Goal: Transaction & Acquisition: Obtain resource

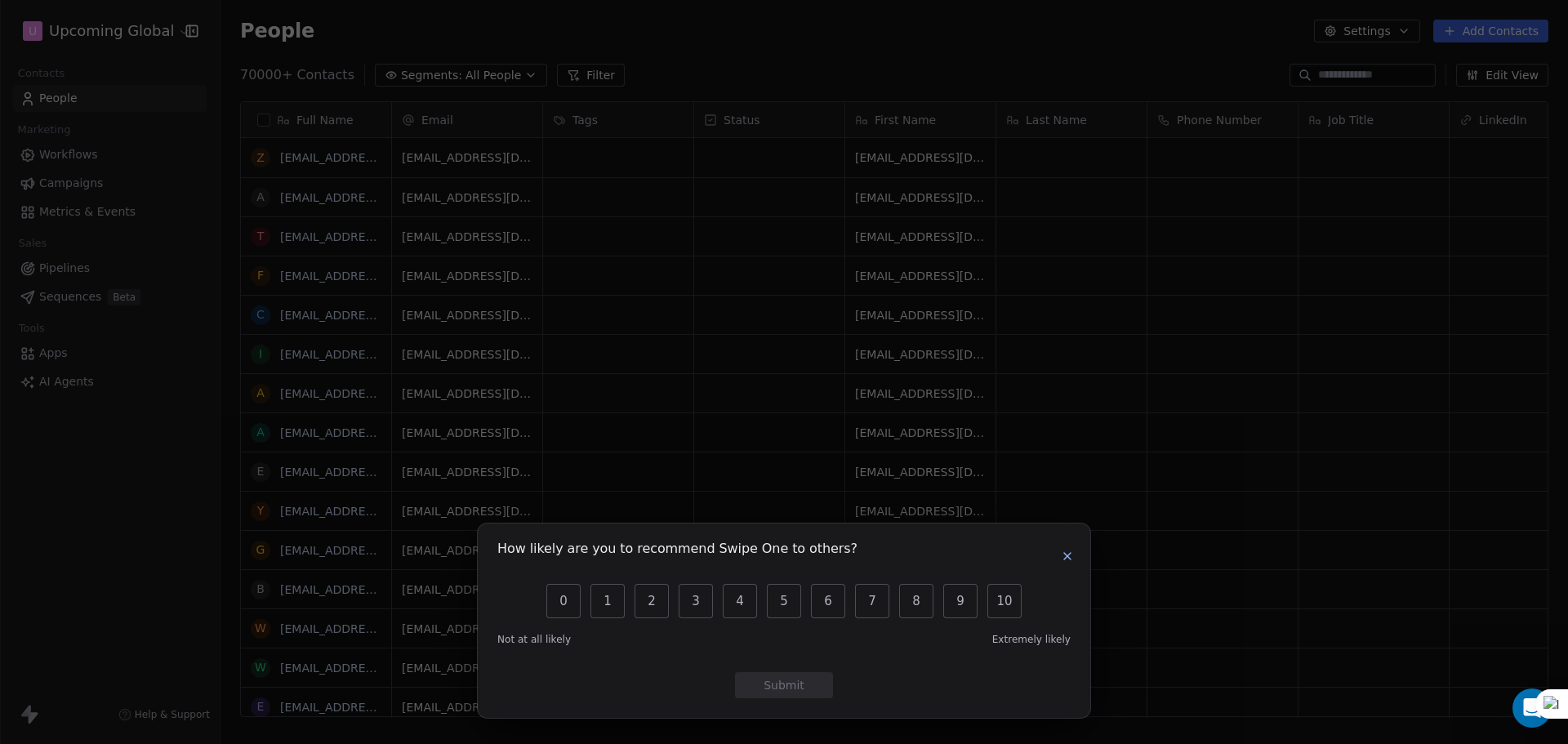
scroll to position [641, 1335]
click at [1067, 564] on button "button" at bounding box center [1067, 555] width 19 height 19
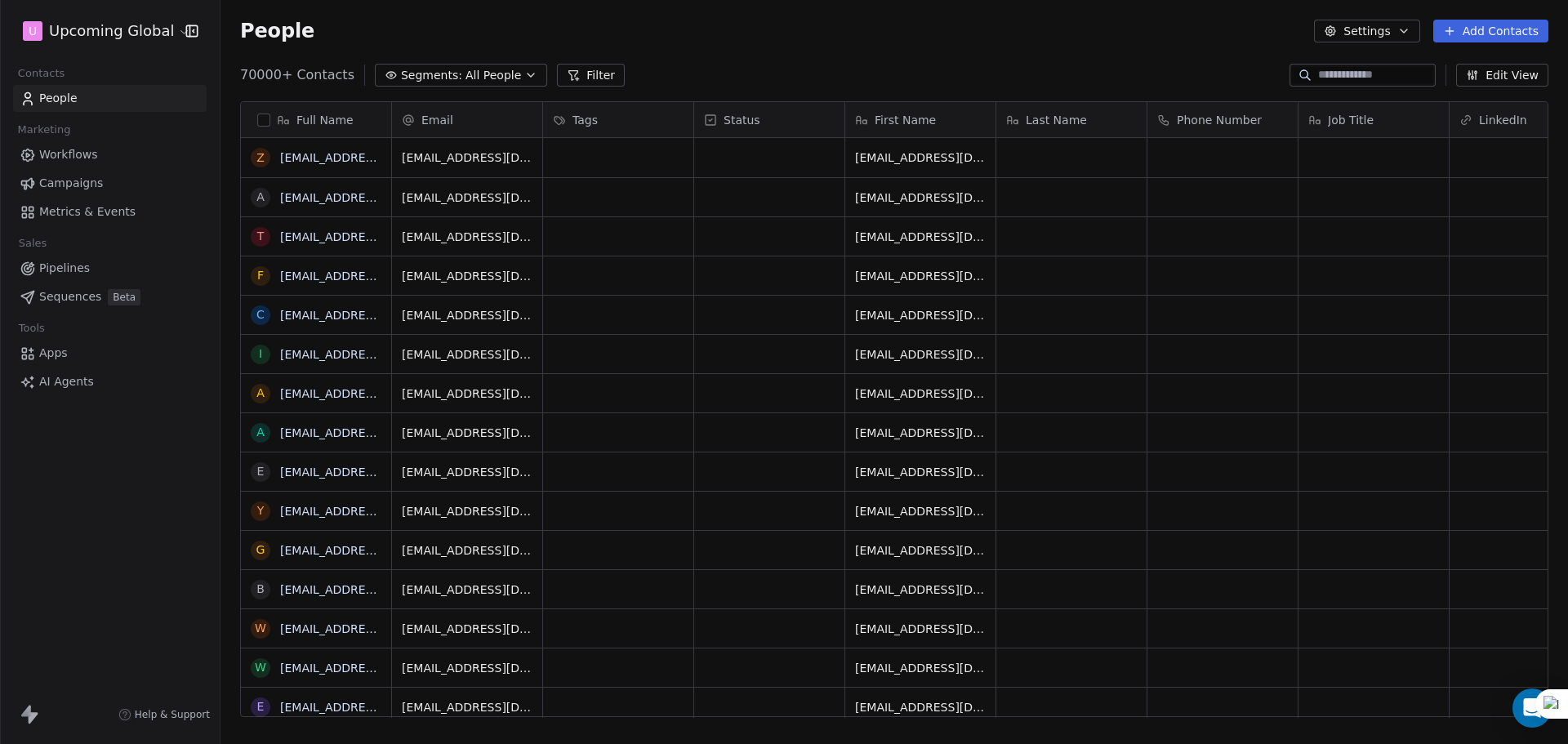
click at [489, 79] on span "All People" at bounding box center [493, 75] width 55 height 18
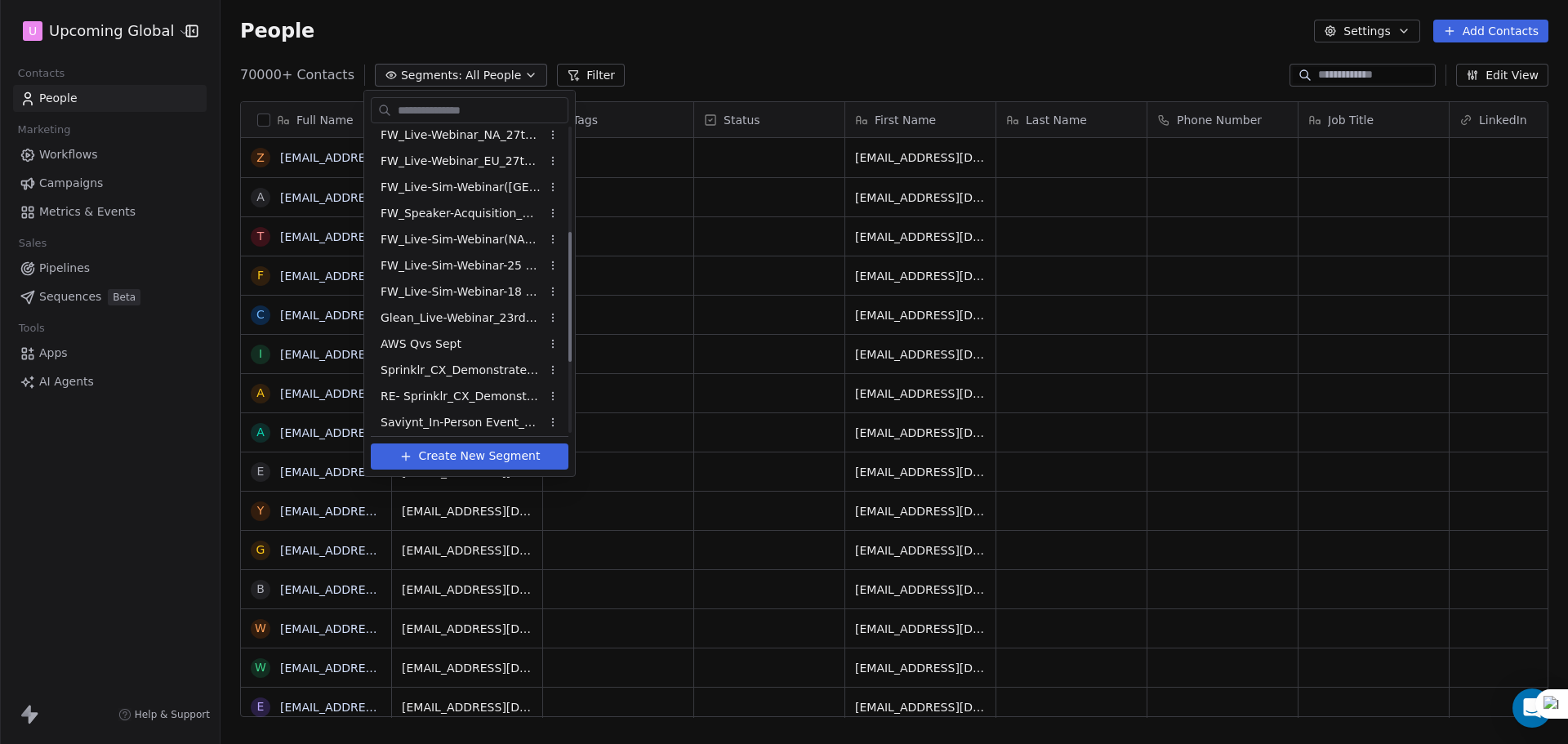
scroll to position [242, 0]
click at [657, 73] on html "U Upcoming Global Contacts People Marketing Workflows Campaigns Metrics & Event…" at bounding box center [784, 372] width 1568 height 744
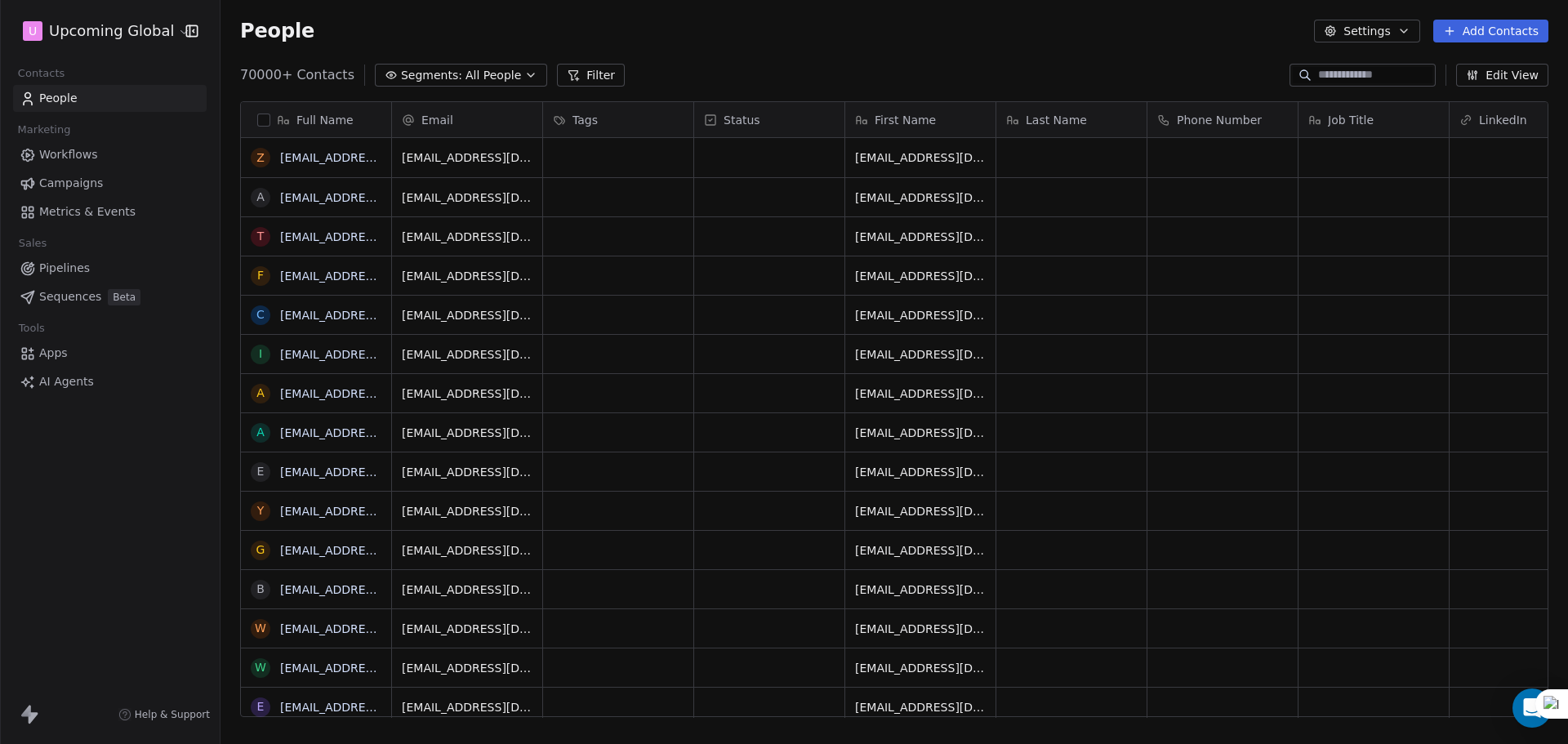
click at [581, 63] on button "Filter" at bounding box center [591, 74] width 68 height 23
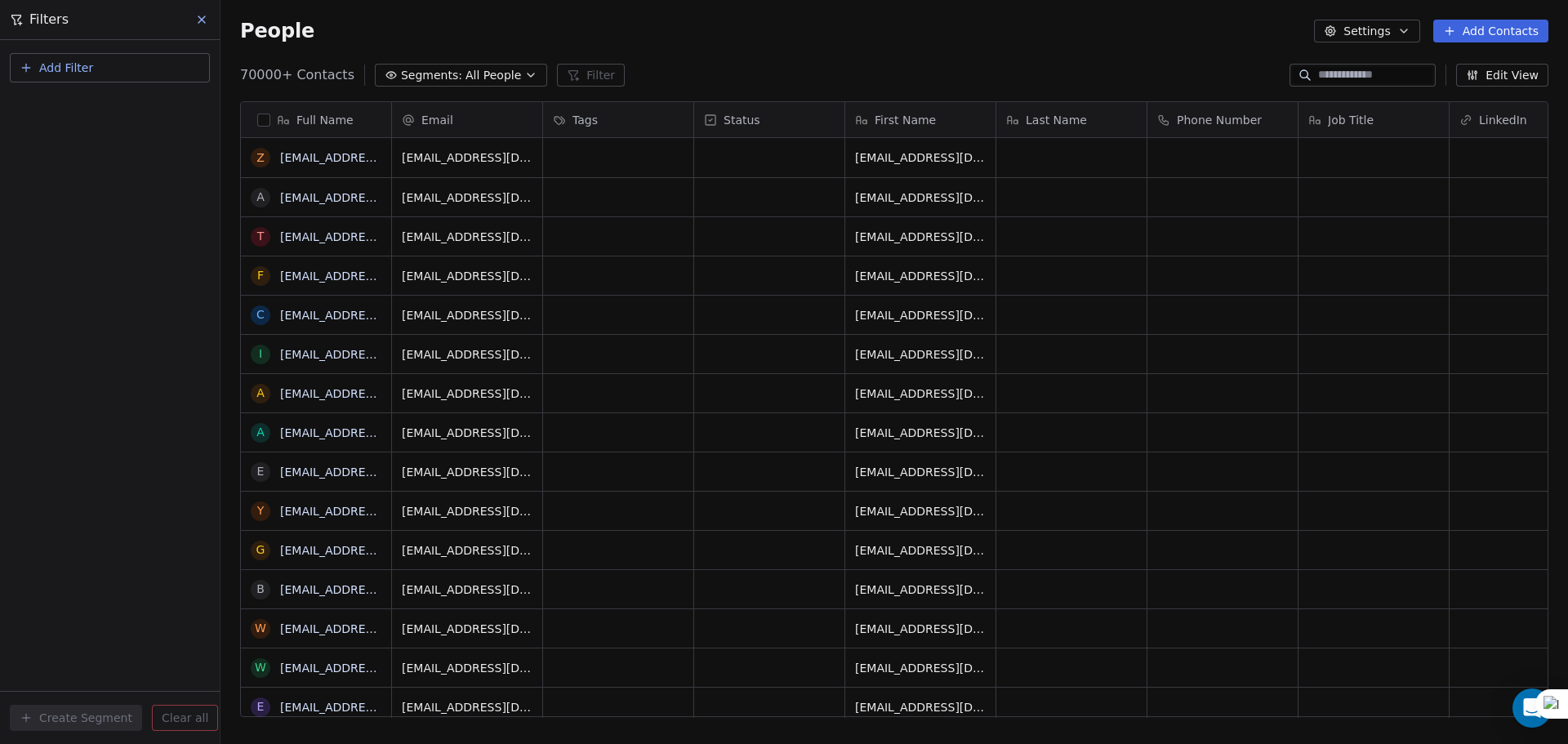
click at [89, 73] on span "Add Filter" at bounding box center [66, 68] width 54 height 18
click at [98, 114] on span "Contact properties" at bounding box center [79, 106] width 106 height 18
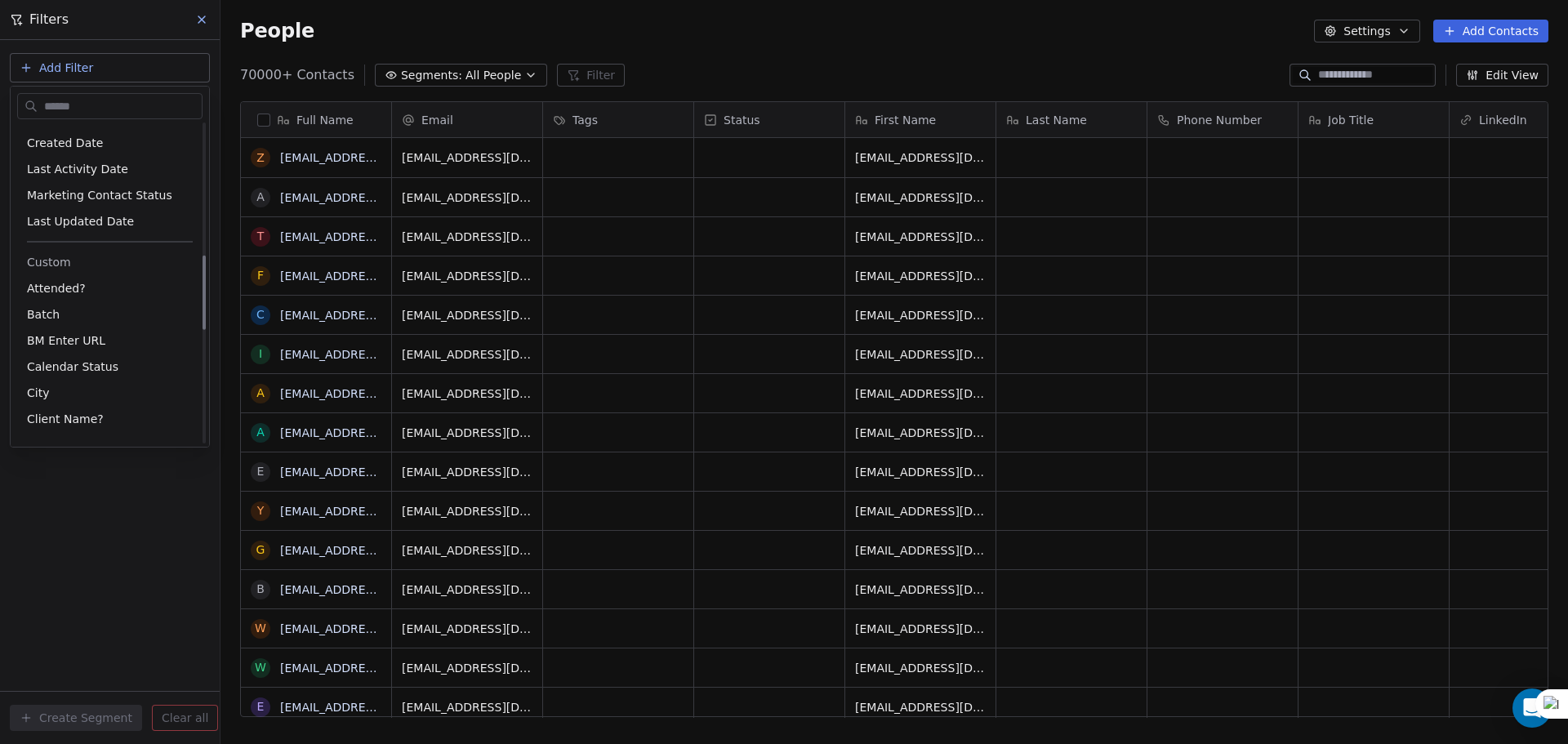
scroll to position [653, 0]
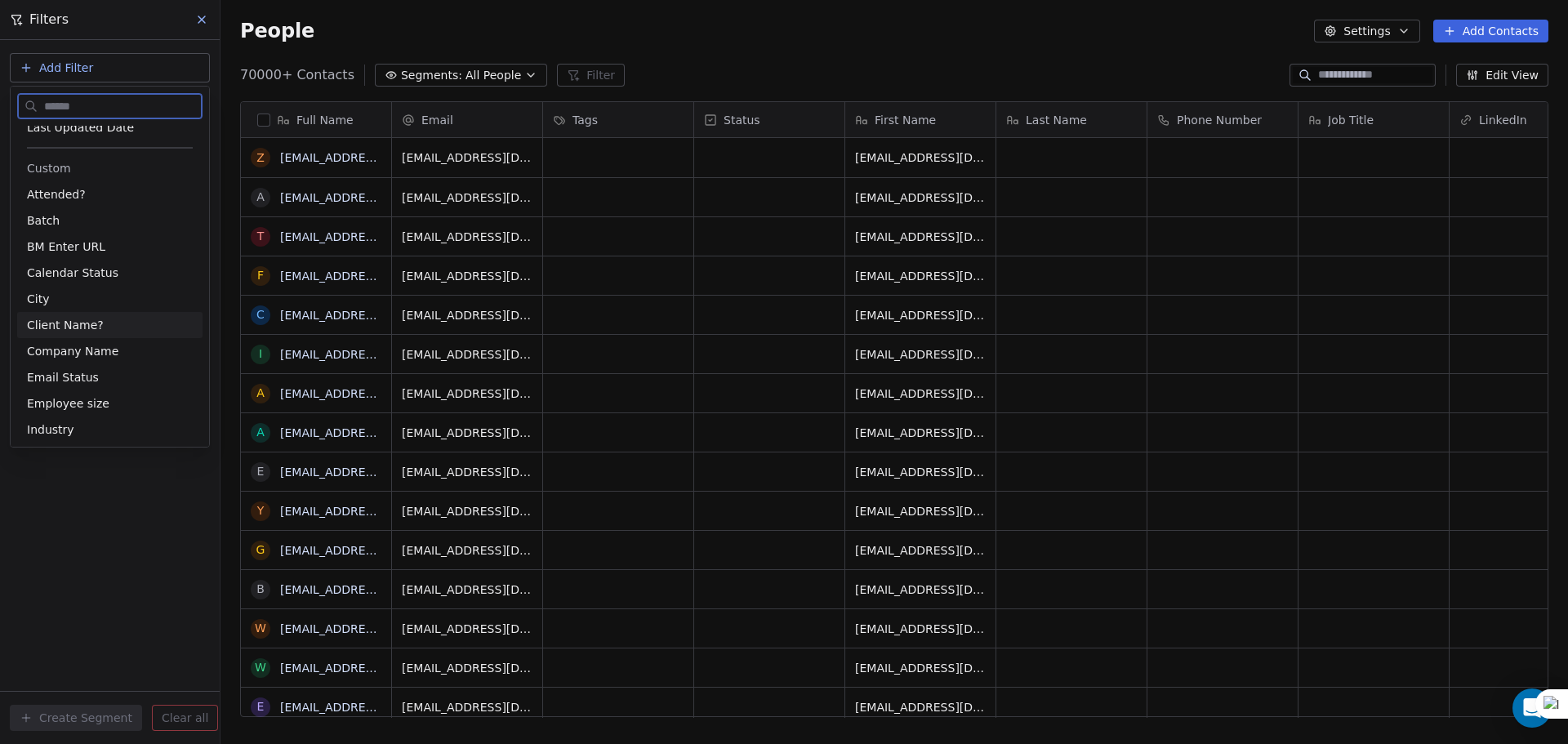
click at [86, 321] on span "Client Name?" at bounding box center [65, 325] width 77 height 17
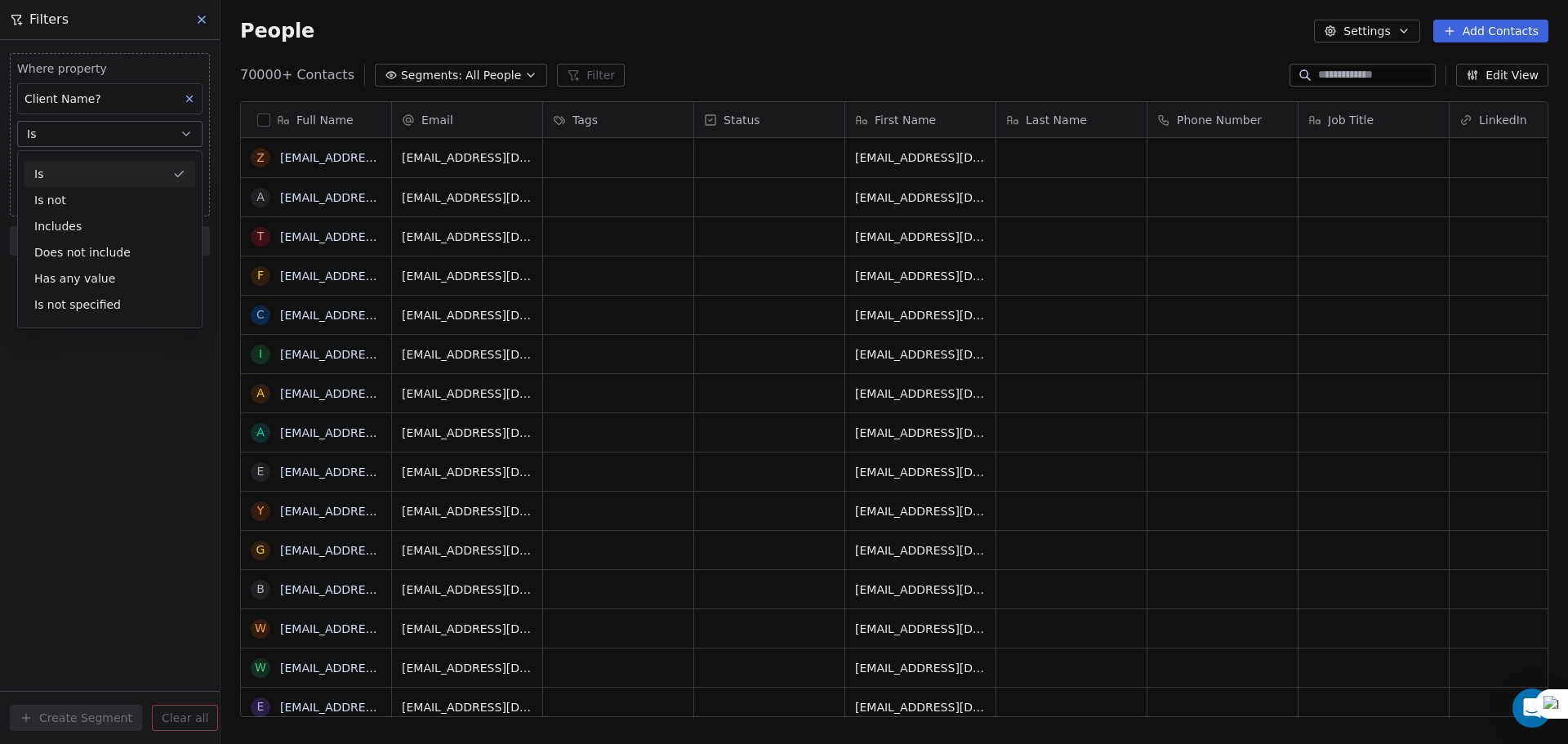
click at [84, 175] on div "Is" at bounding box center [109, 174] width 170 height 26
click at [87, 165] on body "U Upcoming Global Contacts People Marketing Workflows Campaigns Metrics & Event…" at bounding box center [784, 372] width 1568 height 744
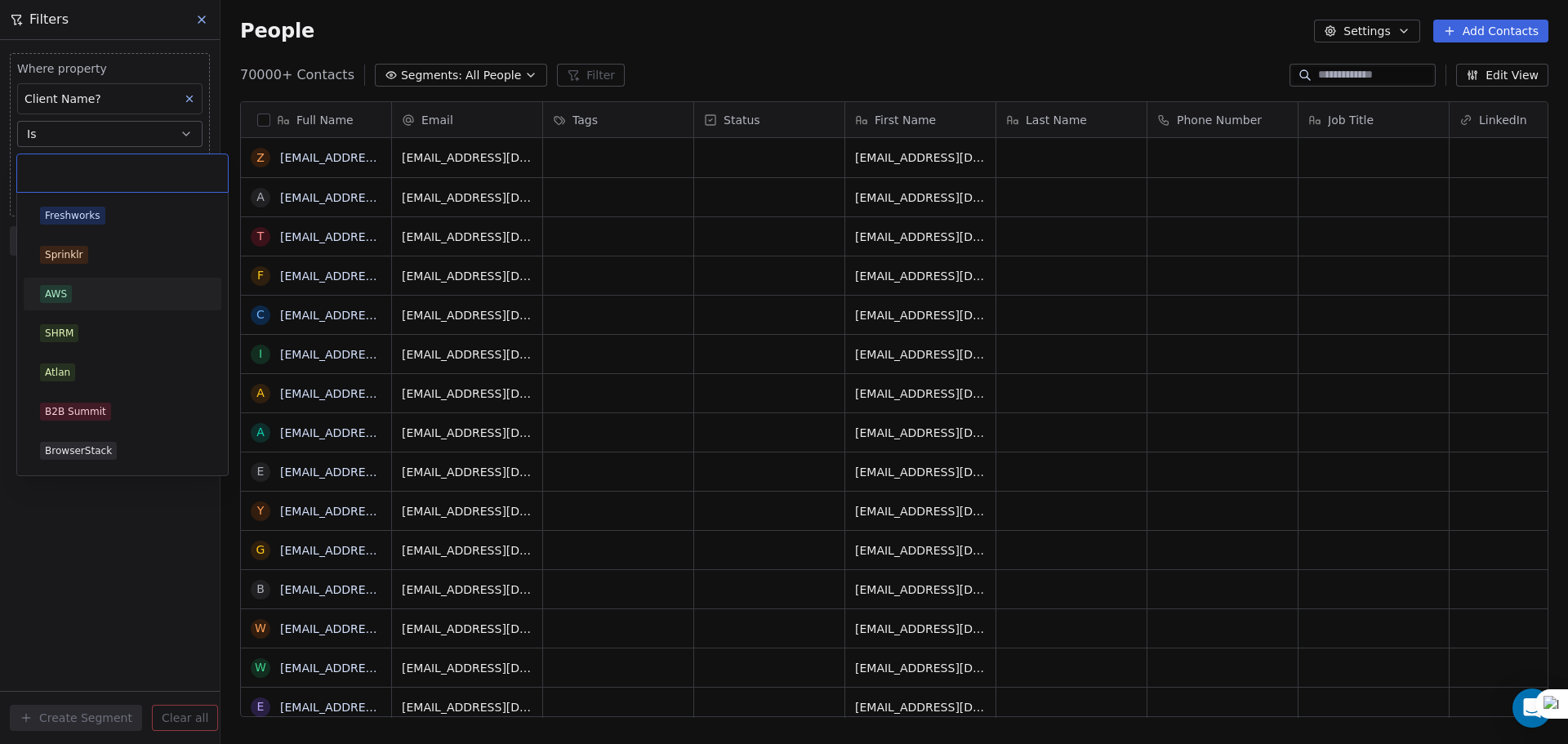
click at [85, 301] on div "AWS" at bounding box center [122, 294] width 165 height 18
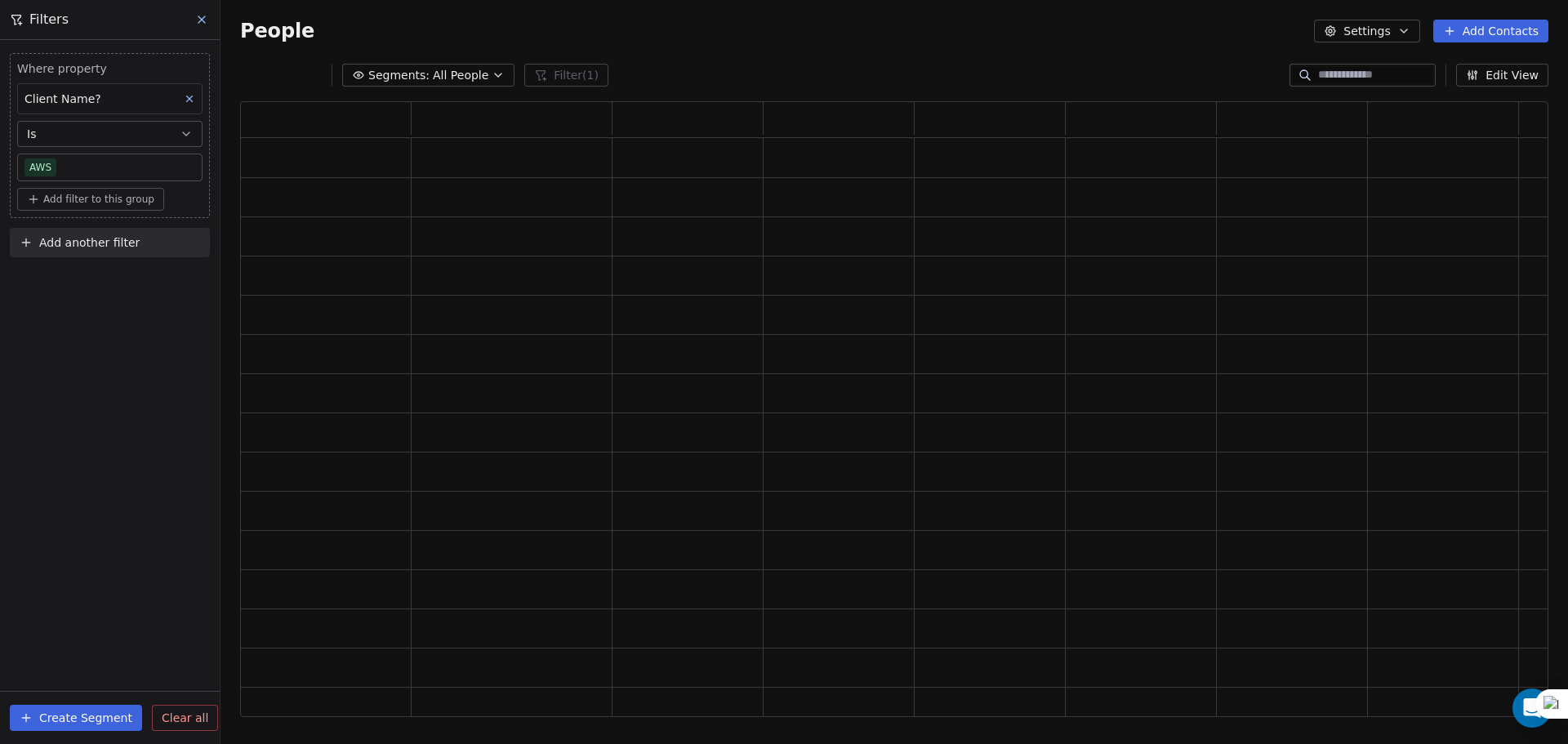
scroll to position [602, 1296]
click at [99, 351] on div "Where property Client Name? Is AWS Add filter to this group Add another filter …" at bounding box center [109, 392] width 220 height 704
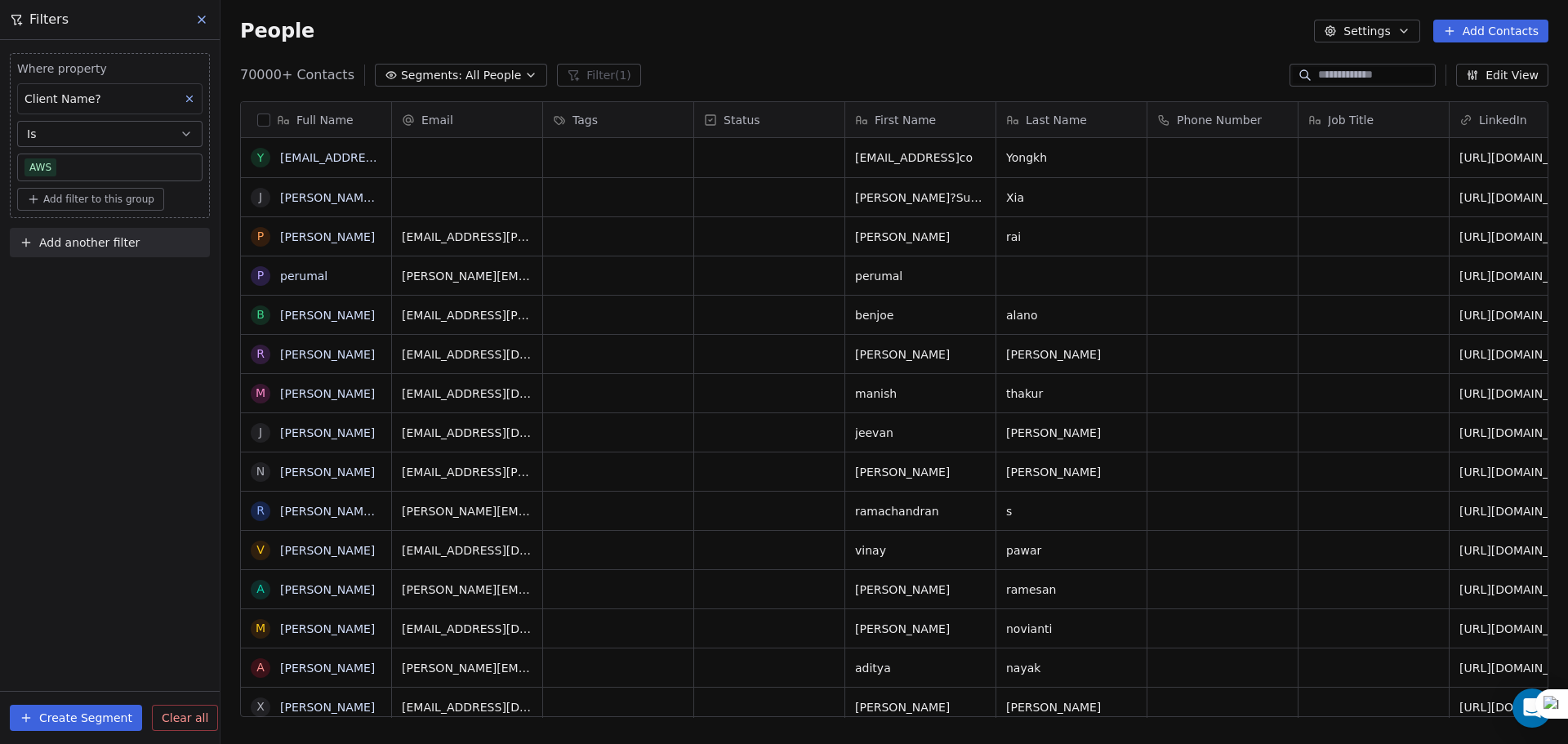
scroll to position [641, 1335]
click at [61, 204] on button "Add filter to this group" at bounding box center [91, 199] width 147 height 23
click at [66, 240] on span "Contact properties" at bounding box center [87, 235] width 106 height 18
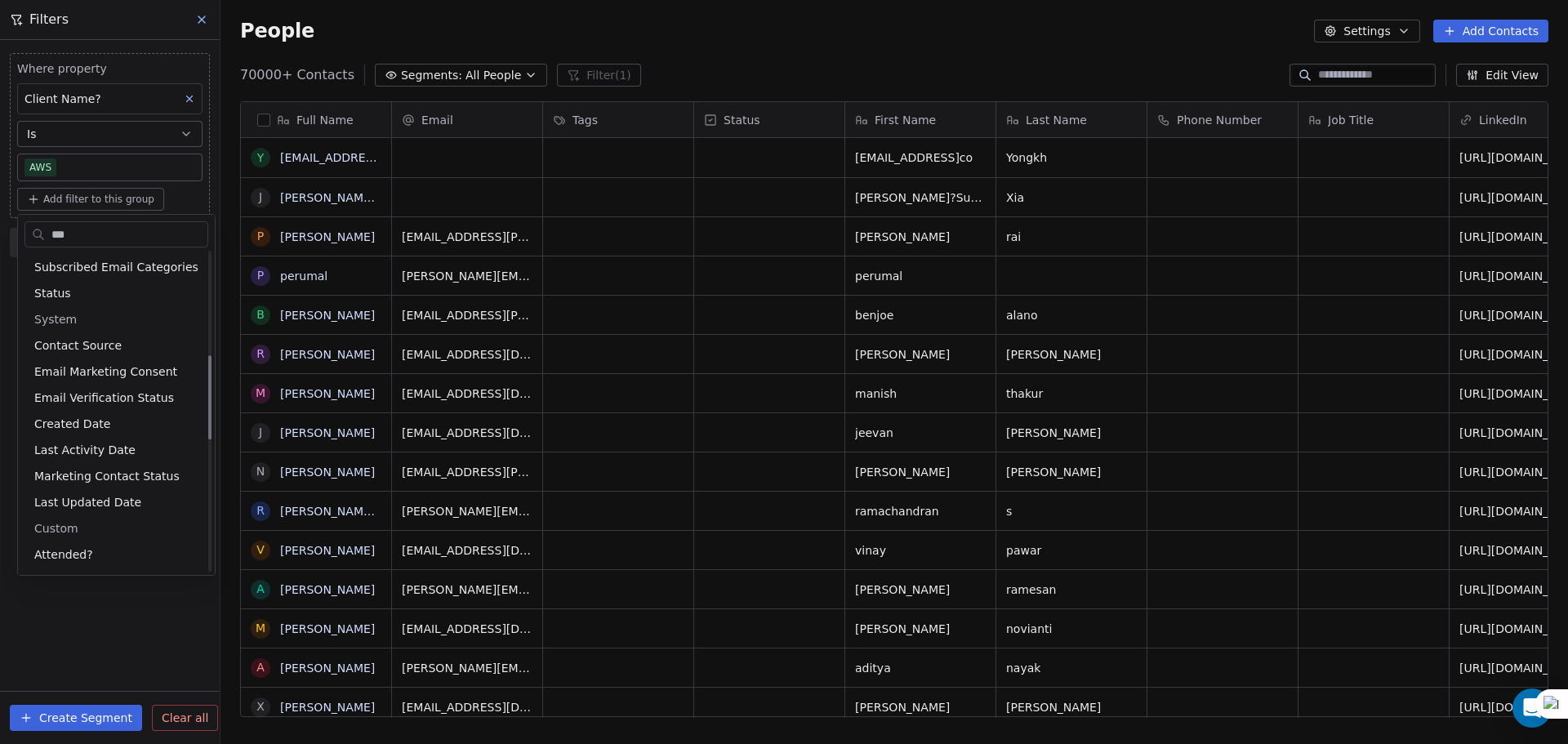
scroll to position [0, 0]
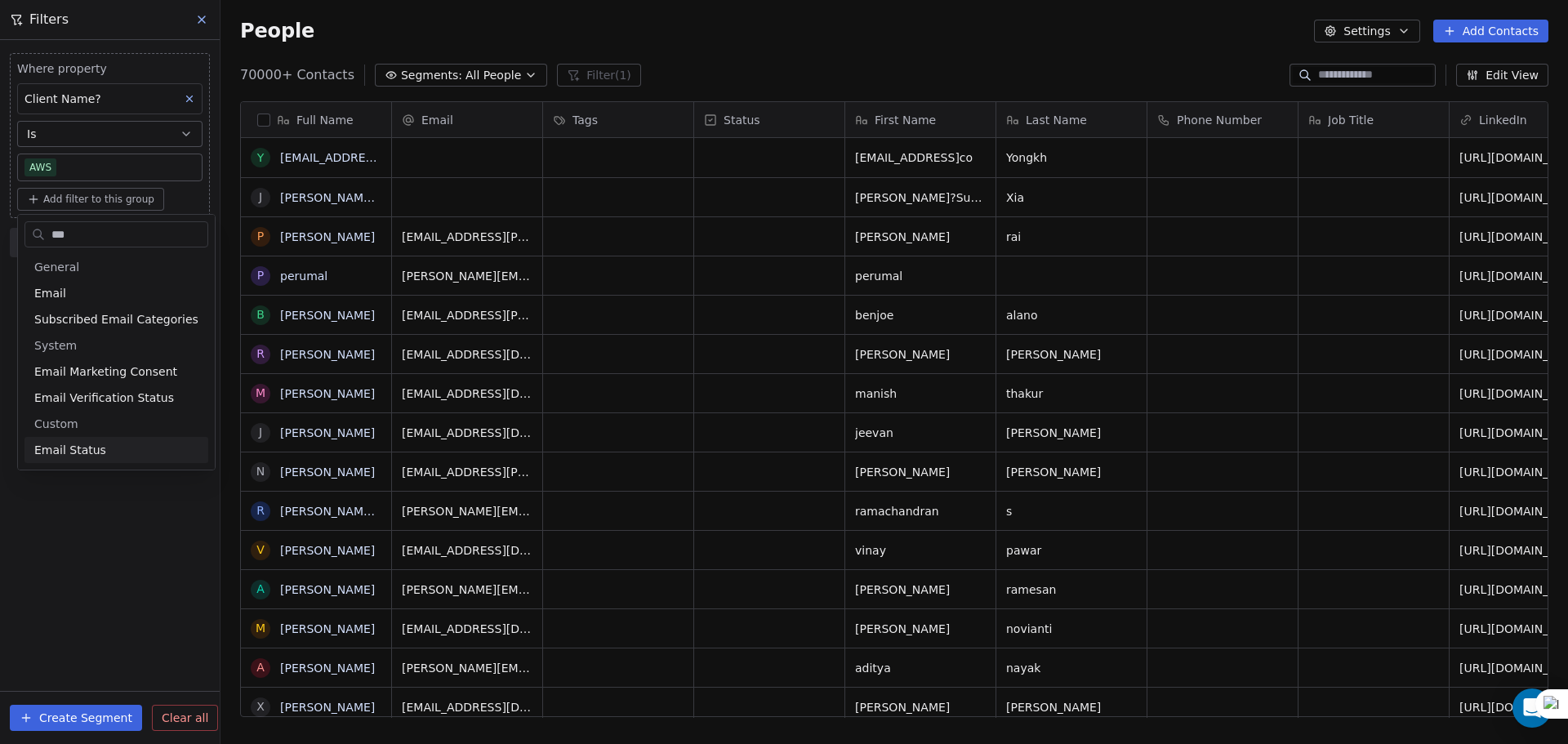
type input "***"
click at [89, 454] on span "Email Status" at bounding box center [70, 450] width 72 height 17
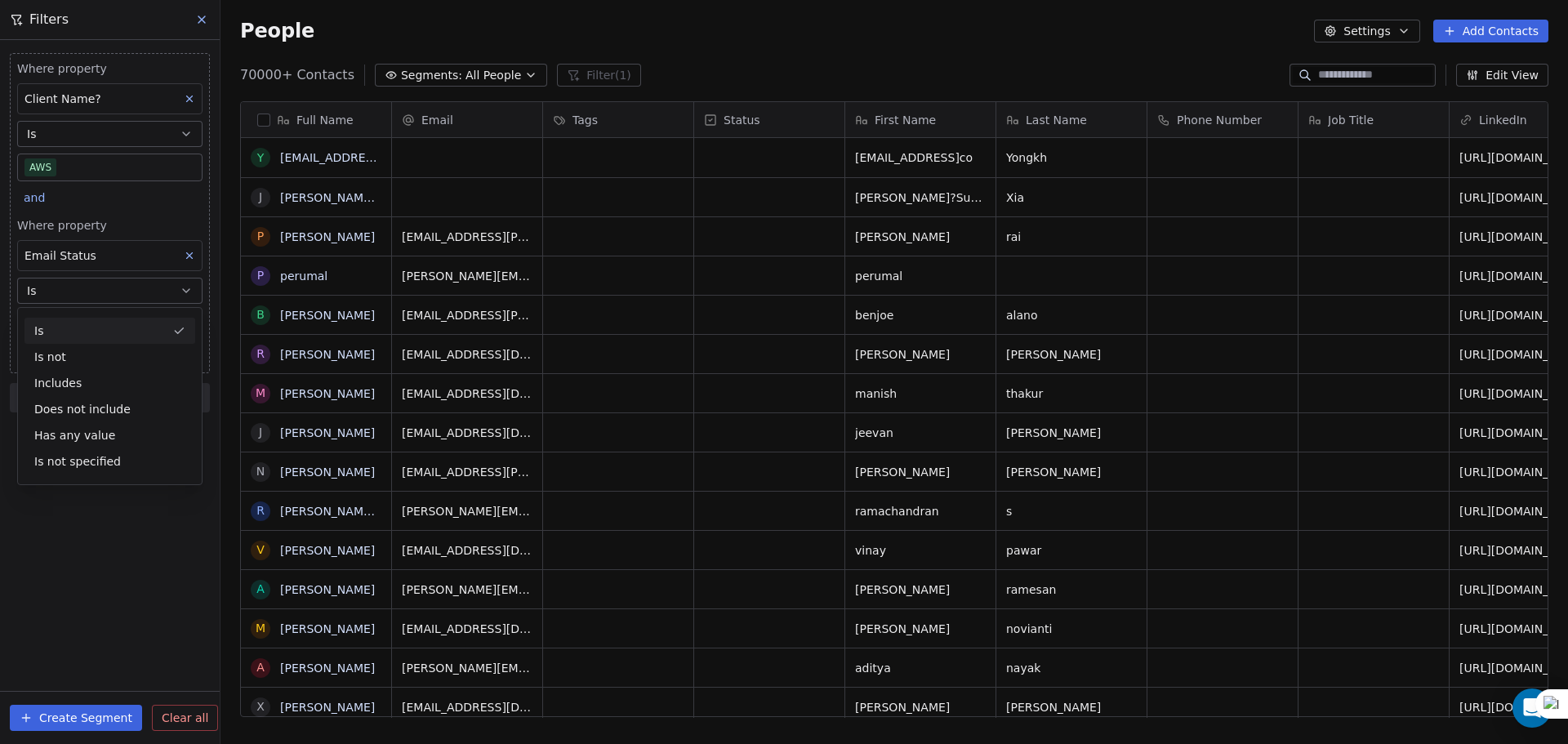
click at [99, 298] on button "Is" at bounding box center [110, 290] width 185 height 26
click at [94, 322] on body "U Upcoming Global Contacts People Marketing Workflows Campaigns Metrics & Event…" at bounding box center [784, 372] width 1568 height 744
click at [93, 422] on div "safe" at bounding box center [122, 411] width 185 height 26
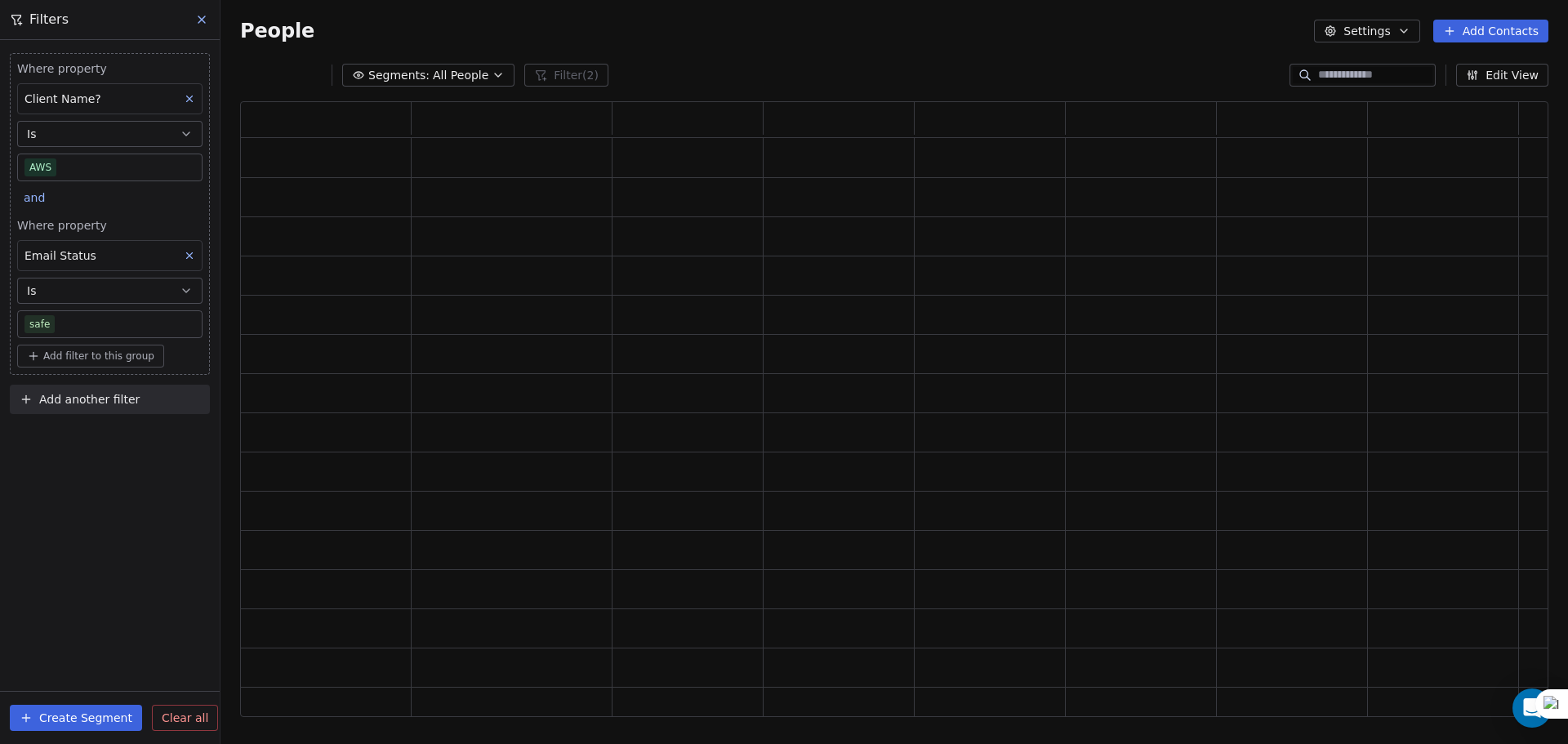
scroll to position [602, 1296]
click at [103, 518] on div "Where property Client Name? Is AWS and Where property Email Status Is safe Add …" at bounding box center [109, 392] width 220 height 704
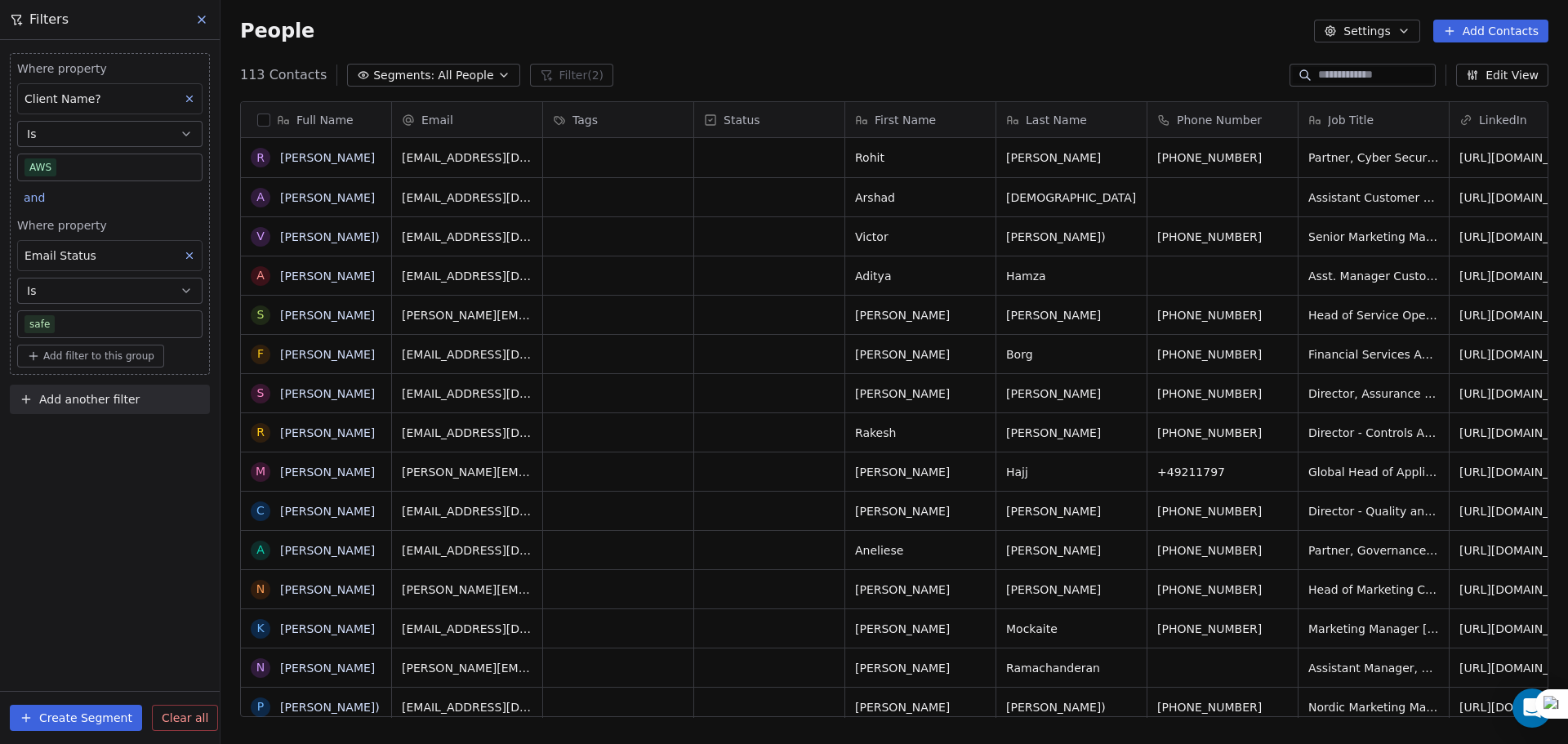
scroll to position [641, 1335]
click at [127, 279] on button "Is" at bounding box center [110, 290] width 185 height 26
click at [129, 253] on div "Email Status" at bounding box center [110, 255] width 185 height 31
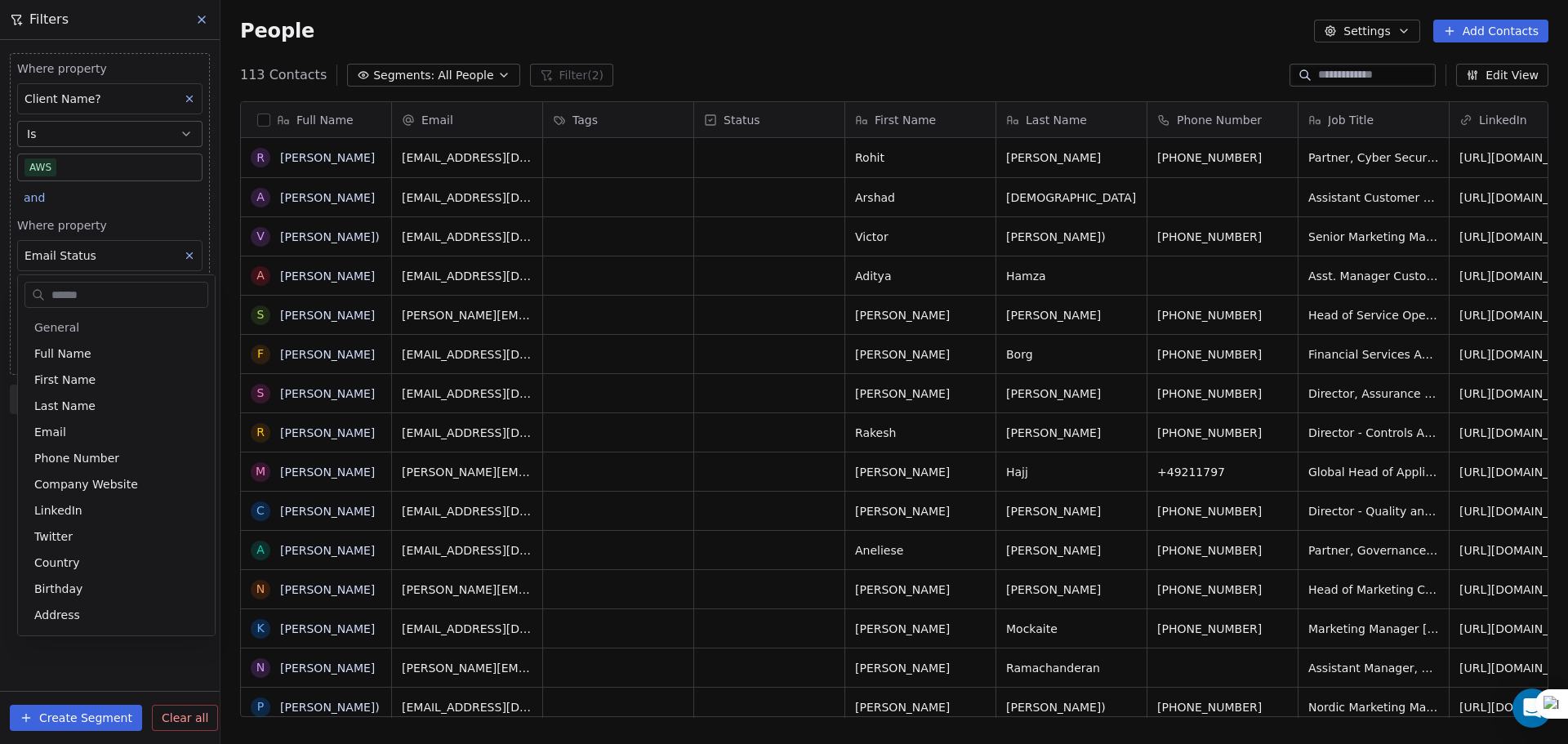
click at [129, 253] on html "U Upcoming Global Contacts People Marketing Workflows Campaigns Metrics & Event…" at bounding box center [784, 372] width 1568 height 744
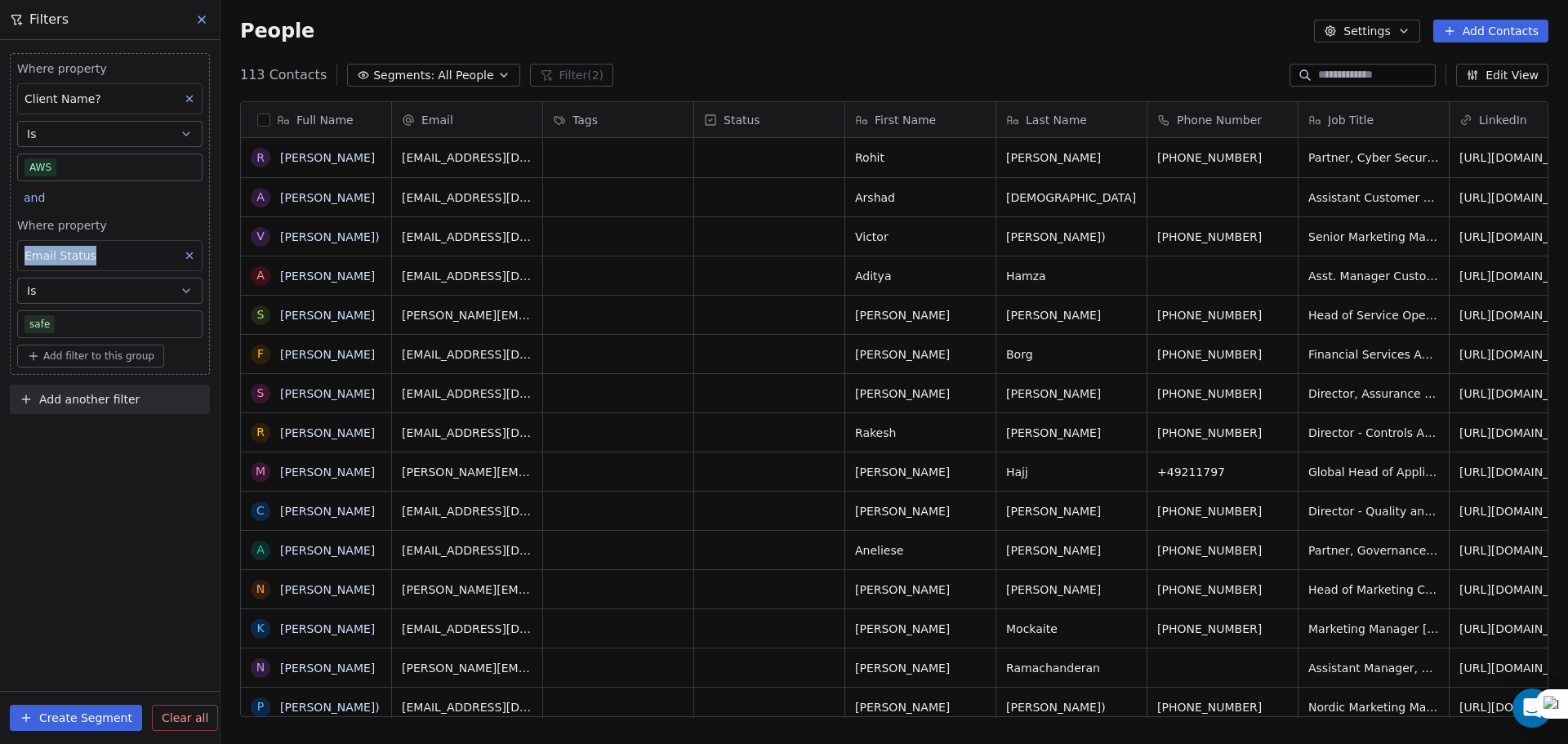
click at [129, 253] on div "Email Status" at bounding box center [110, 255] width 185 height 31
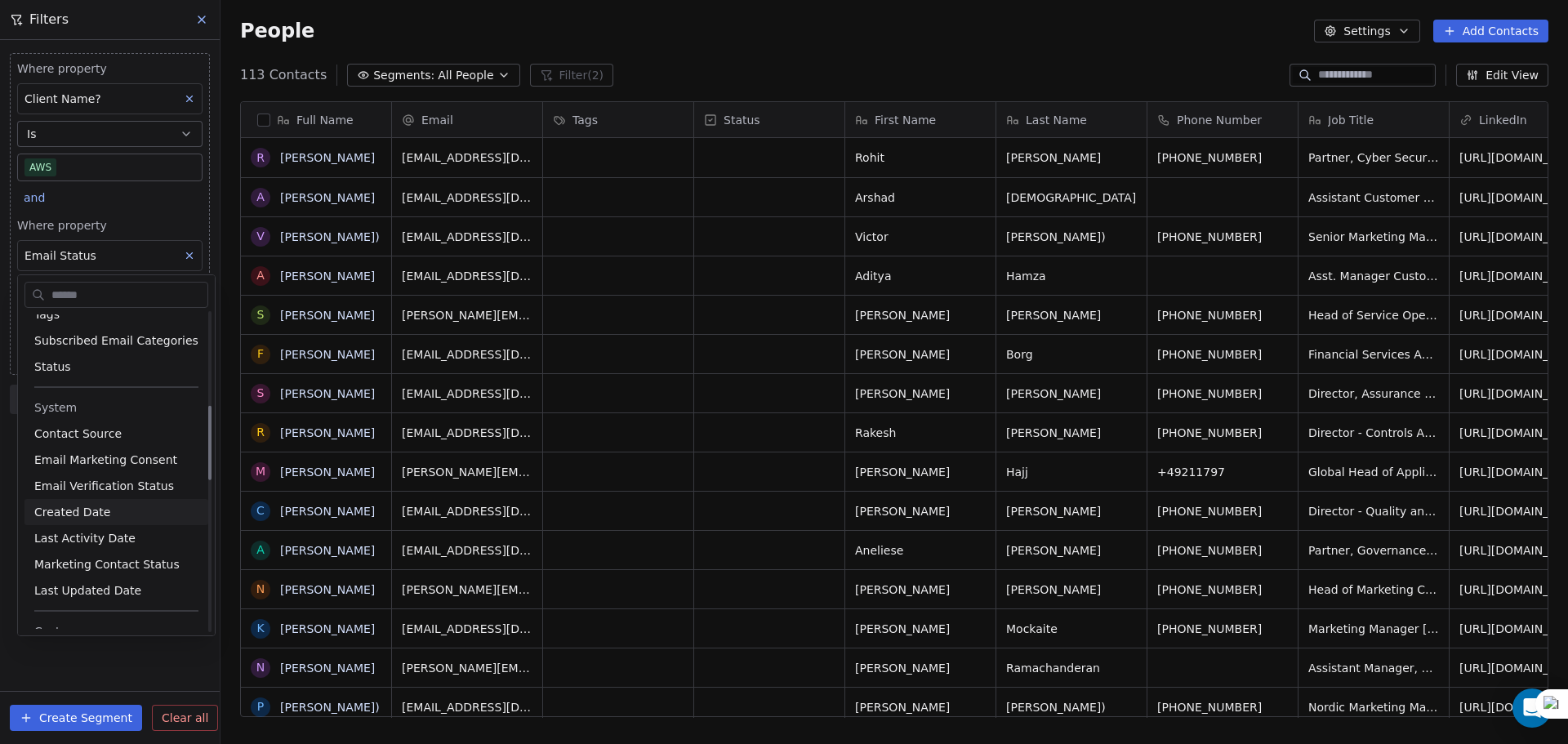
scroll to position [408, 0]
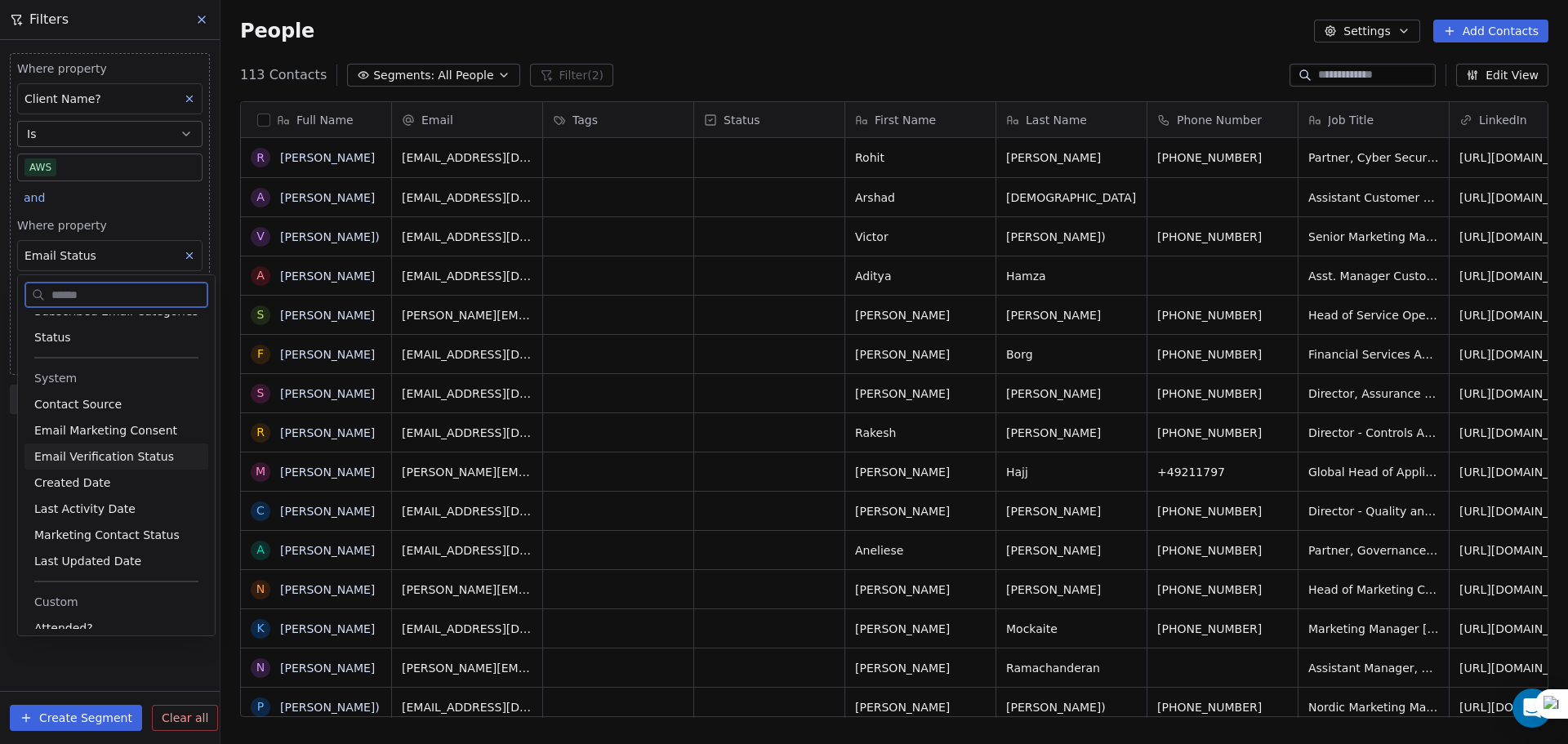
click at [112, 459] on span "Email Verification Status" at bounding box center [104, 457] width 140 height 17
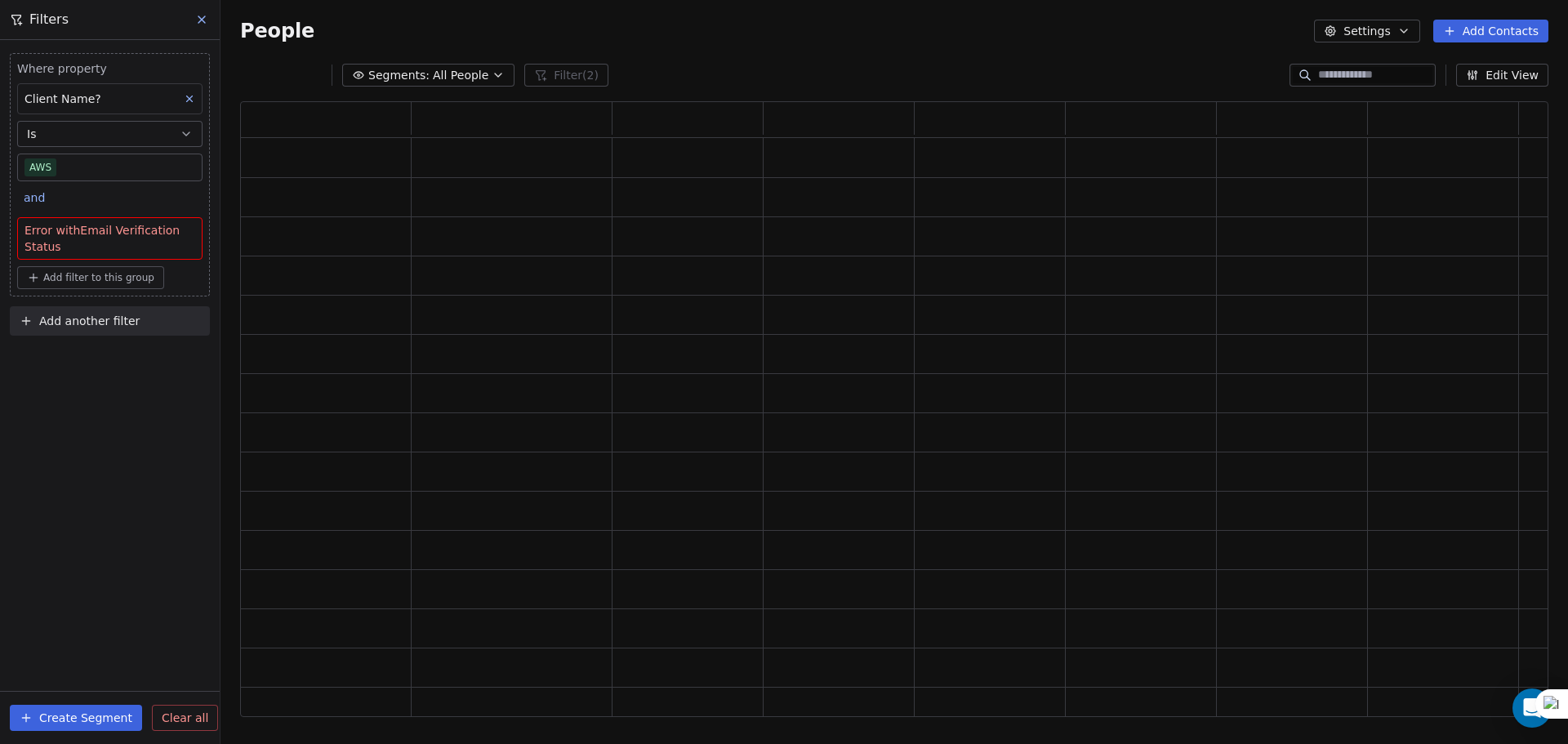
scroll to position [602, 1296]
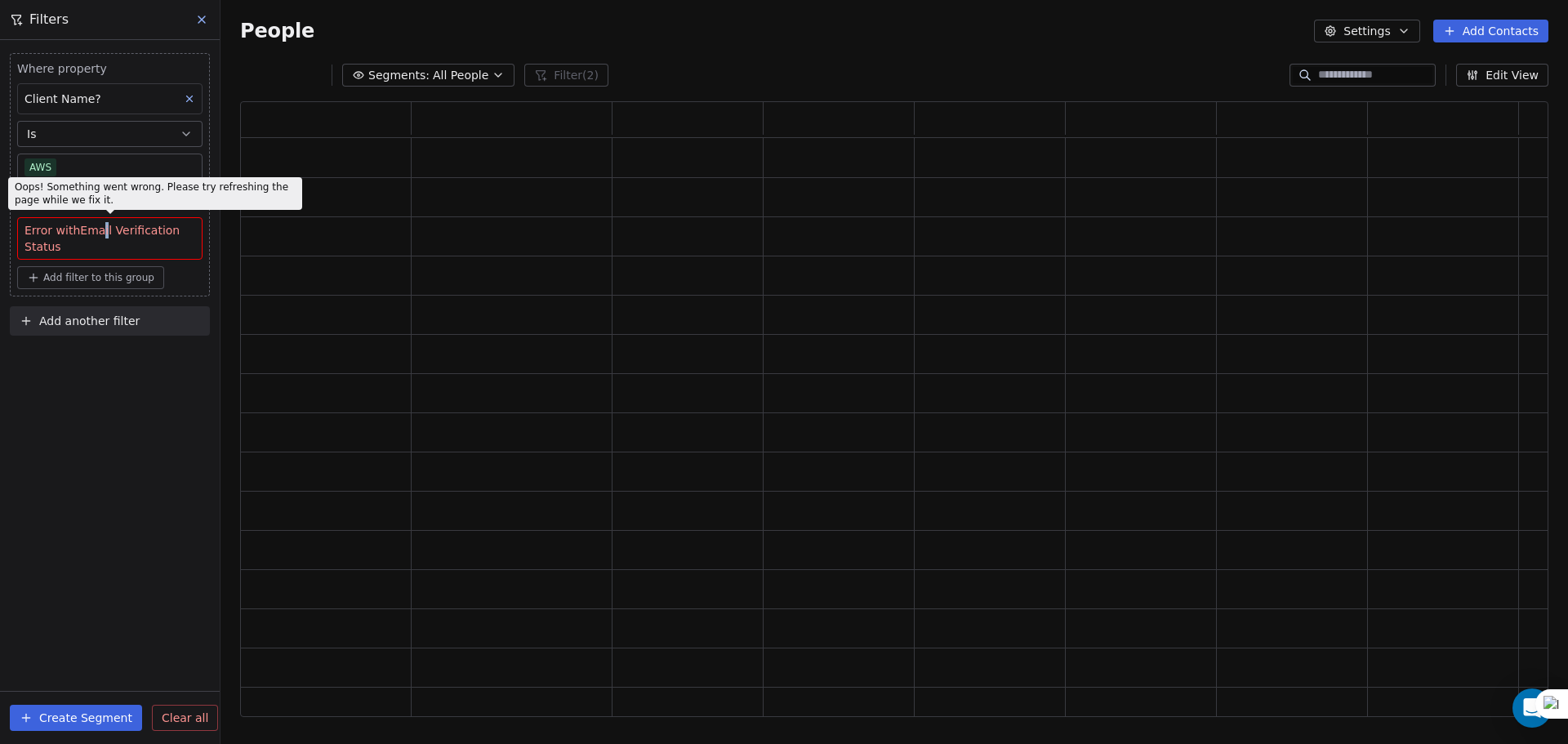
click at [102, 236] on span "Error with Email Verification Status" at bounding box center [109, 238] width 170 height 33
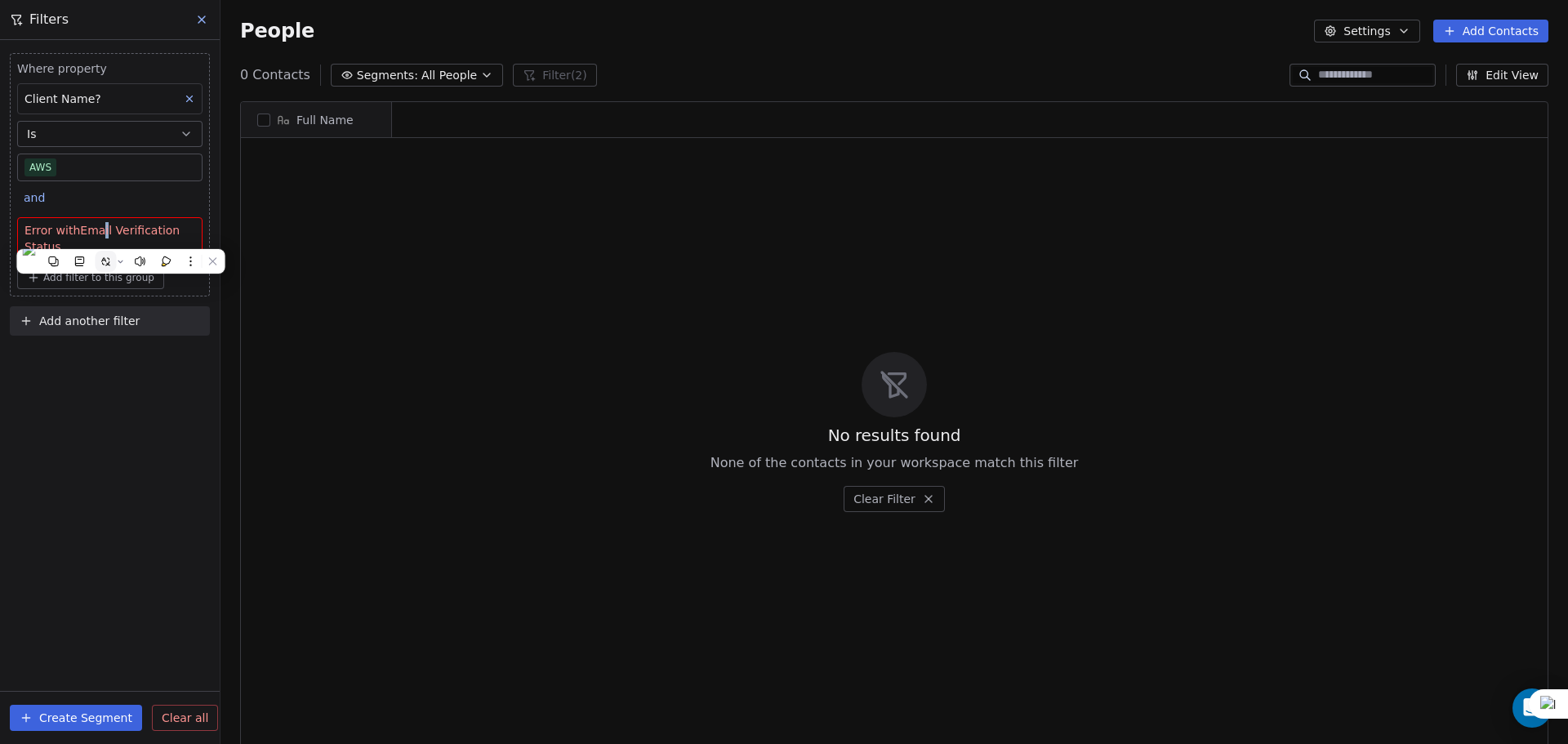
scroll to position [641, 1335]
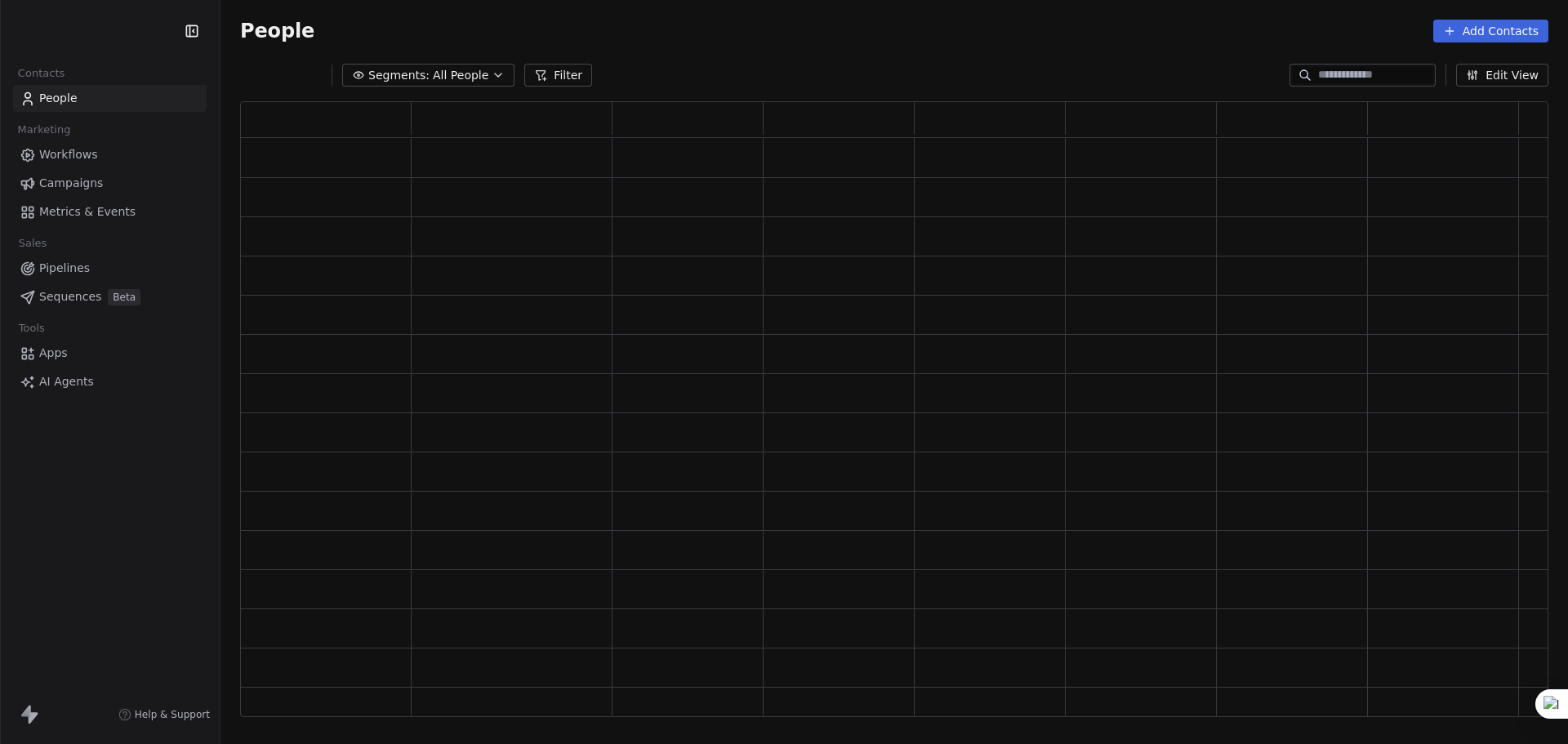
scroll to position [602, 1296]
click at [534, 68] on icon at bounding box center [540, 75] width 13 height 13
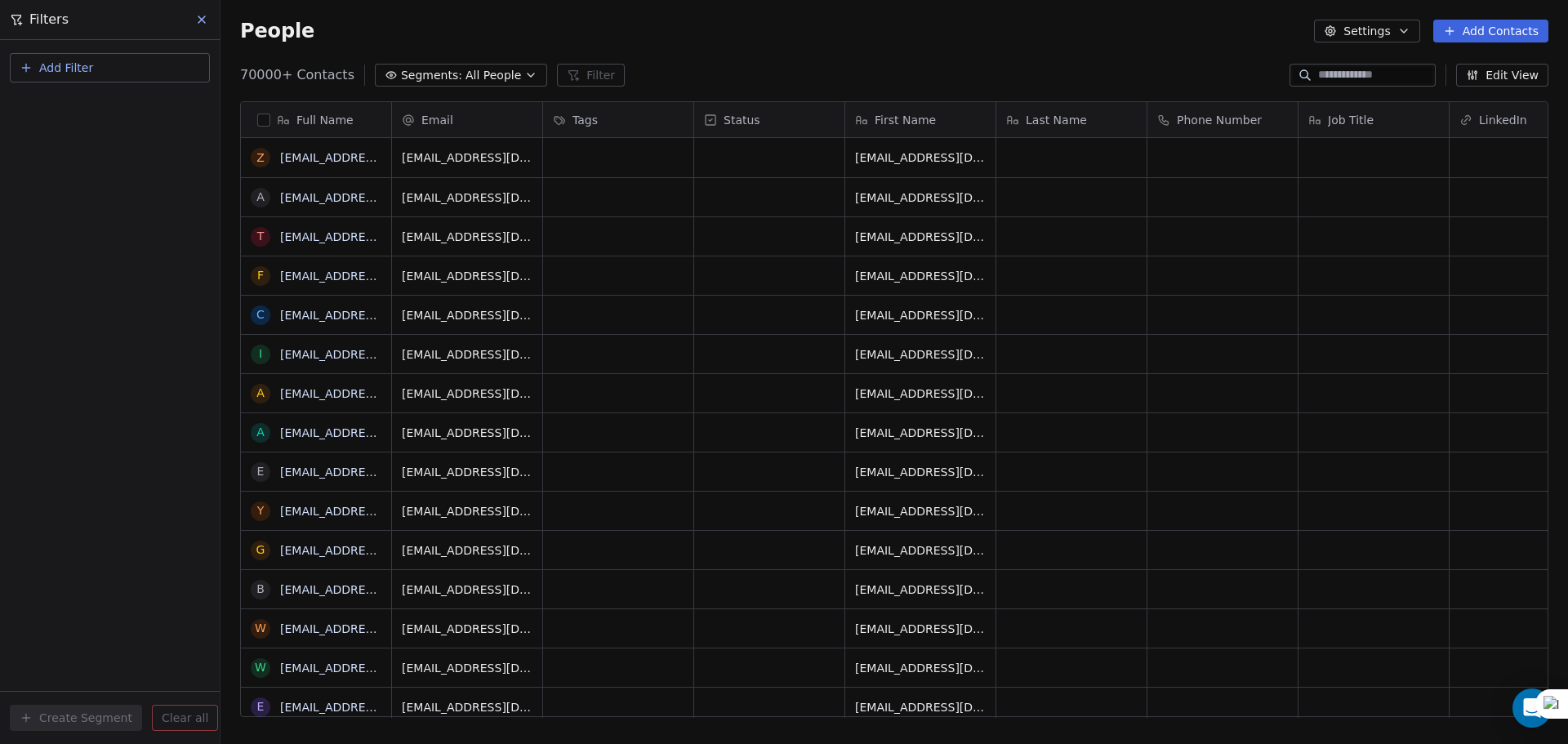
scroll to position [641, 1335]
click at [75, 65] on span "Add Filter" at bounding box center [66, 68] width 54 height 18
click at [74, 103] on span "Contact properties" at bounding box center [79, 106] width 106 height 18
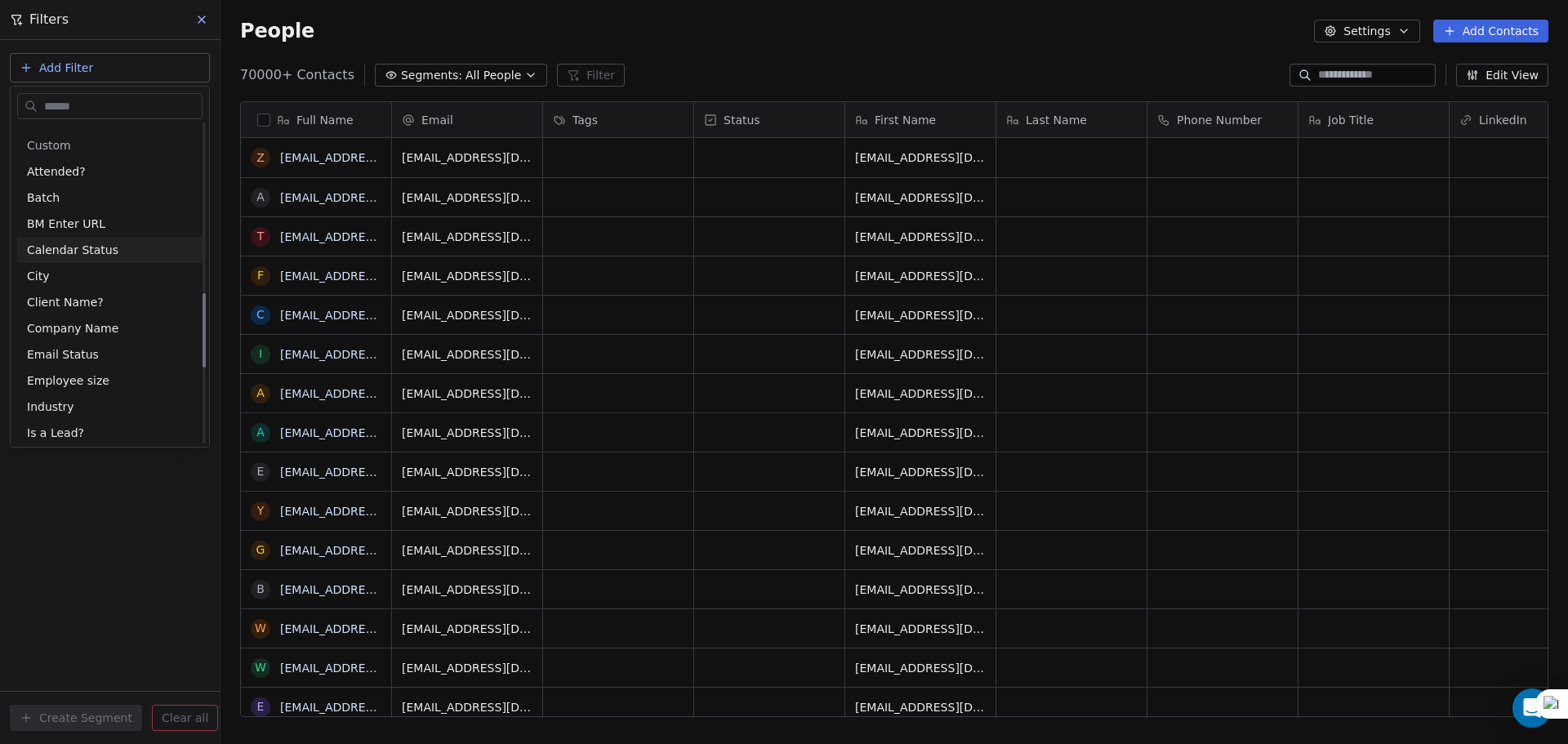
scroll to position [735, 0]
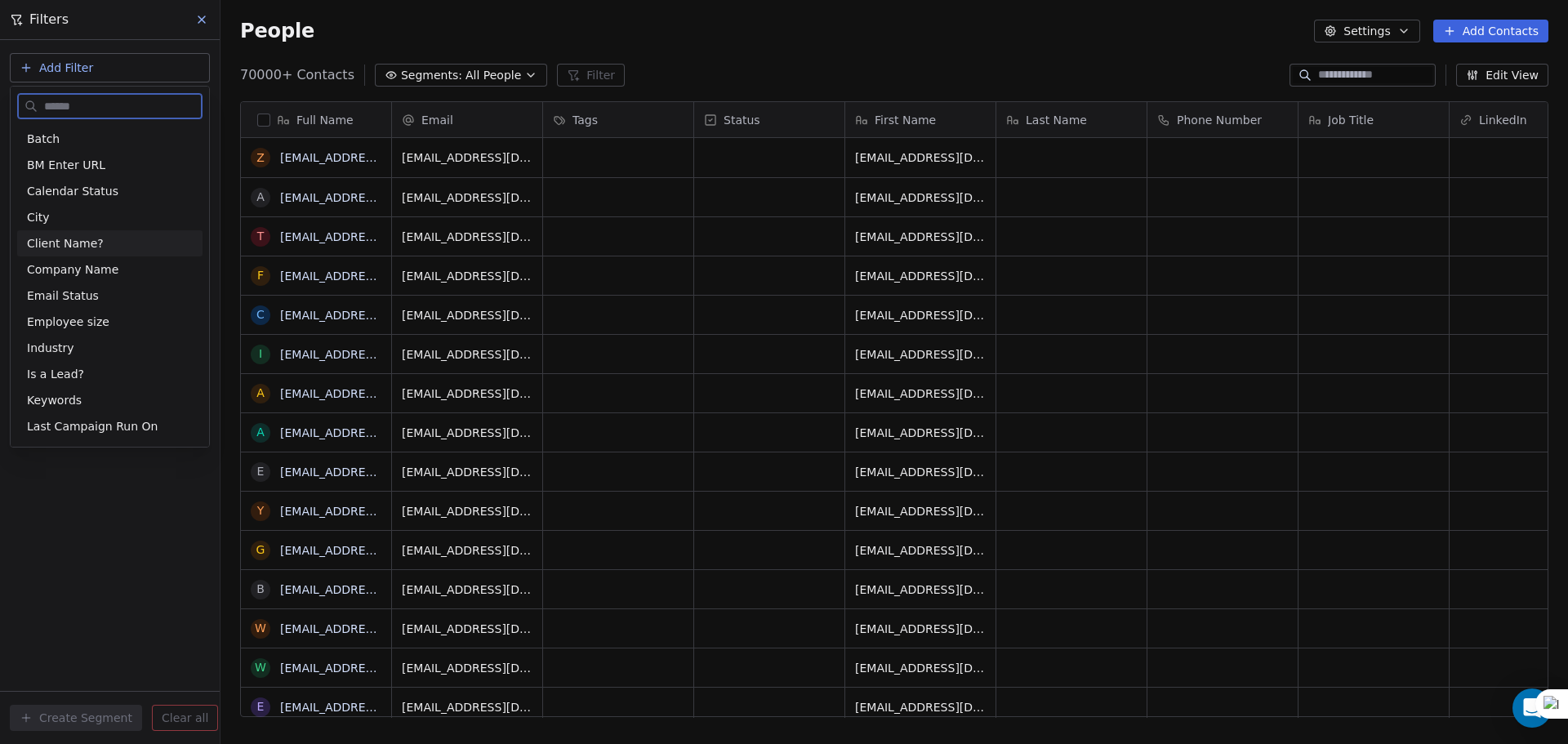
click at [89, 236] on span "Client Name?" at bounding box center [65, 244] width 77 height 17
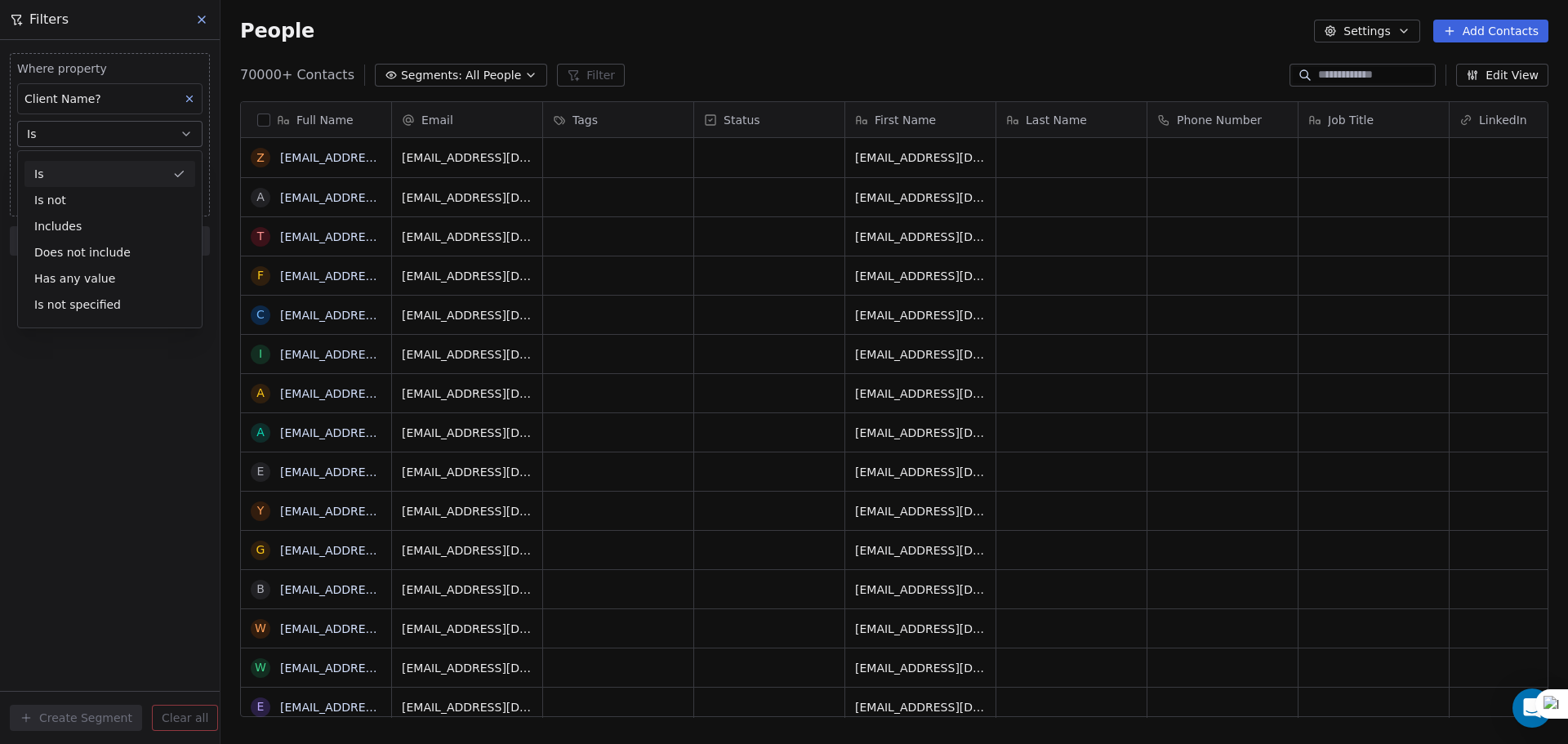
click at [77, 122] on button "Is" at bounding box center [110, 134] width 185 height 26
click at [78, 165] on body "U Upcoming Global Contacts People Marketing Workflows Campaigns Metrics & Event…" at bounding box center [784, 372] width 1568 height 744
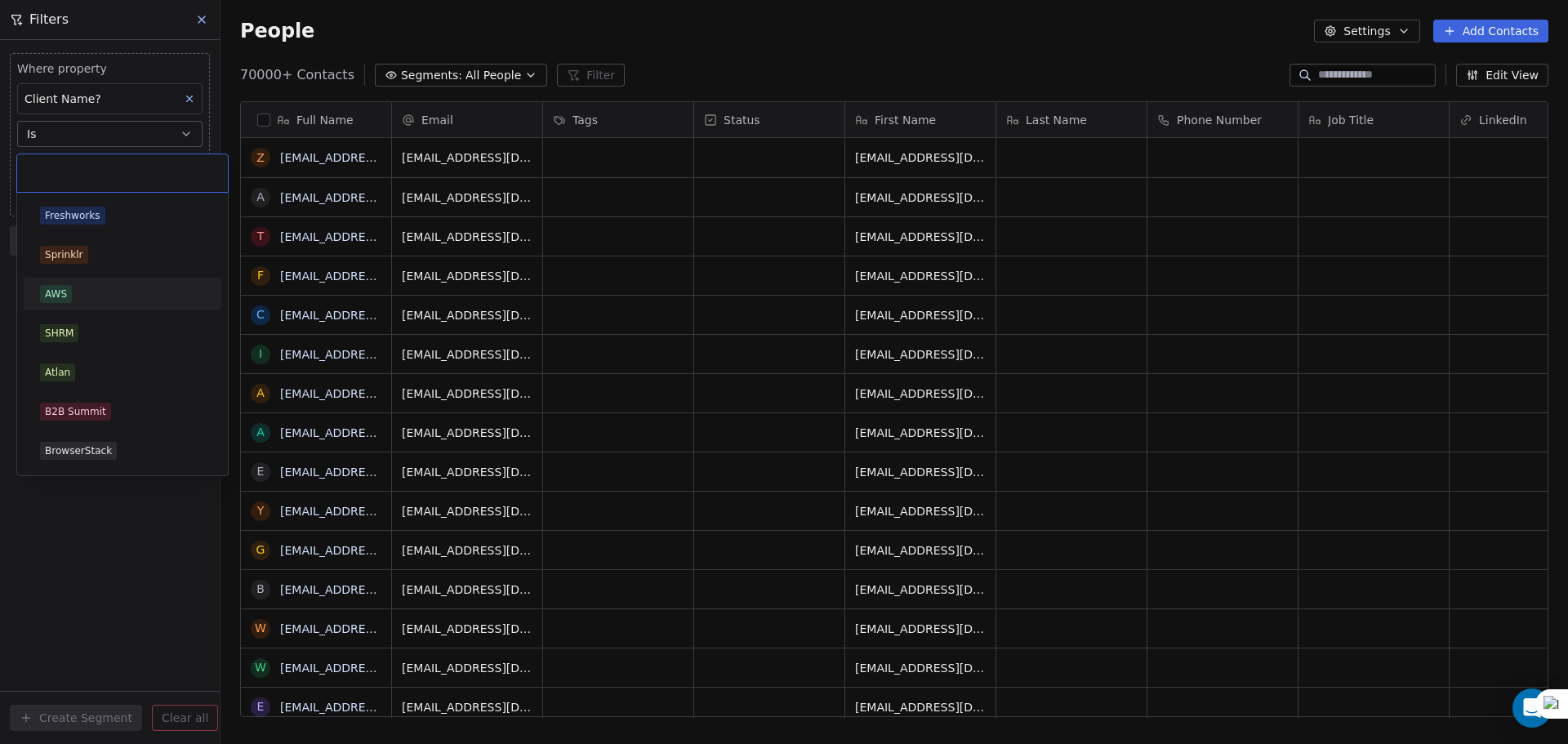
click at [100, 297] on div "AWS" at bounding box center [122, 294] width 165 height 18
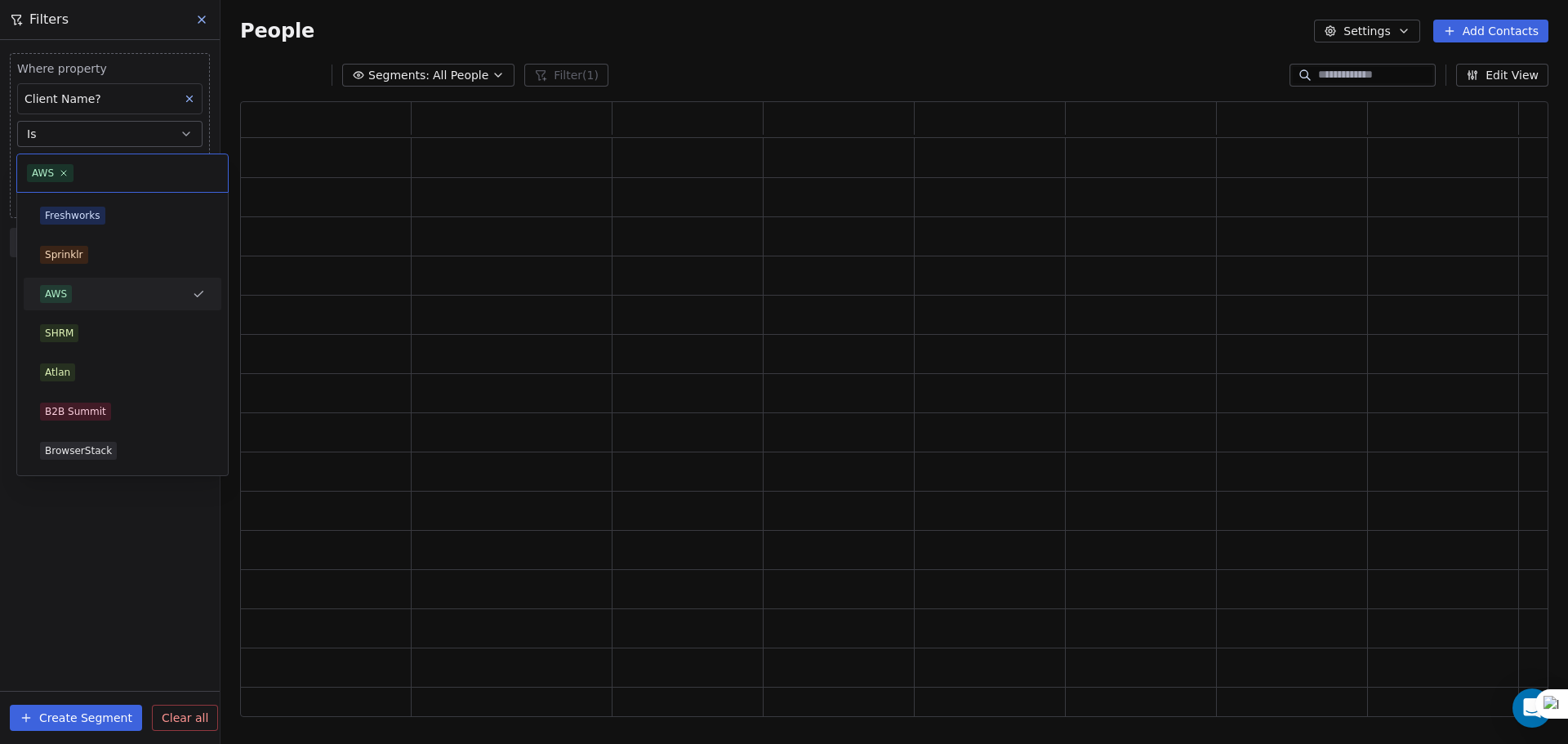
scroll to position [602, 1296]
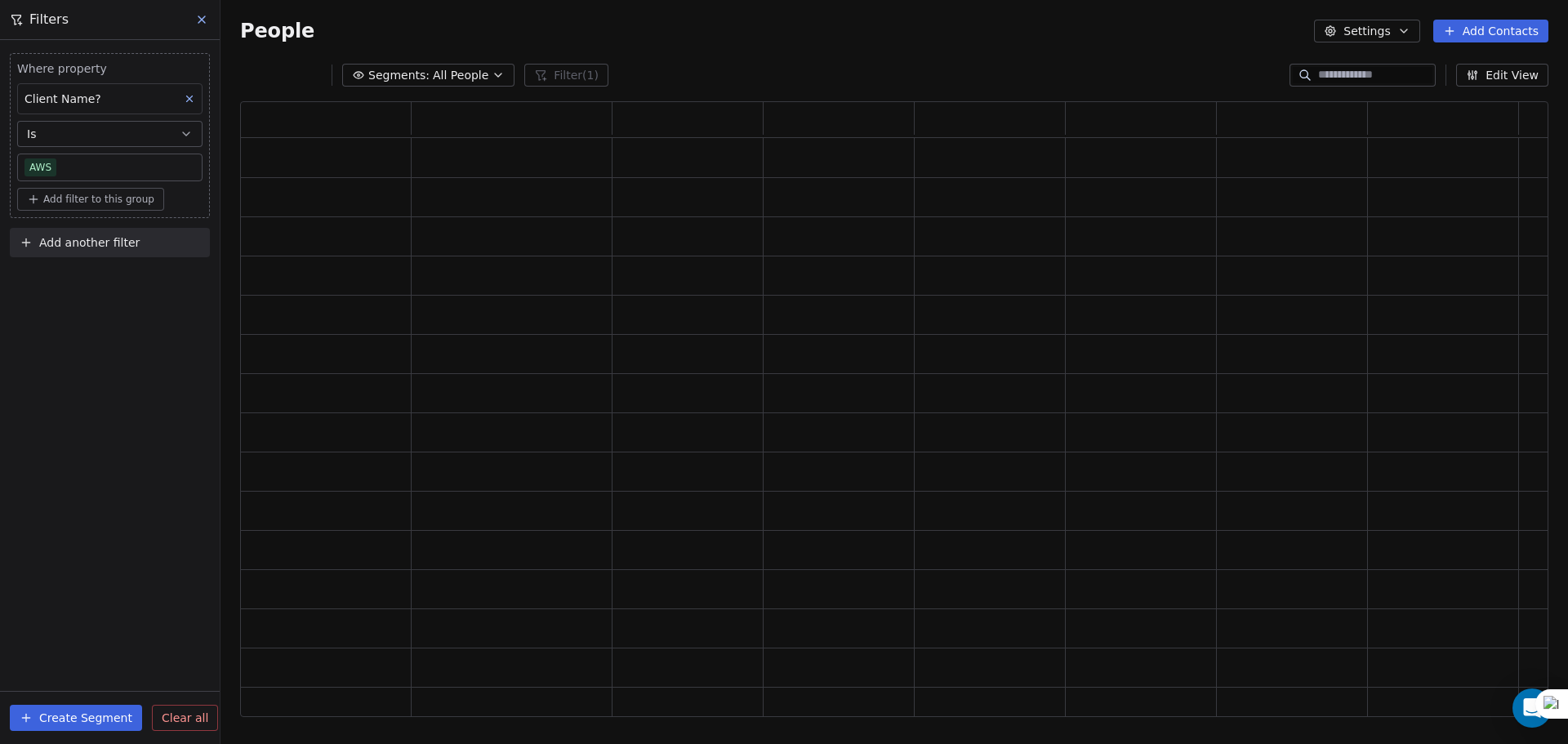
click at [111, 193] on span "Add filter to this group" at bounding box center [99, 200] width 111 height 13
click at [111, 193] on html "U Upcoming Global Contacts People Marketing Workflows Campaigns Metrics & Event…" at bounding box center [784, 372] width 1568 height 744
drag, startPoint x: 66, startPoint y: 321, endPoint x: 66, endPoint y: 311, distance: 10.0
click at [66, 319] on div "Where property Client Name? Is AWS Add filter to this group Add another filter …" at bounding box center [109, 392] width 220 height 704
click at [91, 246] on span "Add another filter" at bounding box center [89, 243] width 100 height 18
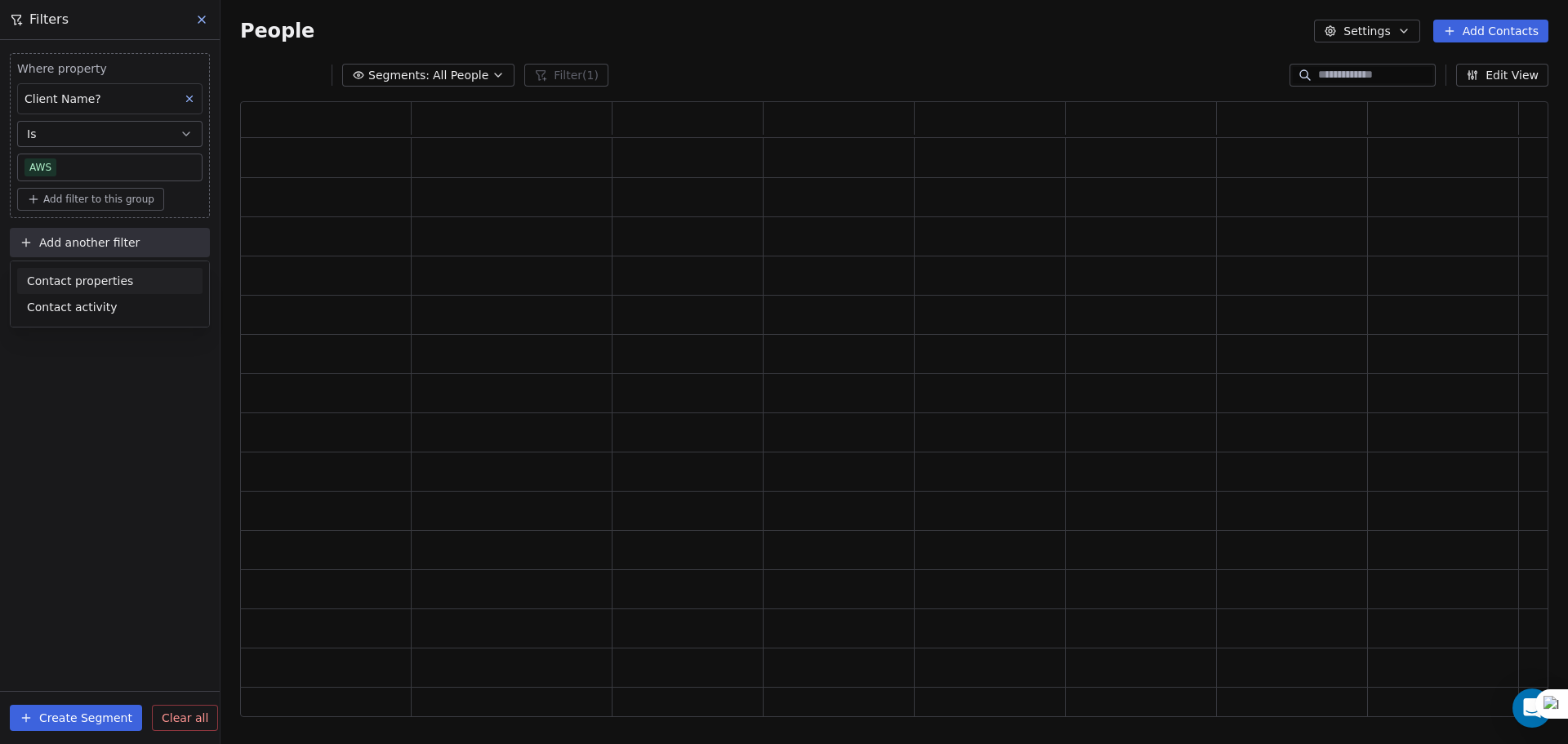
click at [83, 277] on span "Contact properties" at bounding box center [79, 281] width 106 height 18
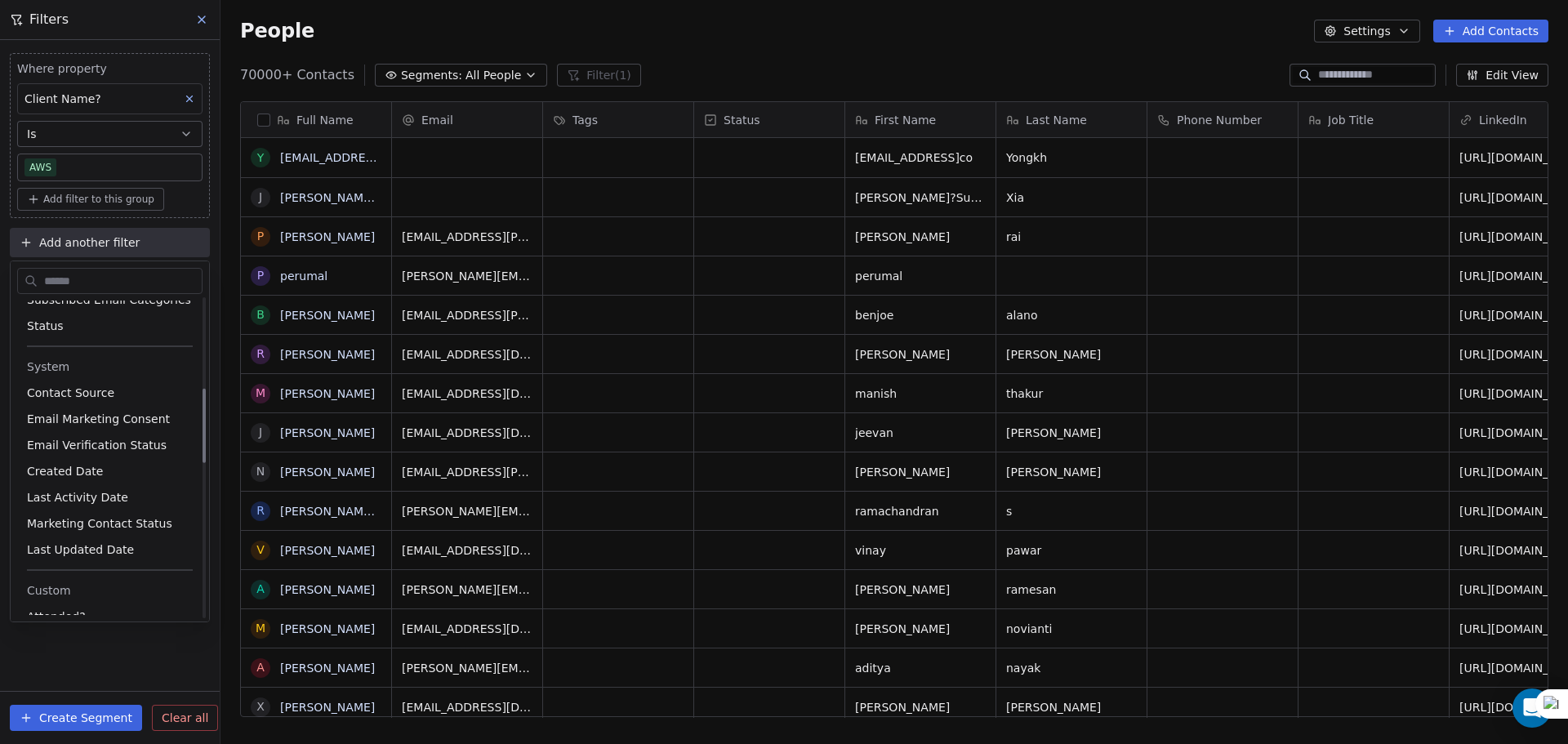
scroll to position [408, 0]
click at [104, 433] on div "Email Verification Status" at bounding box center [110, 442] width 185 height 26
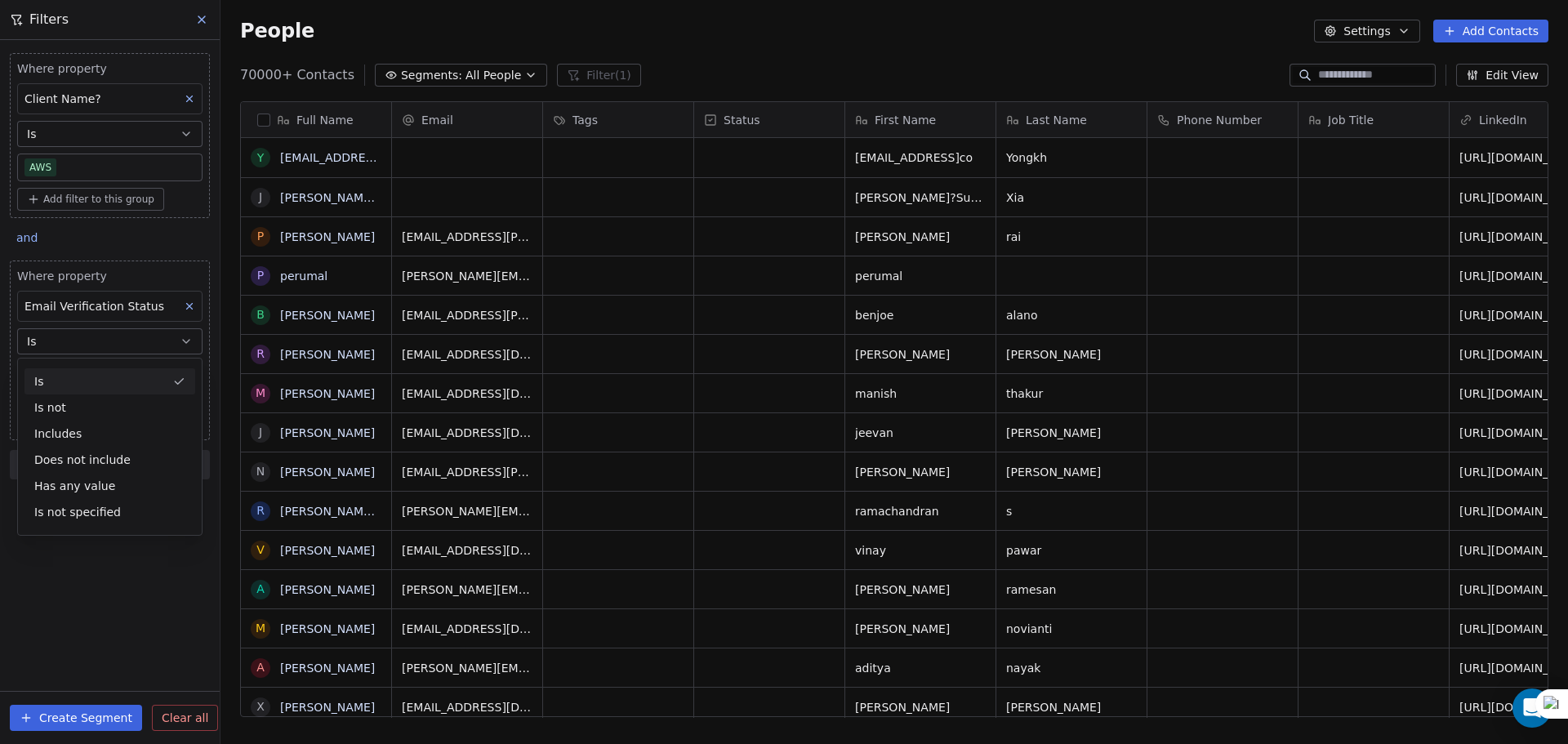
click at [98, 336] on button "Is" at bounding box center [110, 341] width 185 height 26
click at [84, 376] on body "U Upcoming Global Contacts People Marketing Workflows Campaigns Metrics & Event…" at bounding box center [784, 372] width 1568 height 744
click at [89, 430] on div "Valid" at bounding box center [122, 423] width 165 height 18
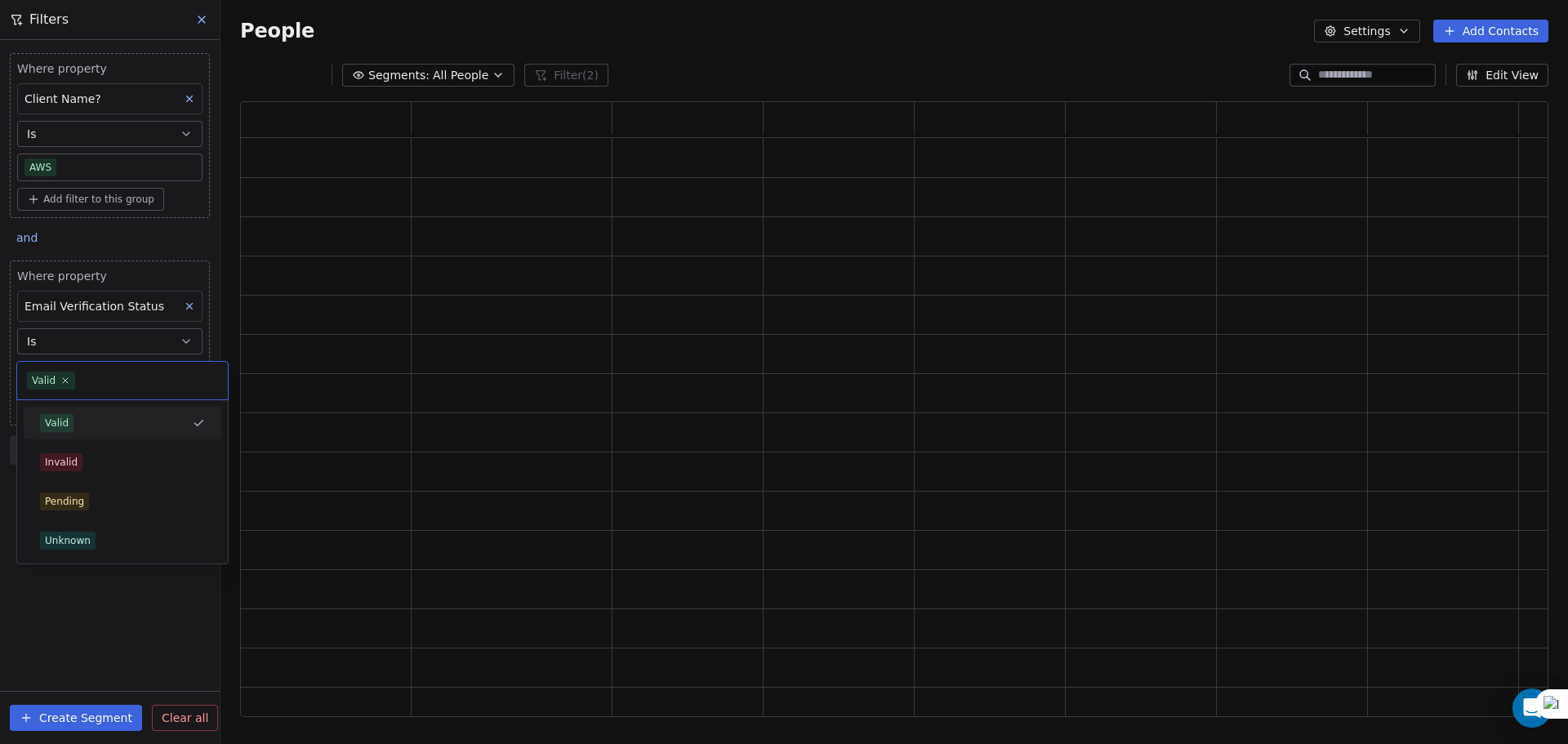
scroll to position [602, 1296]
click at [99, 496] on div "Where property Client Name? Is AWS Add filter to this group and Where property …" at bounding box center [109, 392] width 220 height 704
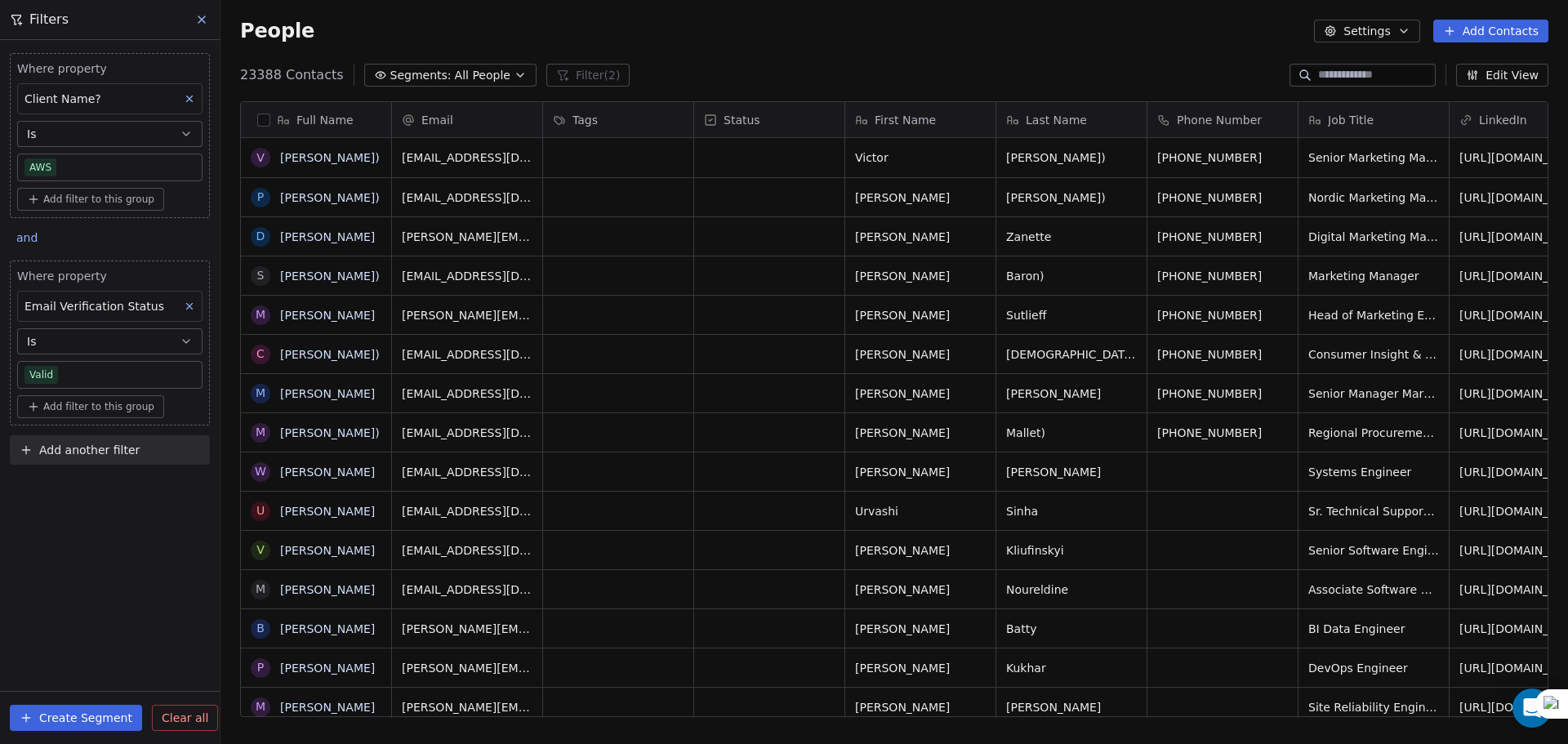
scroll to position [641, 1335]
click at [70, 455] on span "Add another filter" at bounding box center [89, 450] width 100 height 18
click at [71, 492] on span "Contact properties" at bounding box center [79, 488] width 106 height 18
type input "***"
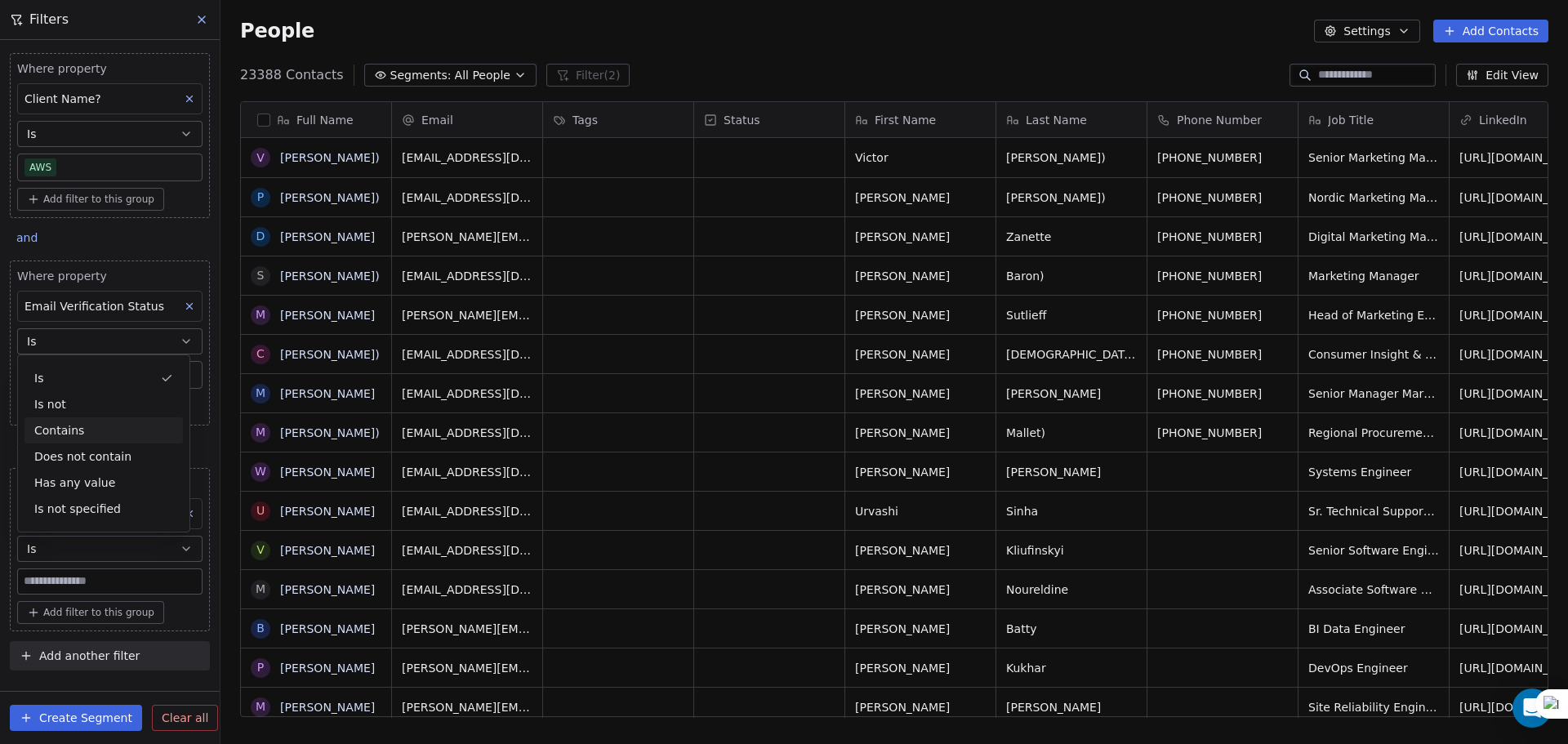
click at [79, 423] on div "Contains" at bounding box center [104, 430] width 159 height 26
click at [90, 583] on input at bounding box center [110, 580] width 184 height 24
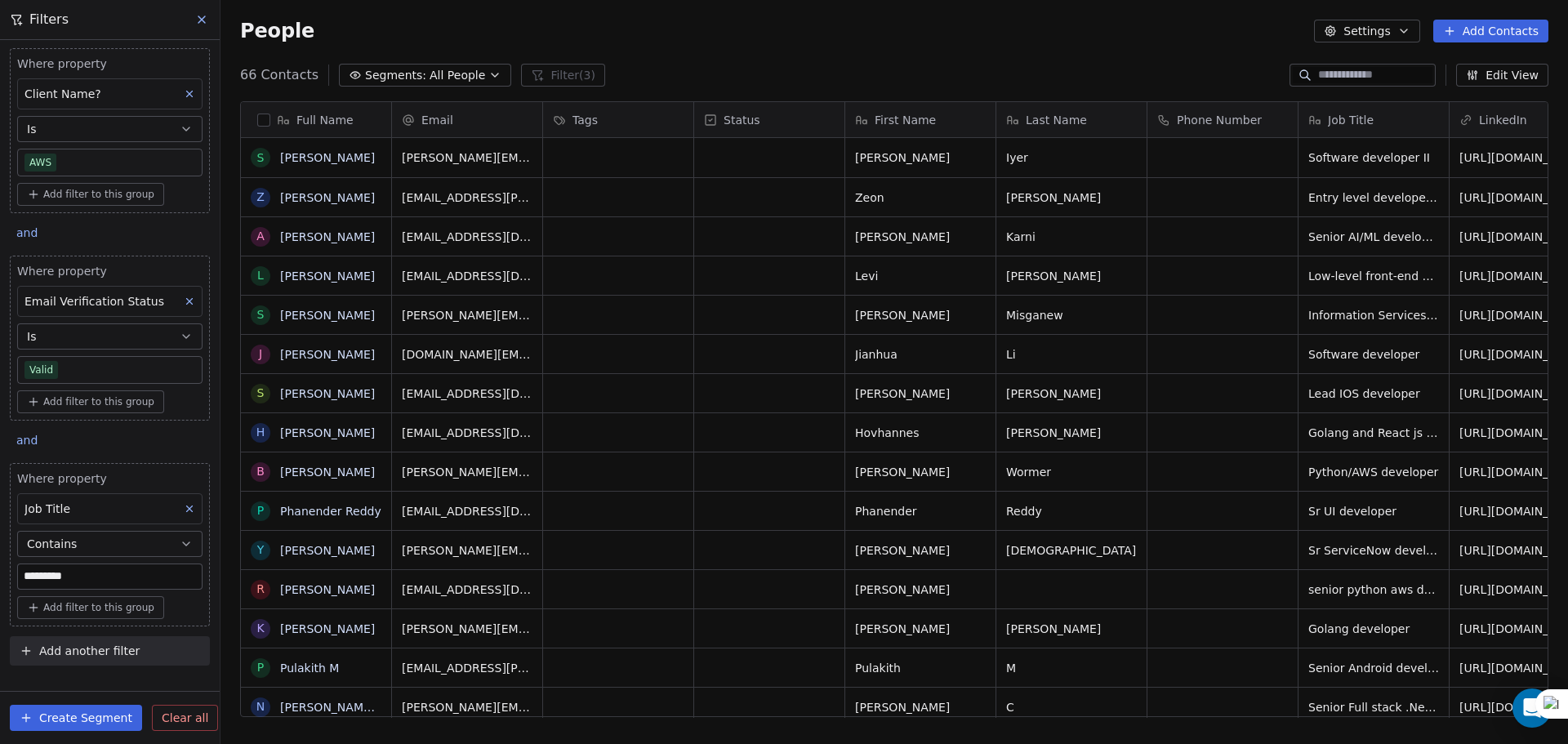
click at [123, 655] on span "Add another filter" at bounding box center [89, 650] width 100 height 18
click at [36, 576] on html "U Upcoming Global Contacts People Marketing Workflows Campaigns Metrics & Event…" at bounding box center [784, 372] width 1568 height 744
click at [28, 577] on input "*********" at bounding box center [110, 575] width 184 height 24
type input "*********"
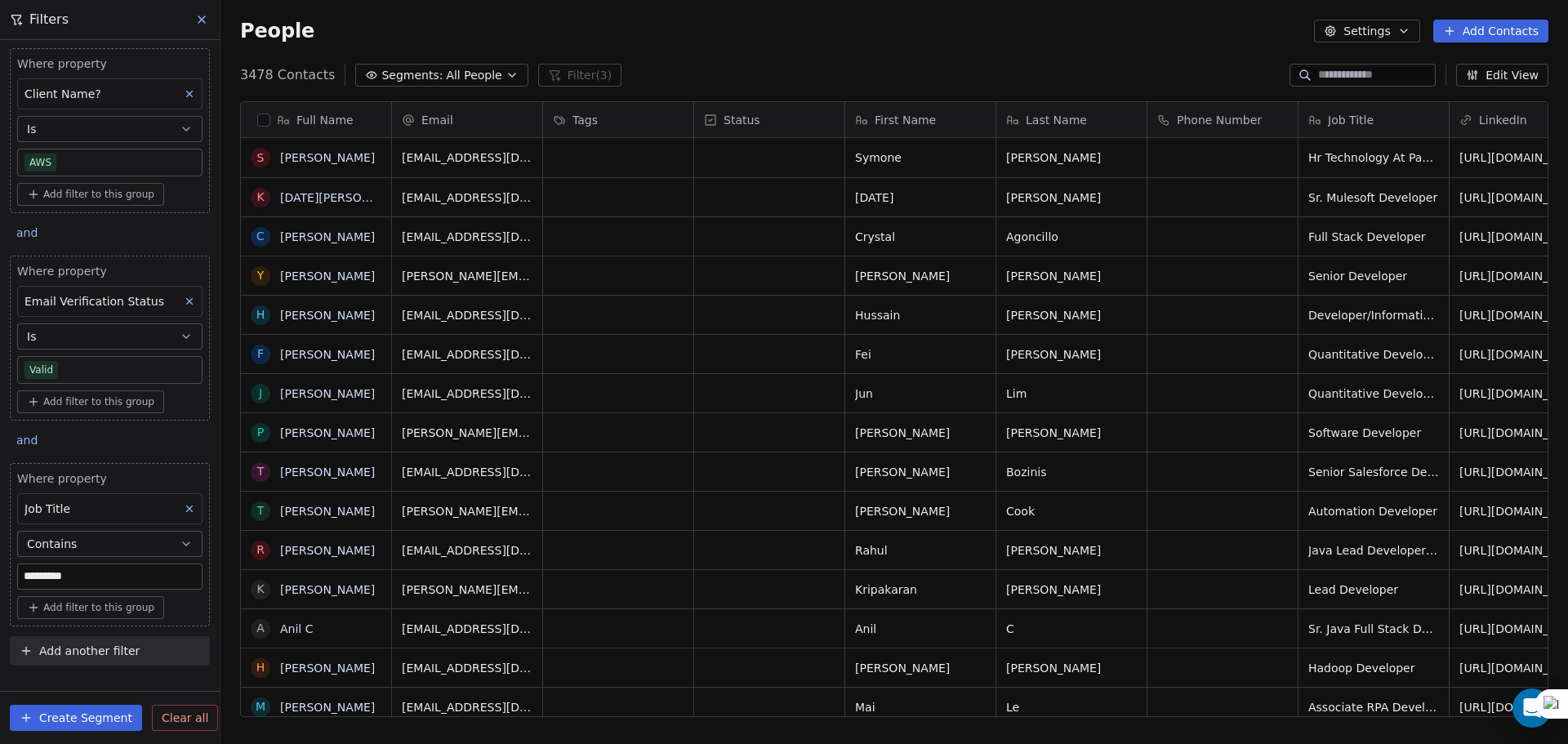
click at [111, 614] on button "Add filter to this group" at bounding box center [91, 607] width 147 height 23
click at [107, 638] on span "Contact properties" at bounding box center [87, 643] width 106 height 18
type input "***"
click at [106, 585] on div "Contains" at bounding box center [104, 580] width 159 height 26
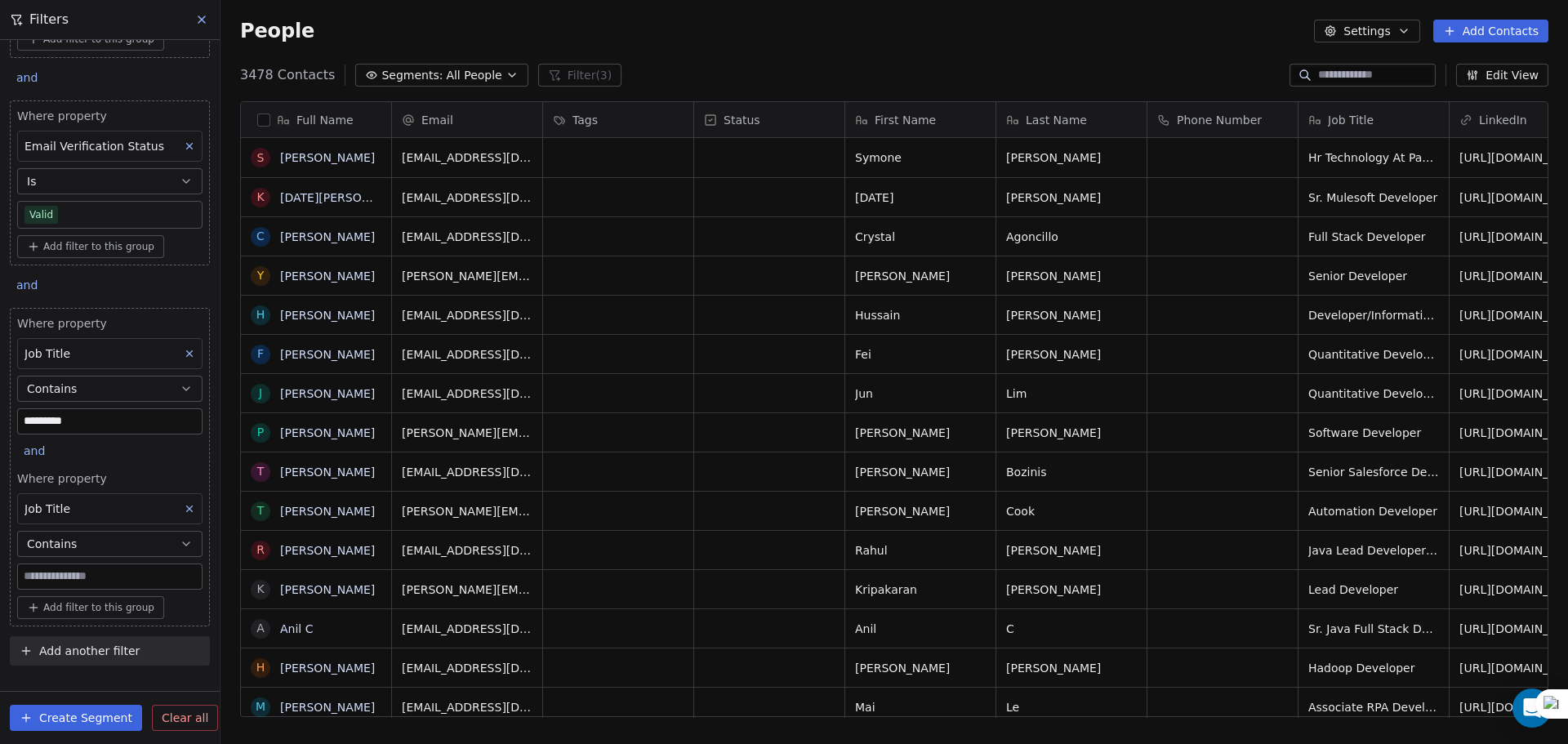
click at [84, 569] on input at bounding box center [110, 575] width 184 height 24
type input "**"
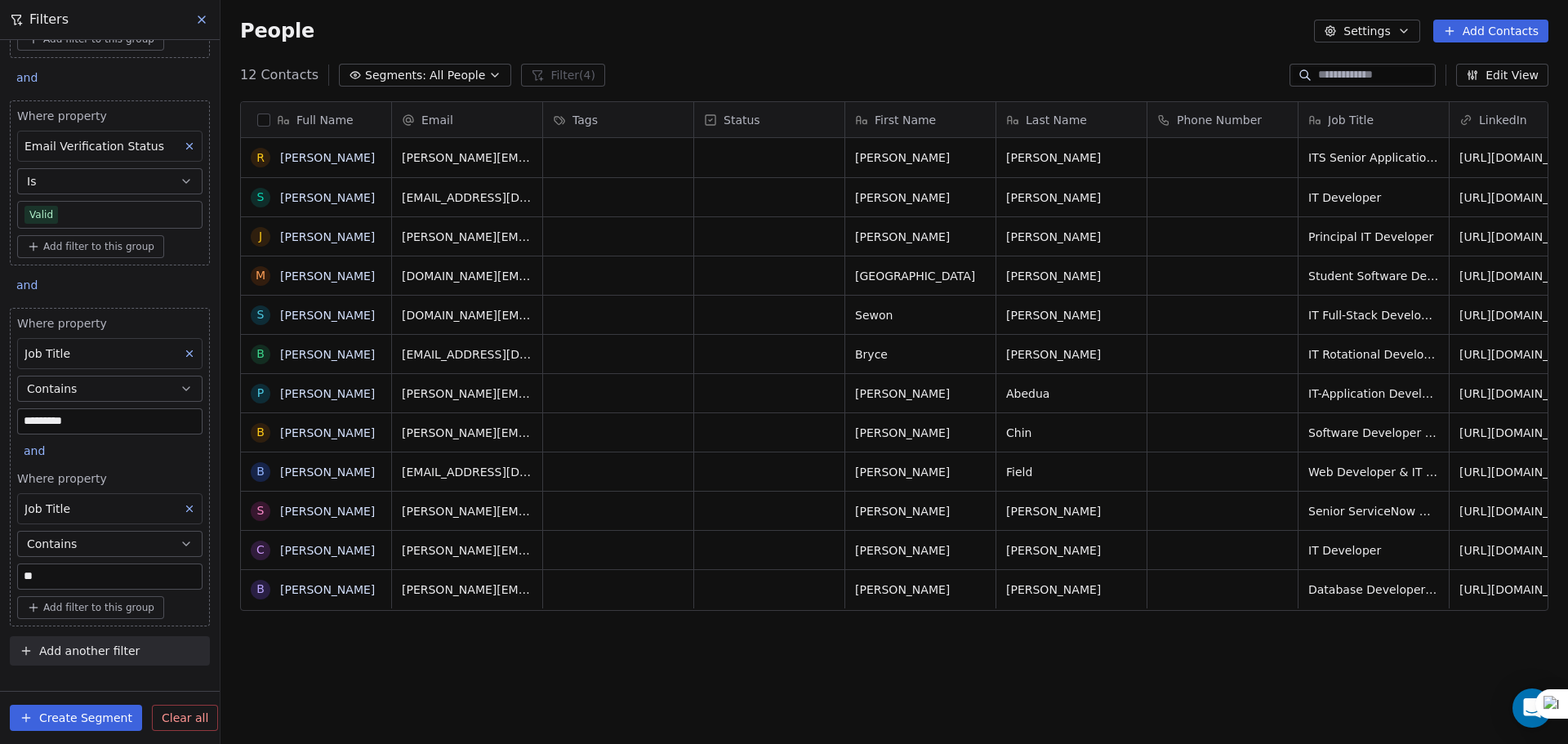
scroll to position [641, 1335]
click at [28, 444] on span "and" at bounding box center [33, 451] width 21 height 13
click at [66, 505] on div "or" at bounding box center [54, 514] width 41 height 18
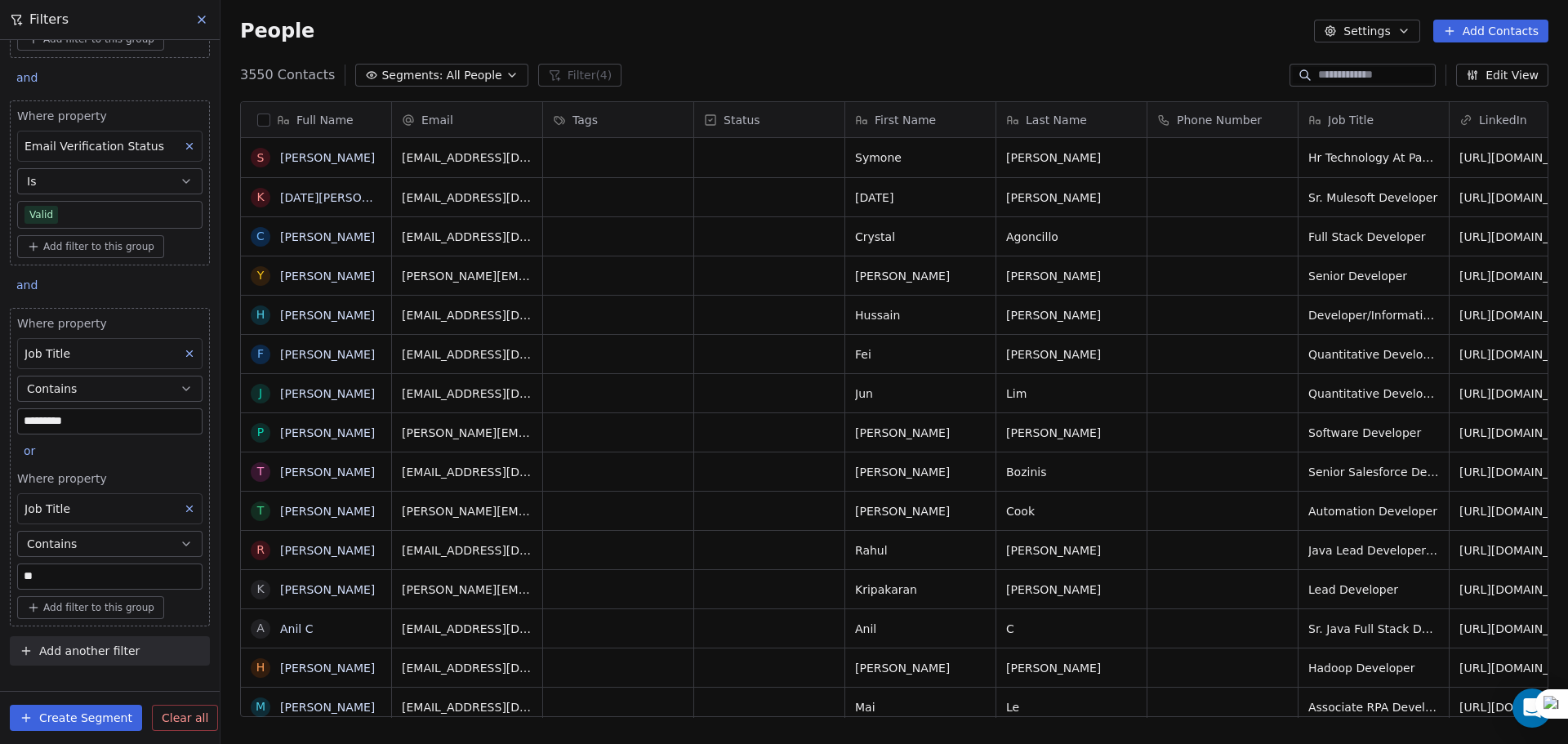
click at [91, 600] on span "Add filter to this group" at bounding box center [99, 607] width 111 height 13
click at [80, 645] on span "Contact properties" at bounding box center [87, 643] width 106 height 18
type input "***"
click at [62, 526] on div "Is" at bounding box center [104, 528] width 159 height 26
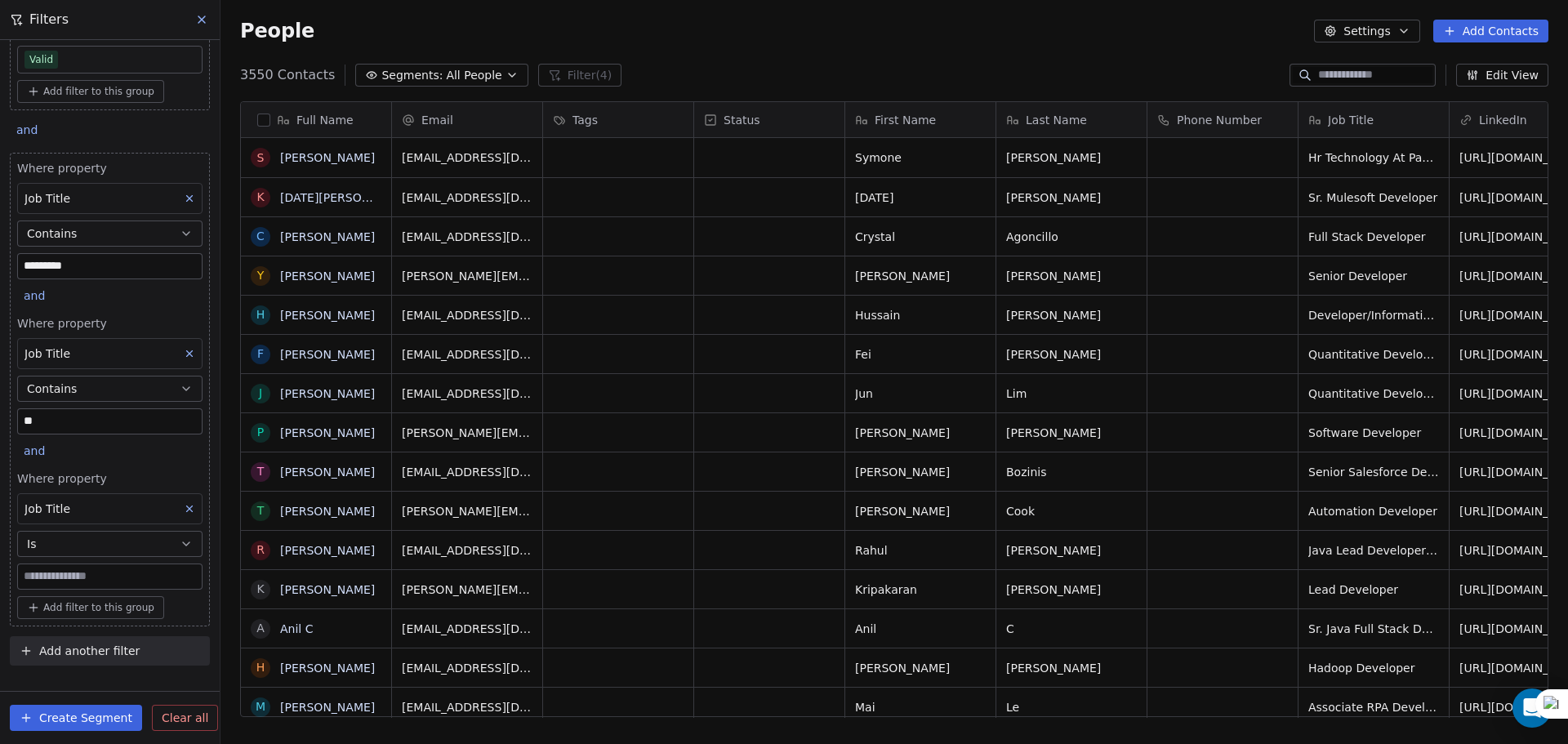
click at [66, 585] on input at bounding box center [110, 575] width 184 height 24
type input "**********"
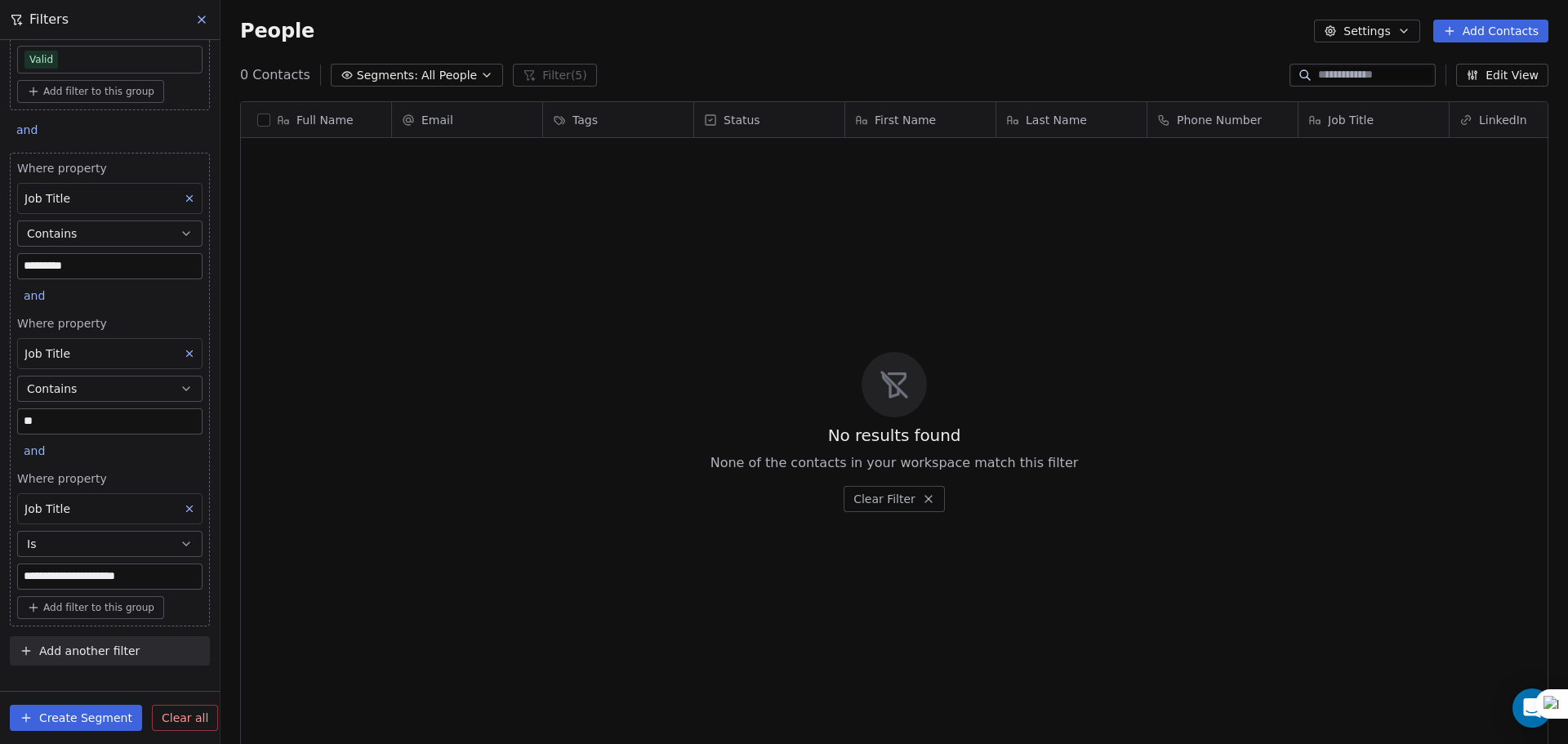
scroll to position [641, 1335]
drag, startPoint x: 28, startPoint y: 451, endPoint x: 36, endPoint y: 463, distance: 14.4
click at [31, 453] on span "and" at bounding box center [33, 451] width 21 height 13
click at [56, 517] on div "or" at bounding box center [54, 514] width 41 height 18
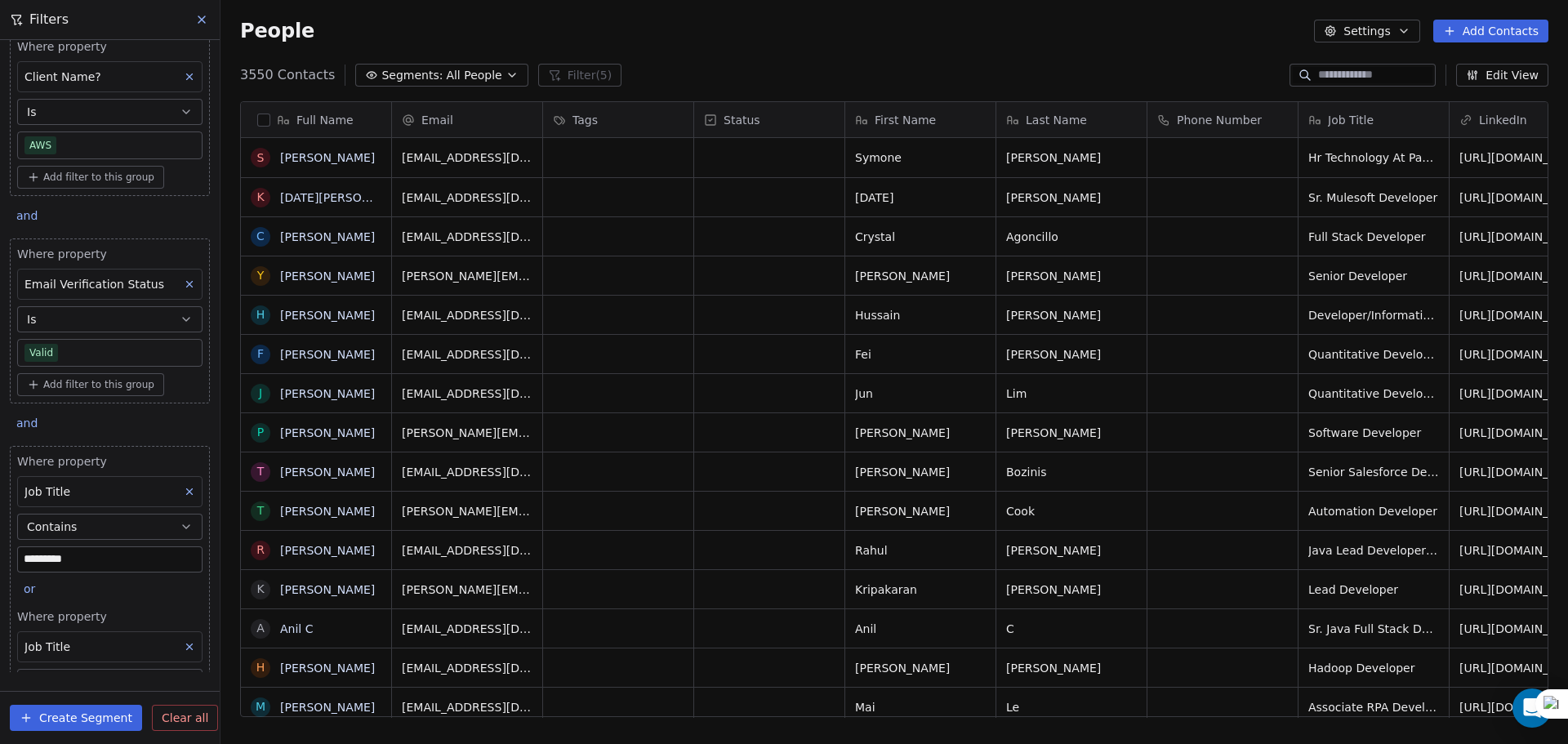
scroll to position [0, 0]
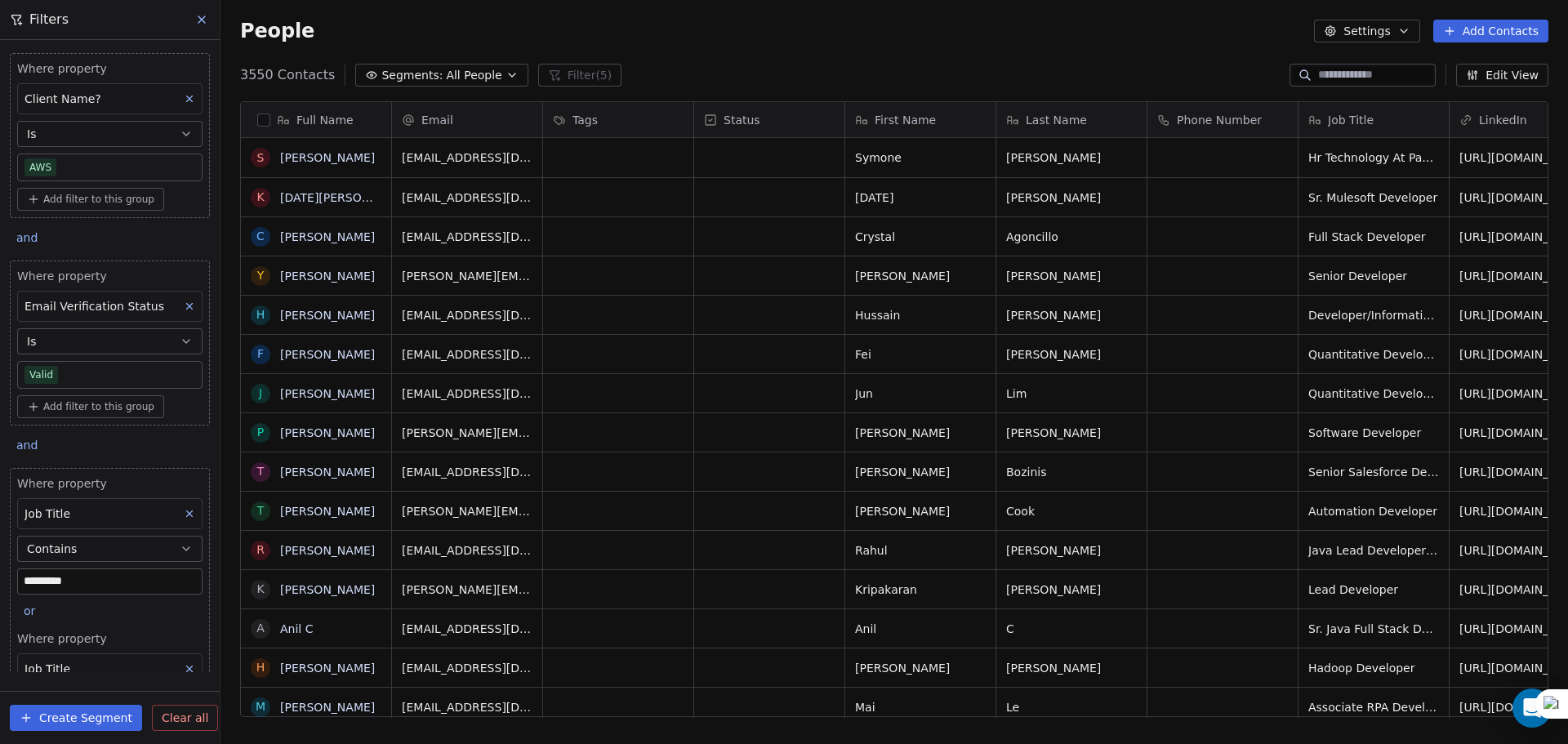
click at [187, 96] on icon at bounding box center [190, 99] width 6 height 6
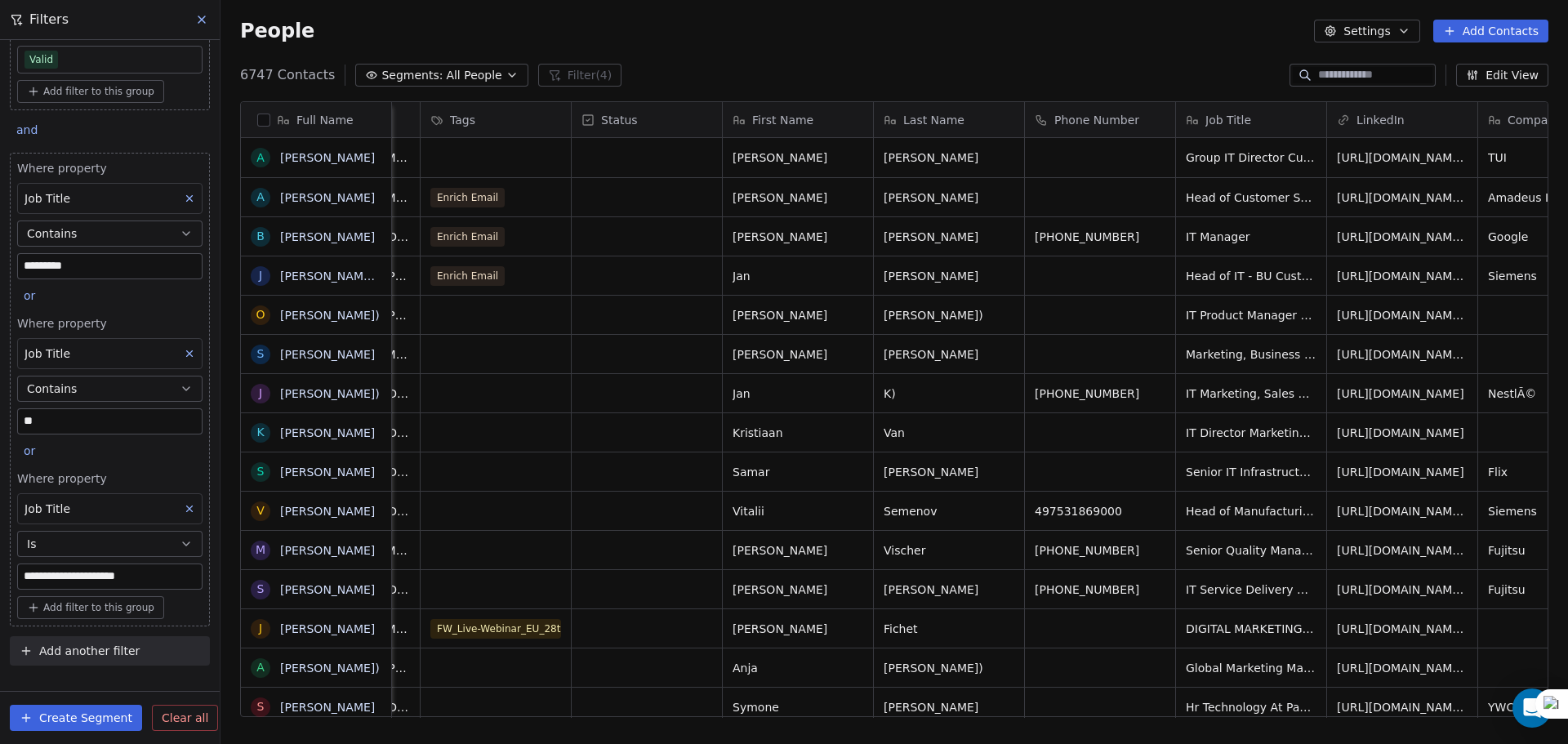
scroll to position [0, 119]
click at [69, 636] on button "Add another filter" at bounding box center [109, 650] width 200 height 29
click at [66, 620] on html "**********" at bounding box center [784, 372] width 1568 height 744
click at [67, 610] on span "Add filter to this group" at bounding box center [99, 607] width 111 height 13
click at [84, 648] on span "Contact properties" at bounding box center [87, 643] width 106 height 18
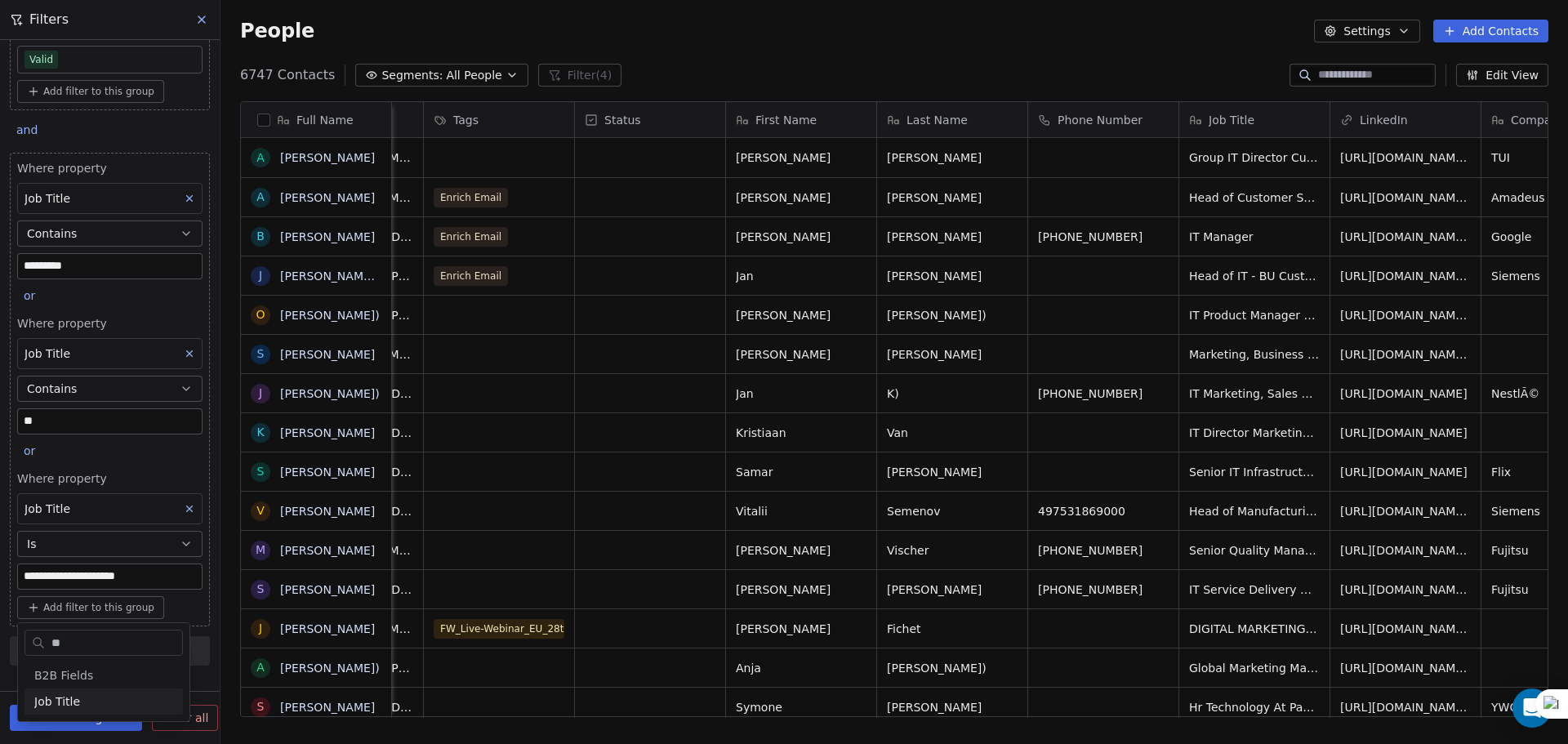
type input "***"
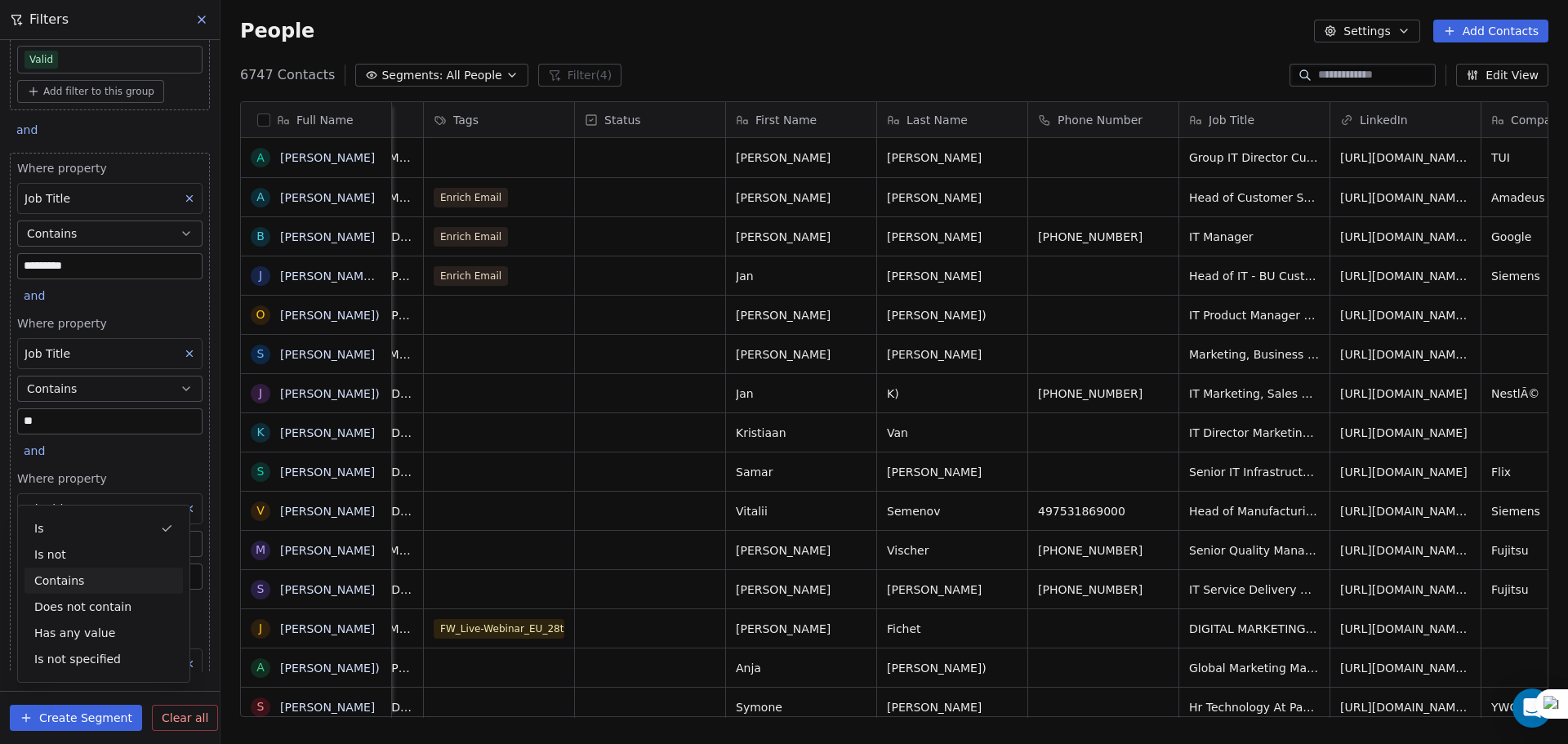
click at [63, 580] on div "Contains" at bounding box center [104, 580] width 159 height 26
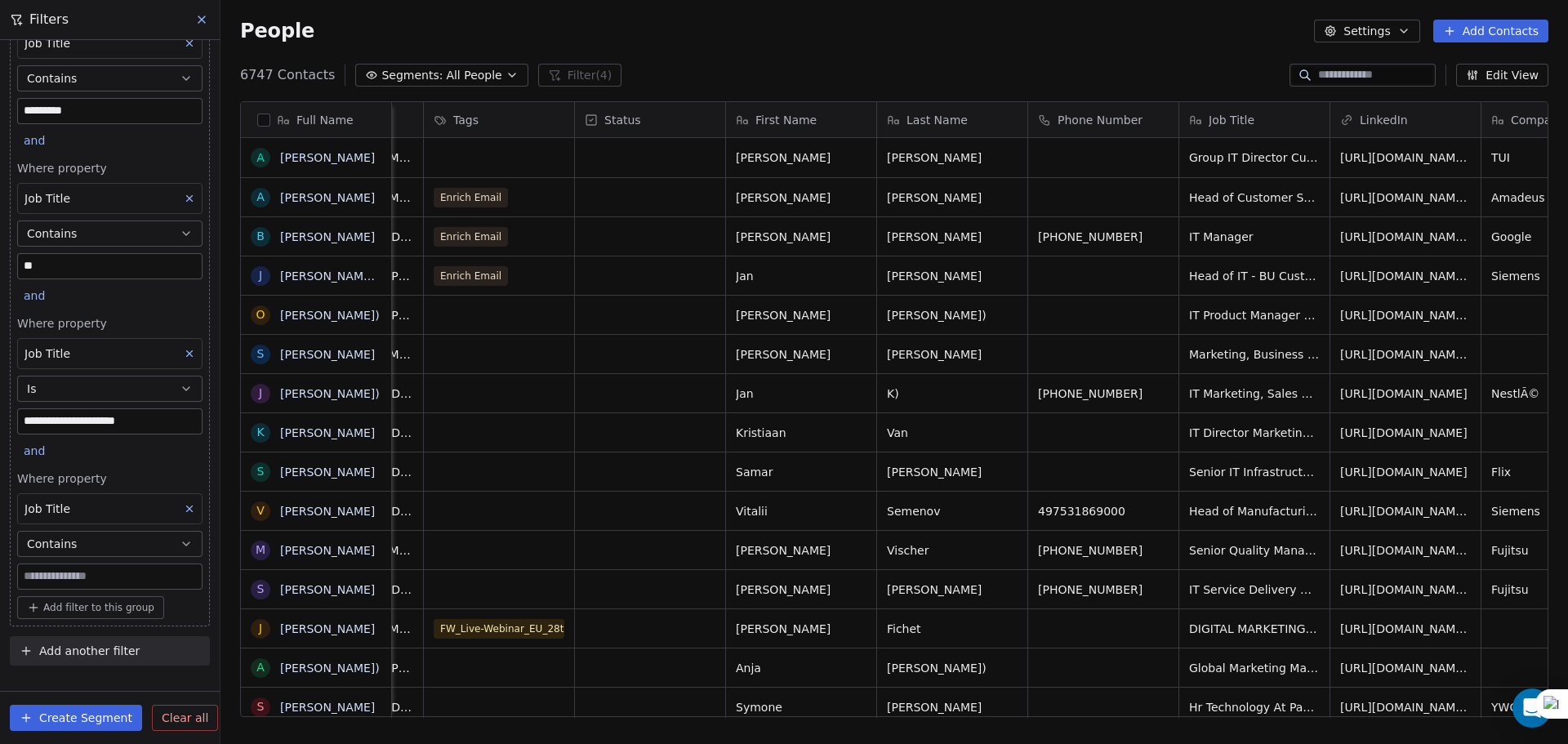
click at [64, 581] on input at bounding box center [110, 575] width 184 height 24
type input "*"
type input "***"
type input "********"
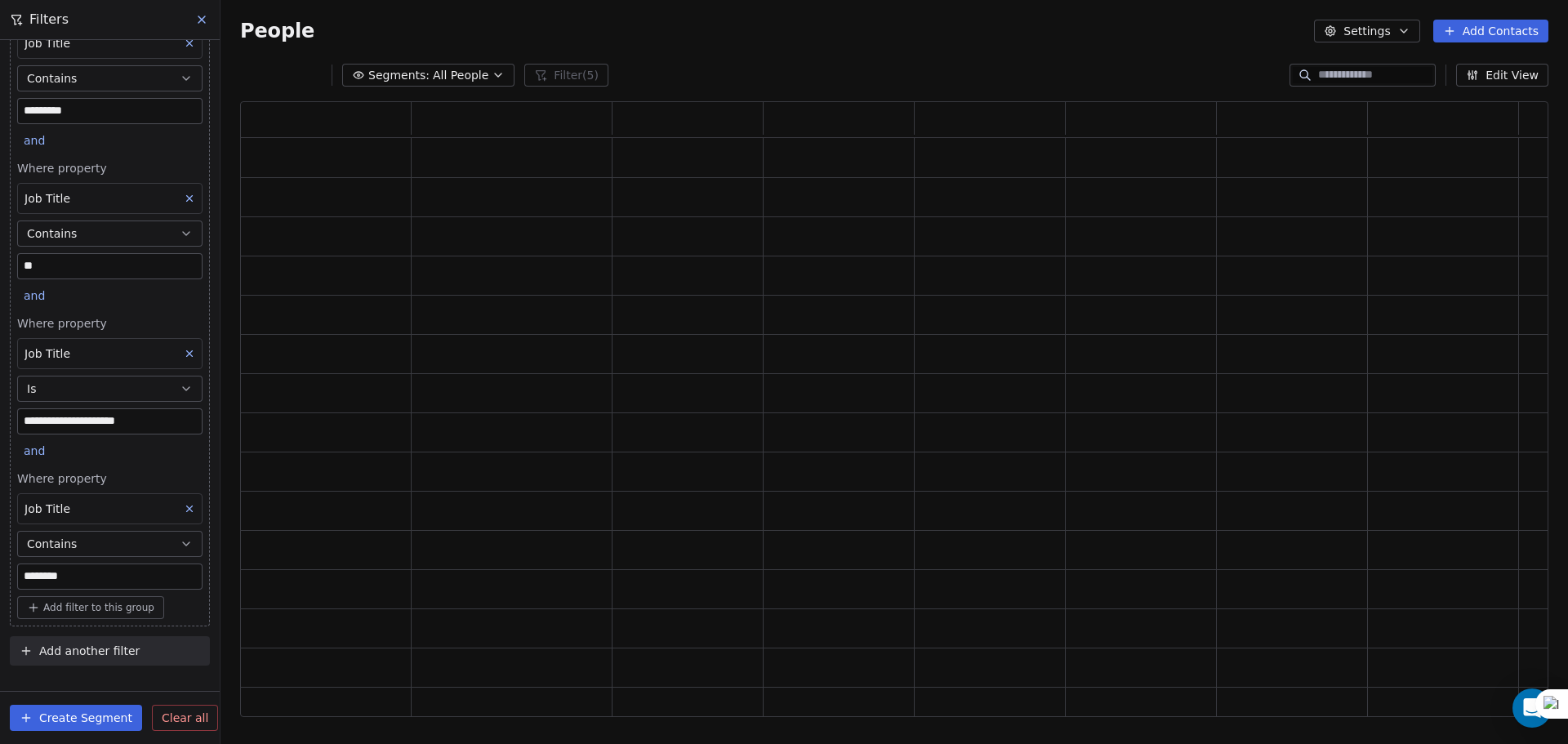
scroll to position [602, 1296]
click at [105, 574] on input "********" at bounding box center [110, 575] width 184 height 24
click at [89, 579] on input "********" at bounding box center [110, 575] width 184 height 24
click at [184, 514] on icon at bounding box center [190, 509] width 12 height 12
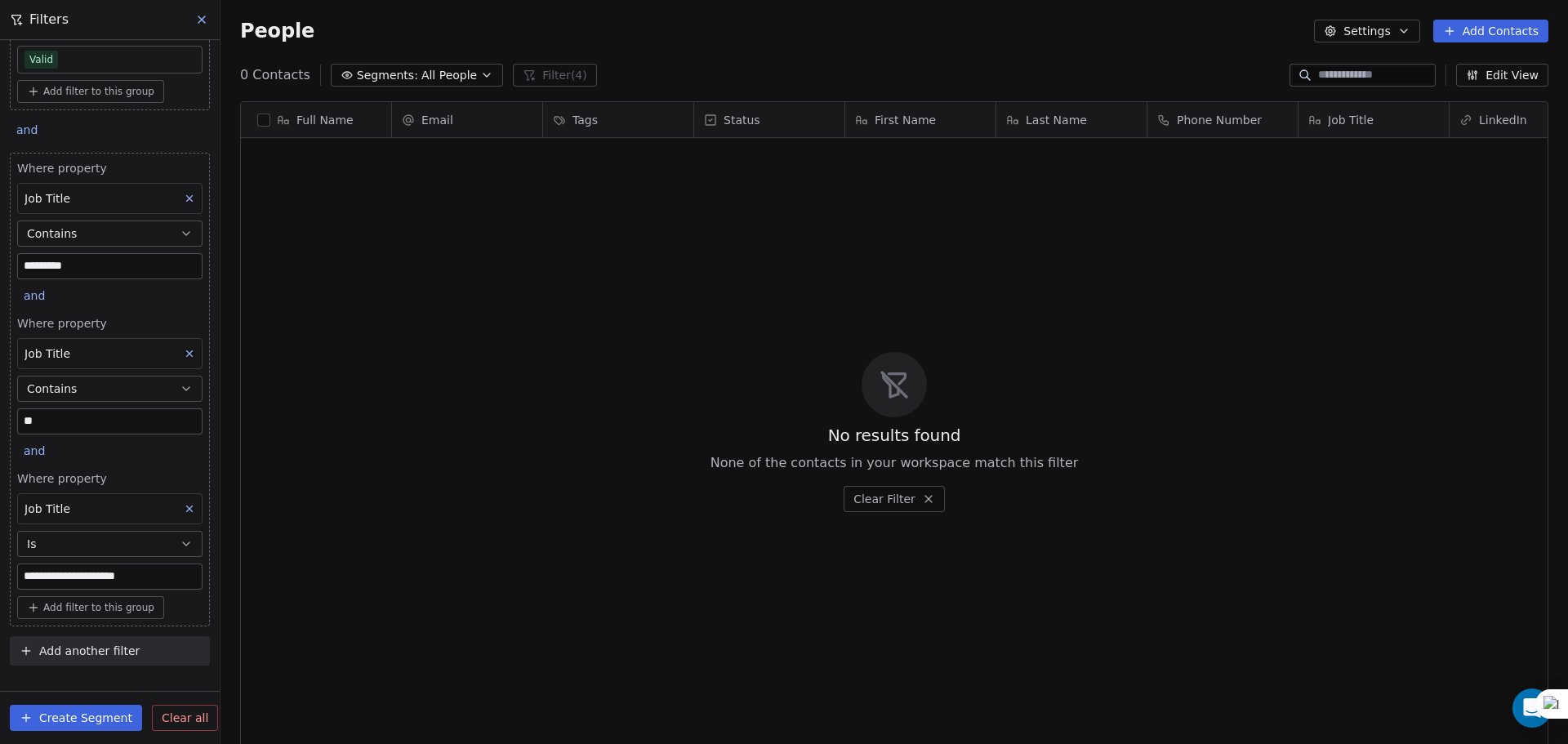
scroll to position [641, 1335]
click at [41, 459] on div "and" at bounding box center [37, 452] width 39 height 23
click at [40, 511] on span "or" at bounding box center [40, 514] width 12 height 18
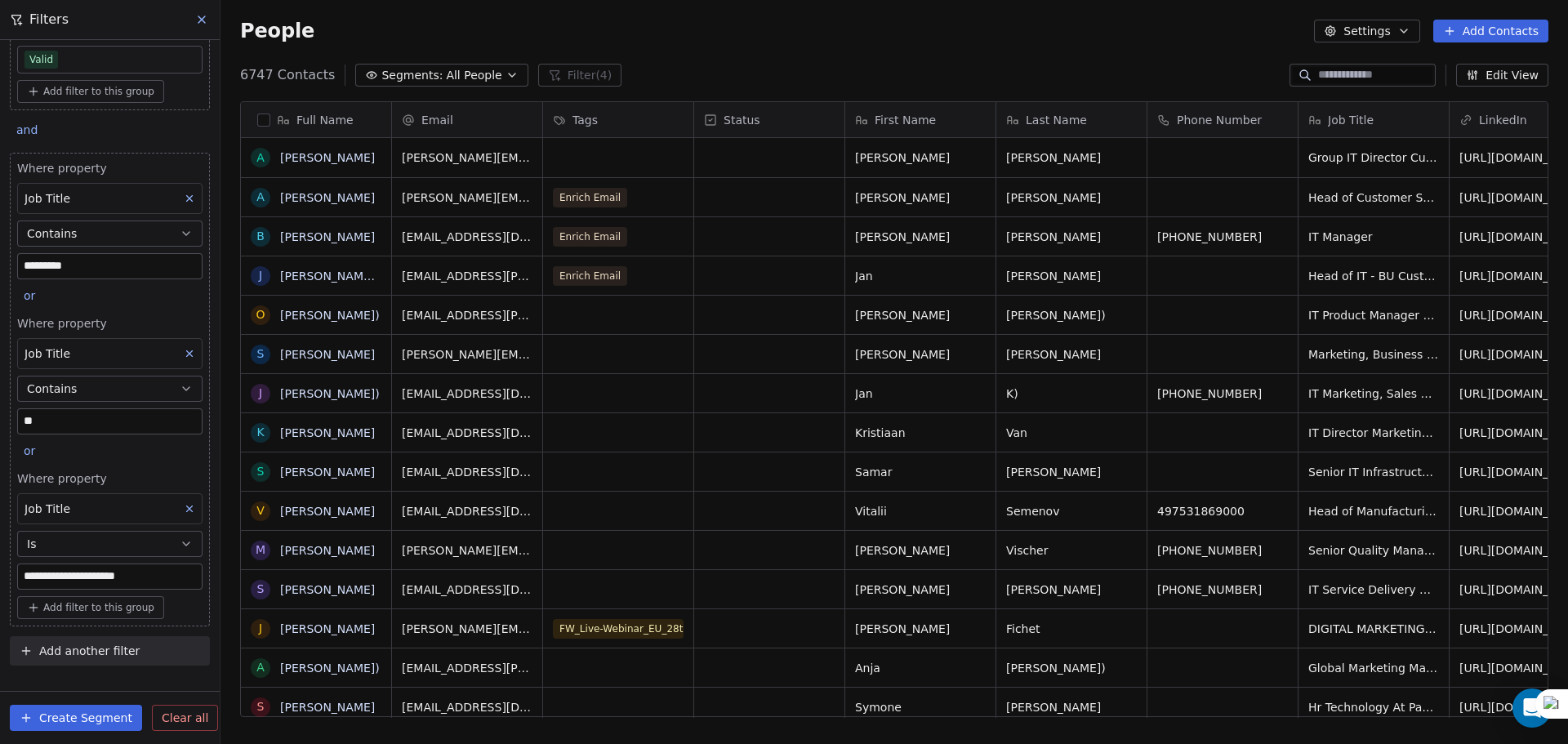
click at [71, 645] on span "Add another filter" at bounding box center [89, 650] width 100 height 18
click at [63, 691] on span "Contact properties" at bounding box center [79, 689] width 106 height 18
click at [1397, 470] on html "**********" at bounding box center [784, 372] width 1568 height 744
click at [1397, 470] on span "Senior IT Infrastructure Support Engineer" at bounding box center [1406, 475] width 195 height 33
click at [73, 655] on span "Add another filter" at bounding box center [89, 650] width 100 height 18
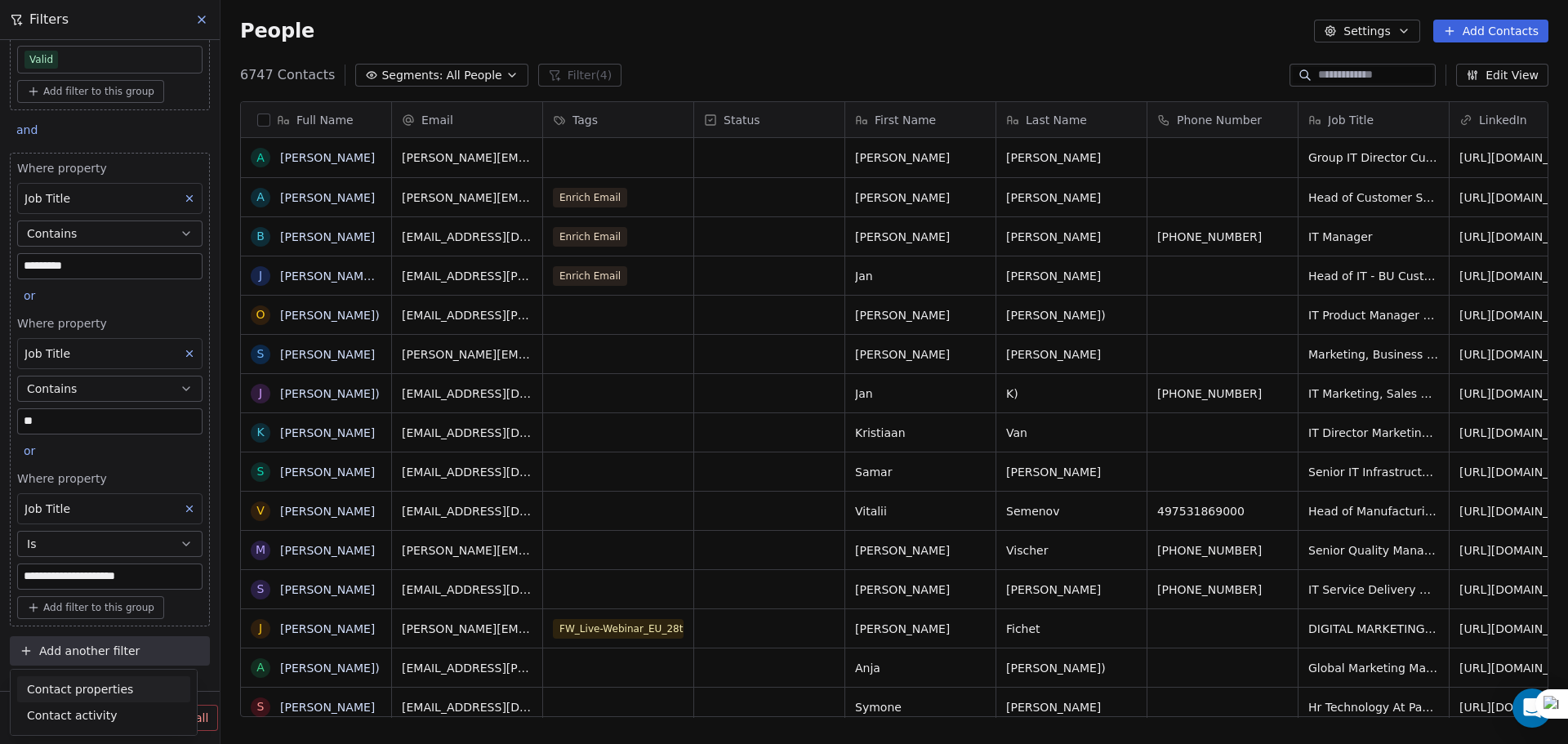
click at [68, 689] on span "Contact properties" at bounding box center [79, 689] width 106 height 18
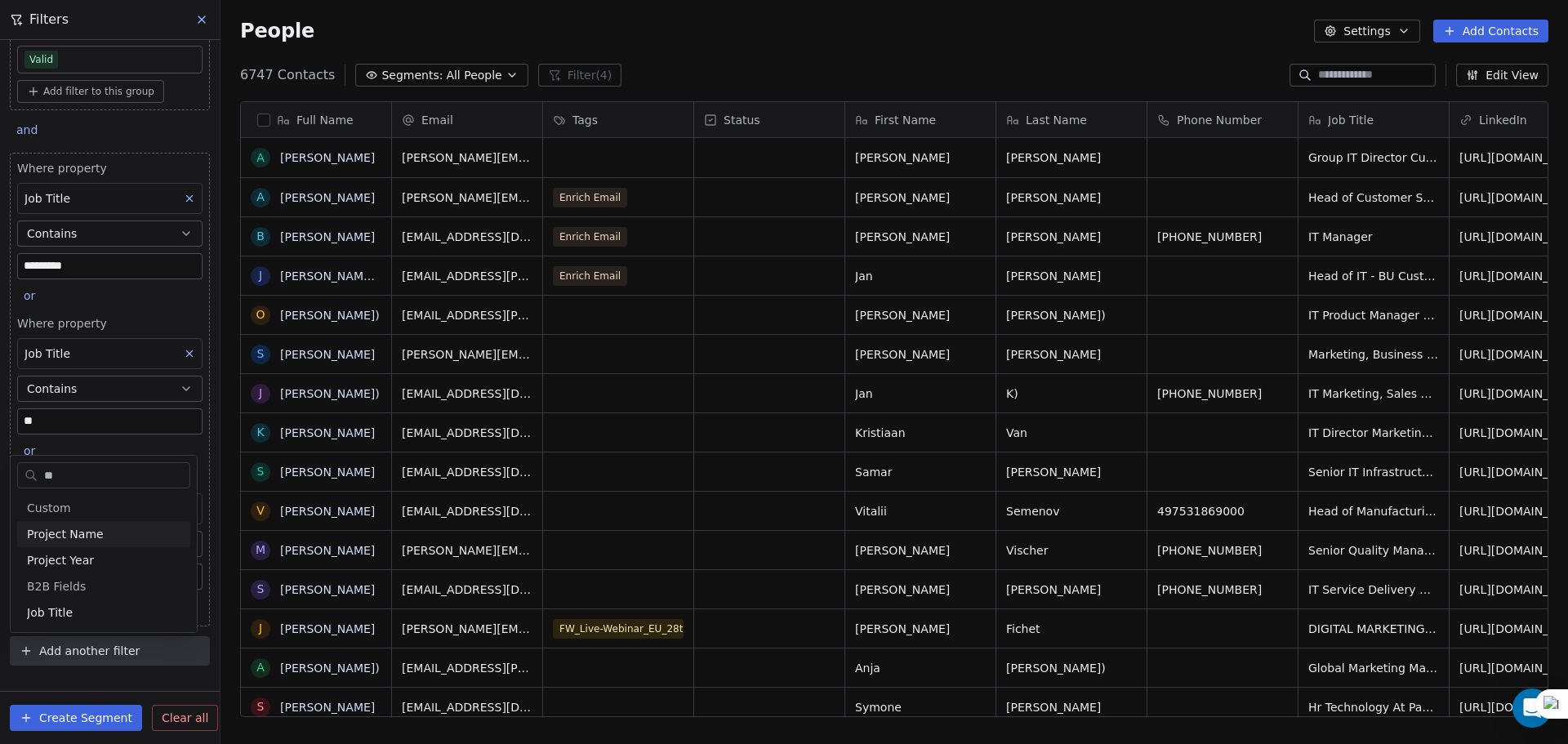
type input "***"
click at [0, 372] on html "**********" at bounding box center [784, 372] width 1568 height 744
click at [188, 126] on div "**********" at bounding box center [109, 248] width 220 height 632
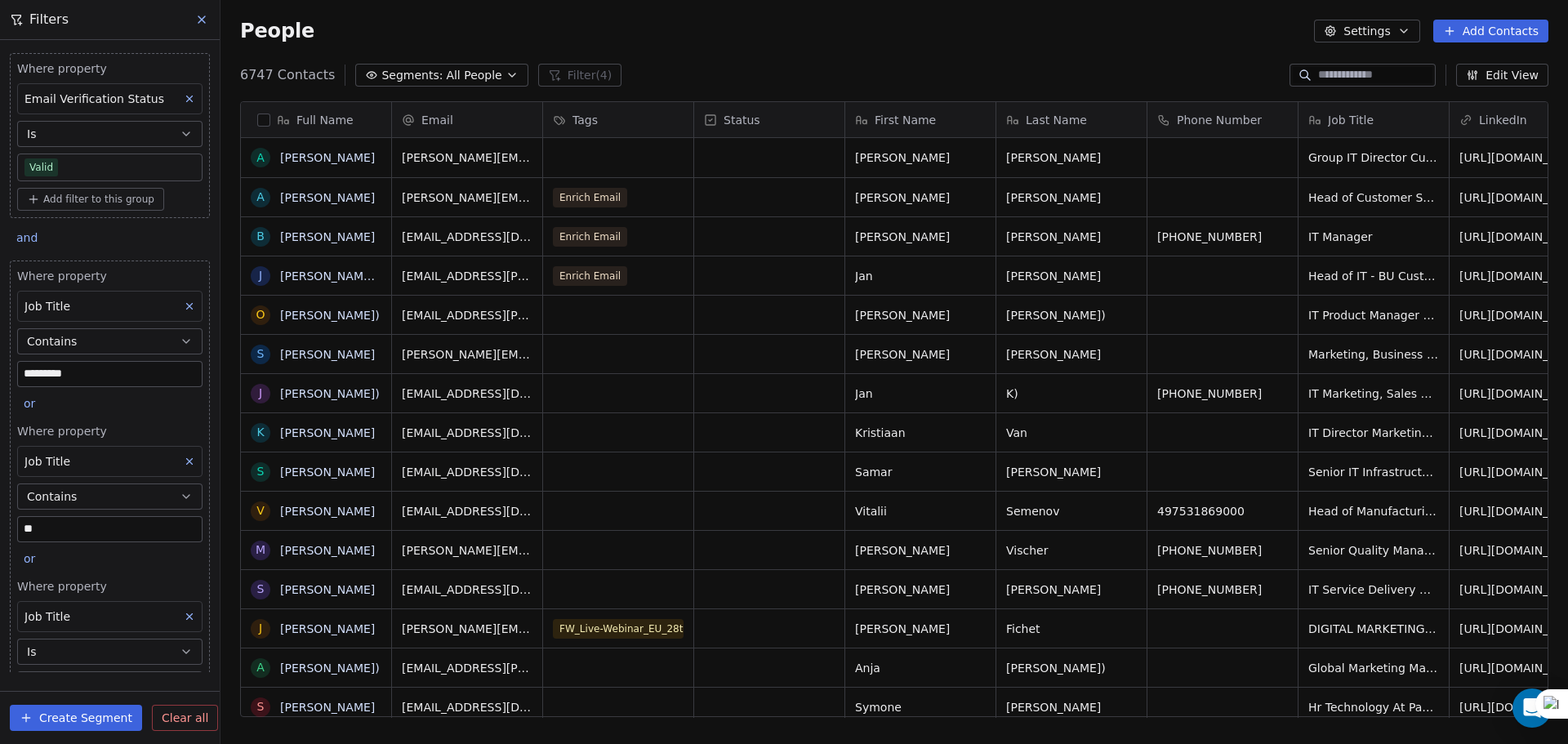
click at [74, 203] on span "Add filter to this group" at bounding box center [99, 200] width 111 height 13
click at [79, 236] on span "Contact properties" at bounding box center [87, 235] width 106 height 18
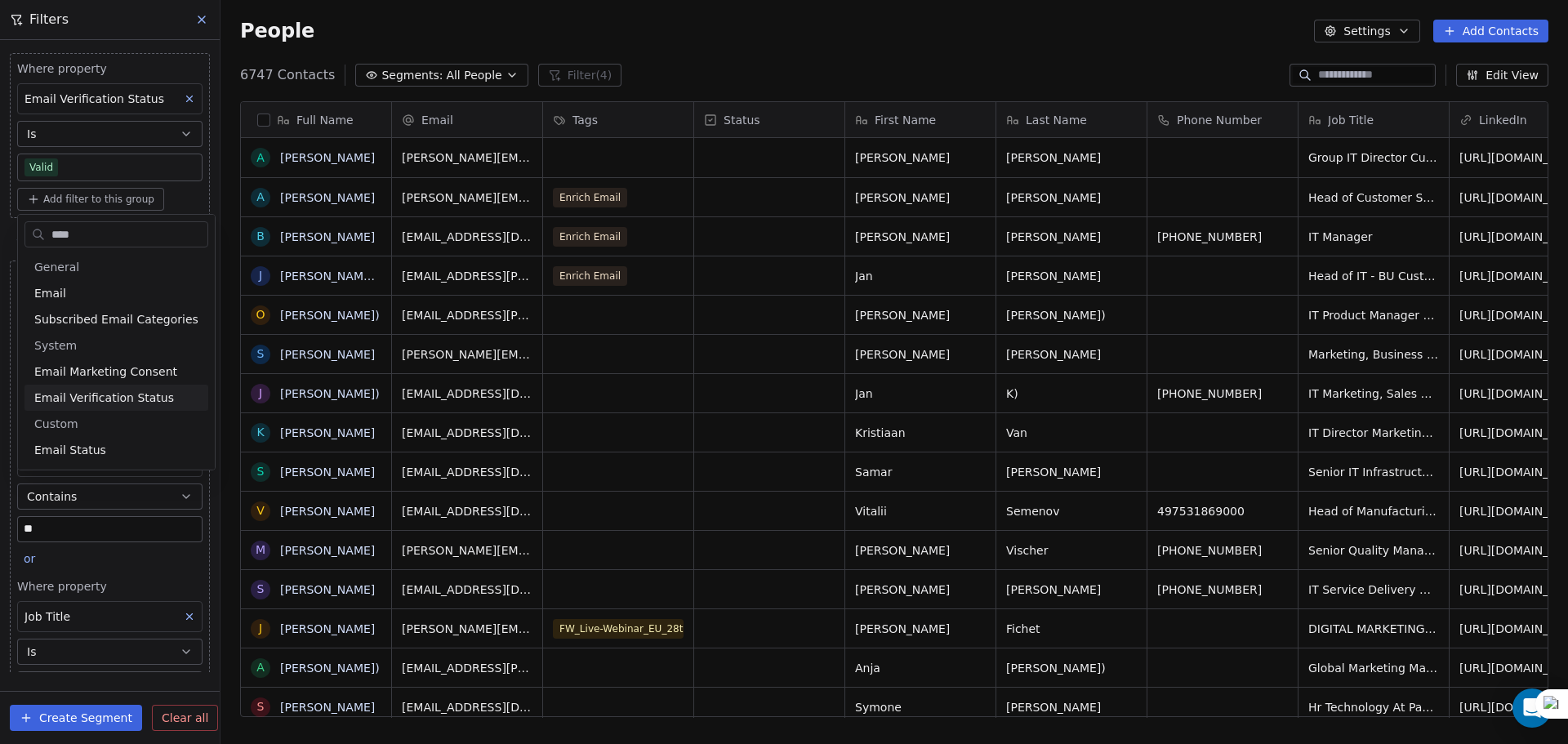
type input "****"
click at [89, 394] on span "Email Verification Status" at bounding box center [104, 397] width 140 height 17
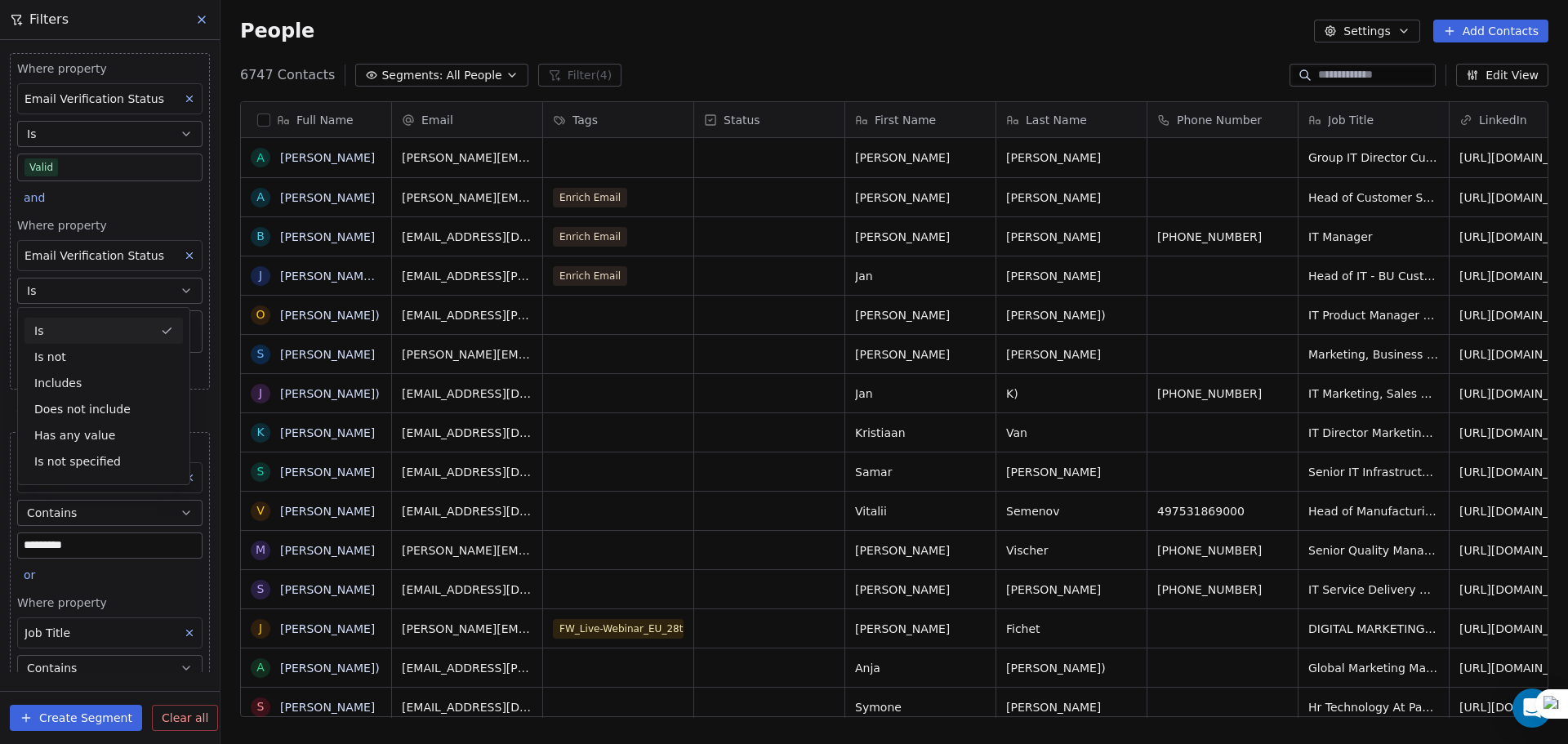
click at [107, 291] on button "Is" at bounding box center [110, 290] width 185 height 26
click at [104, 328] on body "**********" at bounding box center [784, 372] width 1568 height 744
click at [110, 459] on div "Pending" at bounding box center [122, 450] width 185 height 26
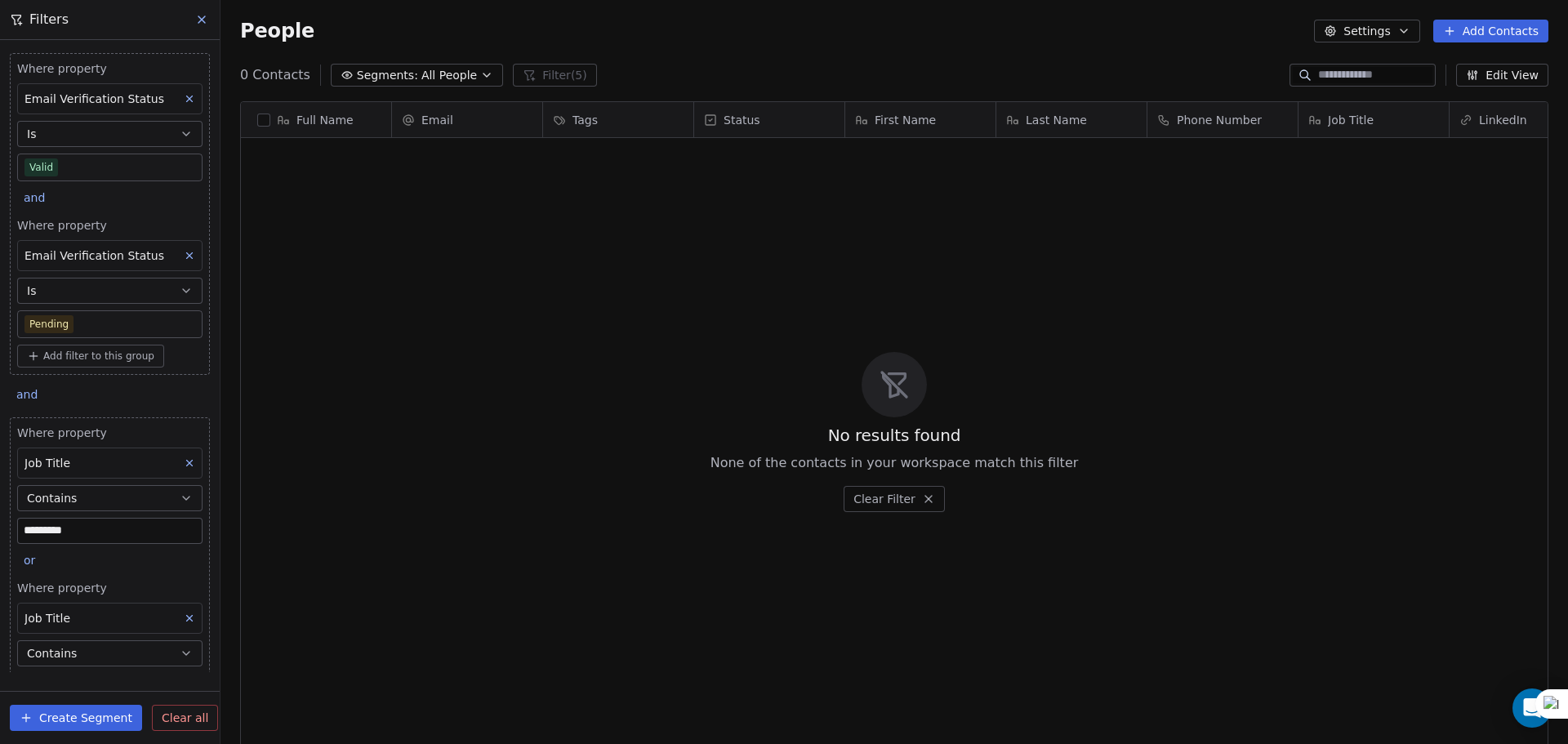
scroll to position [641, 1335]
click at [44, 200] on div "and" at bounding box center [37, 199] width 39 height 23
click at [65, 254] on div "or" at bounding box center [54, 261] width 41 height 18
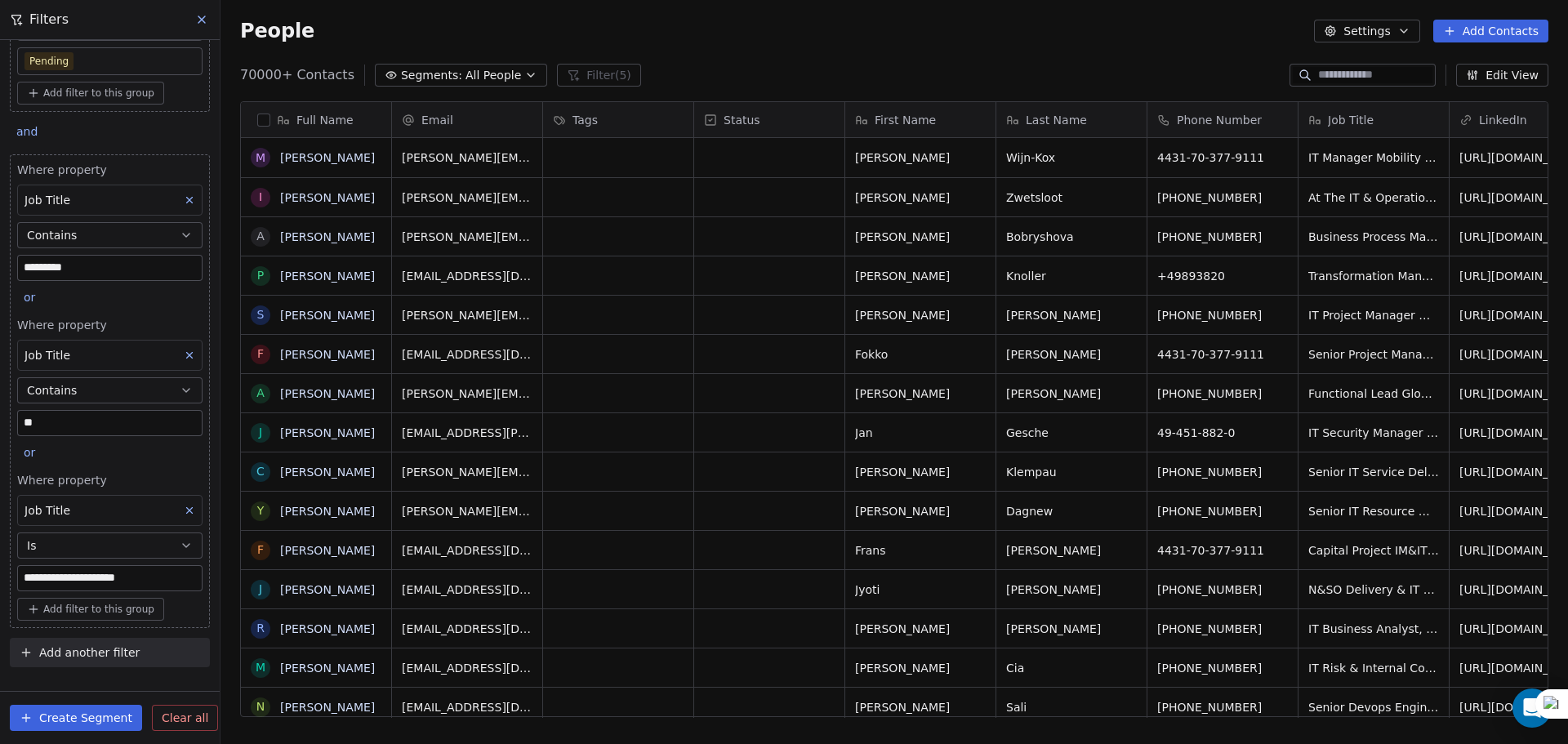
scroll to position [265, 0]
click at [78, 658] on span "Add another filter" at bounding box center [89, 650] width 100 height 18
click at [91, 684] on span "Contact properties" at bounding box center [79, 689] width 106 height 18
type input "***"
click at [60, 610] on span "Job Title" at bounding box center [49, 612] width 46 height 17
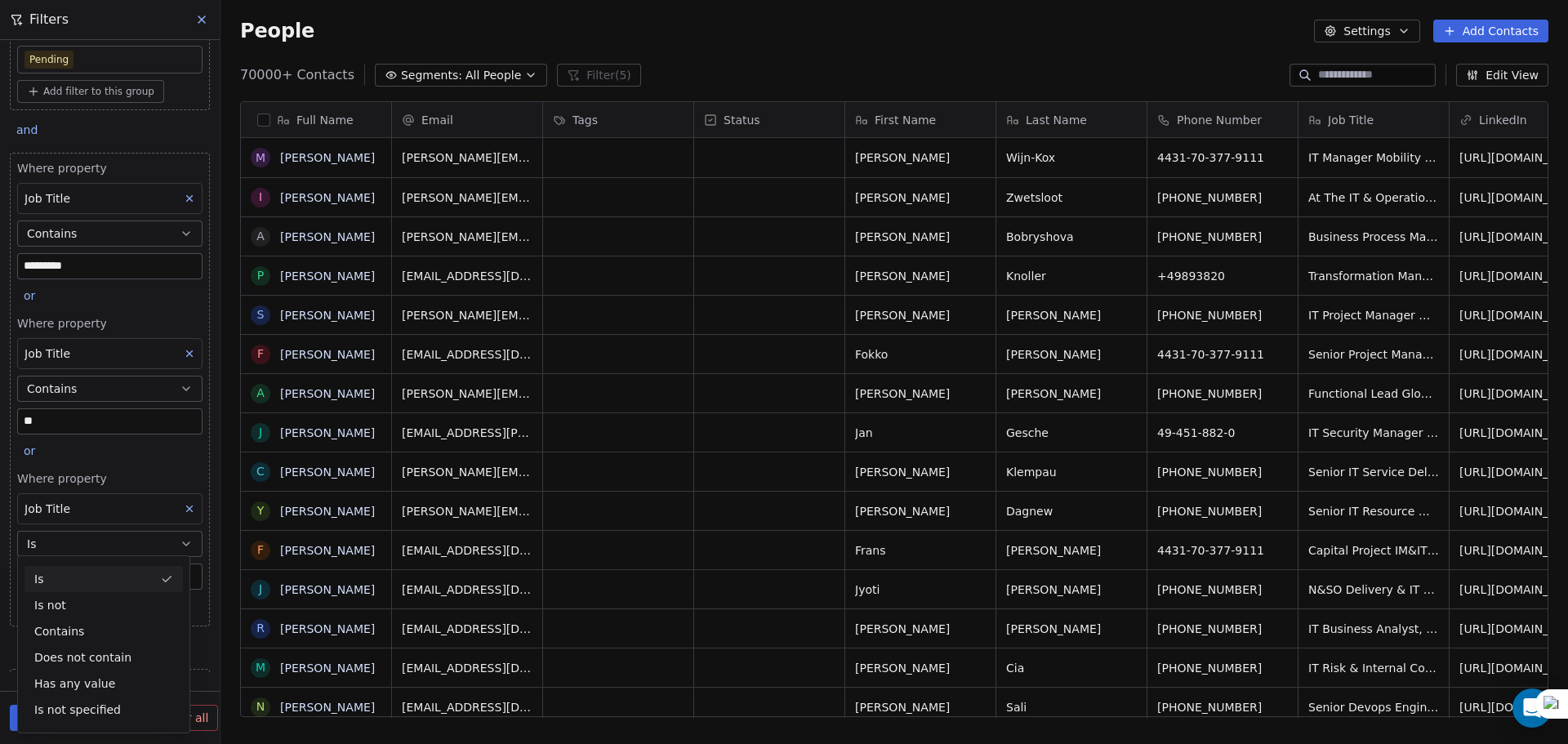
click at [74, 544] on button "Is" at bounding box center [110, 543] width 185 height 26
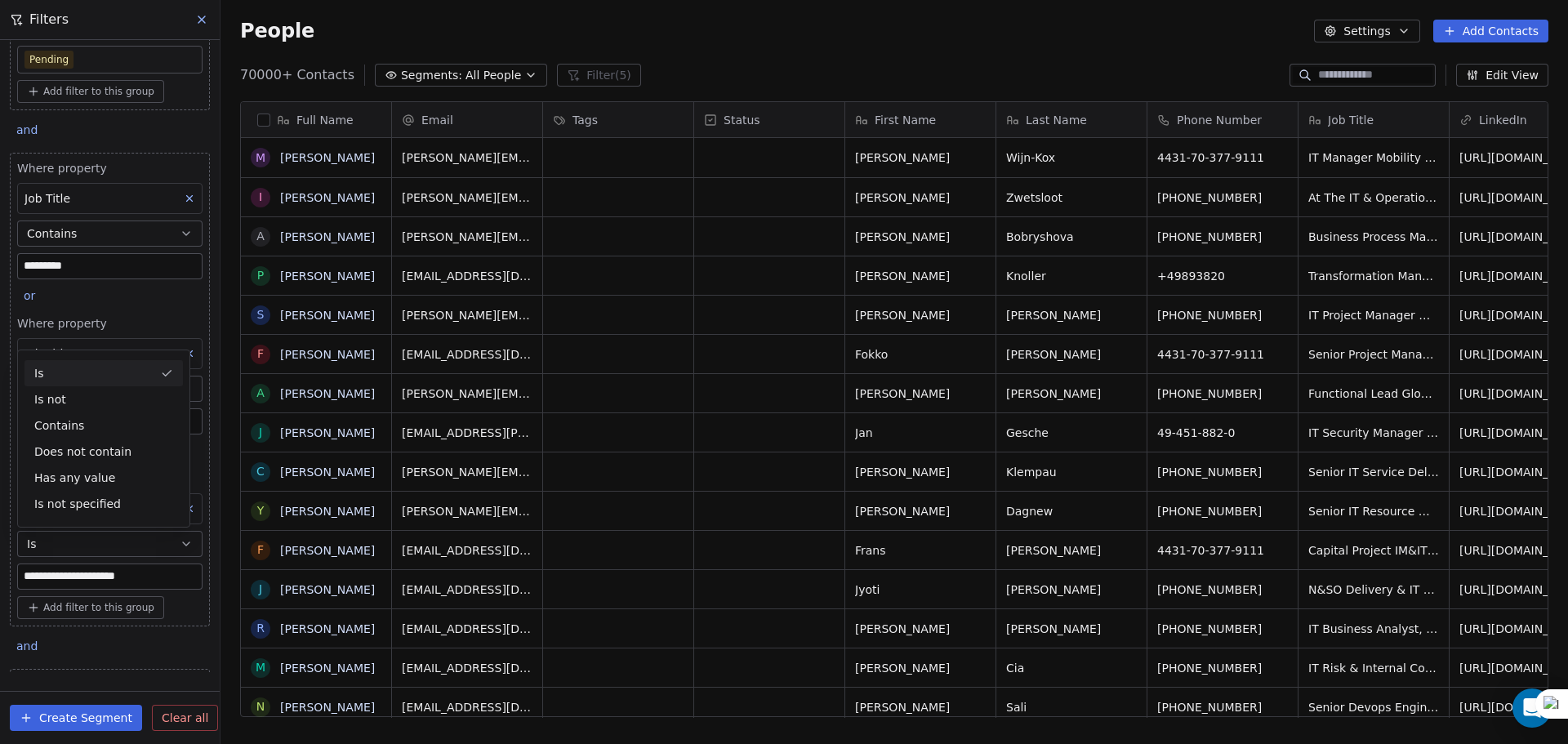
click at [73, 545] on button "Is" at bounding box center [110, 543] width 185 height 26
click at [75, 577] on input "**********" at bounding box center [110, 575] width 184 height 24
click at [184, 505] on icon at bounding box center [190, 509] width 12 height 12
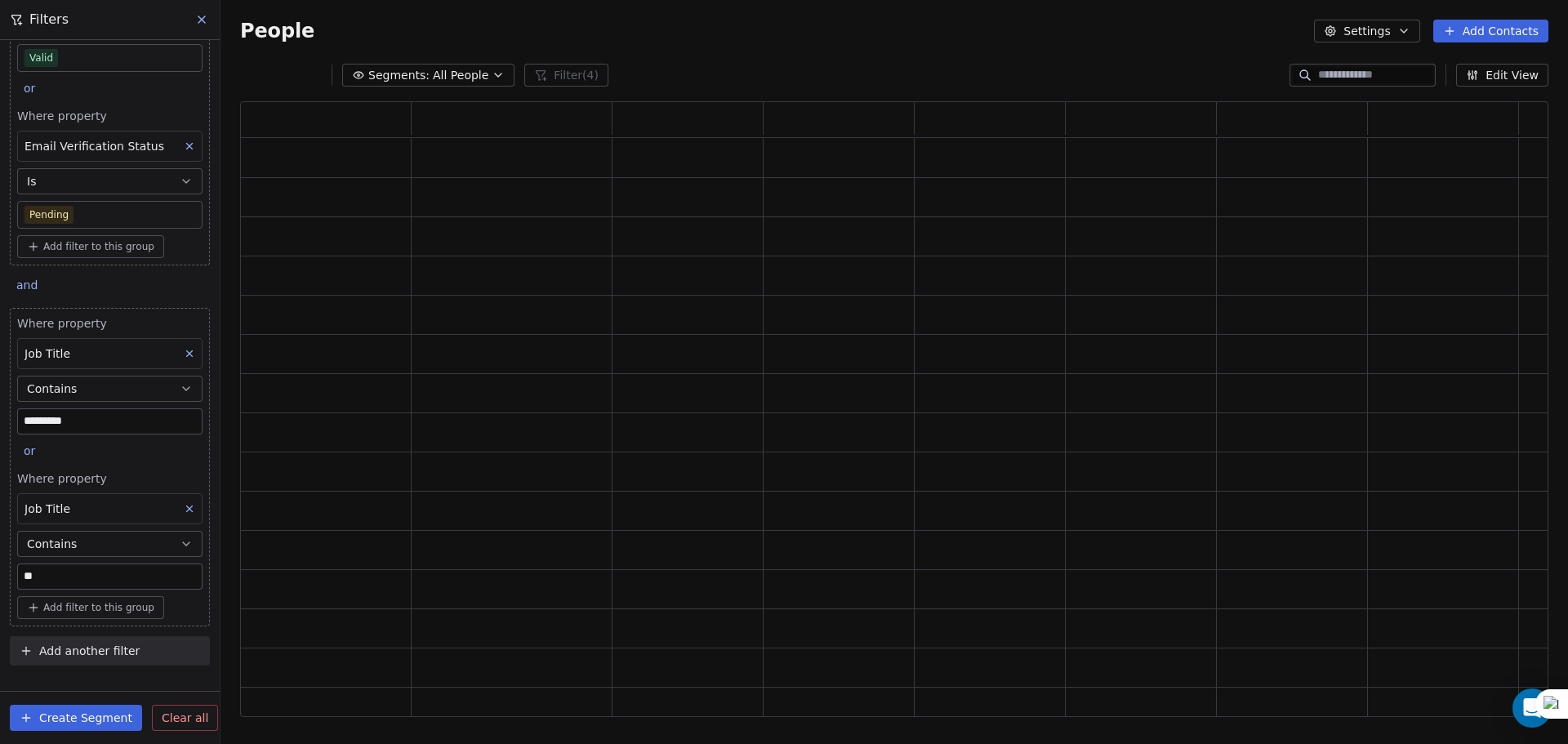
scroll to position [602, 1296]
click at [67, 642] on span "Add another filter" at bounding box center [89, 650] width 100 height 18
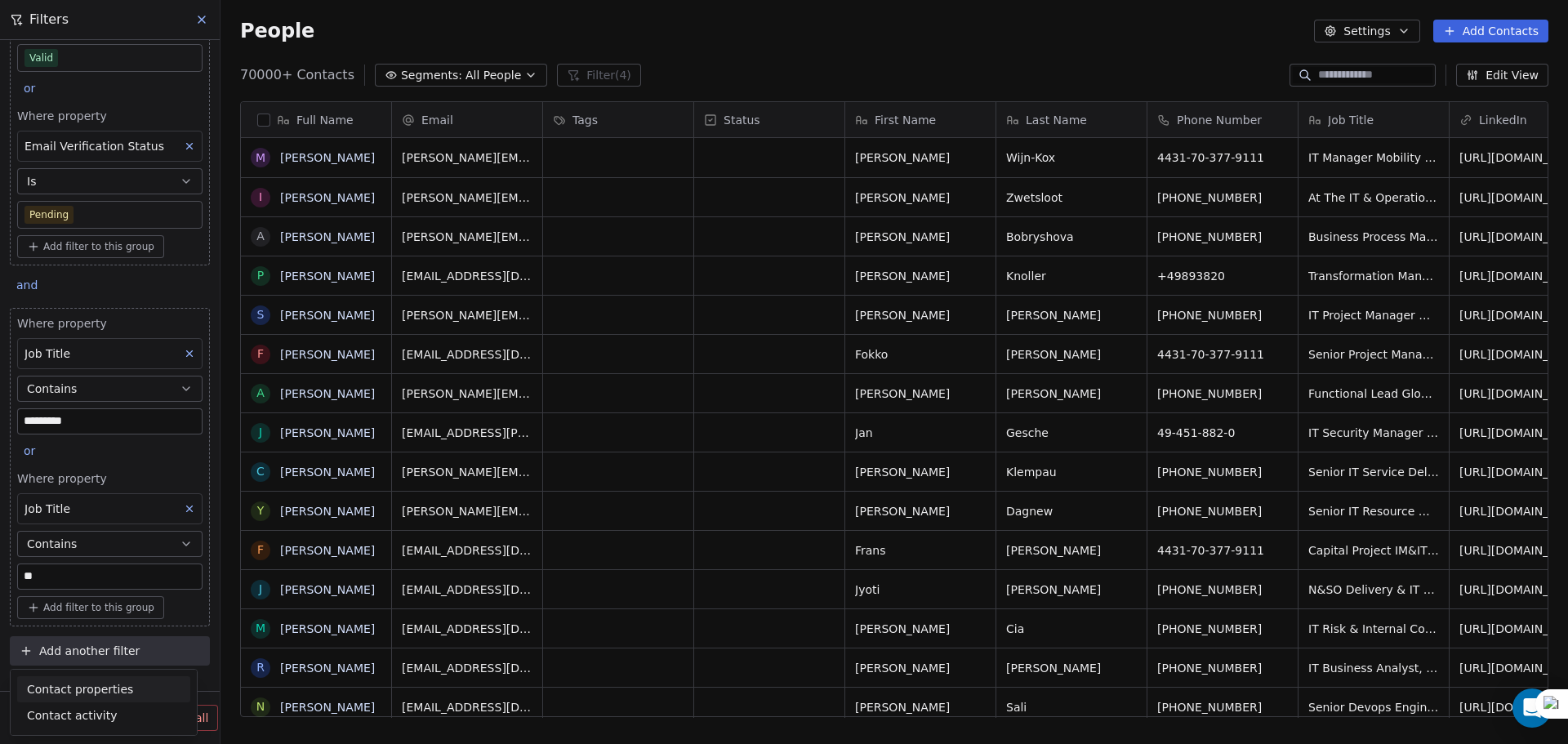
scroll to position [641, 1335]
click at [82, 694] on span "Contact properties" at bounding box center [79, 689] width 106 height 18
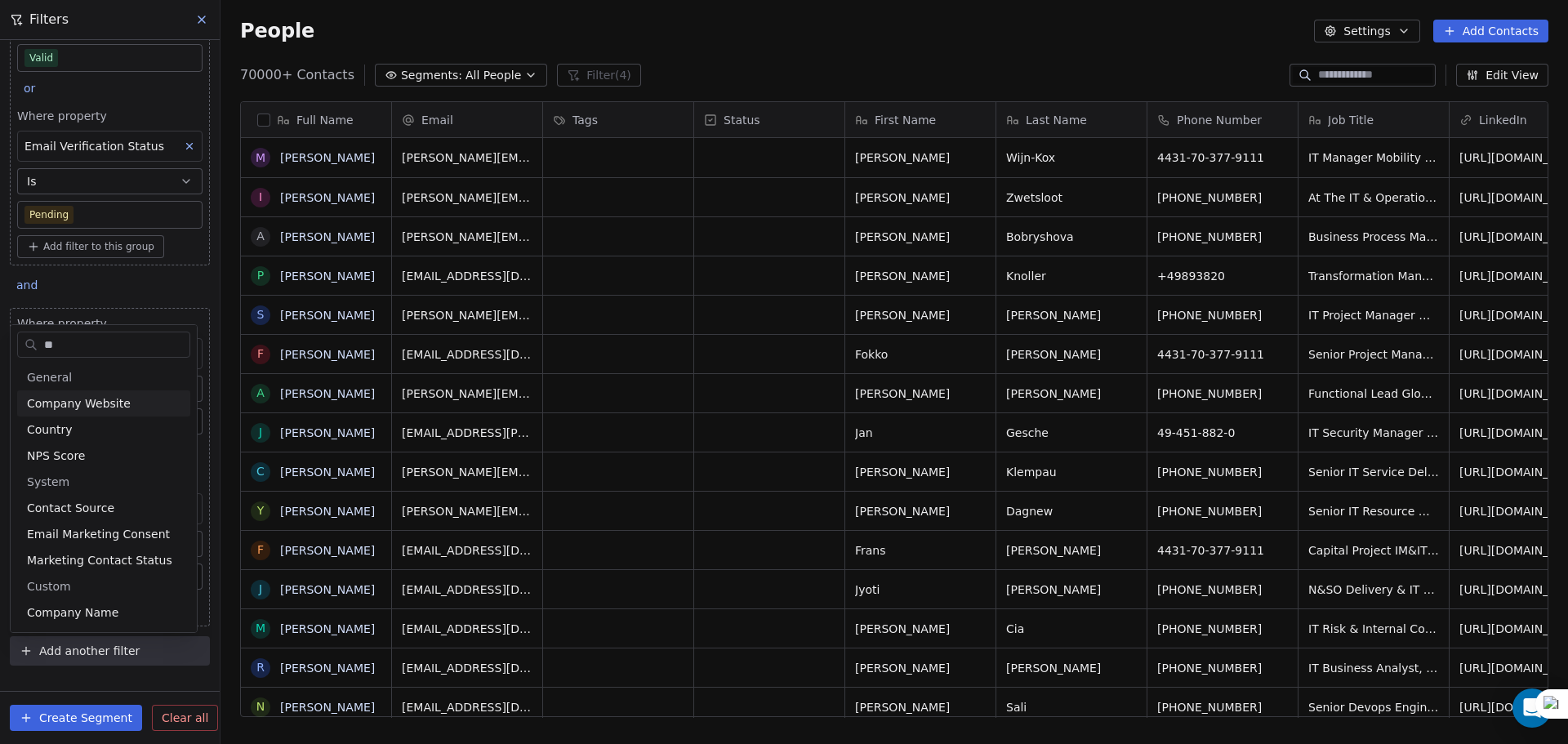
type input "***"
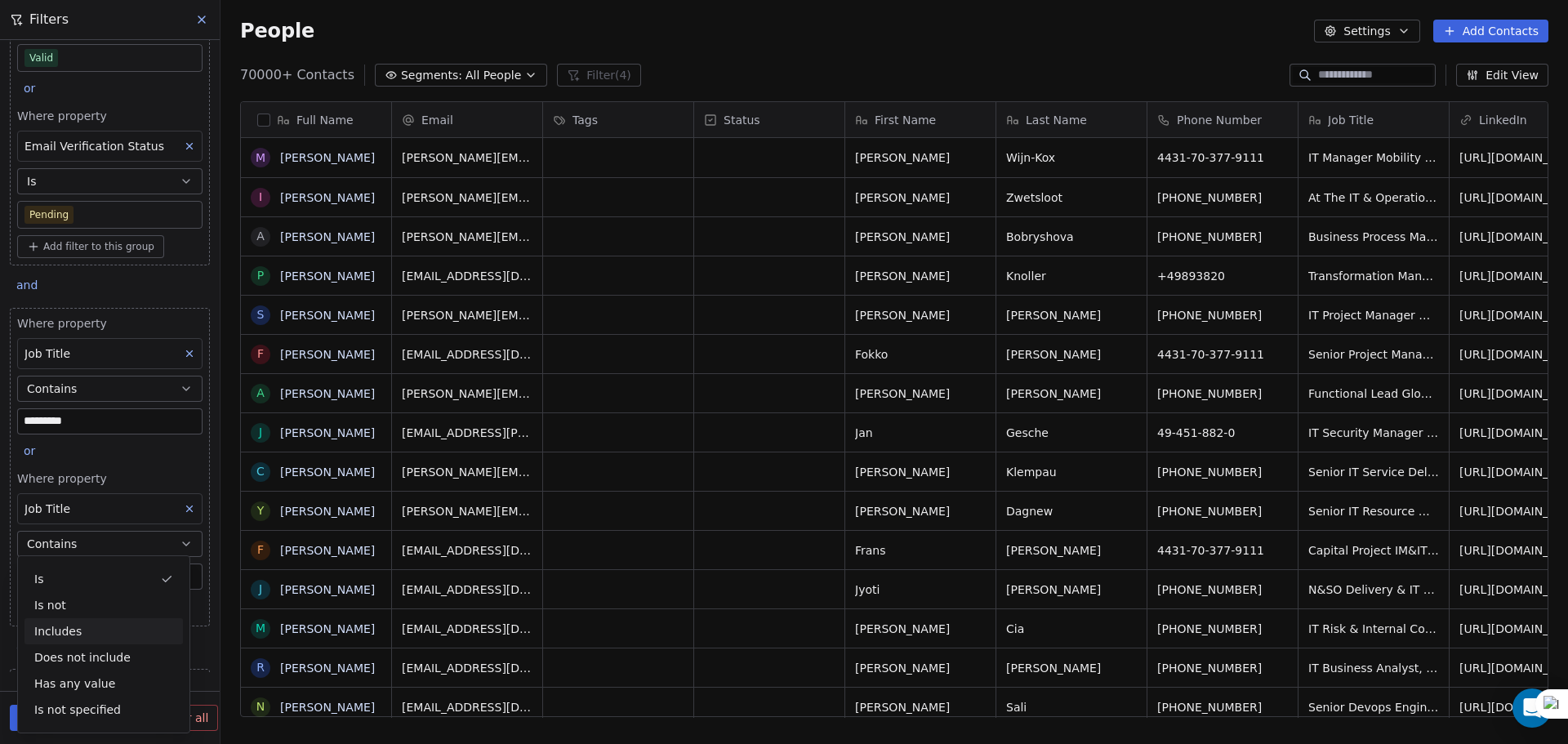
click at [79, 631] on div "Includes" at bounding box center [104, 630] width 159 height 26
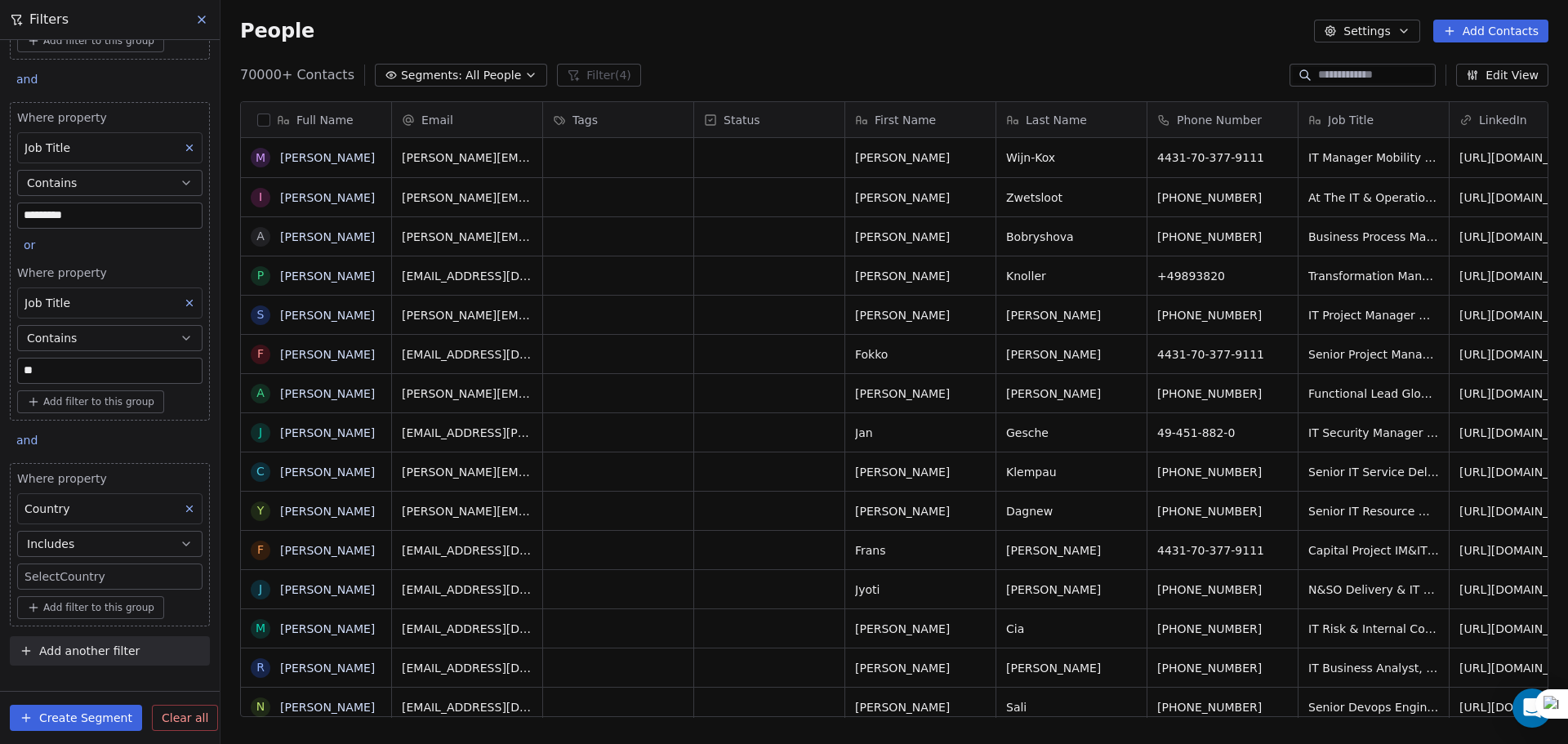
click at [81, 595] on div "Where property Country Includes Select Country Add filter to this group" at bounding box center [109, 544] width 200 height 164
click at [90, 582] on body "U Upcoming Global Contacts People Marketing Workflows Campaigns Metrics & Event…" at bounding box center [784, 372] width 1568 height 744
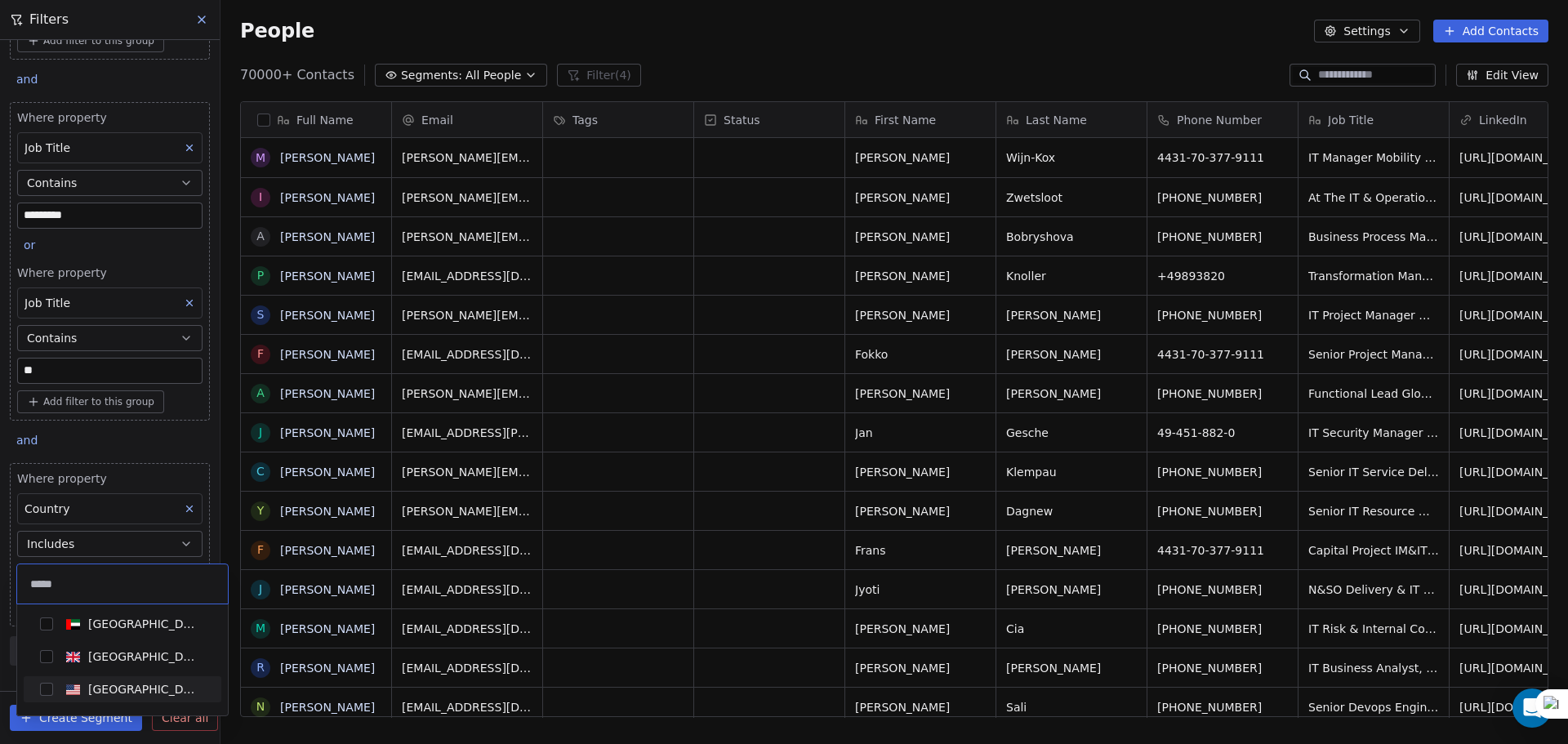
type input "*****"
click at [89, 690] on div "[GEOGRAPHIC_DATA]" at bounding box center [144, 689] width 110 height 17
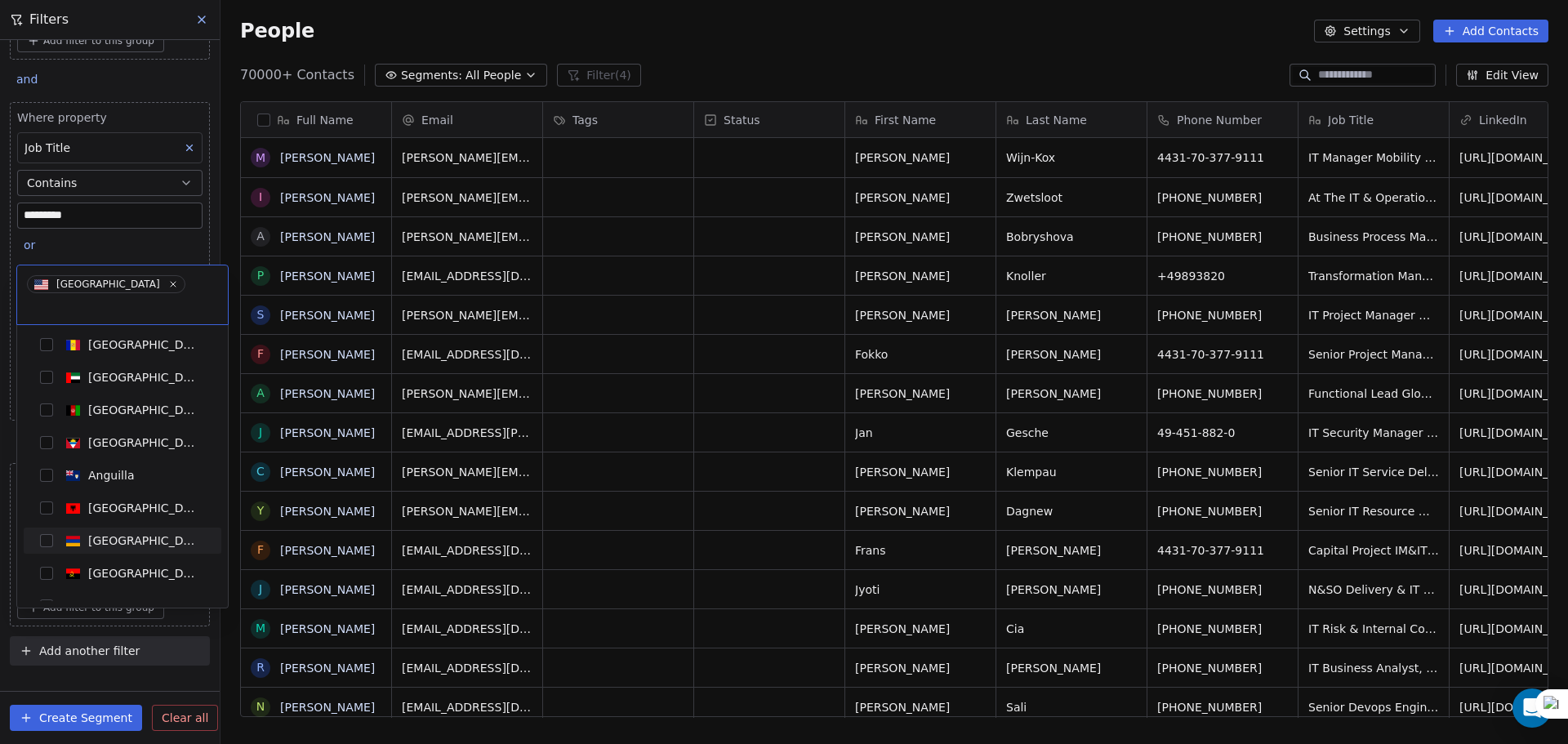
click at [0, 542] on html "U Upcoming Global Contacts People Marketing Workflows Campaigns Metrics & Event…" at bounding box center [784, 372] width 1568 height 744
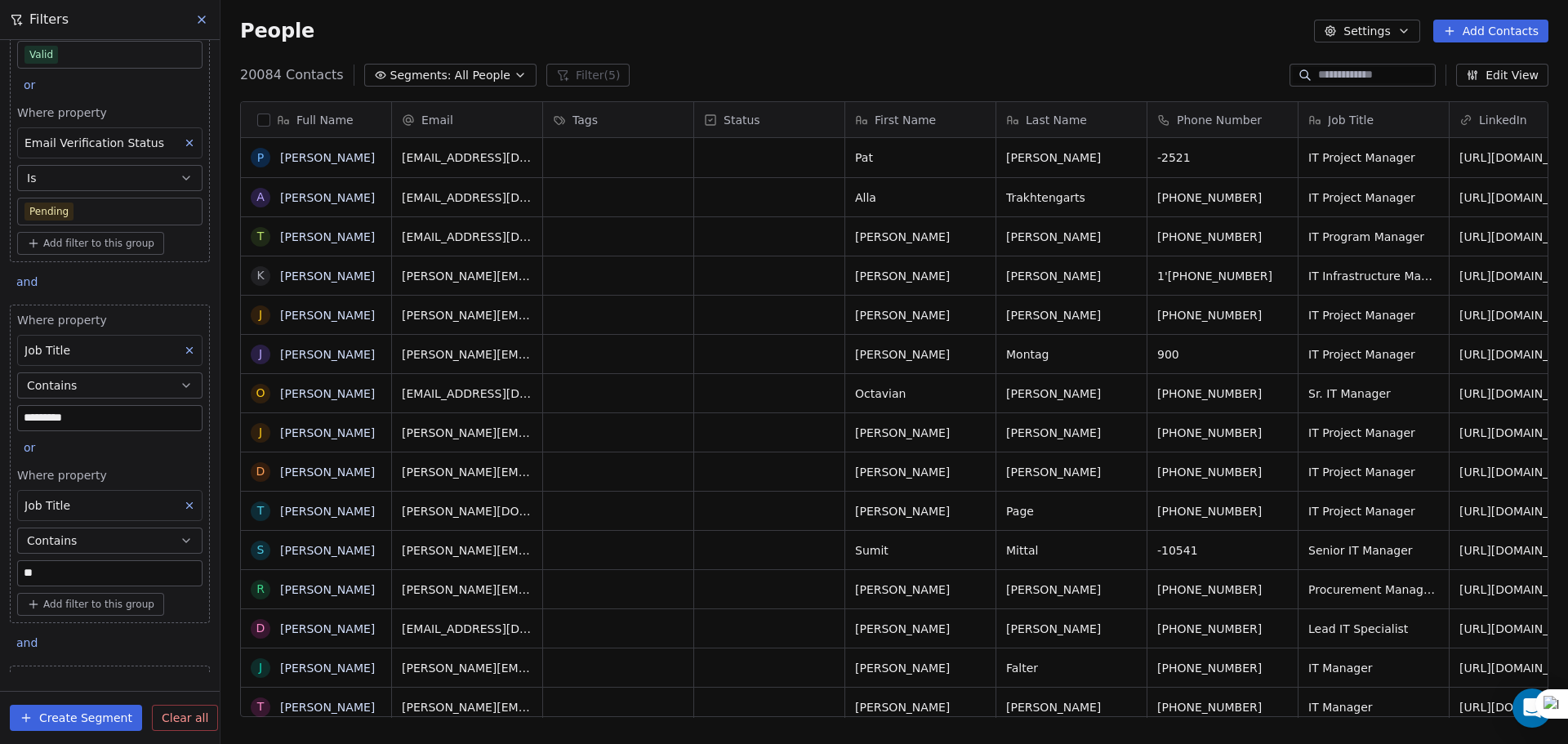
scroll to position [0, 0]
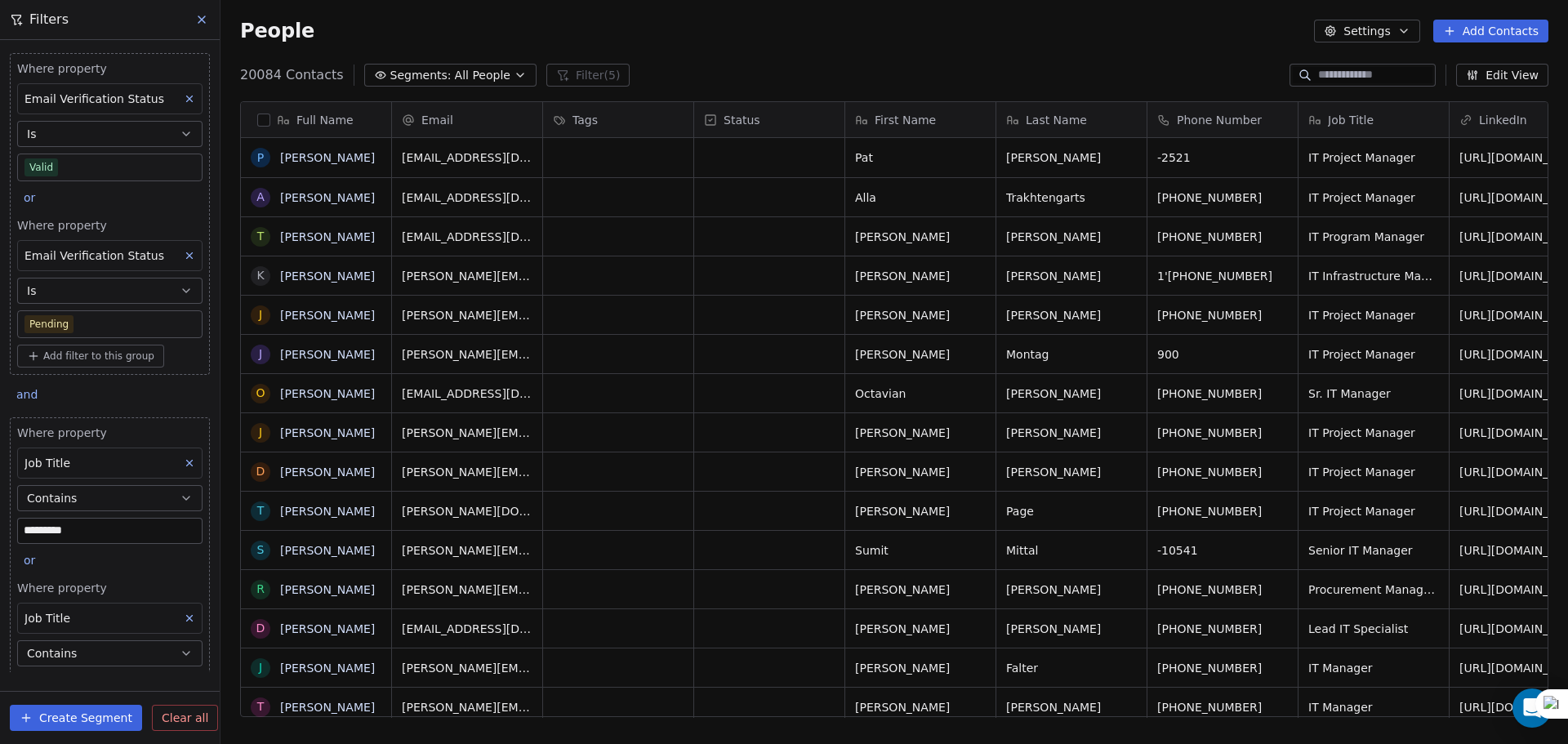
click at [98, 249] on span "Email Verification Status" at bounding box center [94, 256] width 140 height 13
type input "****"
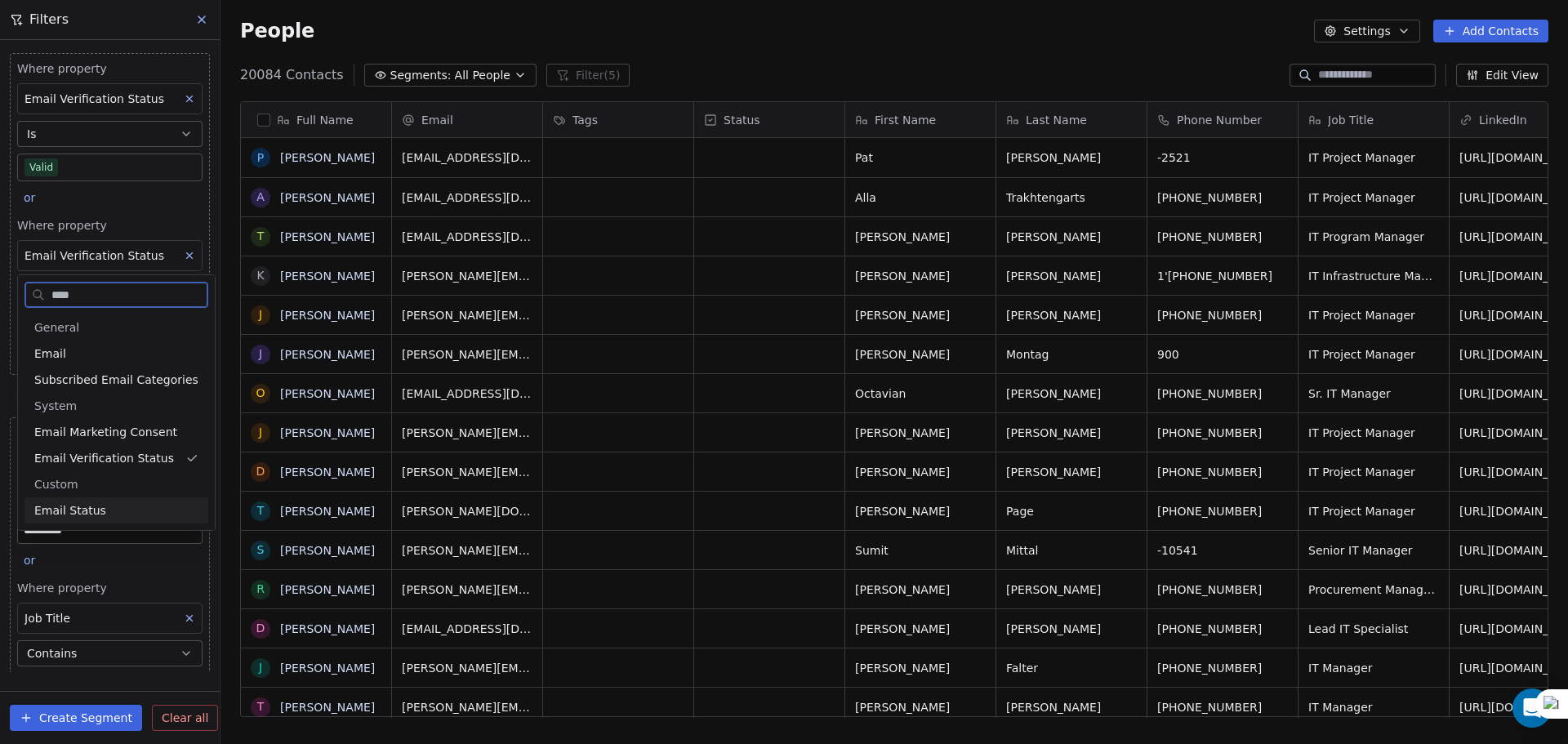
click at [123, 496] on div "Custom" at bounding box center [116, 483] width 184 height 26
click at [120, 507] on div "Email Status" at bounding box center [116, 510] width 164 height 17
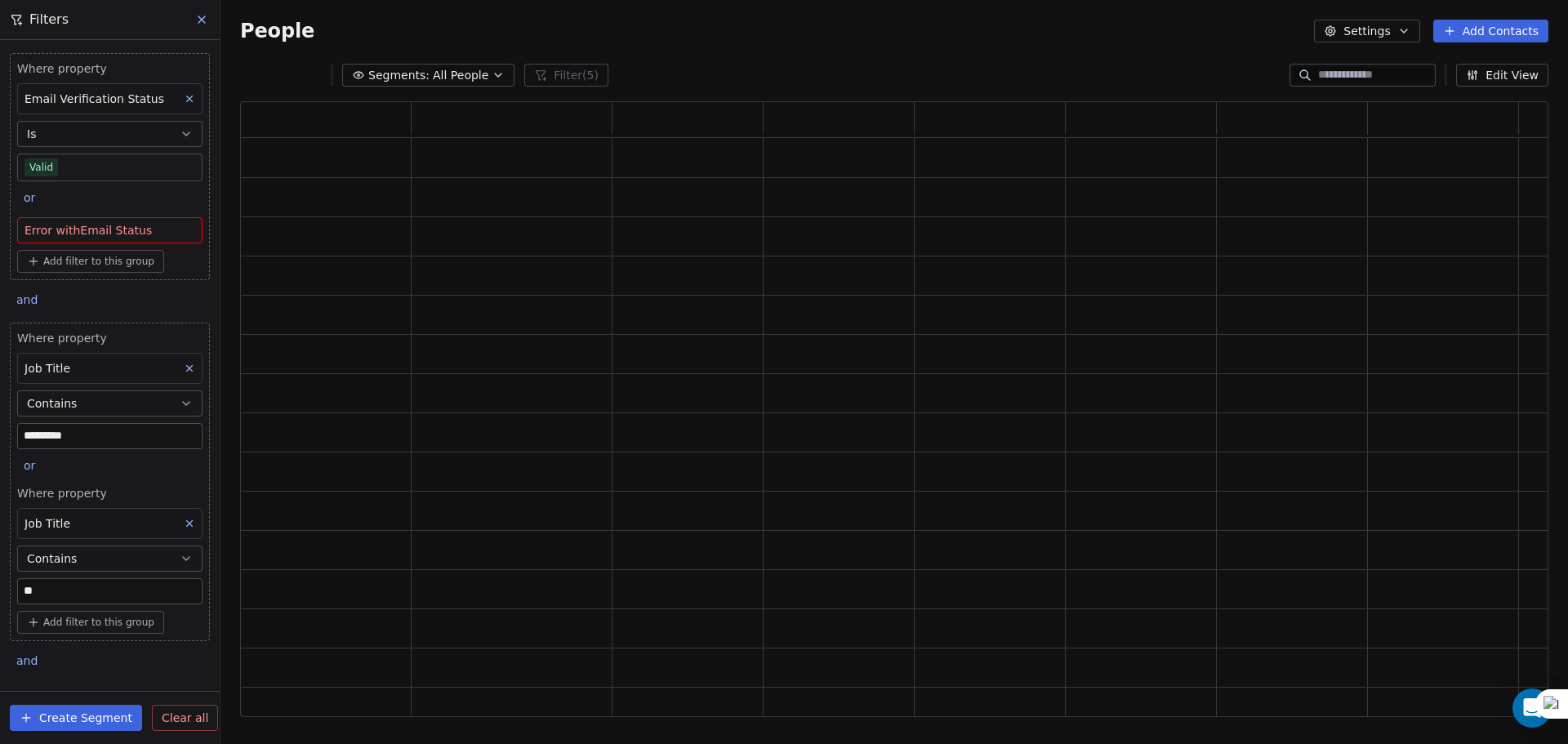
scroll to position [602, 1296]
click at [104, 226] on span "Error with Email Status" at bounding box center [88, 230] width 127 height 17
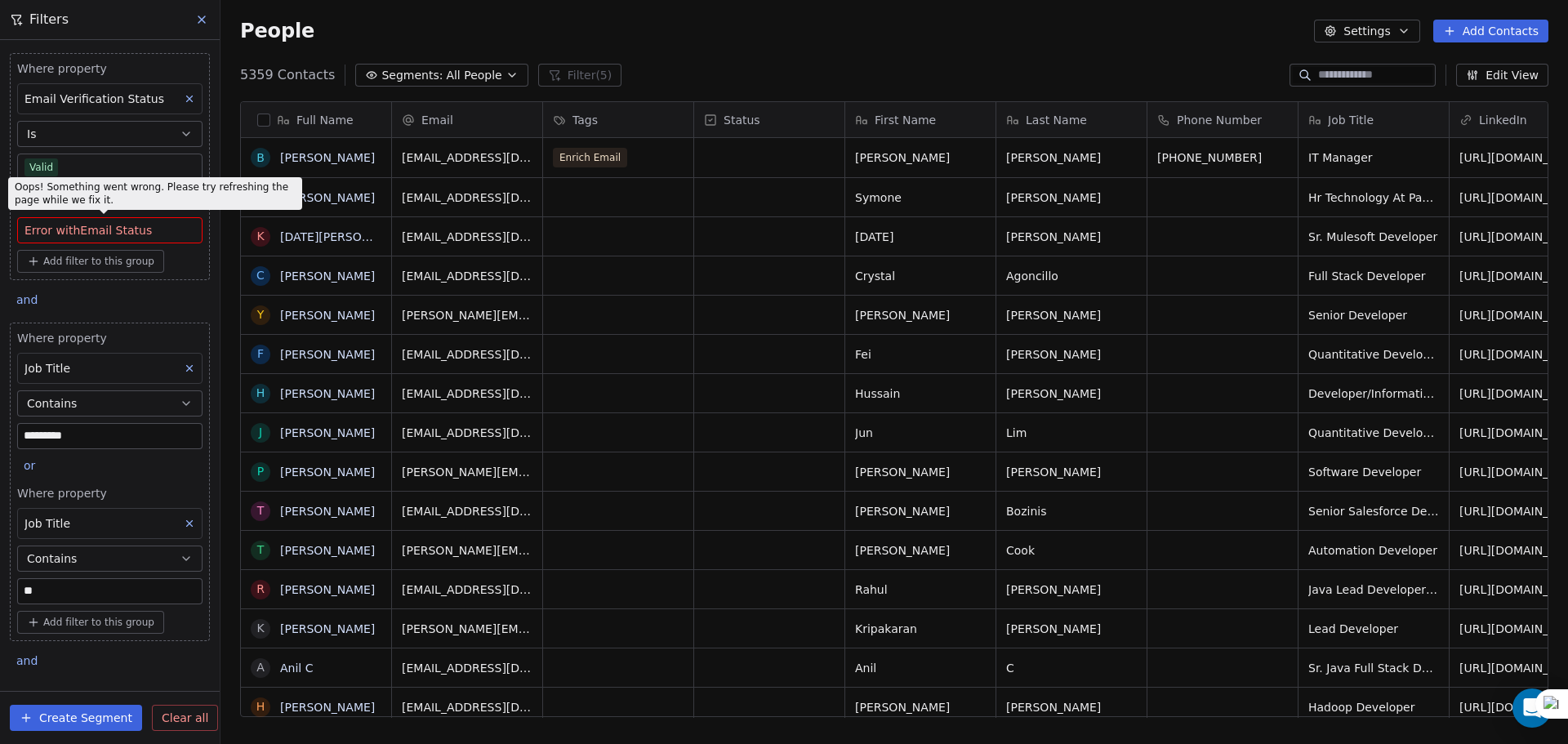
scroll to position [641, 1335]
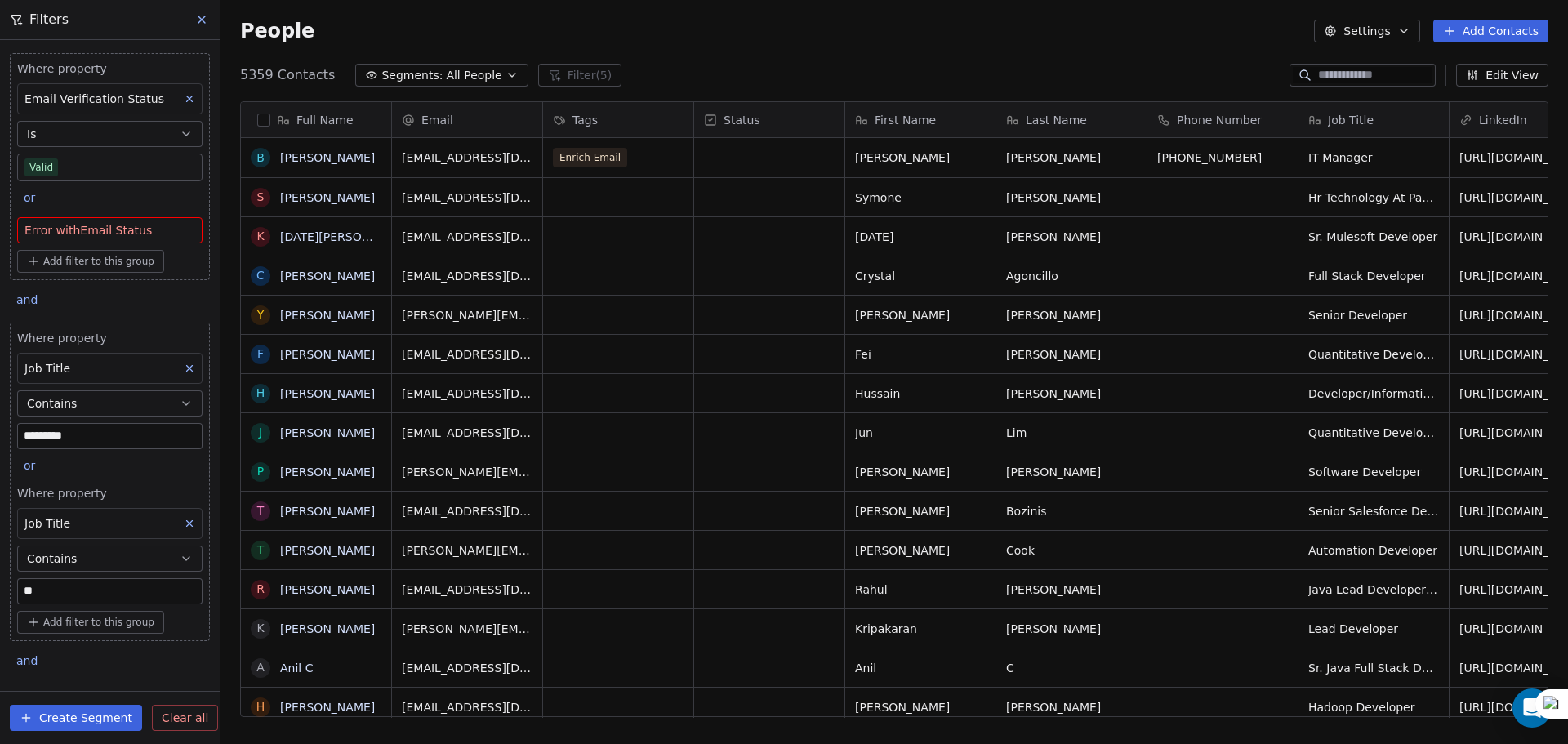
click at [184, 101] on icon at bounding box center [190, 99] width 12 height 12
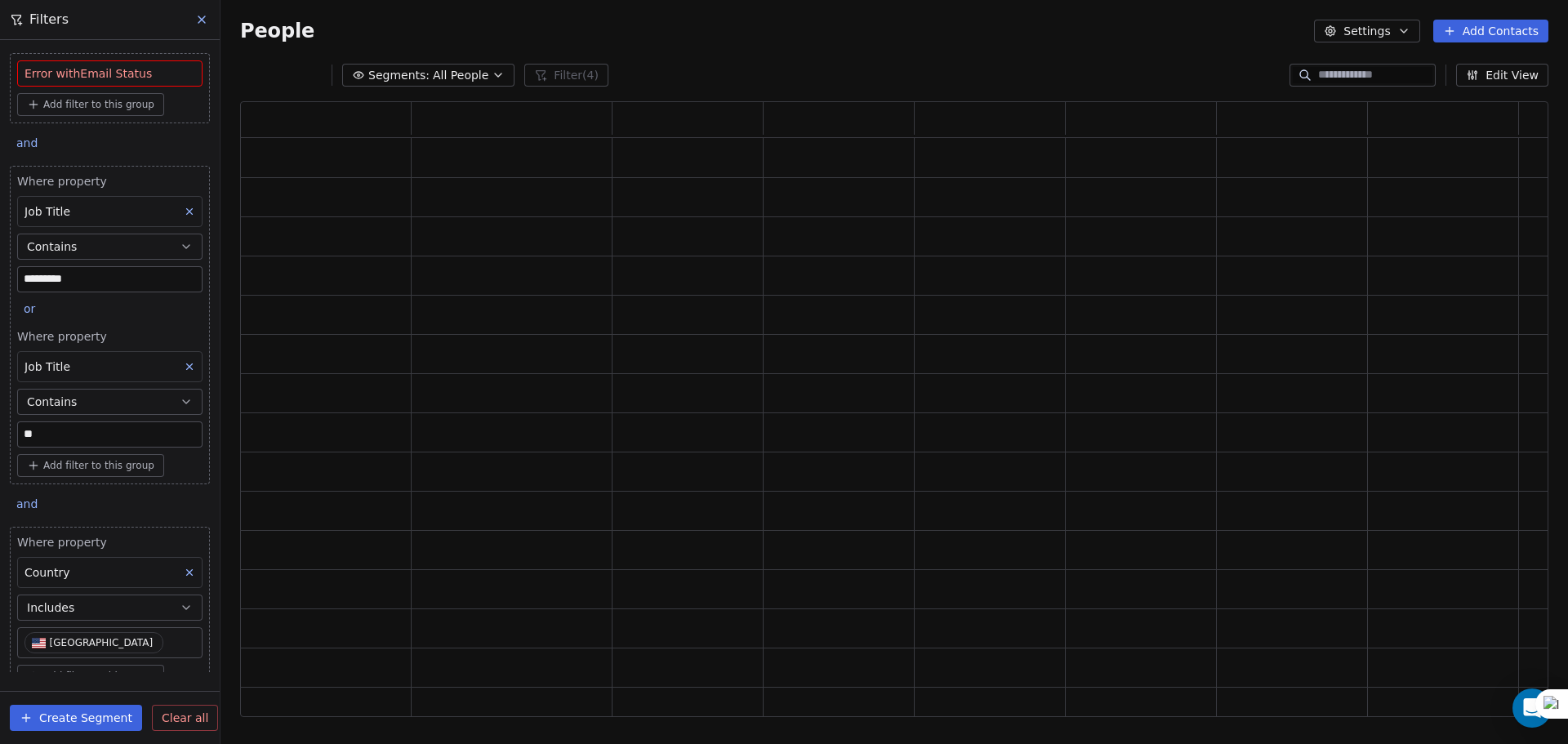
scroll to position [13, 13]
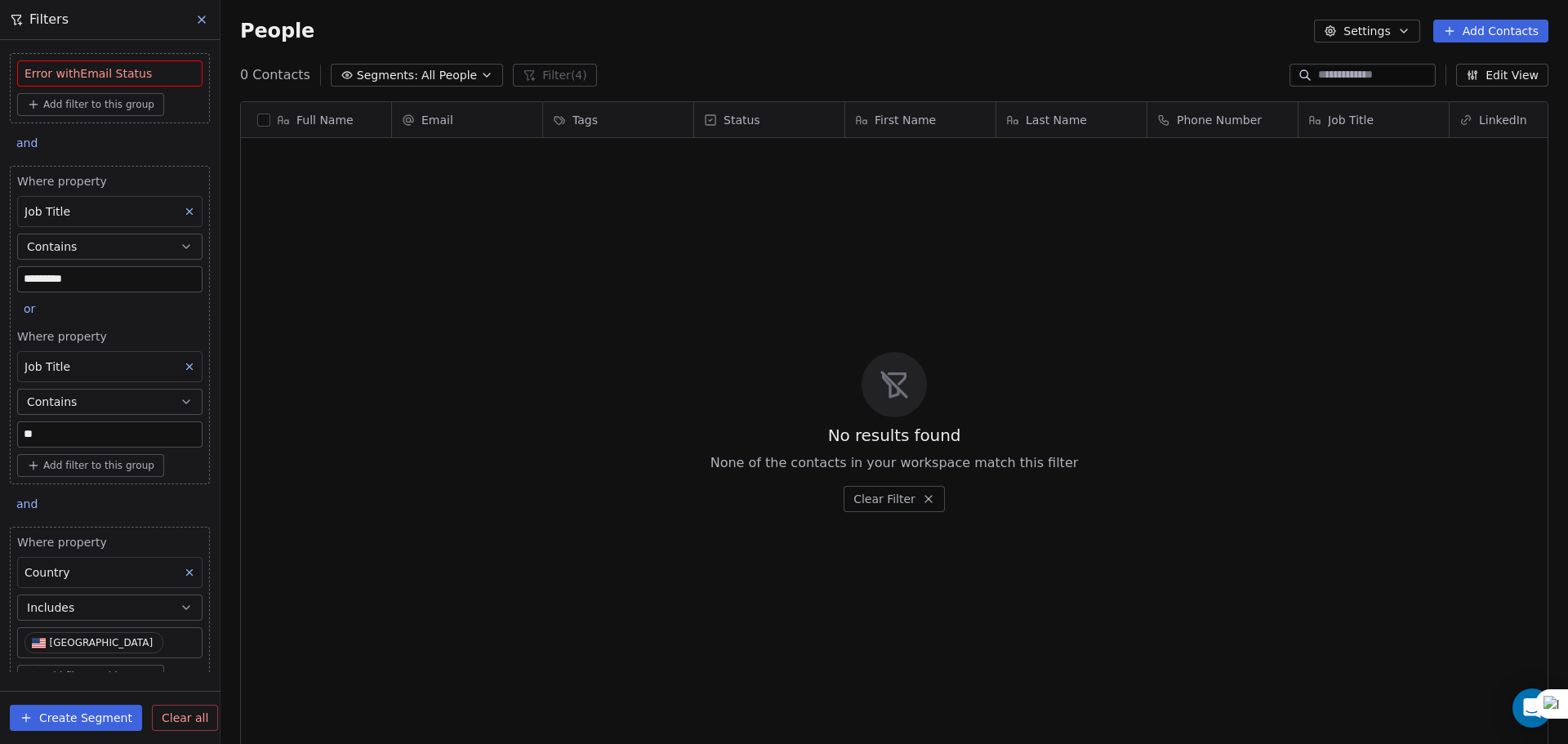
click at [179, 101] on div "Add filter to this group" at bounding box center [110, 104] width 185 height 23
click at [198, 78] on html "U Upcoming Global Contacts People Marketing Workflows Campaigns Metrics & Event…" at bounding box center [784, 372] width 1568 height 744
click at [150, 68] on div "Error with Email Status" at bounding box center [109, 73] width 170 height 17
click at [67, 78] on span "Error with Email Status" at bounding box center [88, 73] width 127 height 17
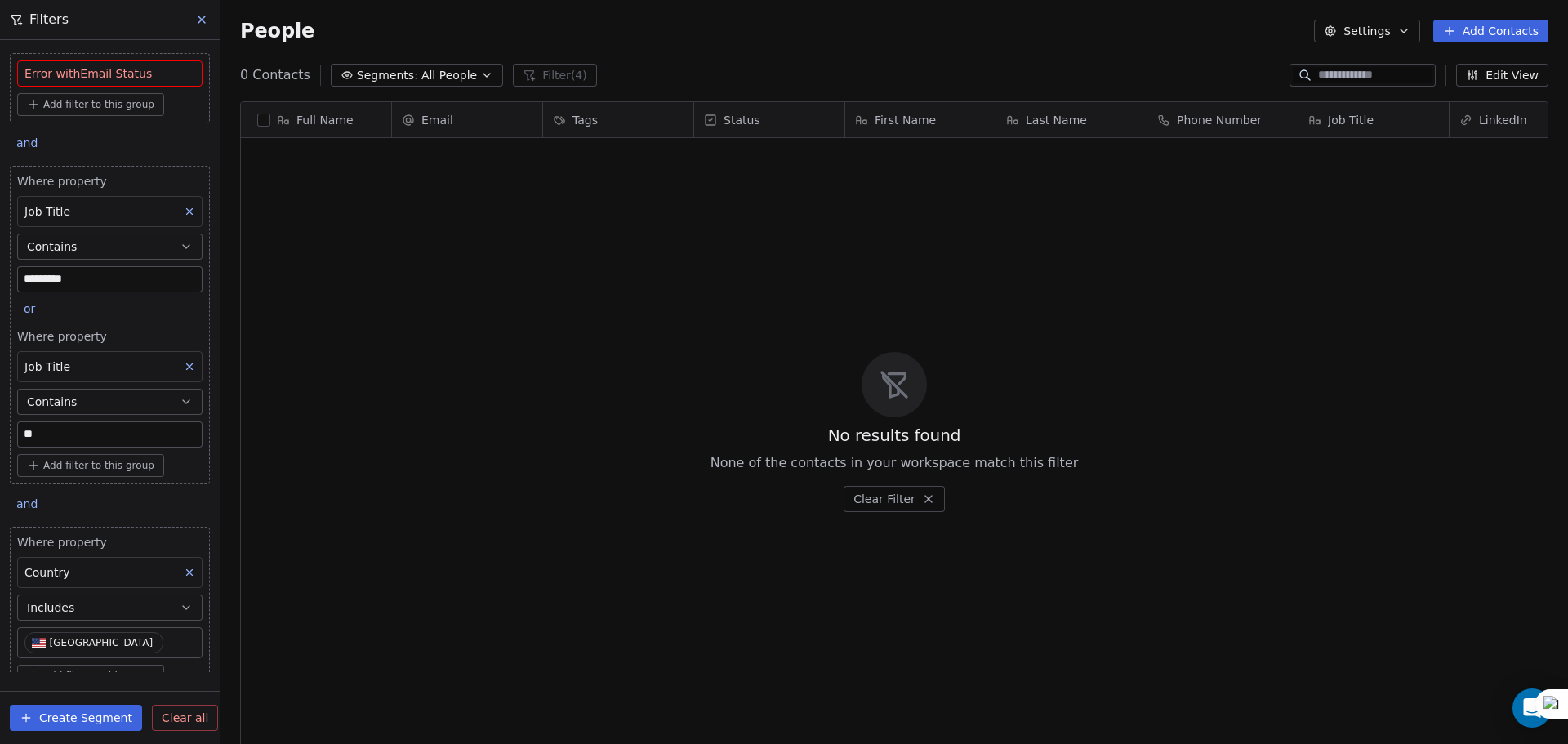
click at [41, 104] on button "Add filter to this group" at bounding box center [91, 104] width 147 height 23
click at [41, 104] on html "U Upcoming Global Contacts People Marketing Workflows Campaigns Metrics & Event…" at bounding box center [784, 372] width 1568 height 744
click at [64, 82] on div "Error with Email Status" at bounding box center [110, 73] width 185 height 26
click at [69, 78] on span "Error with Email Status" at bounding box center [88, 73] width 127 height 17
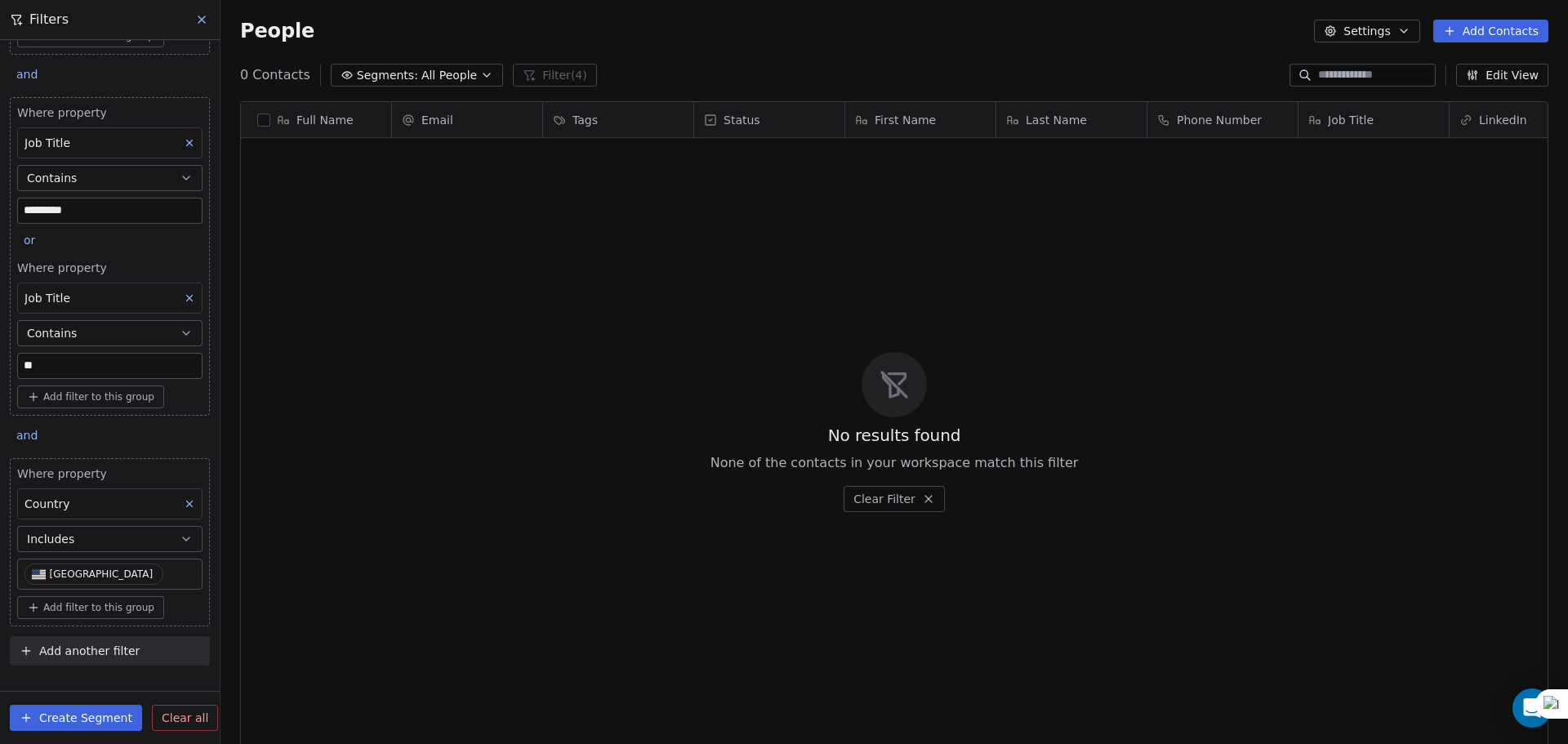
scroll to position [0, 0]
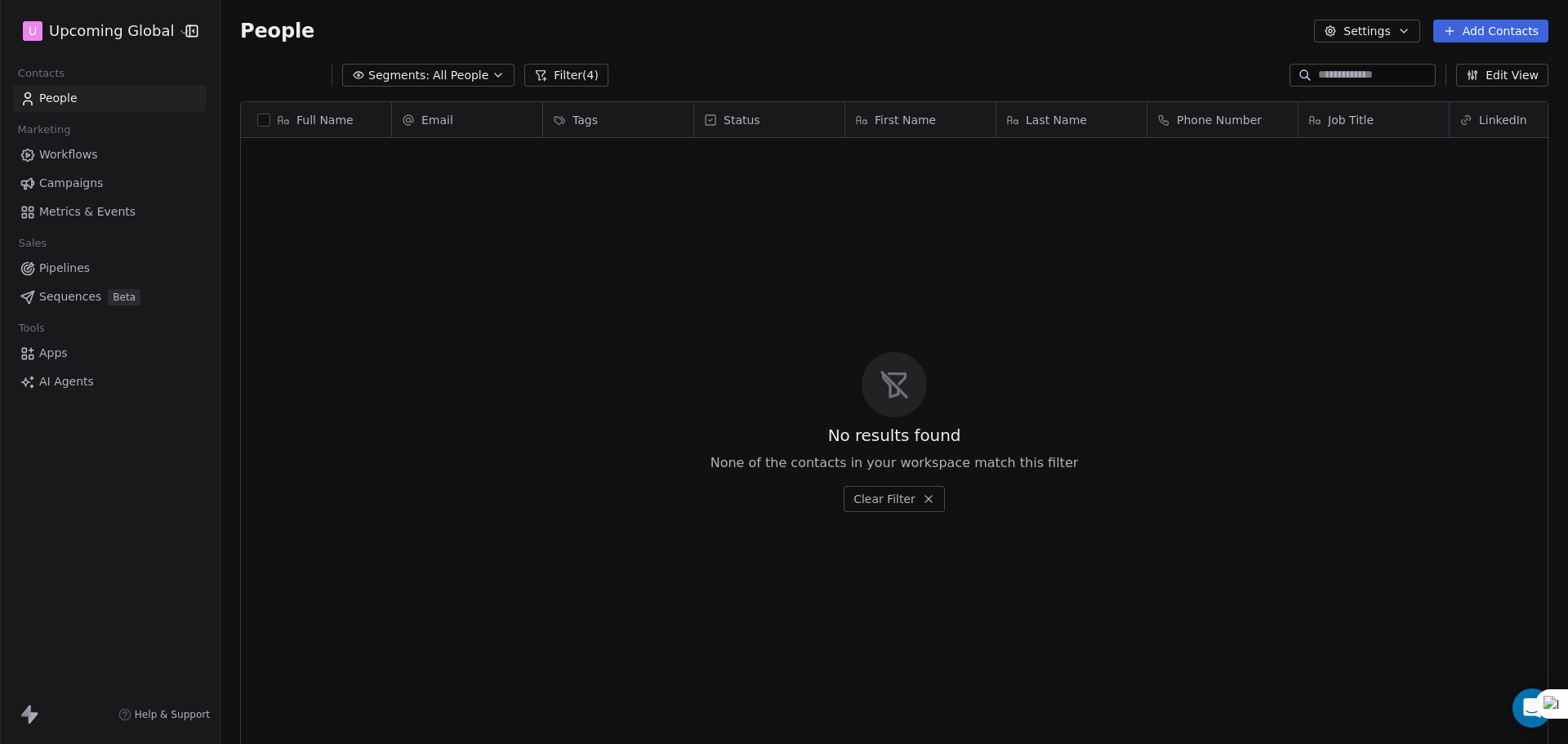
scroll to position [641, 1335]
drag, startPoint x: 577, startPoint y: 69, endPoint x: 561, endPoint y: 73, distance: 16.5
click at [577, 69] on button "Filter (4)" at bounding box center [555, 74] width 84 height 23
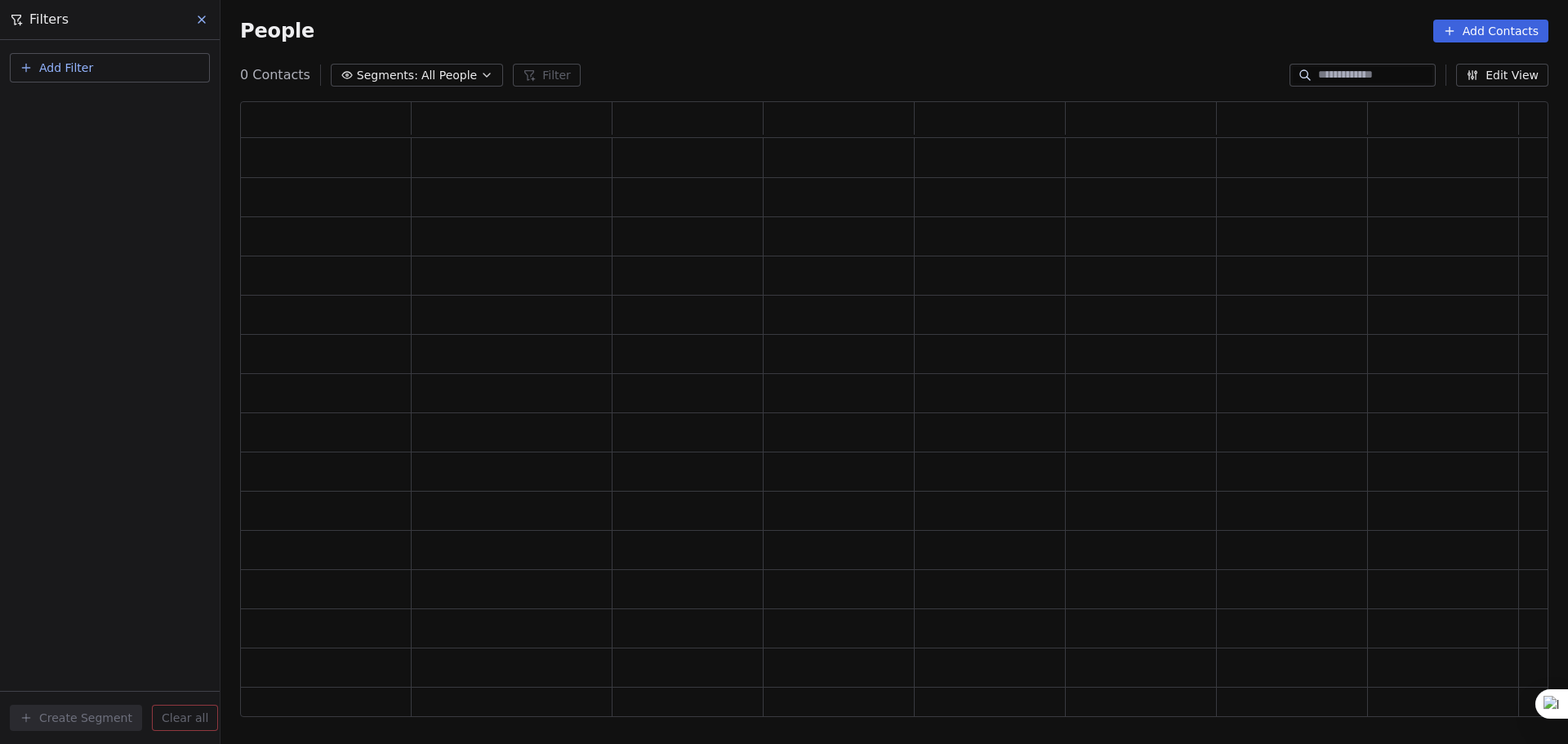
scroll to position [602, 1296]
click at [80, 70] on span "Add Filter" at bounding box center [66, 68] width 54 height 18
click at [98, 106] on span "Contact properties" at bounding box center [79, 106] width 106 height 18
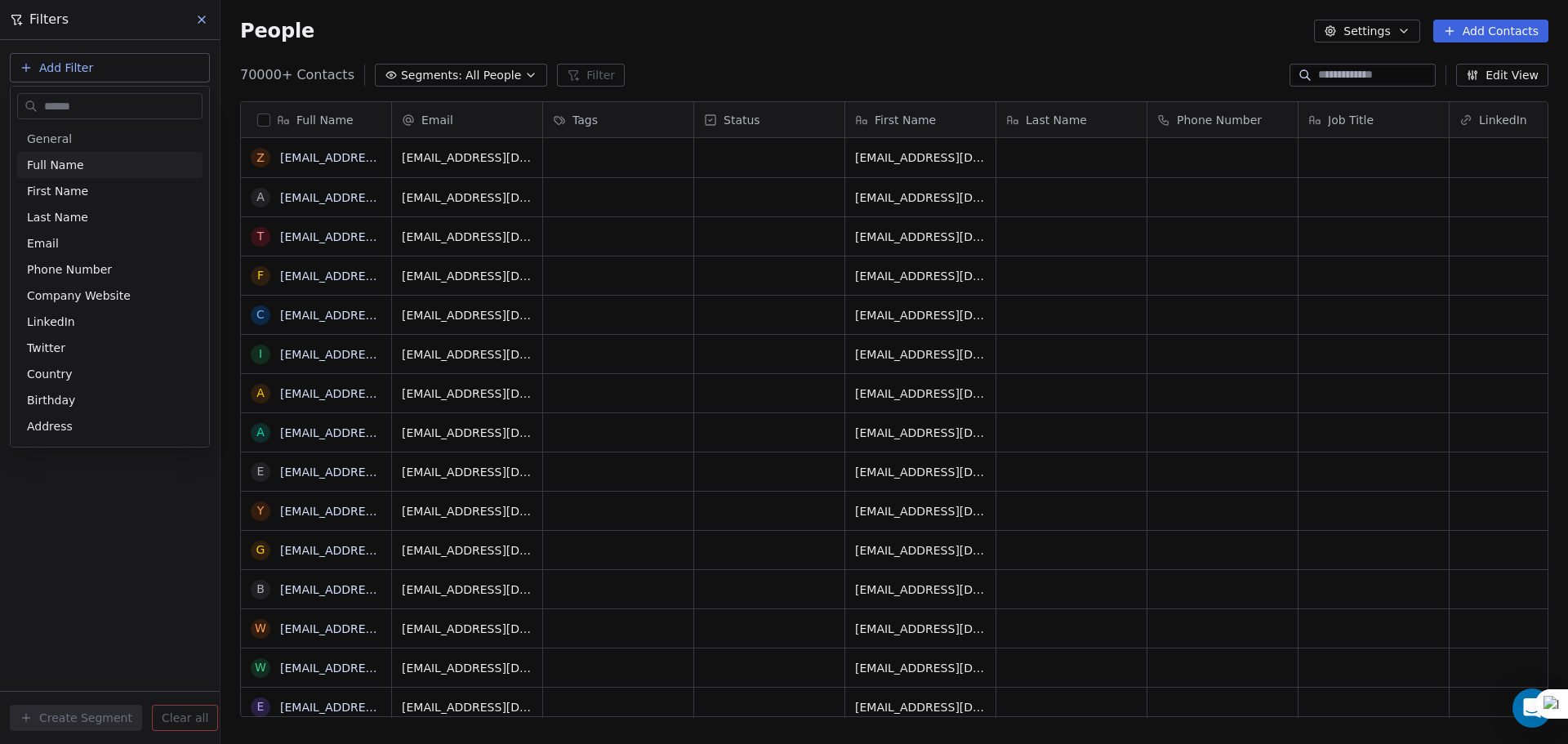
scroll to position [641, 1335]
click at [111, 107] on input "text" at bounding box center [121, 106] width 161 height 23
type input "*******"
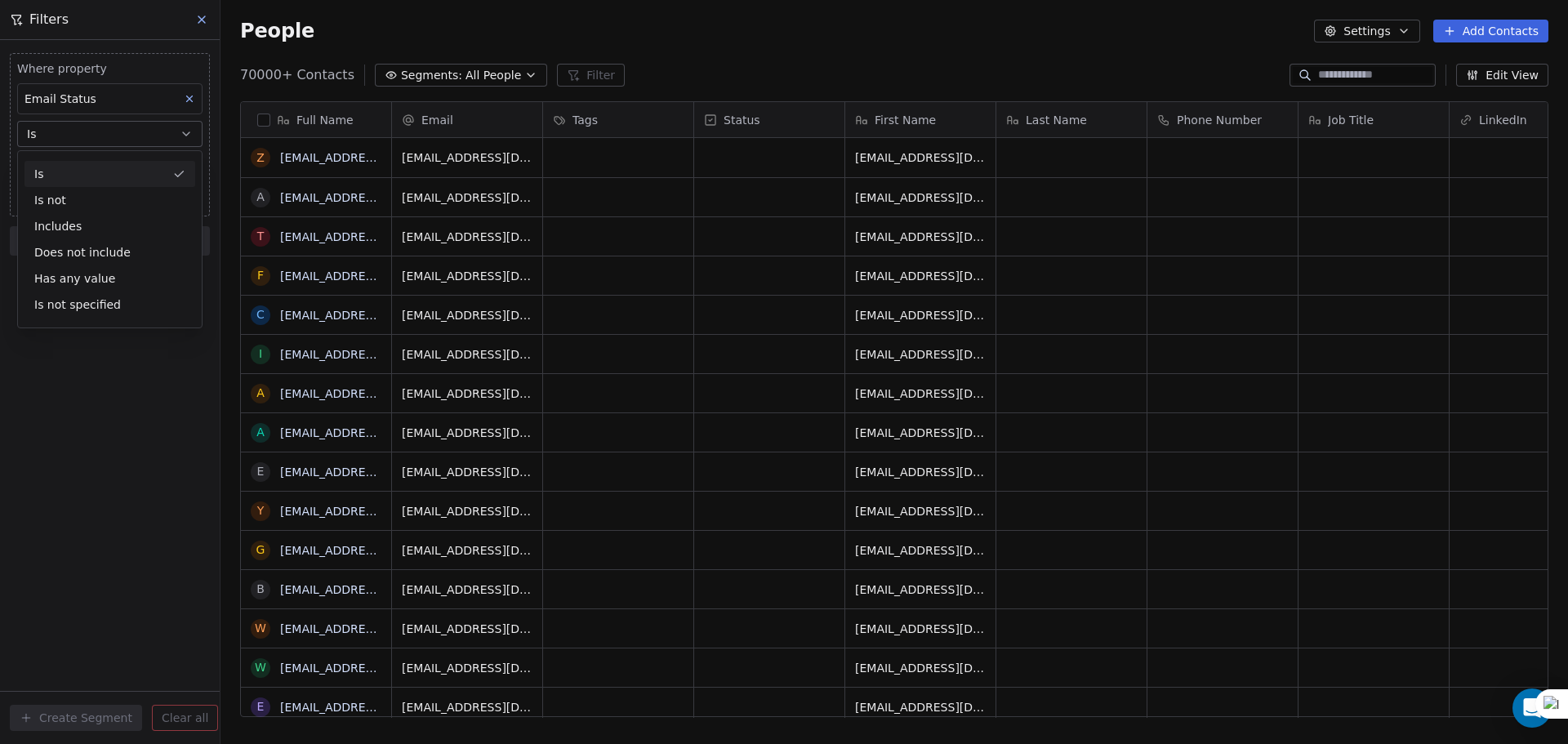
click at [97, 137] on button "Is" at bounding box center [110, 134] width 185 height 26
click at [102, 166] on body "U Upcoming Global Contacts People Marketing Workflows Campaigns Metrics & Event…" at bounding box center [784, 372] width 1568 height 744
click at [95, 245] on div "safe" at bounding box center [122, 255] width 165 height 18
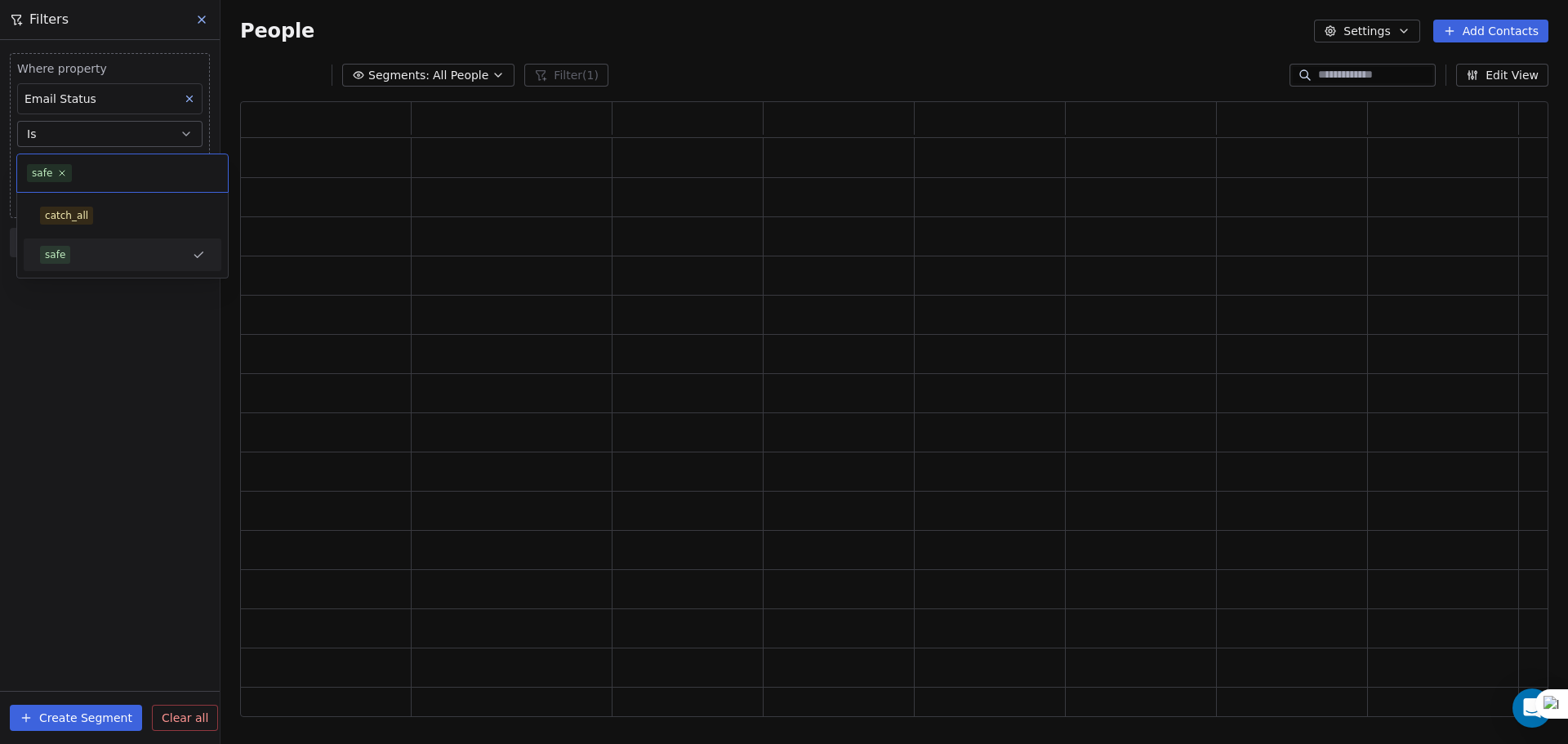
scroll to position [602, 1296]
click at [87, 200] on span "Add filter to this group" at bounding box center [99, 200] width 111 height 13
click at [87, 229] on span "Contact properties" at bounding box center [87, 235] width 106 height 18
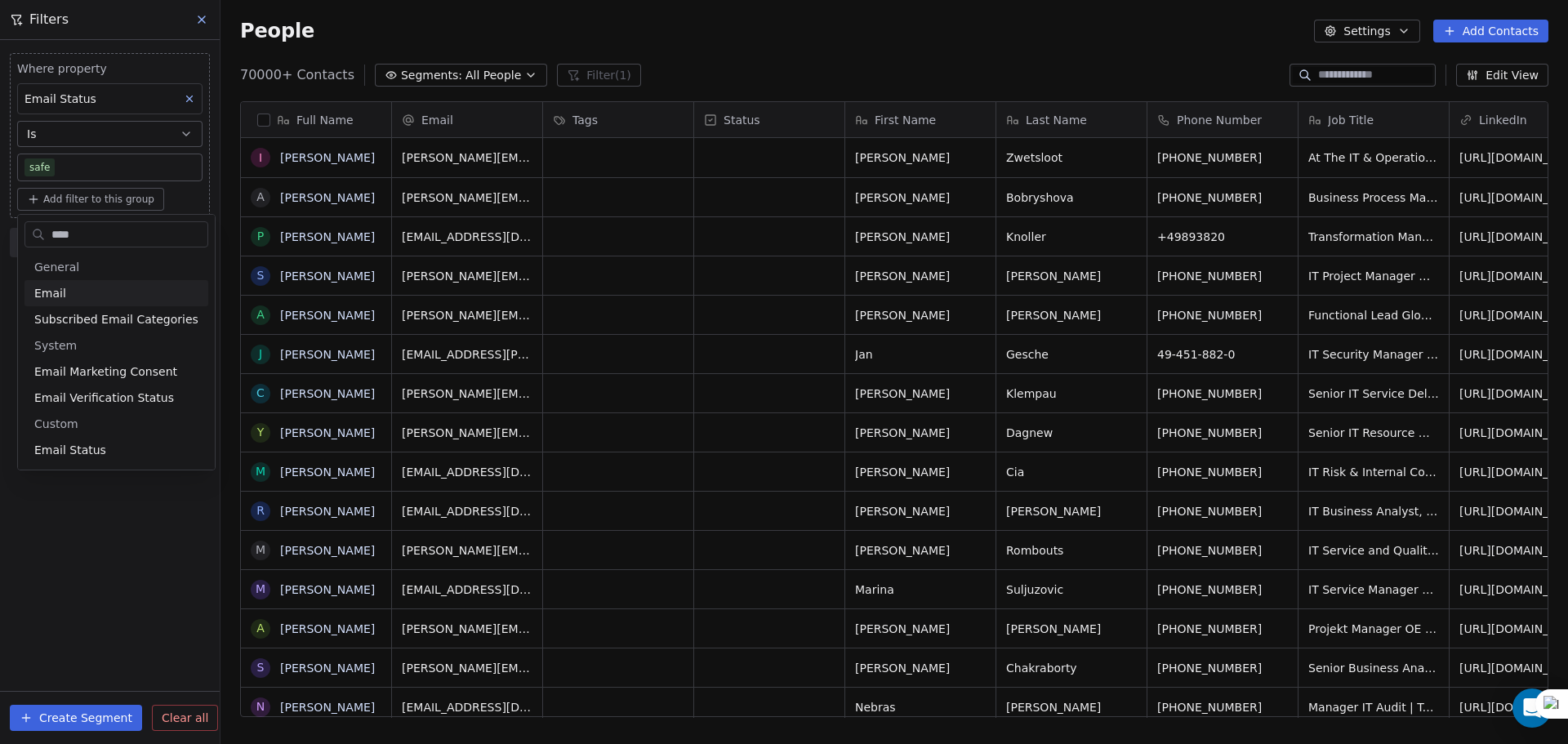
scroll to position [641, 1335]
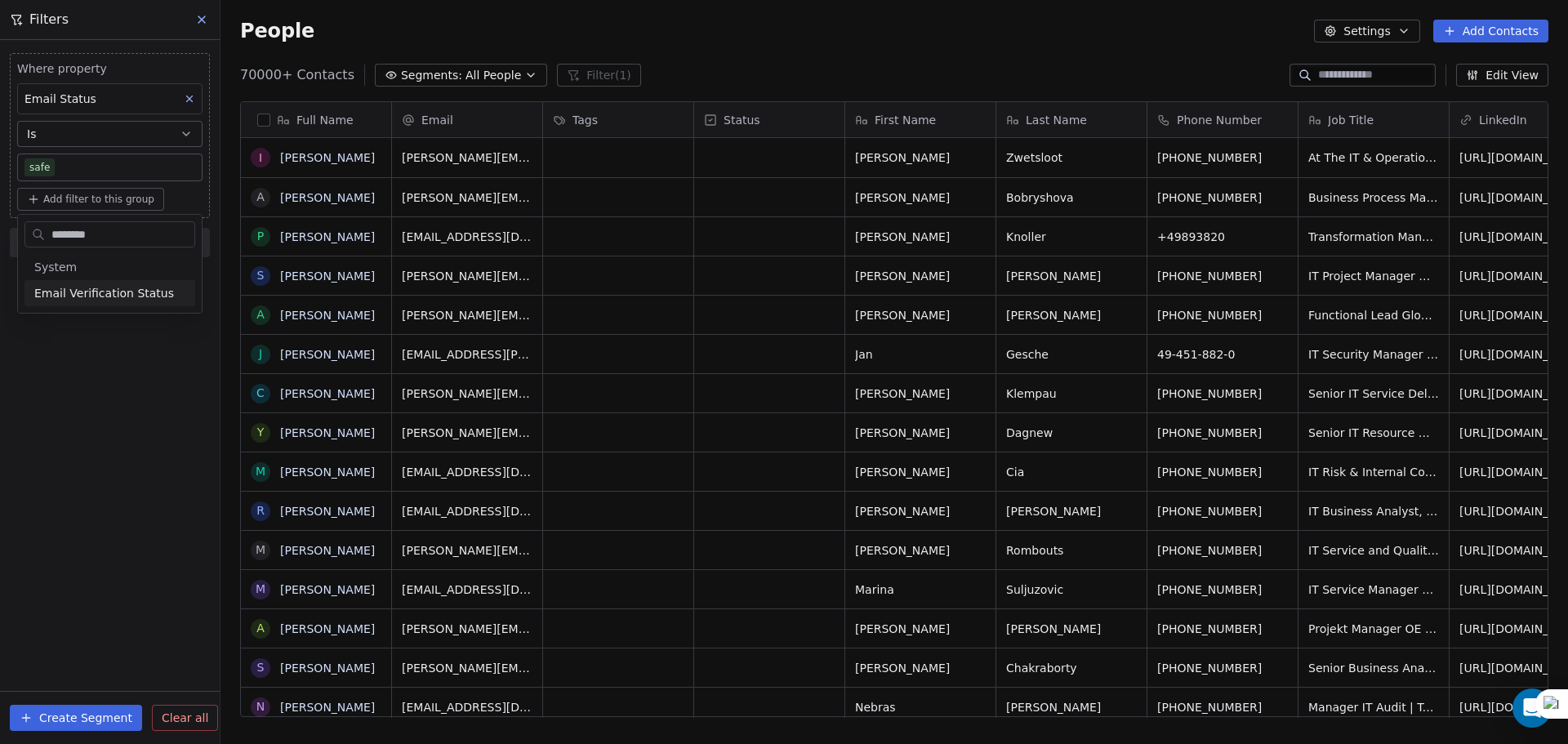
type input "*********"
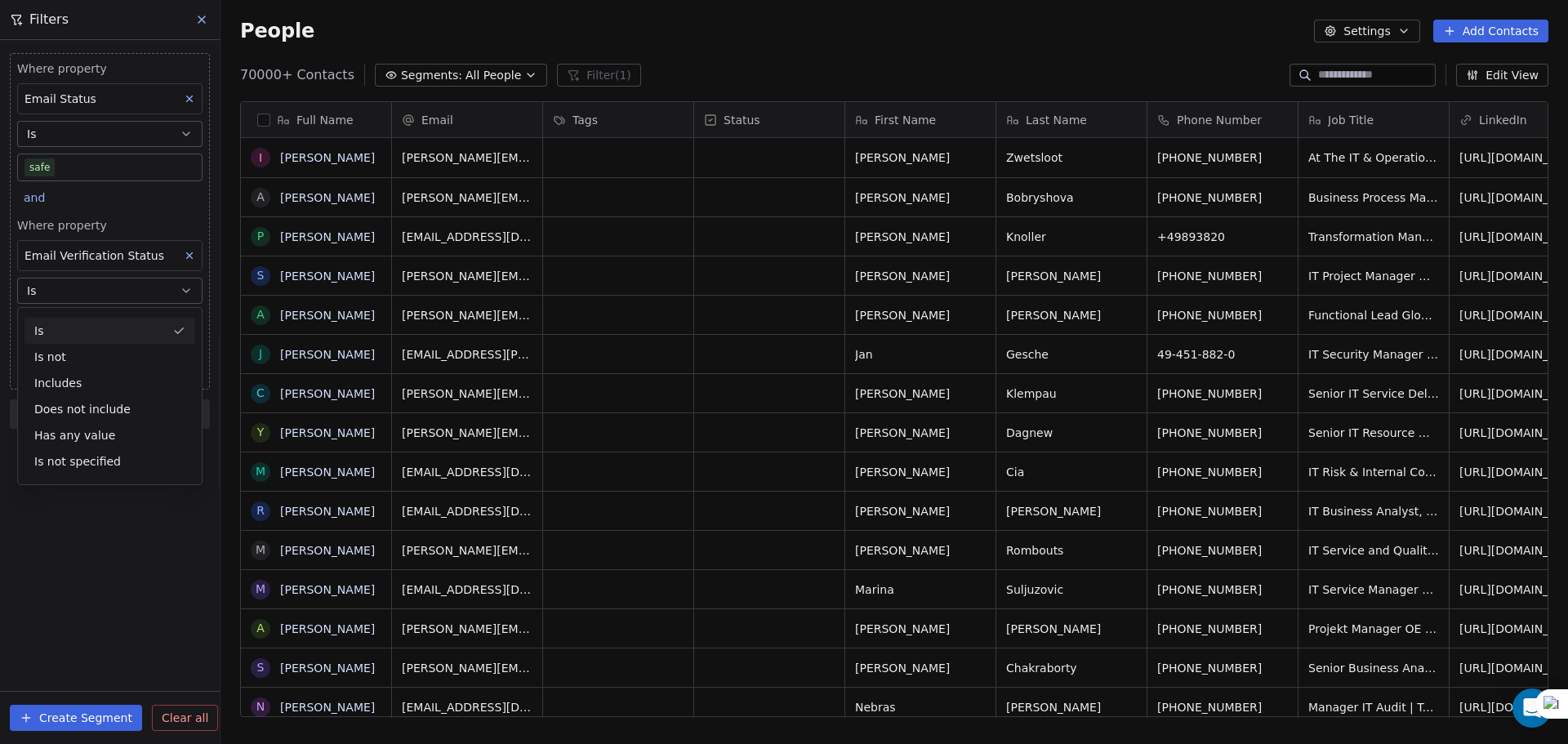
click at [137, 294] on button "Is" at bounding box center [110, 290] width 185 height 26
drag, startPoint x: 128, startPoint y: 308, endPoint x: 128, endPoint y: 317, distance: 9.0
click at [128, 309] on div "Where property Email Verification Status Is Select Email Verification Status" at bounding box center [110, 285] width 185 height 135
click at [128, 321] on body "U Upcoming Global Contacts People Marketing Workflows Campaigns Metrics & Event…" at bounding box center [784, 372] width 1568 height 744
click at [84, 450] on span "Pending" at bounding box center [64, 451] width 49 height 18
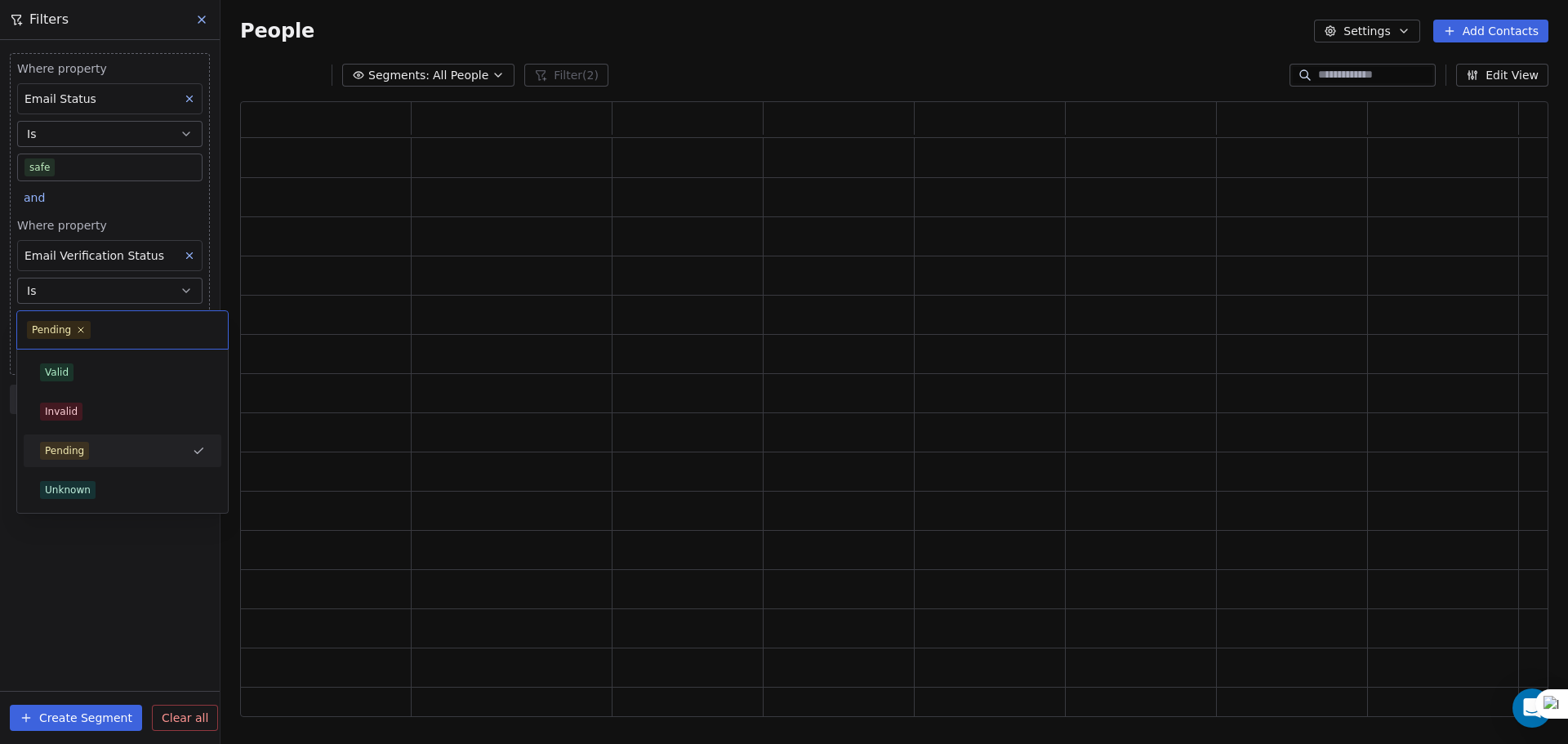
scroll to position [602, 1296]
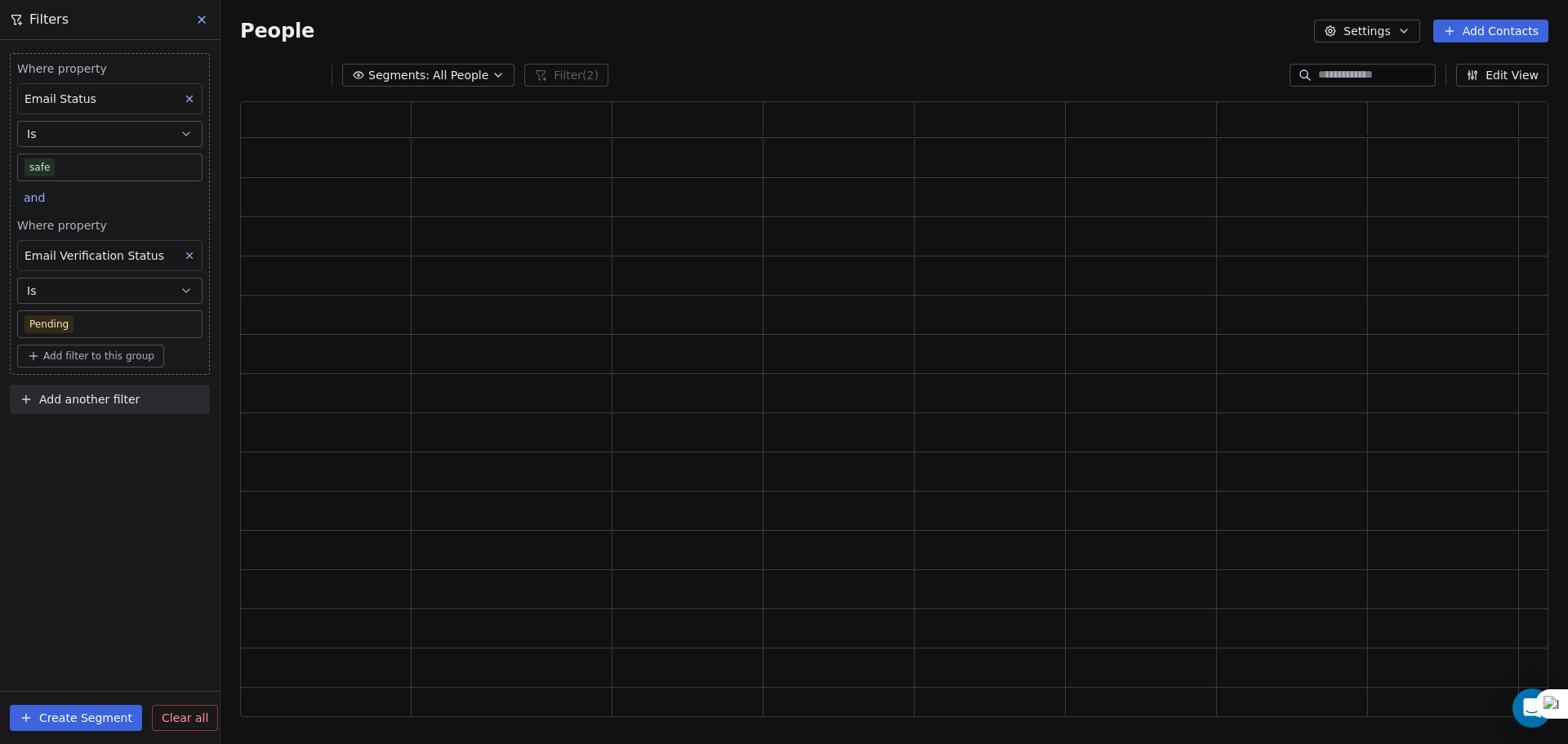
click at [90, 330] on body "U Upcoming Global Contacts People Marketing Workflows Campaigns Metrics & Event…" at bounding box center [784, 372] width 1568 height 744
click at [89, 379] on div "Valid" at bounding box center [122, 372] width 165 height 18
drag, startPoint x: 92, startPoint y: 463, endPoint x: 92, endPoint y: 451, distance: 12.0
click at [92, 463] on div "Where property Email Status Is safe and Where property Email Verification Statu…" at bounding box center [109, 392] width 220 height 704
click at [94, 408] on button "Add another filter" at bounding box center [109, 398] width 200 height 29
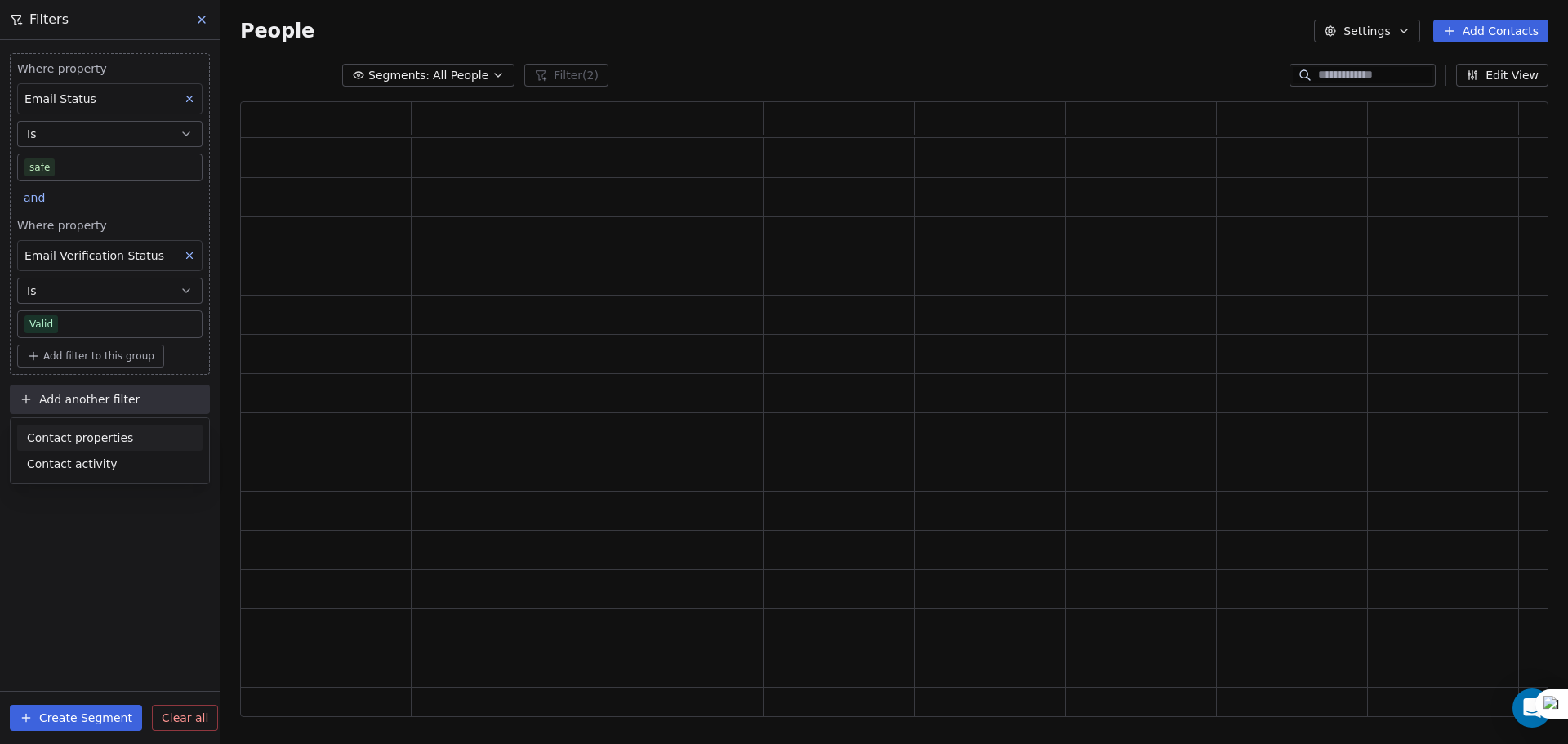
click at [39, 202] on html "U Upcoming Global Contacts People Marketing Workflows Campaigns Metrics & Event…" at bounding box center [784, 372] width 1568 height 744
click at [38, 202] on span "and" at bounding box center [33, 198] width 21 height 13
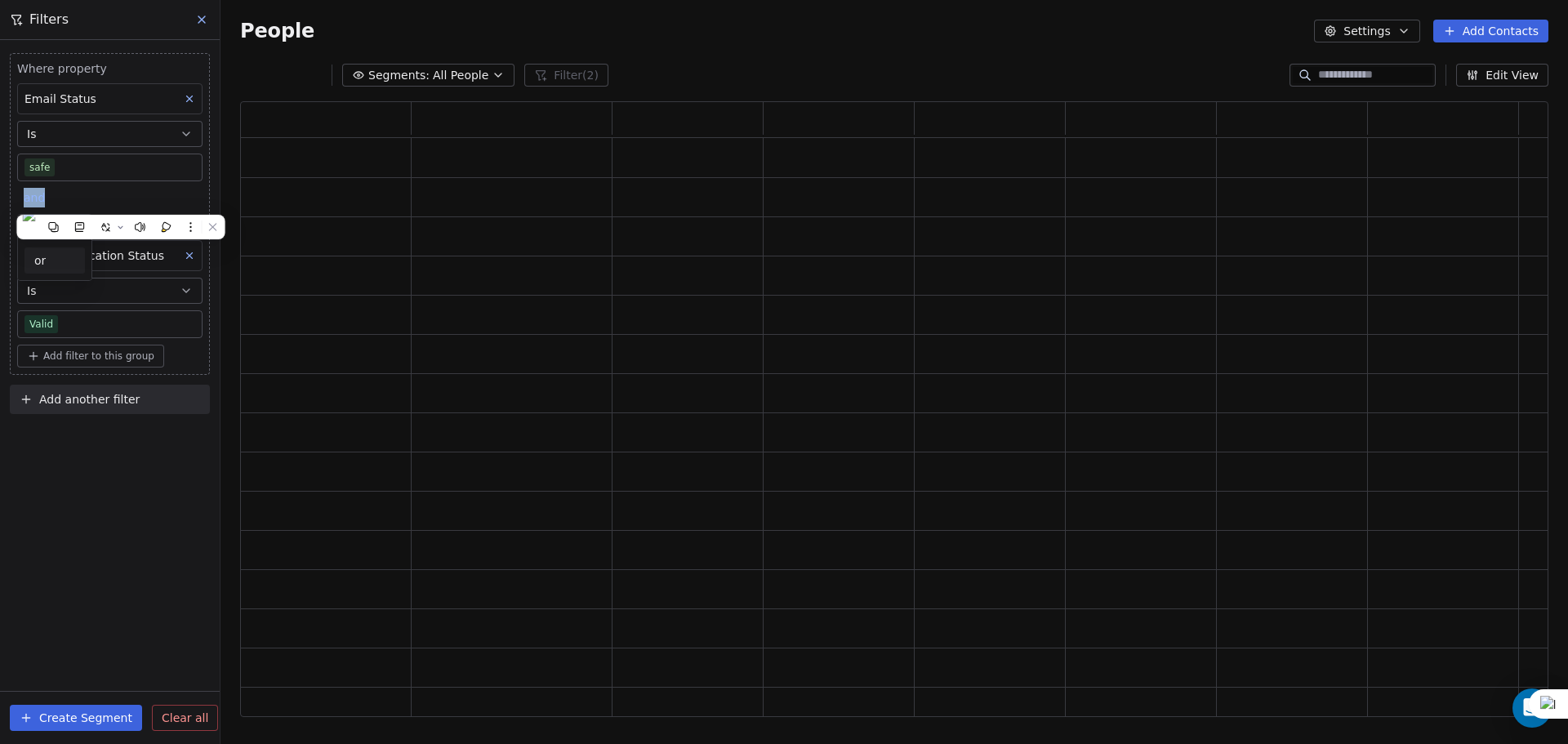
click at [53, 256] on div "or" at bounding box center [54, 261] width 41 height 18
click at [101, 462] on div "Where property Email Status Is safe or Where property Email Verification Status…" at bounding box center [109, 392] width 220 height 704
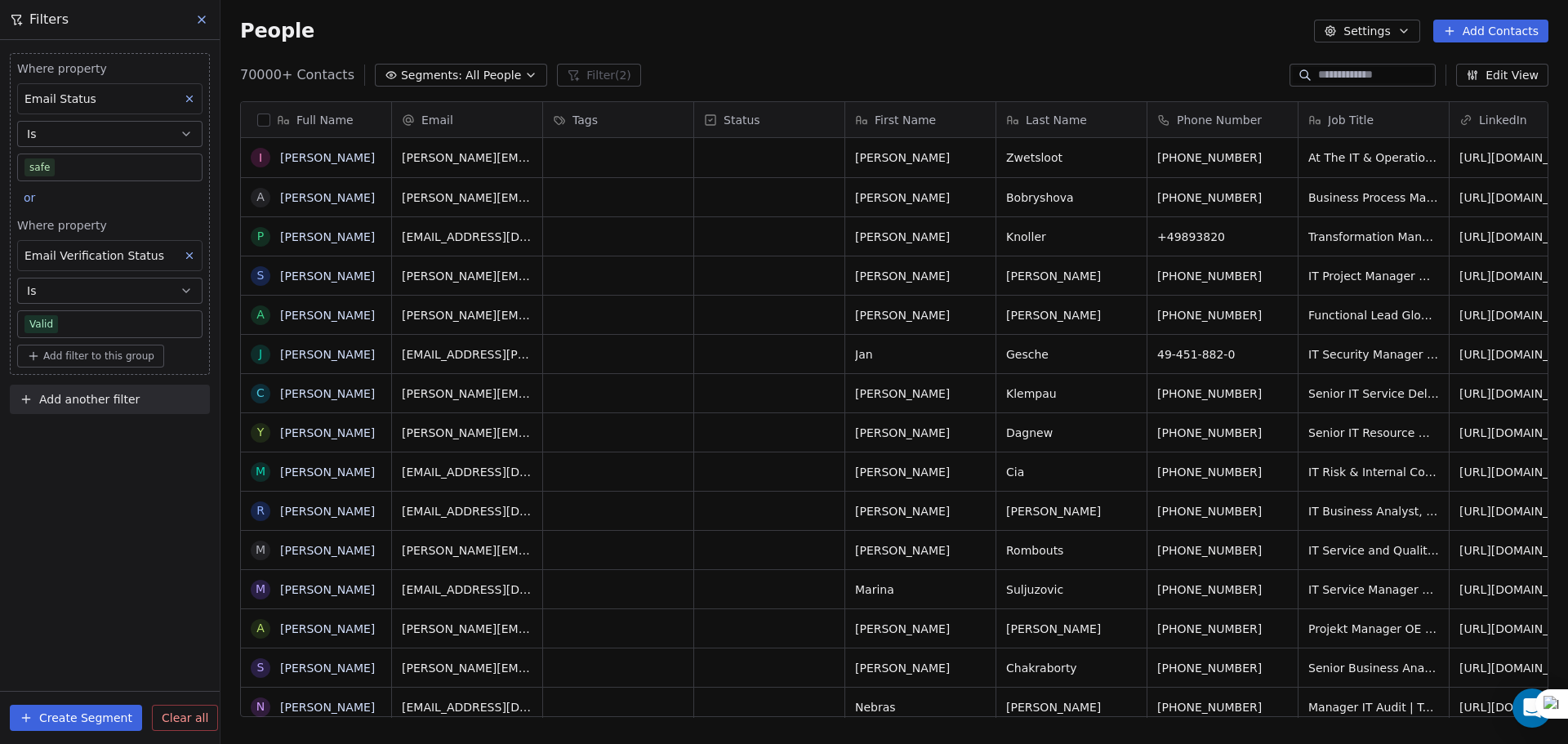
scroll to position [641, 1335]
click at [261, 119] on button "button" at bounding box center [264, 120] width 13 height 13
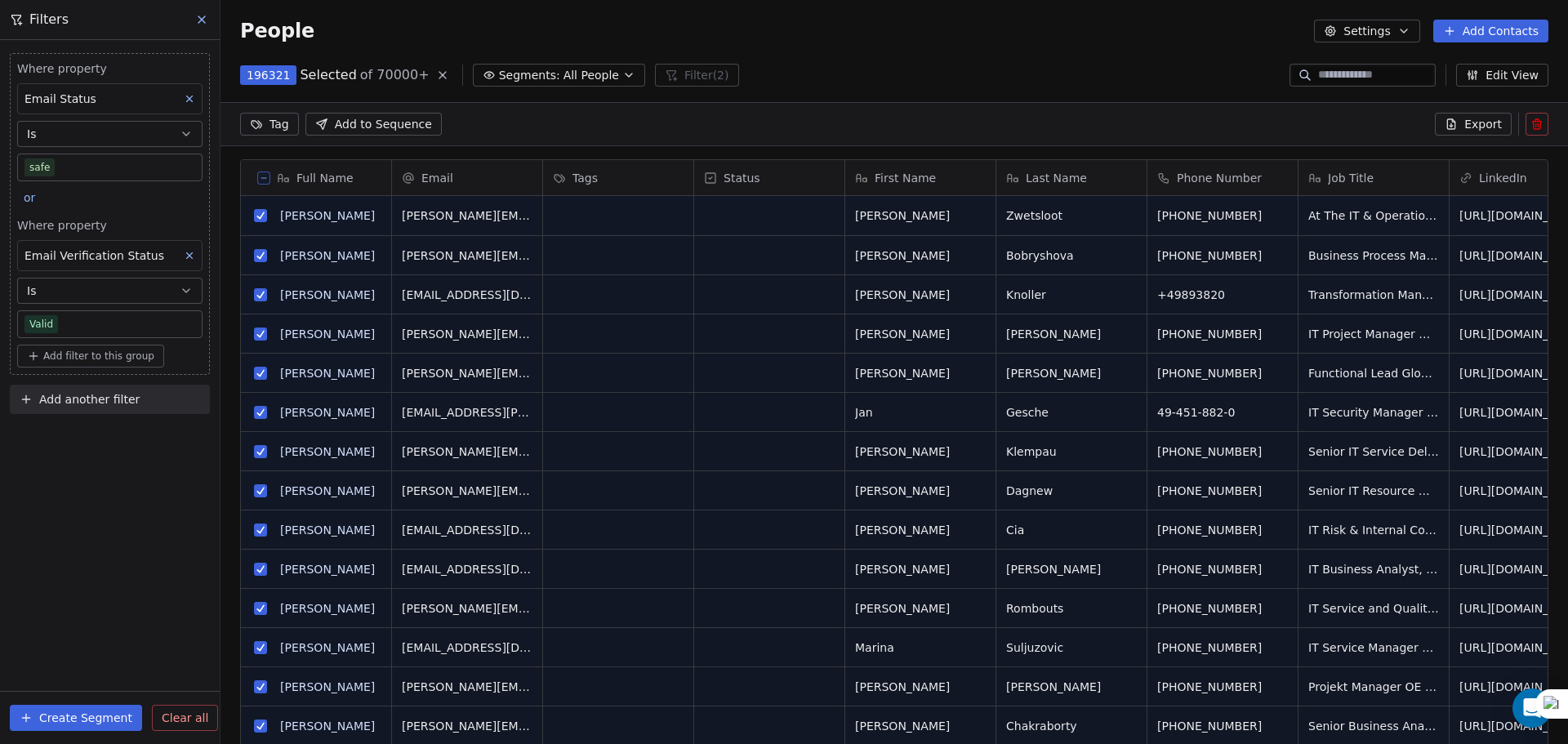
scroll to position [585, 1335]
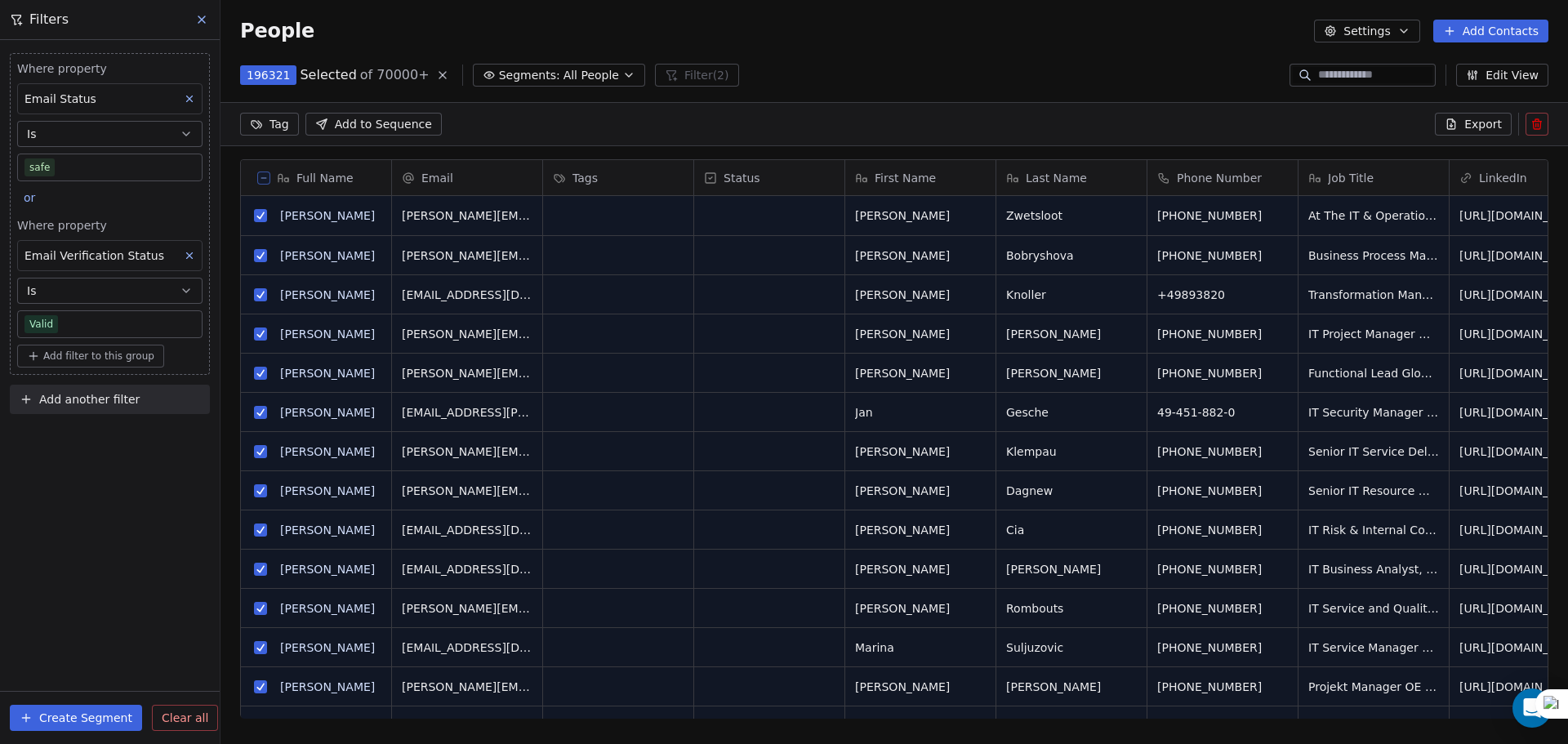
click at [127, 457] on div "Where property Email Status Is safe or Where property Email Verification Status…" at bounding box center [109, 392] width 220 height 704
click at [94, 391] on span "Add another filter" at bounding box center [89, 399] width 100 height 18
click at [94, 390] on html "U Upcoming Global Contacts People Marketing Workflows Campaigns Metrics & Event…" at bounding box center [784, 372] width 1568 height 744
click at [91, 435] on span "Contact properties" at bounding box center [79, 438] width 106 height 18
type input "***"
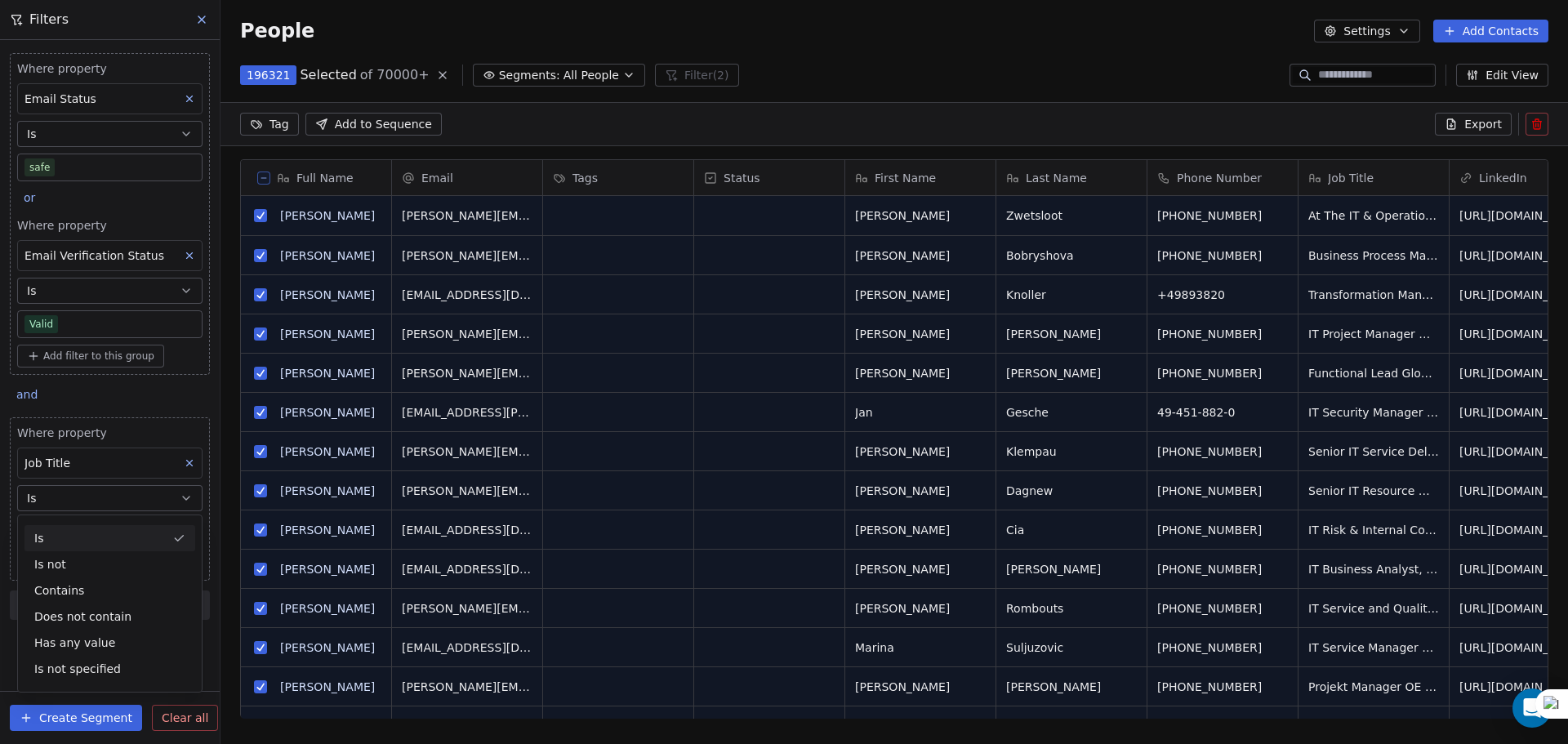
click at [91, 458] on div "Job Title" at bounding box center [110, 463] width 185 height 31
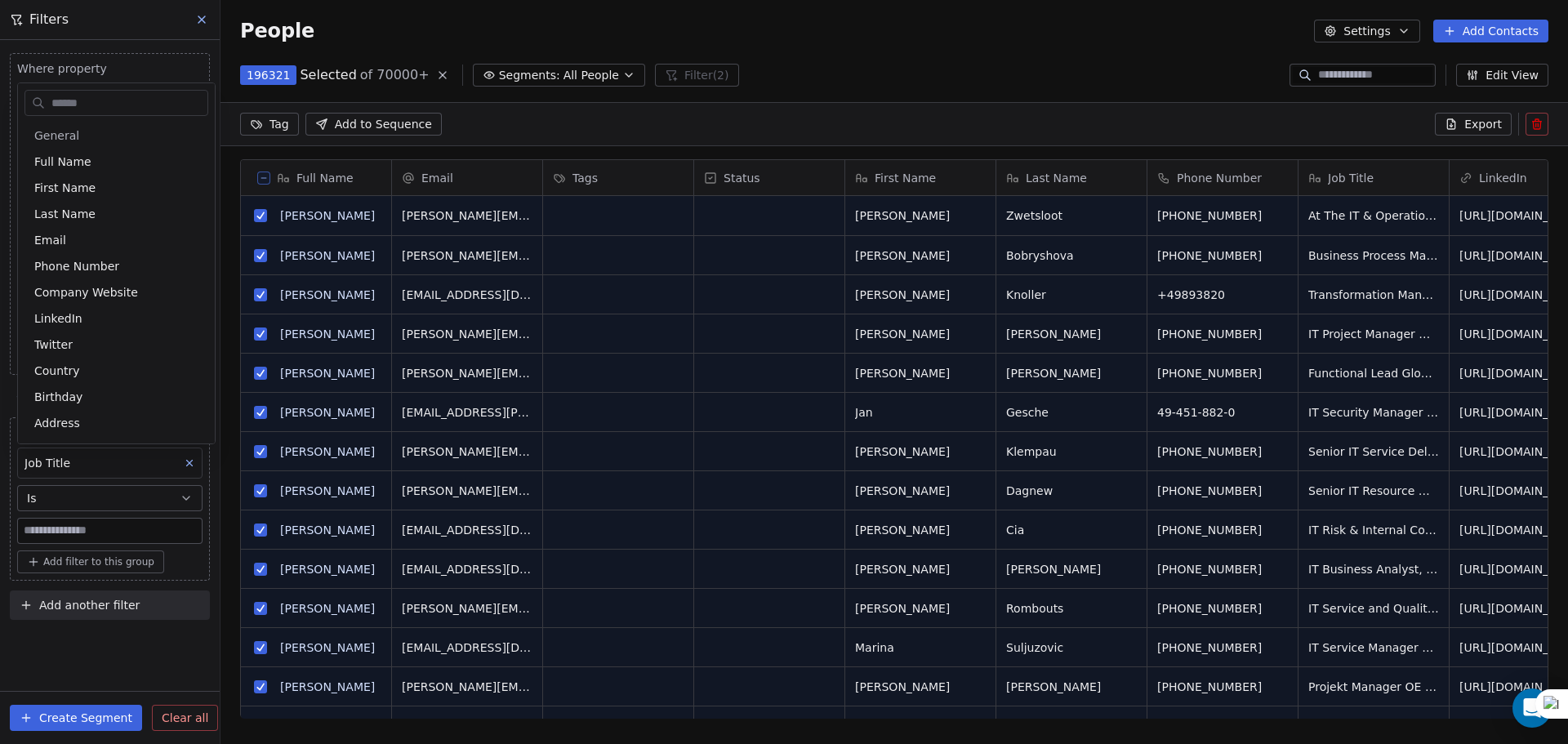
scroll to position [1010, 0]
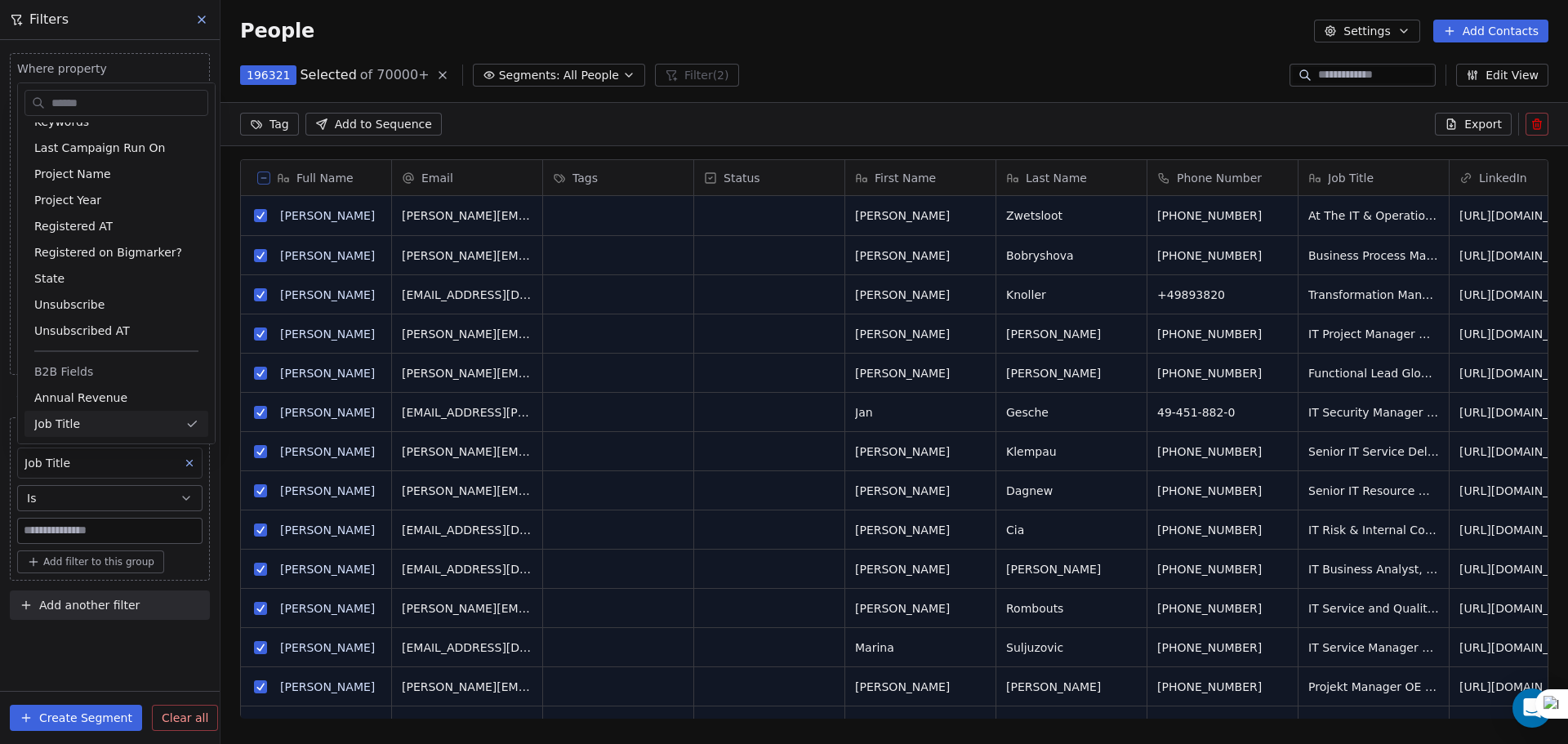
click at [86, 526] on html "U Upcoming Global Contacts People Marketing Workflows Campaigns Metrics & Event…" at bounding box center [784, 372] width 1568 height 744
click at [86, 527] on input at bounding box center [110, 530] width 184 height 24
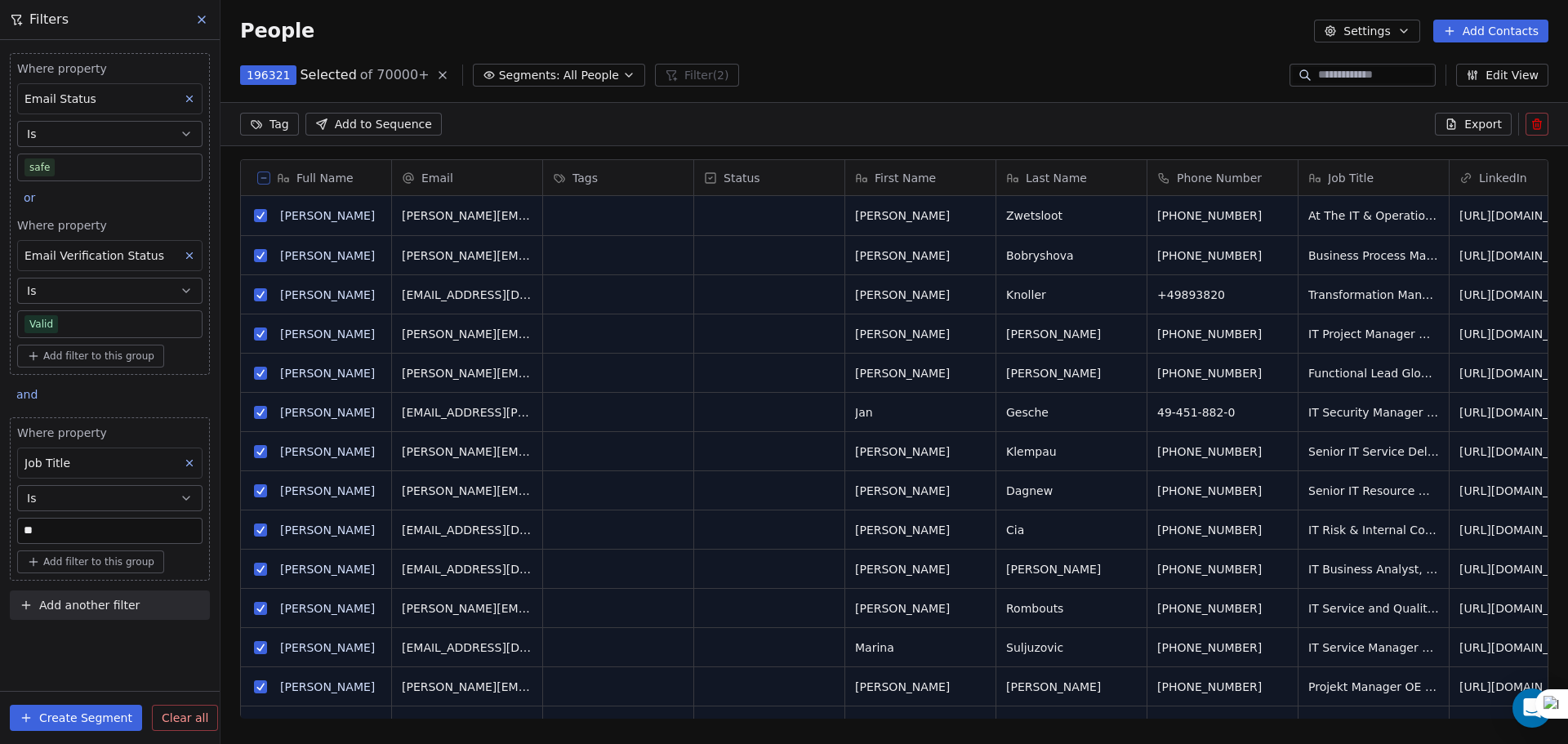
type input "**"
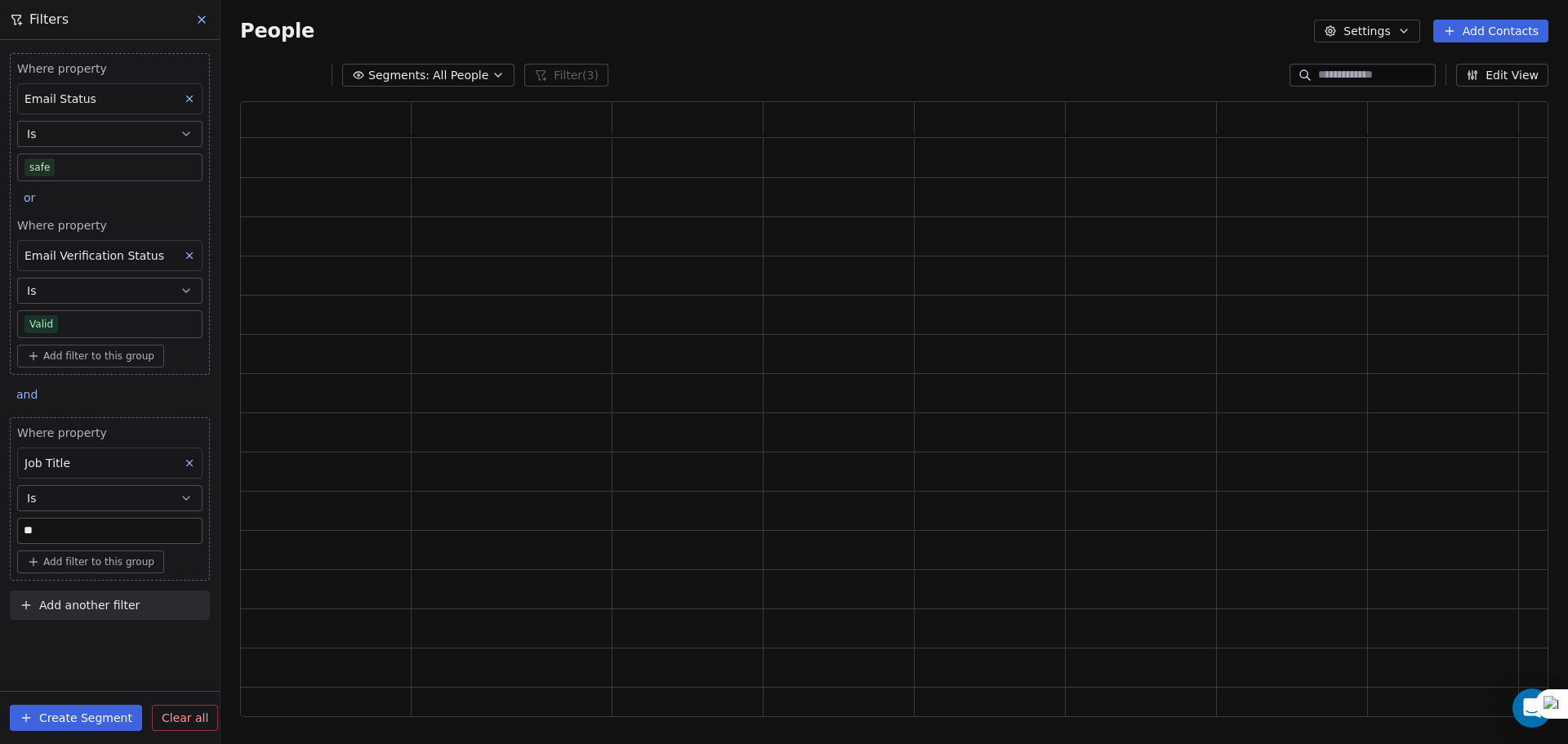
scroll to position [602, 1296]
click at [68, 600] on span "Add another filter" at bounding box center [89, 605] width 100 height 18
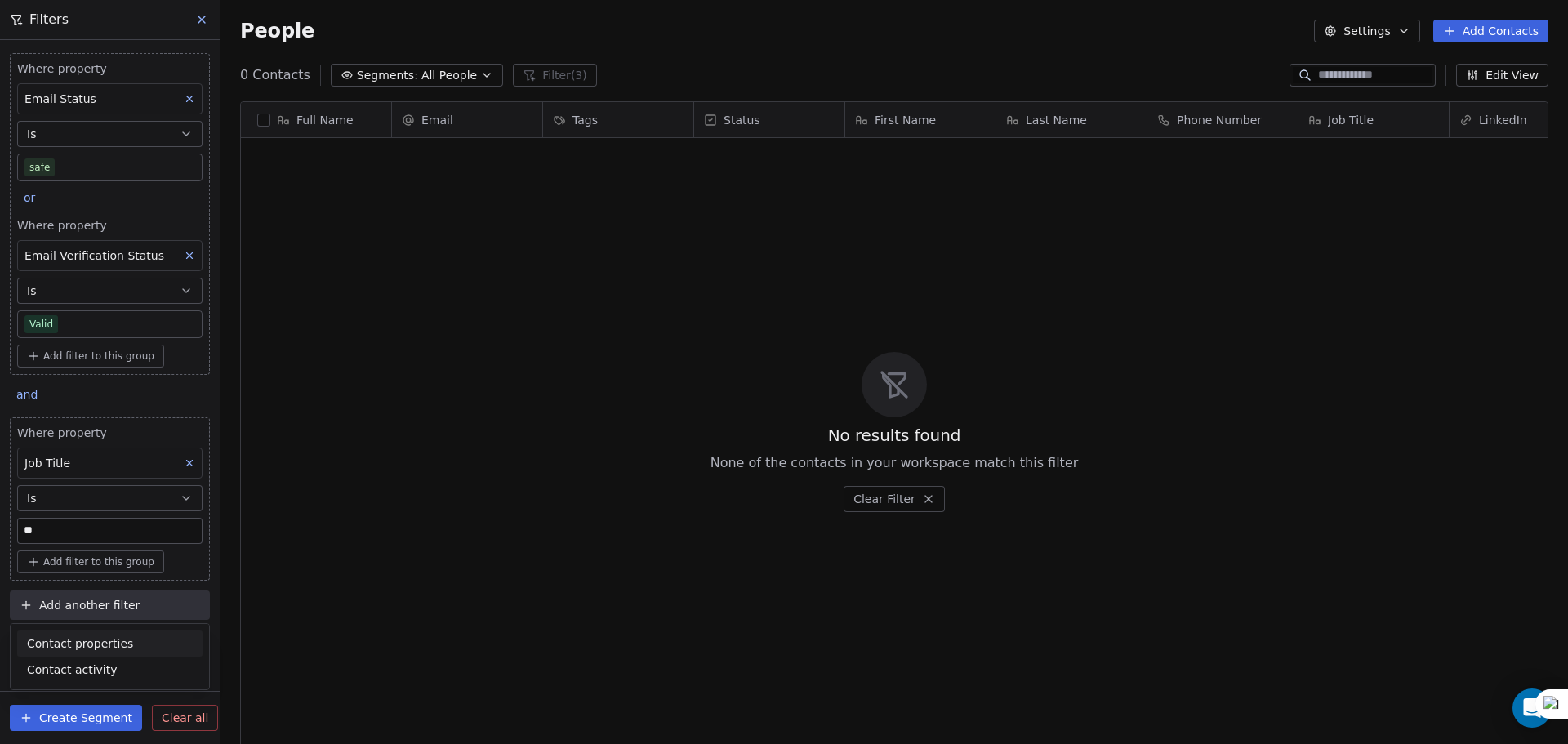
scroll to position [641, 1335]
click at [86, 549] on html "U Upcoming Global Contacts People Marketing Workflows Campaigns Metrics & Event…" at bounding box center [784, 372] width 1568 height 744
click at [89, 564] on span "Add filter to this group" at bounding box center [99, 562] width 111 height 13
click at [89, 564] on html "U Upcoming Global Contacts People Marketing Workflows Campaigns Metrics & Event…" at bounding box center [784, 372] width 1568 height 744
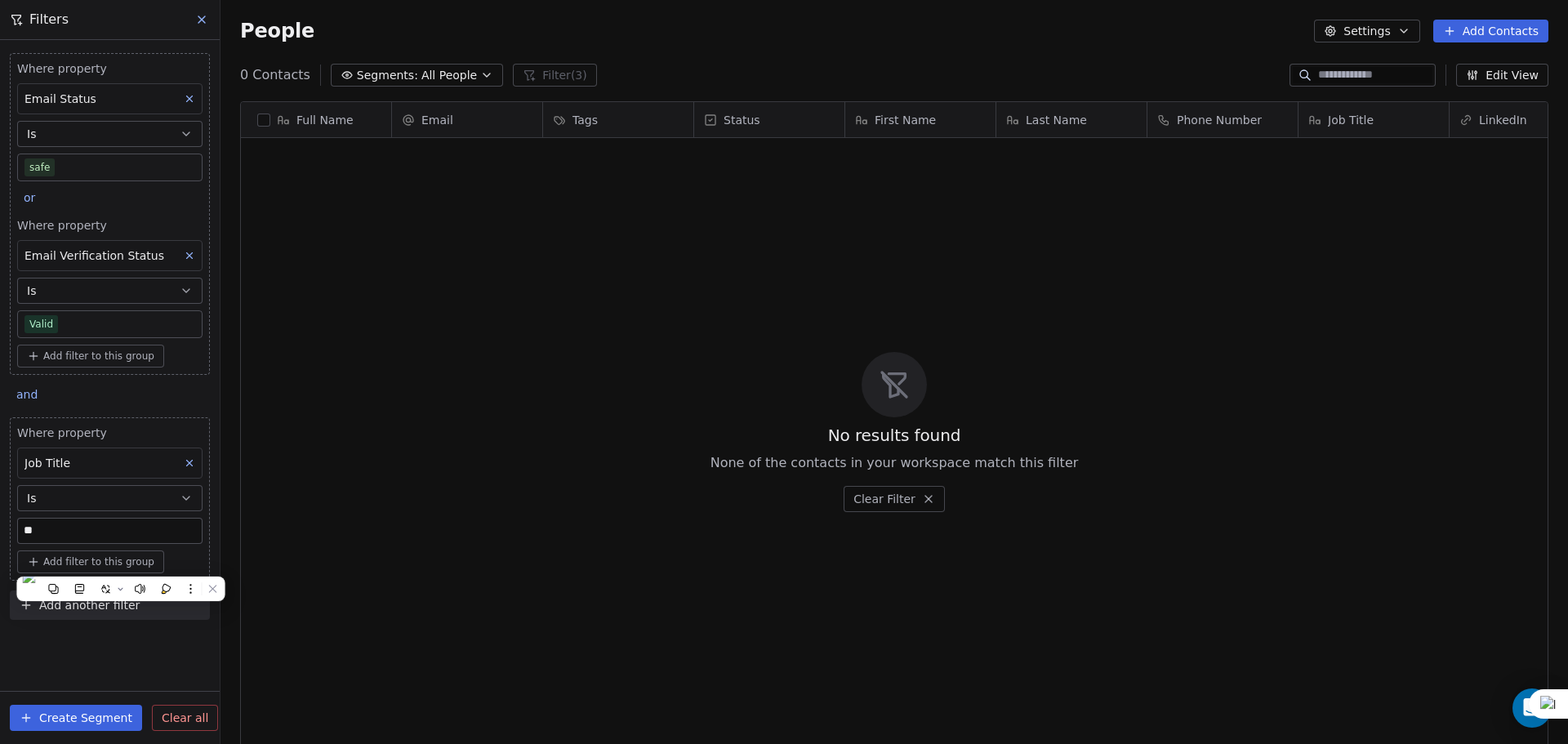
click at [89, 564] on span "Add filter to this group" at bounding box center [99, 562] width 111 height 13
click at [84, 594] on span "Contact properties" at bounding box center [87, 597] width 106 height 18
type input "***"
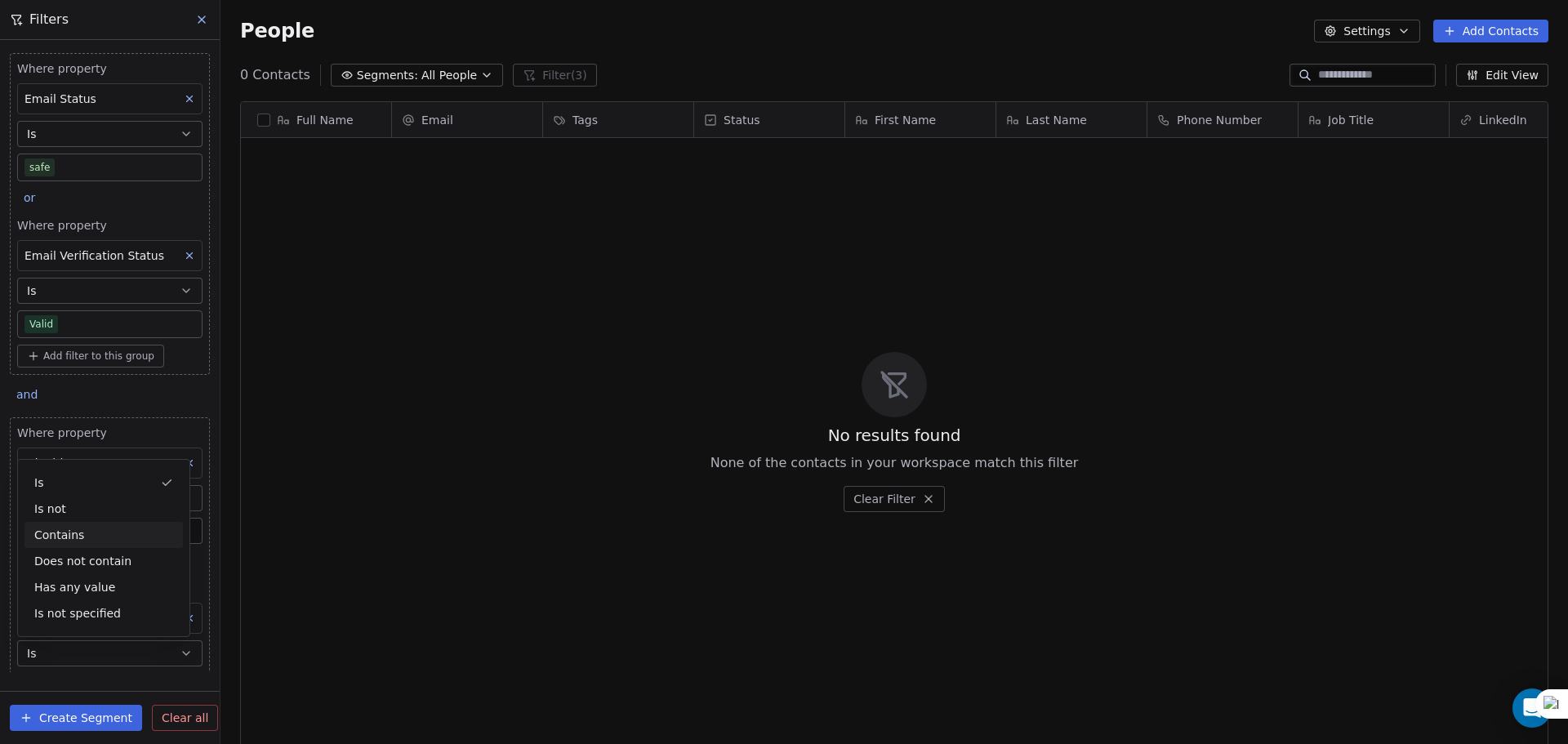
click at [73, 531] on div "Contains" at bounding box center [104, 534] width 159 height 26
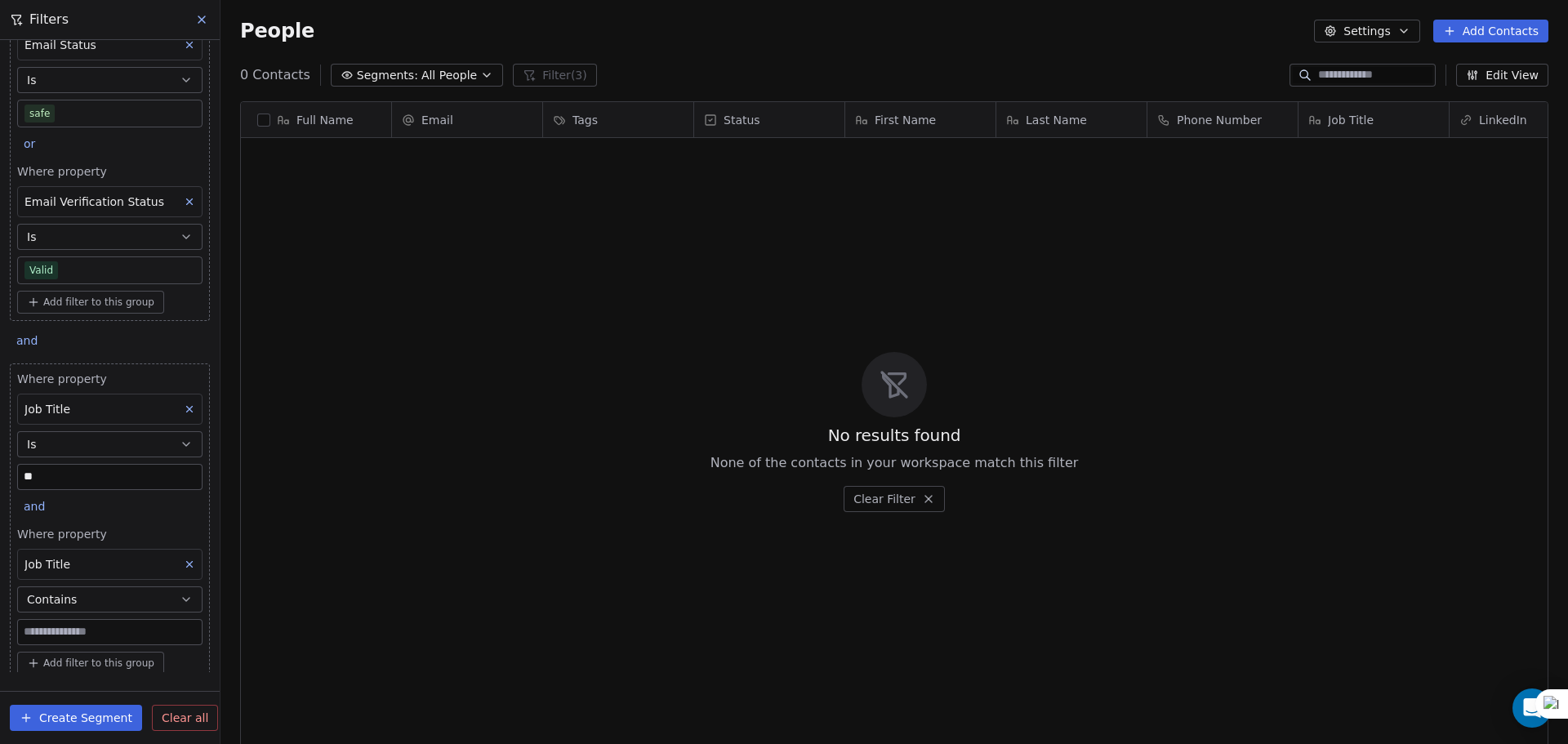
scroll to position [82, 0]
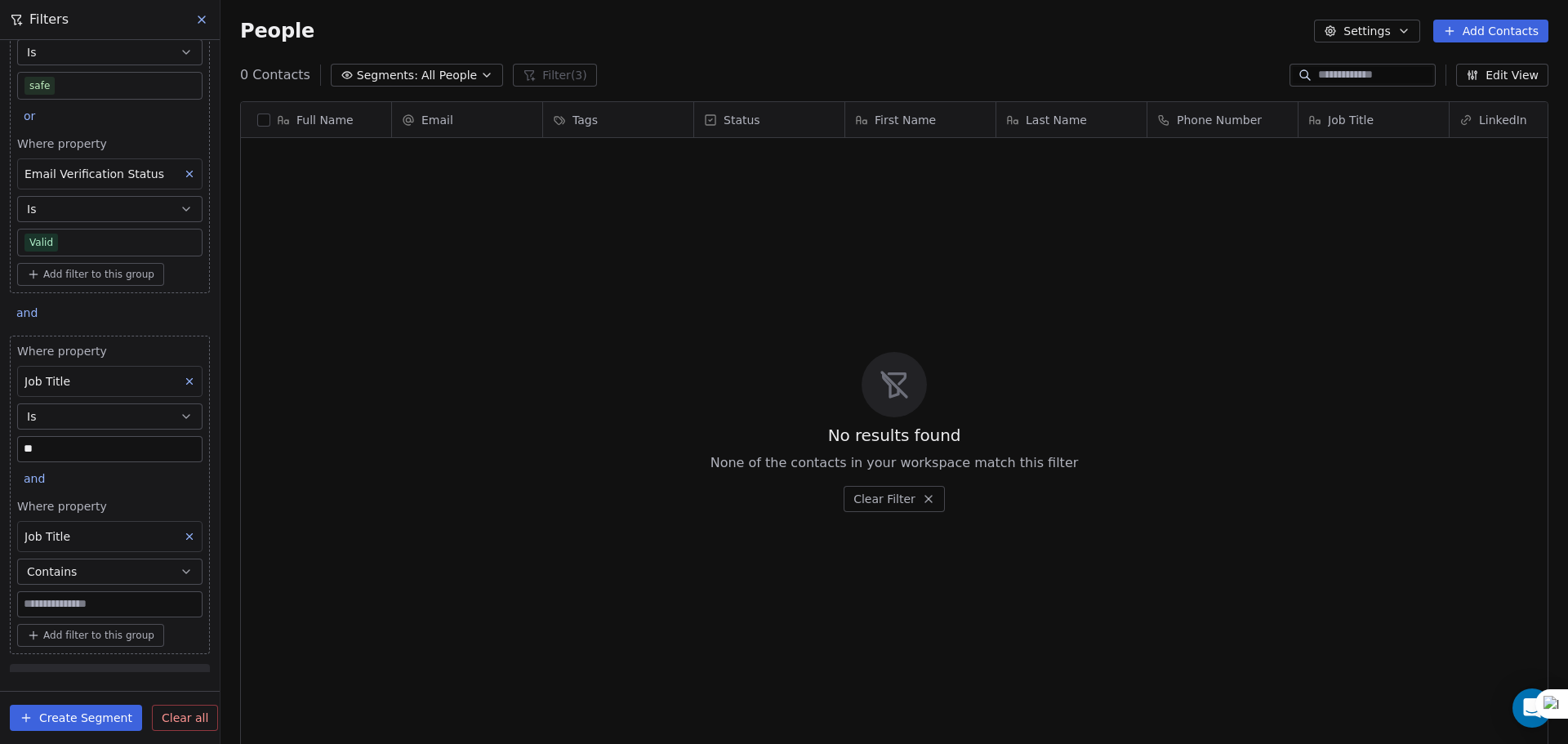
click at [90, 612] on input at bounding box center [110, 604] width 184 height 24
type input "**********"
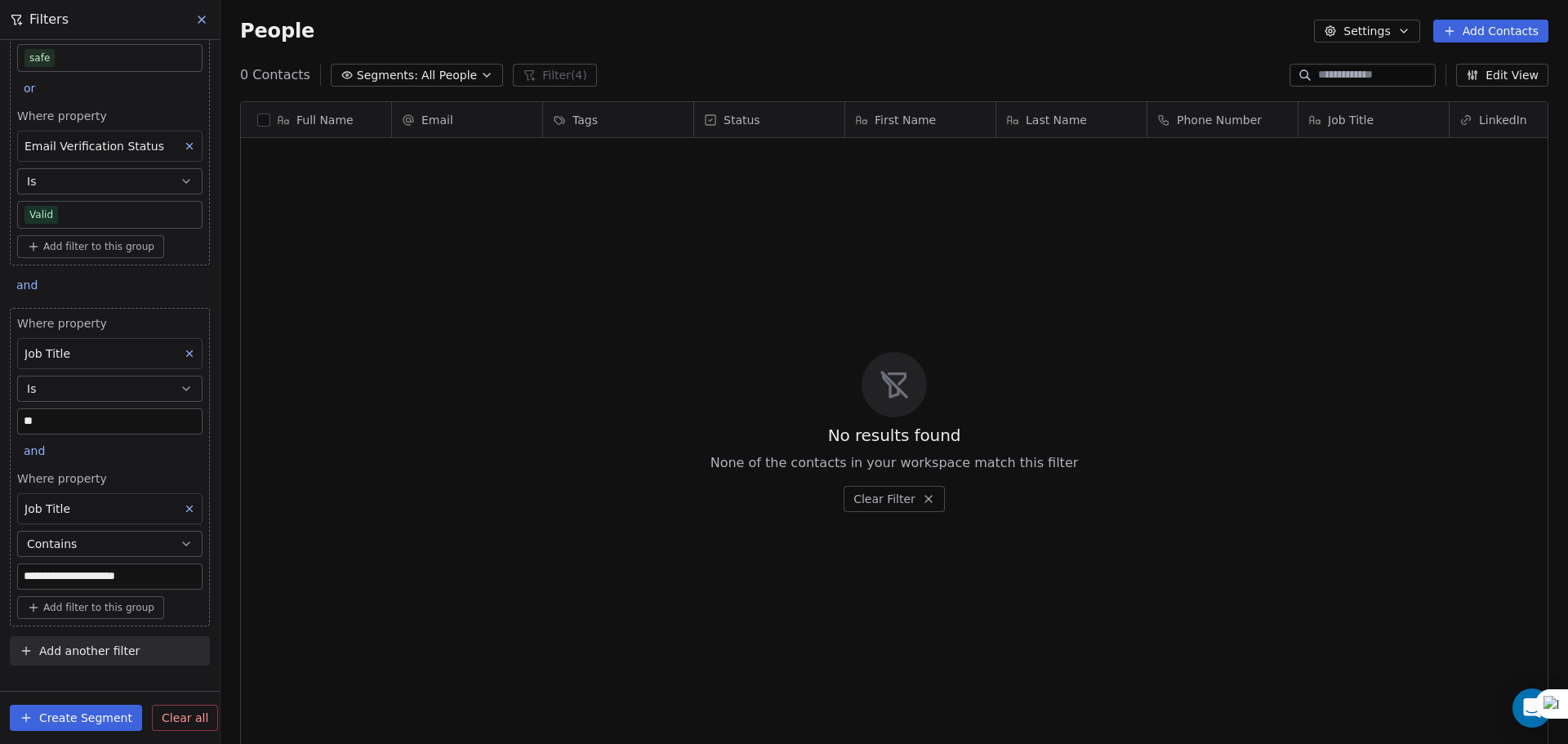
scroll to position [641, 1335]
click at [92, 615] on button "Add filter to this group" at bounding box center [91, 607] width 147 height 23
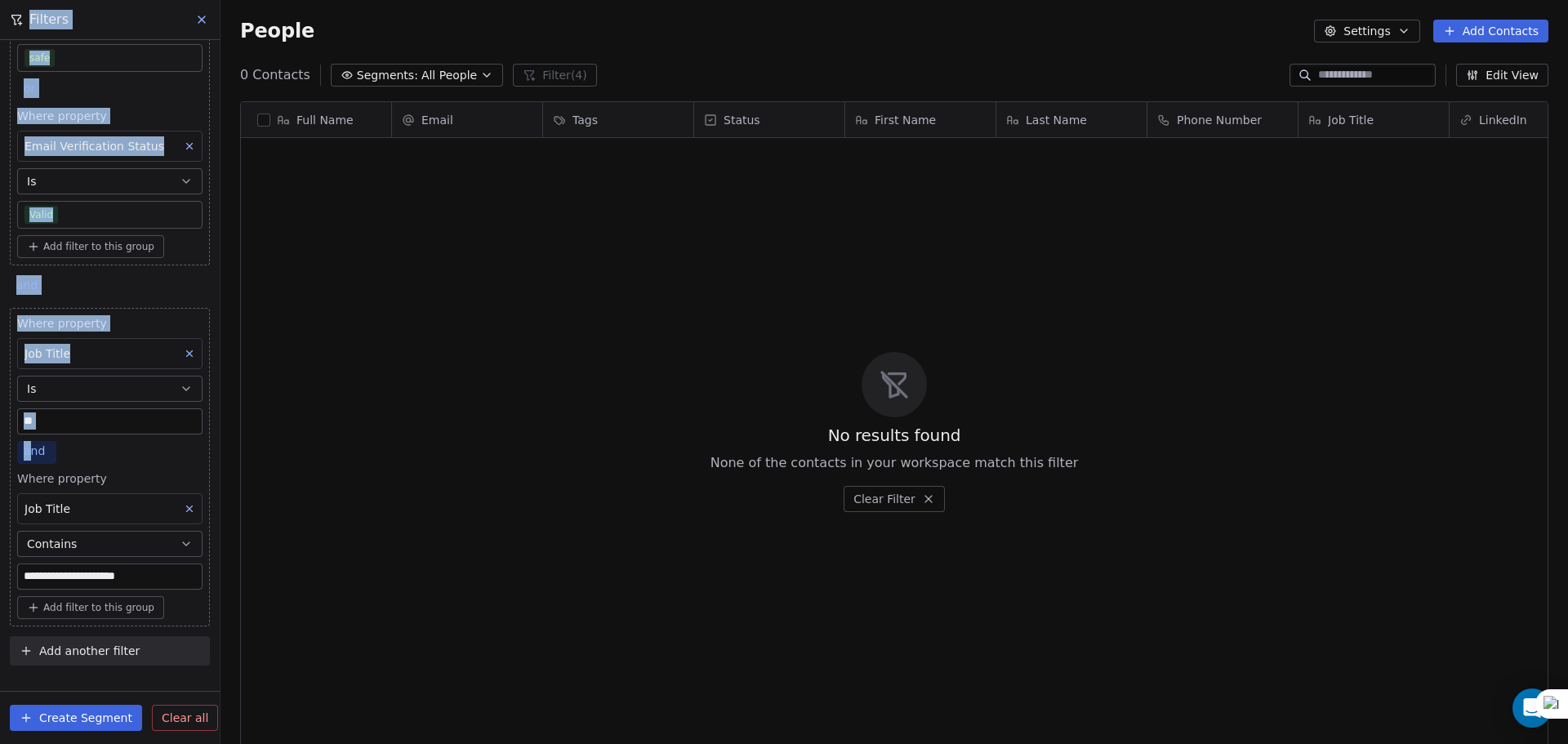
drag, startPoint x: 29, startPoint y: 460, endPoint x: 33, endPoint y: 452, distance: 8.9
click at [28, 458] on html "**********" at bounding box center [784, 372] width 1568 height 744
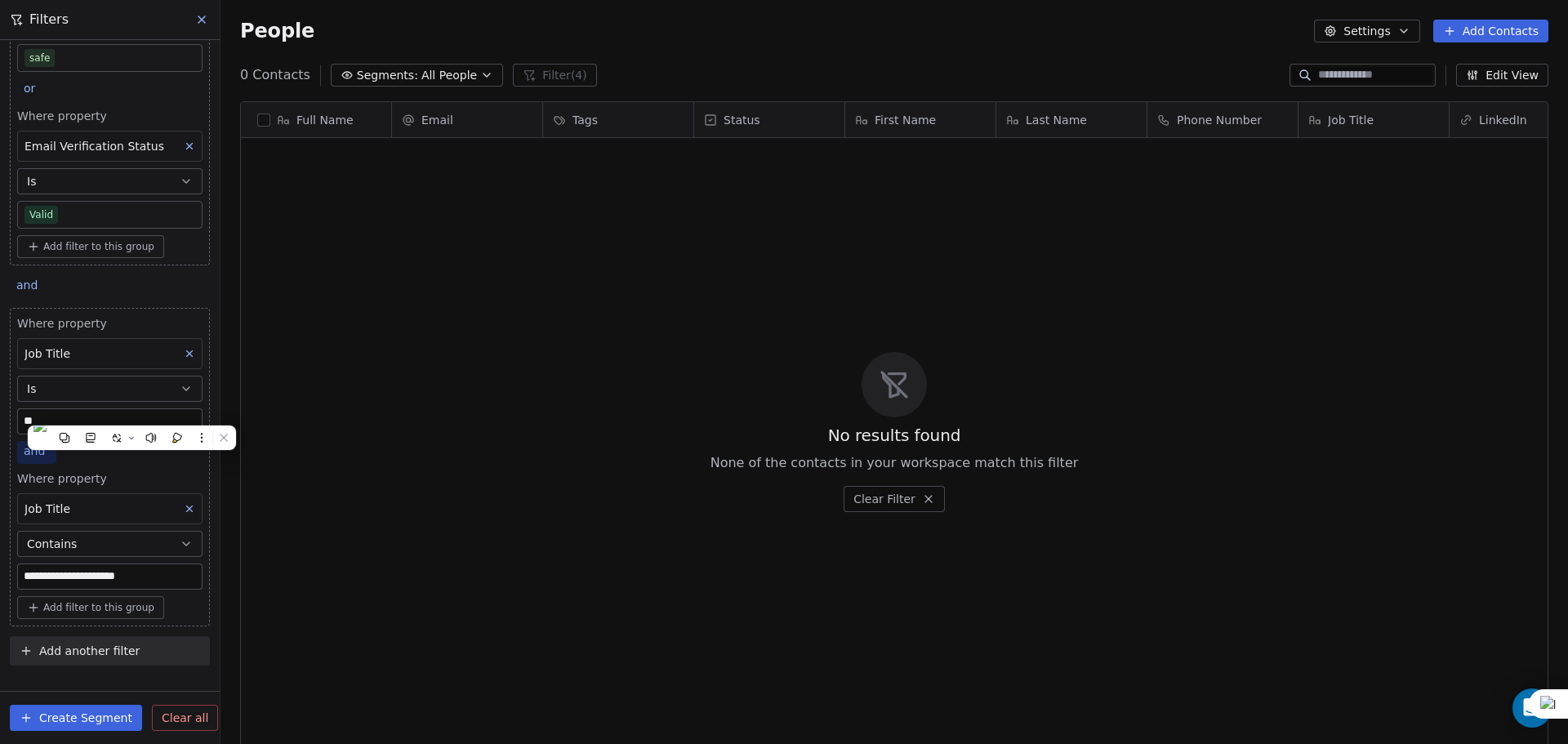
click at [36, 454] on span "and" at bounding box center [33, 451] width 21 height 13
click at [80, 521] on div "or" at bounding box center [54, 513] width 60 height 26
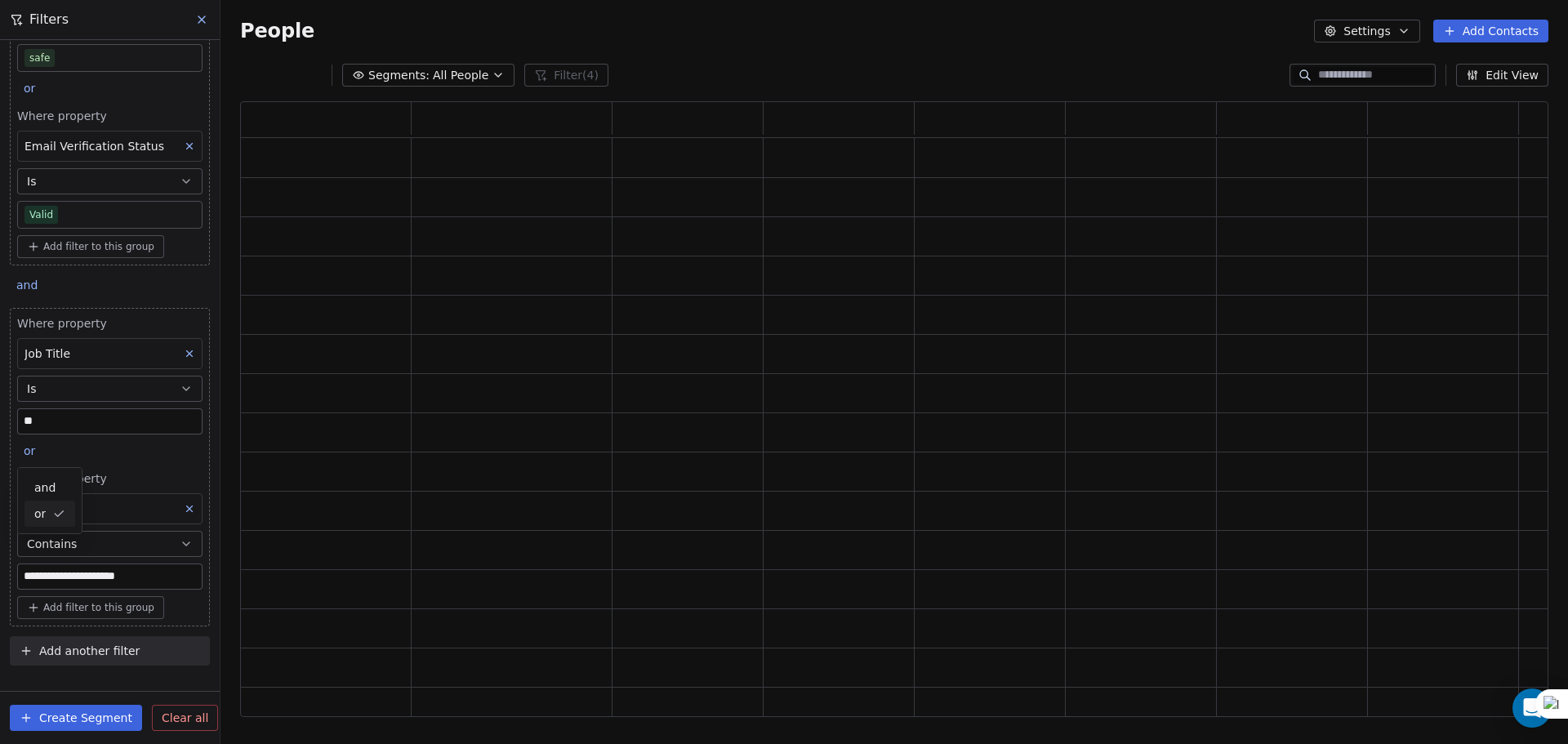
scroll to position [602, 1296]
click at [146, 473] on span "Where property" at bounding box center [110, 478] width 185 height 17
click at [83, 607] on span "Add filter to this group" at bounding box center [99, 607] width 111 height 13
click at [73, 651] on div "Contact properties" at bounding box center [104, 642] width 159 height 26
type input "******"
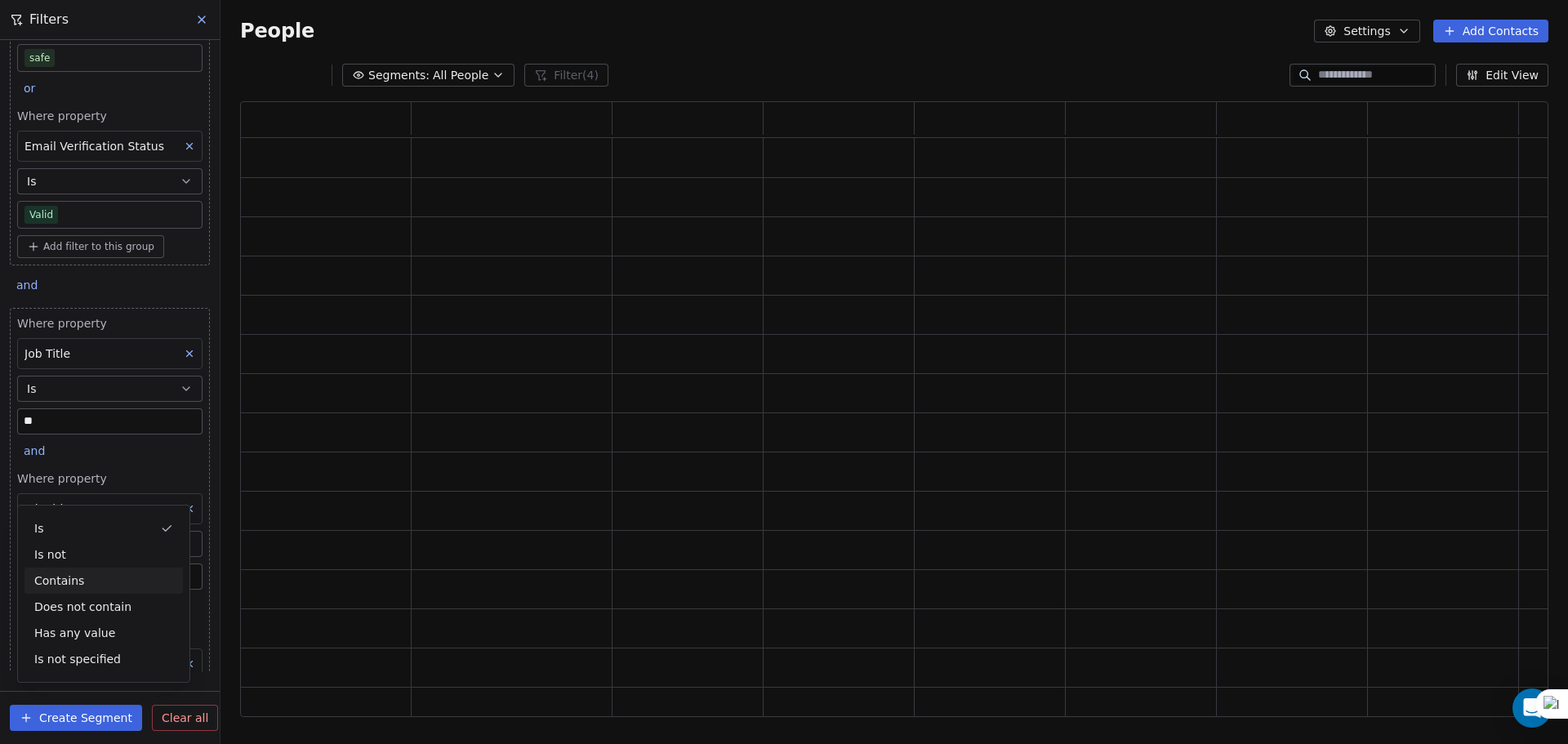
click at [87, 579] on div "Contains" at bounding box center [104, 580] width 159 height 26
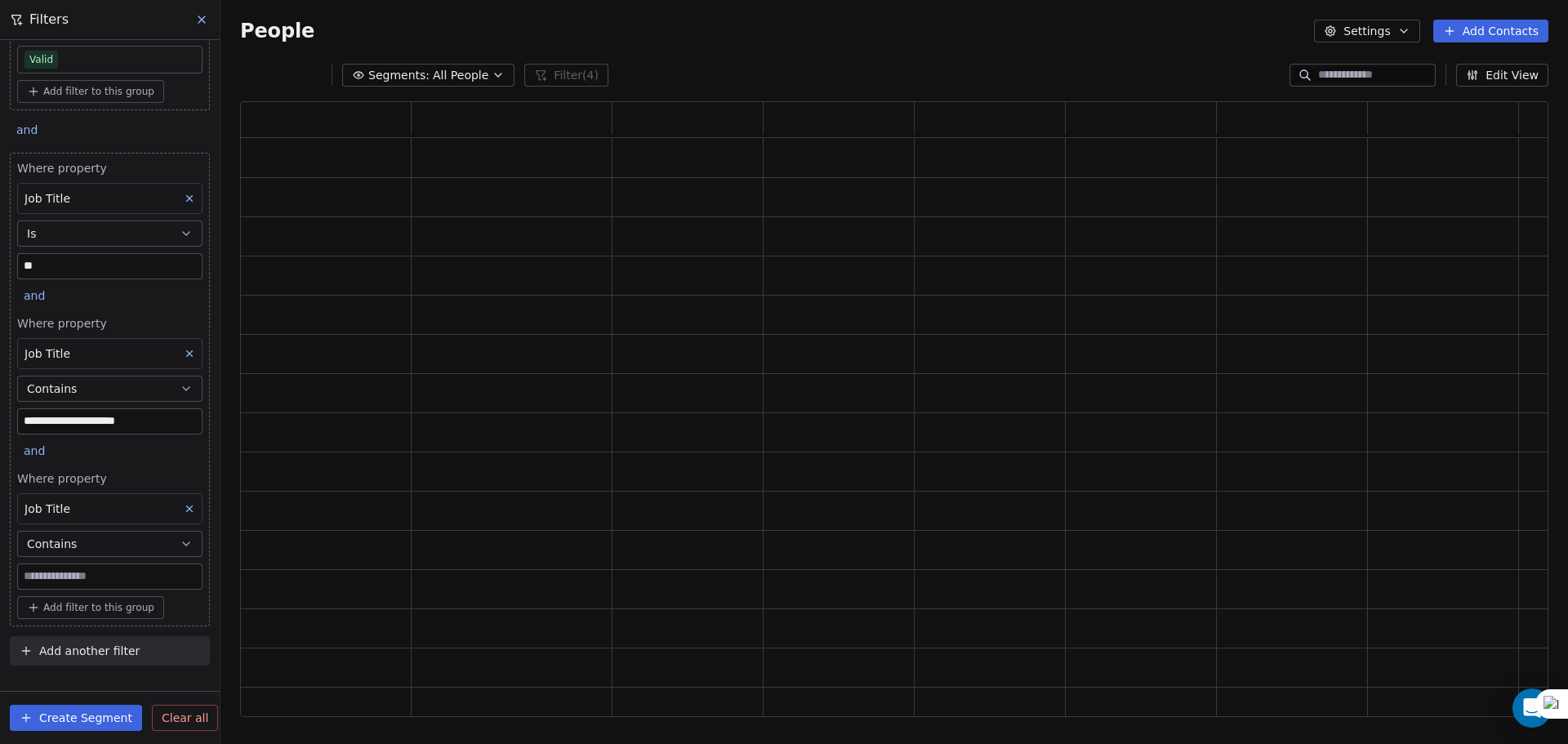
click at [88, 574] on input at bounding box center [110, 575] width 184 height 24
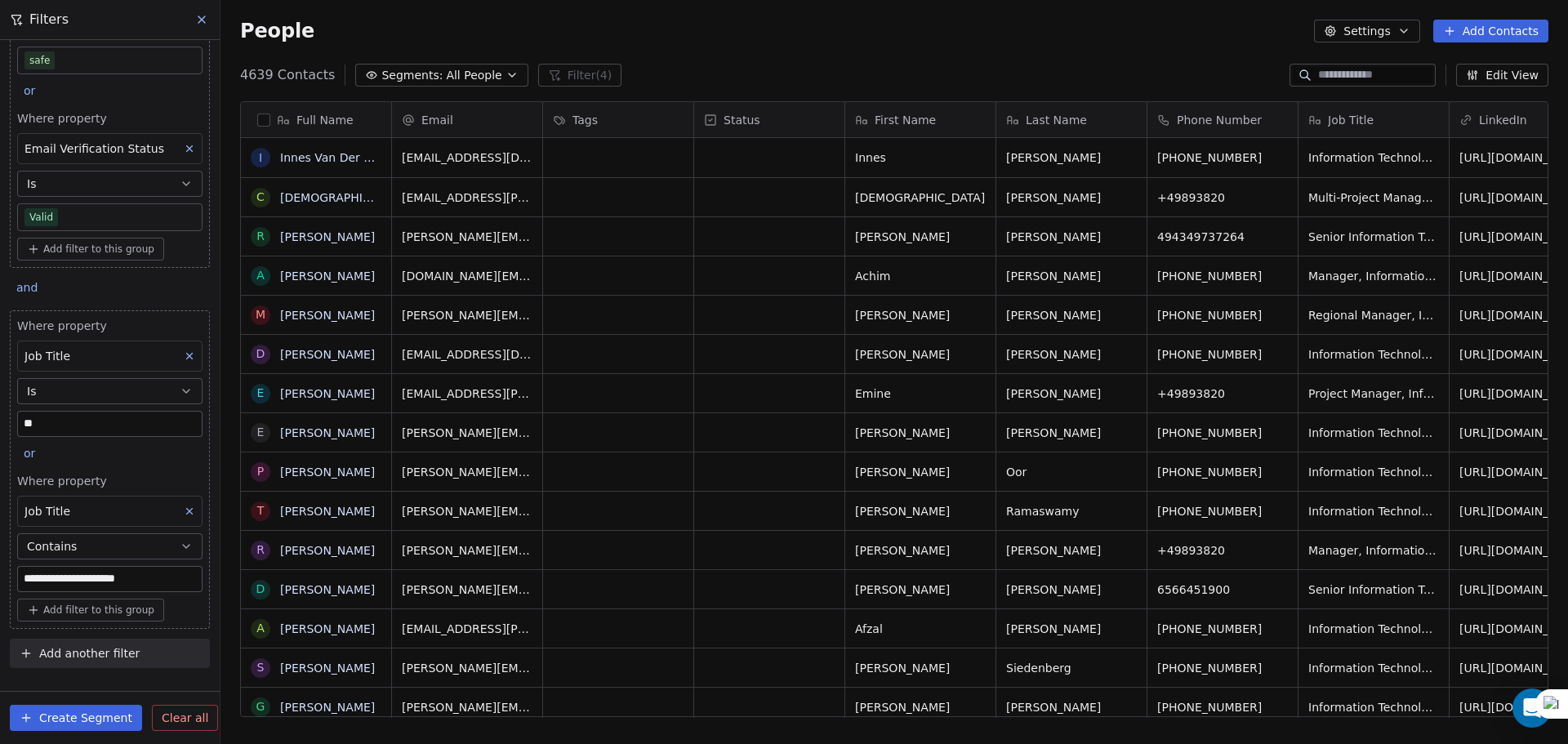
scroll to position [109, 0]
click at [50, 613] on span "Add filter to this group" at bounding box center [99, 607] width 111 height 13
click at [65, 651] on div "Contact properties" at bounding box center [104, 642] width 159 height 26
type input "***"
click at [101, 580] on div "Contains" at bounding box center [104, 580] width 159 height 26
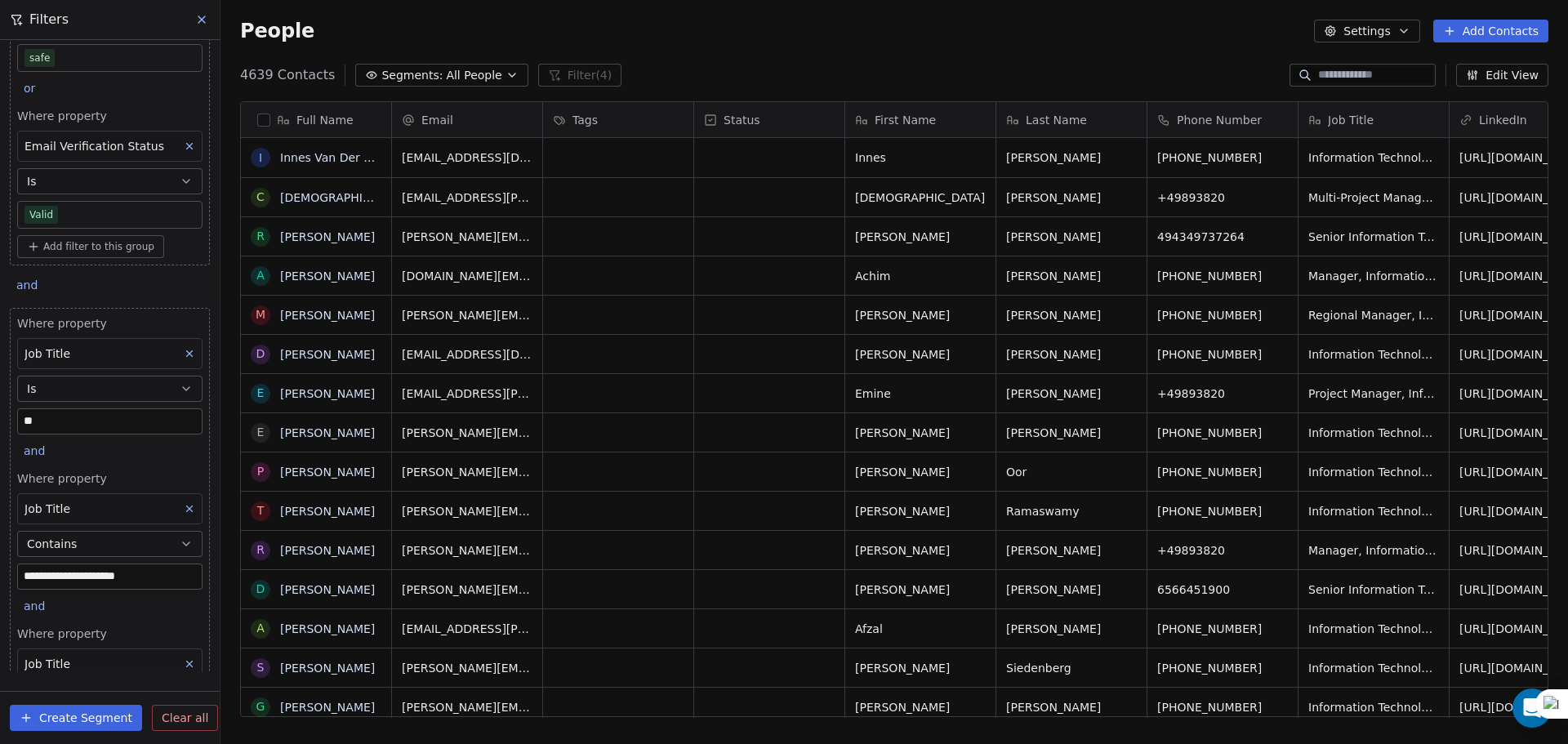
scroll to position [265, 0]
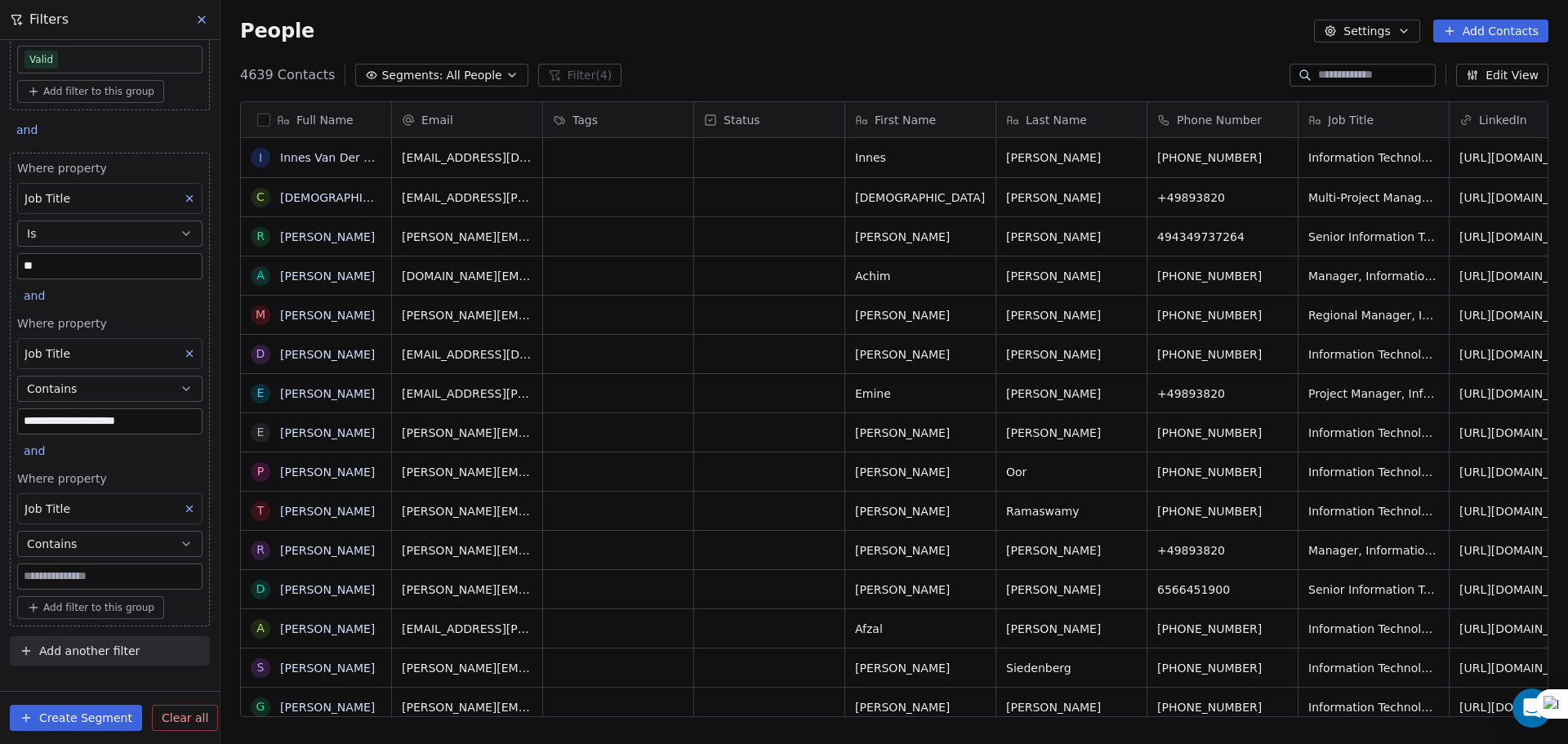
click at [74, 573] on input at bounding box center [110, 575] width 184 height 24
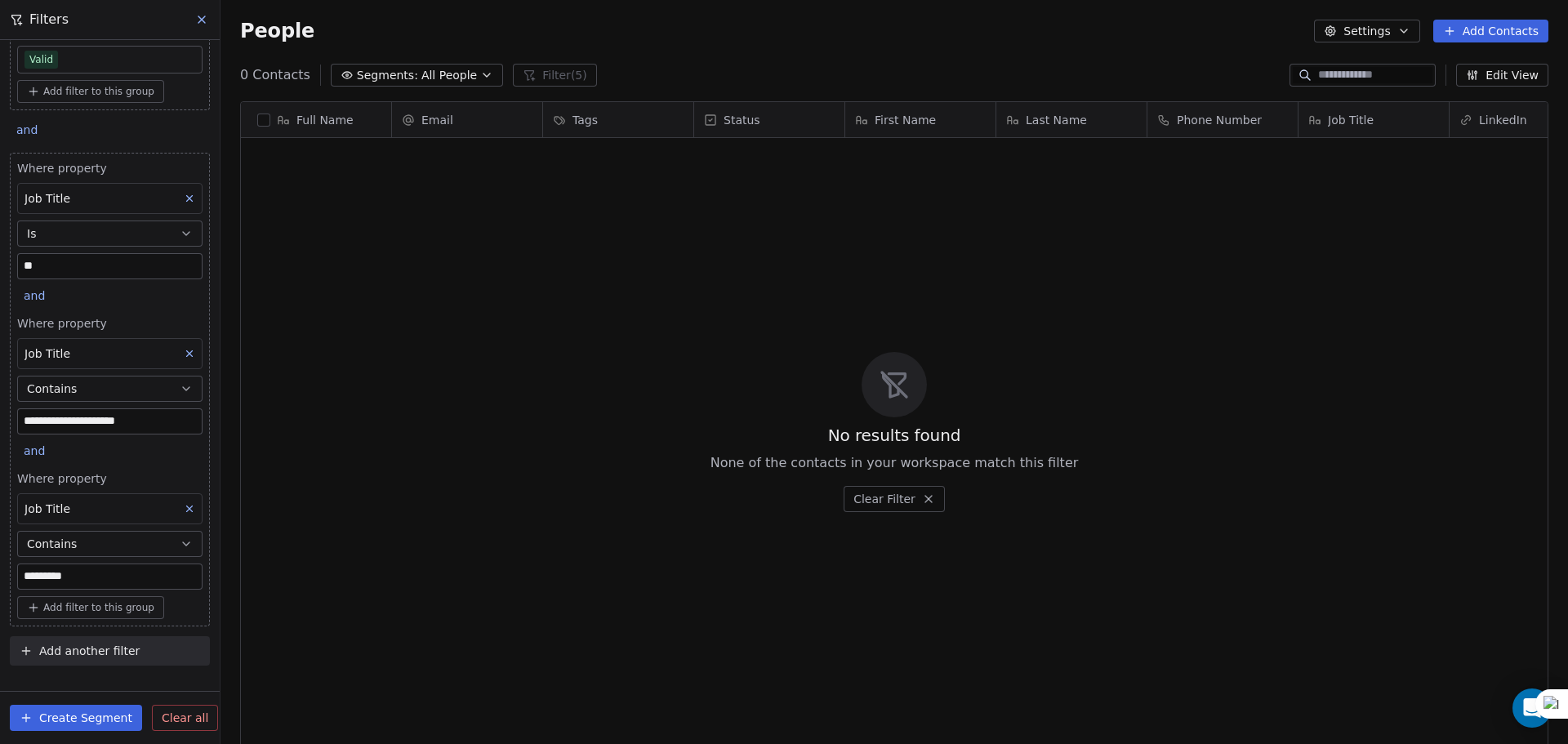
scroll to position [641, 1335]
click at [22, 450] on div "and" at bounding box center [37, 452] width 39 height 23
click at [78, 517] on div "or" at bounding box center [54, 513] width 60 height 26
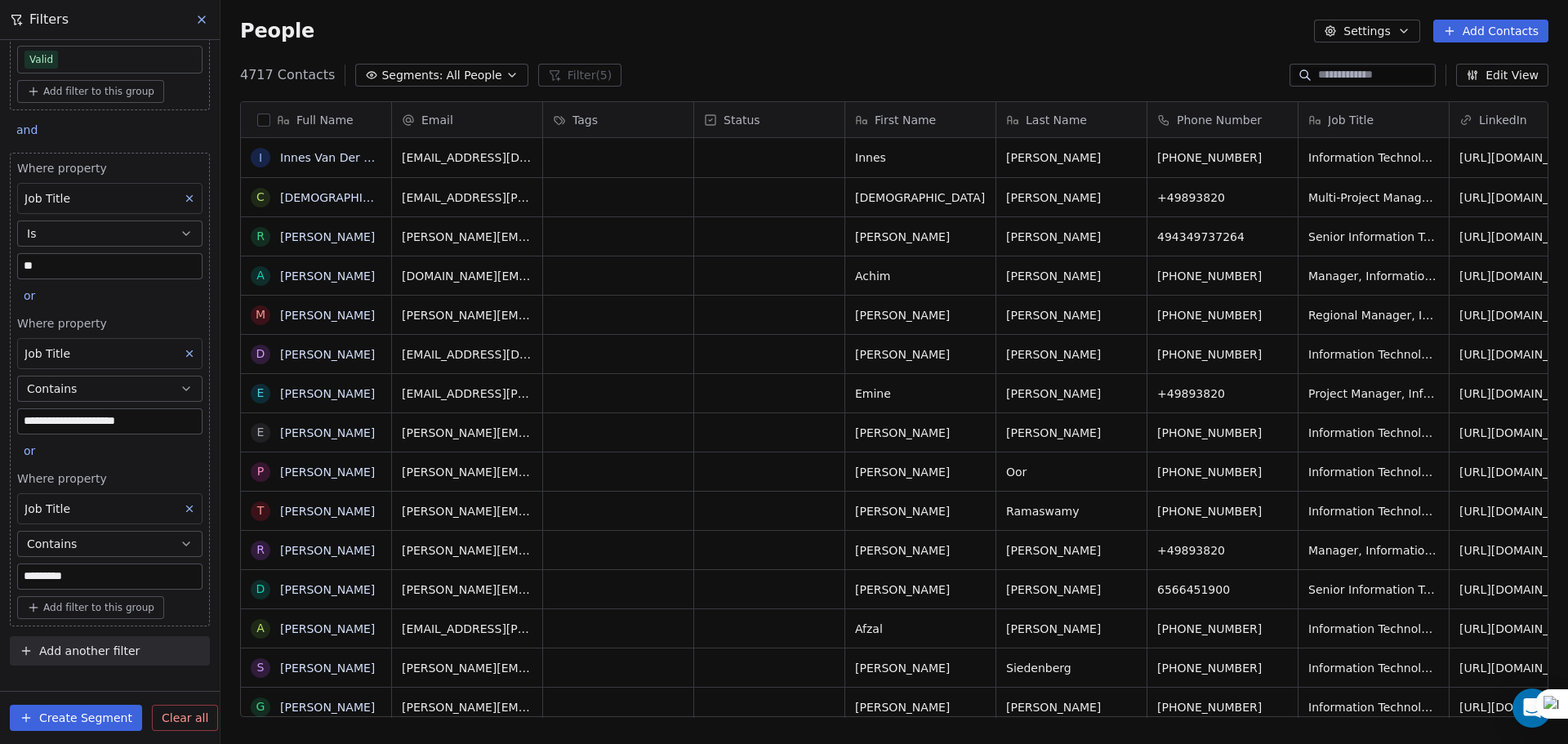
click at [29, 574] on input "*********" at bounding box center [110, 575] width 184 height 24
click at [123, 576] on input "*********" at bounding box center [110, 575] width 184 height 24
click at [28, 577] on input "*********" at bounding box center [110, 575] width 184 height 24
type input "*********"
click at [101, 610] on span "Add filter to this group" at bounding box center [99, 607] width 111 height 13
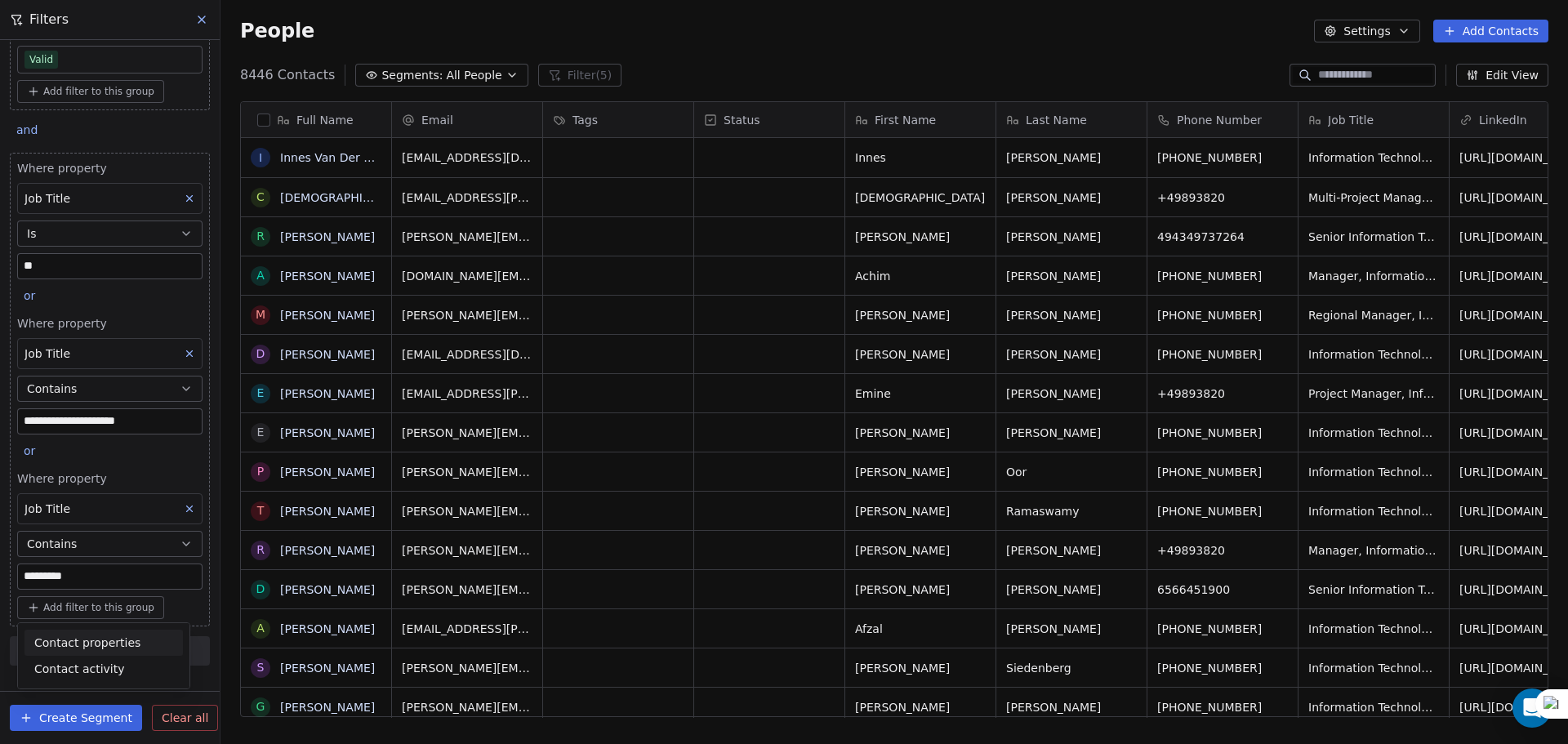
click at [99, 639] on span "Contact properties" at bounding box center [87, 643] width 106 height 18
type input "***"
click at [109, 574] on div "Contains" at bounding box center [104, 580] width 159 height 26
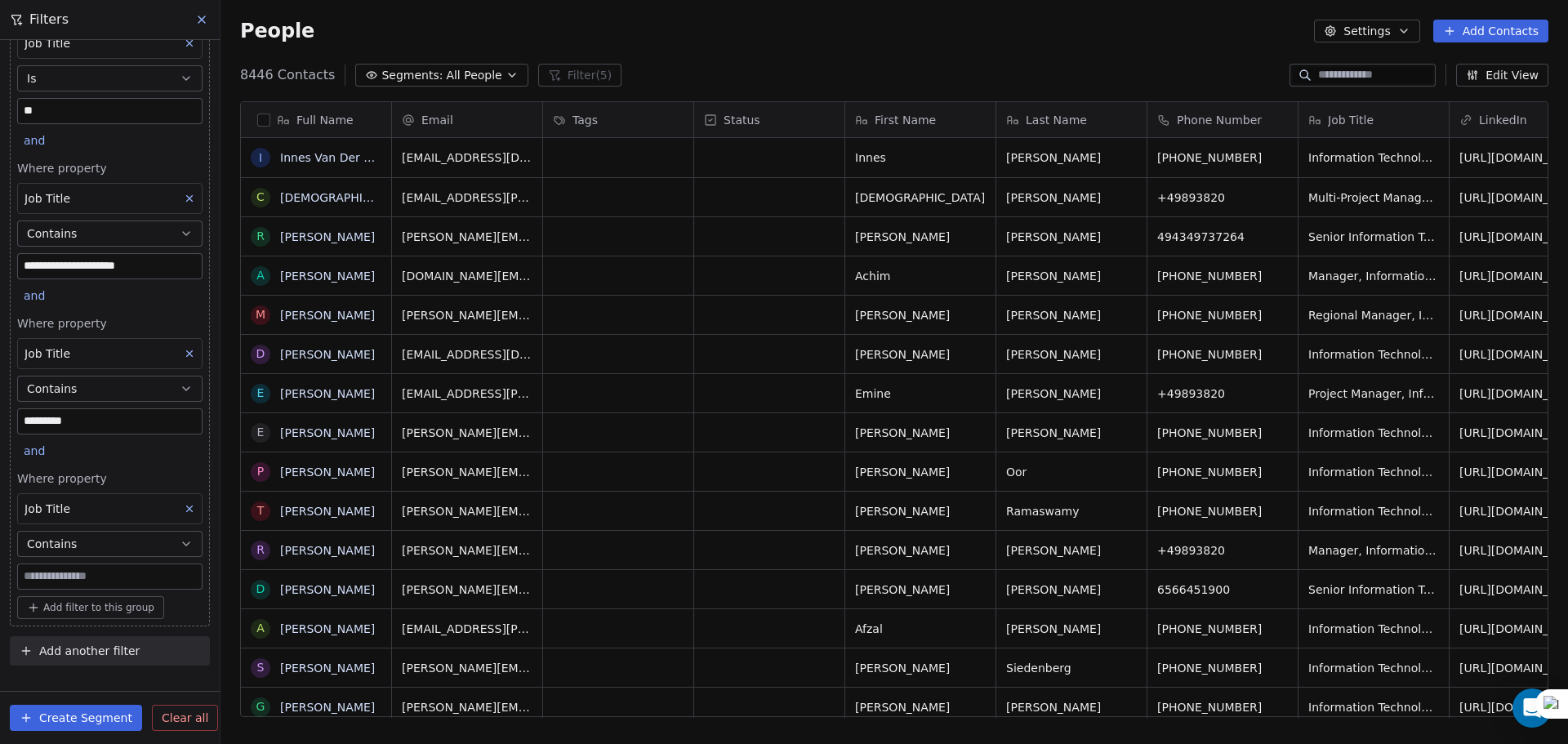
click at [110, 578] on input at bounding box center [110, 575] width 184 height 24
type input "**********"
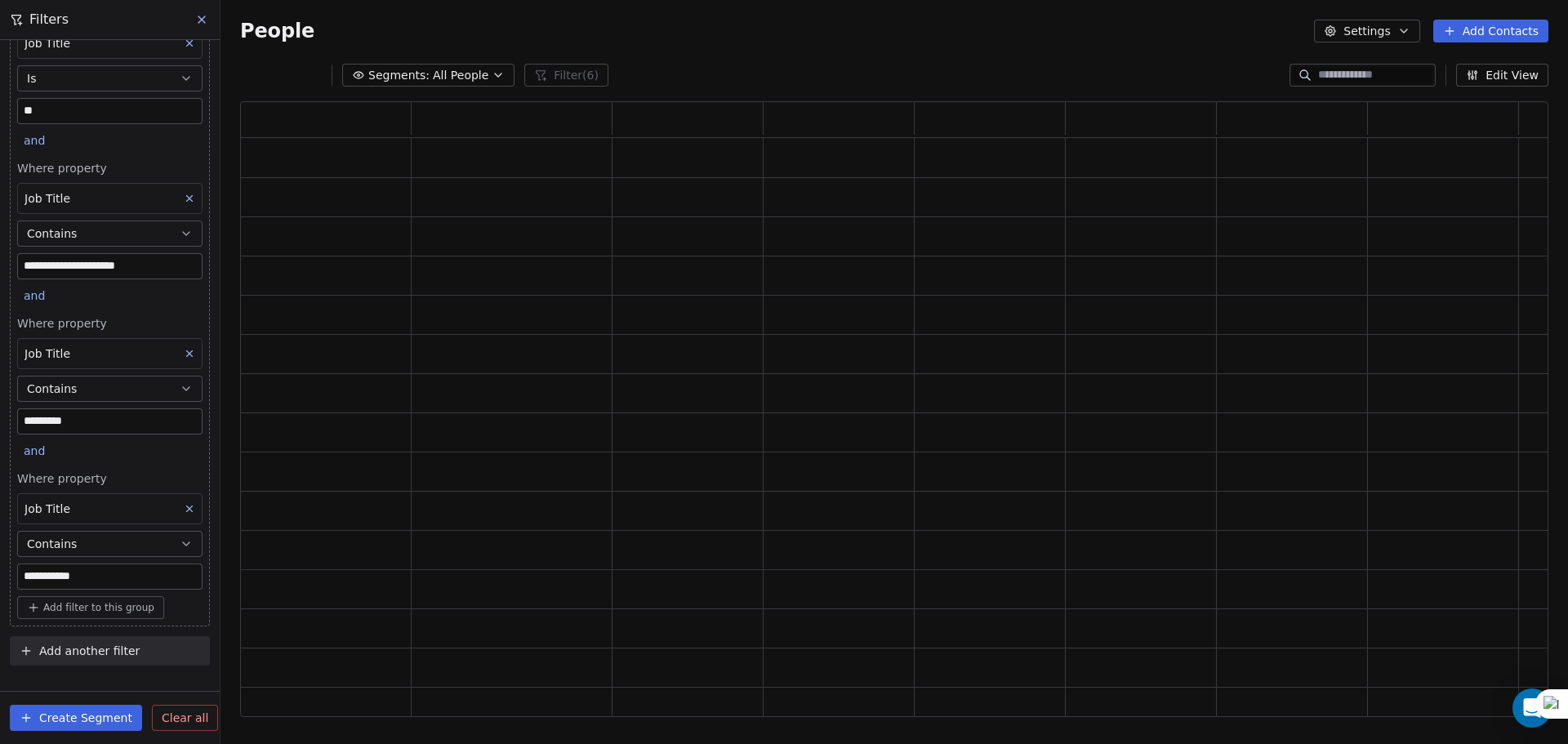
scroll to position [602, 1296]
click at [0, 521] on div "**********" at bounding box center [109, 356] width 220 height 632
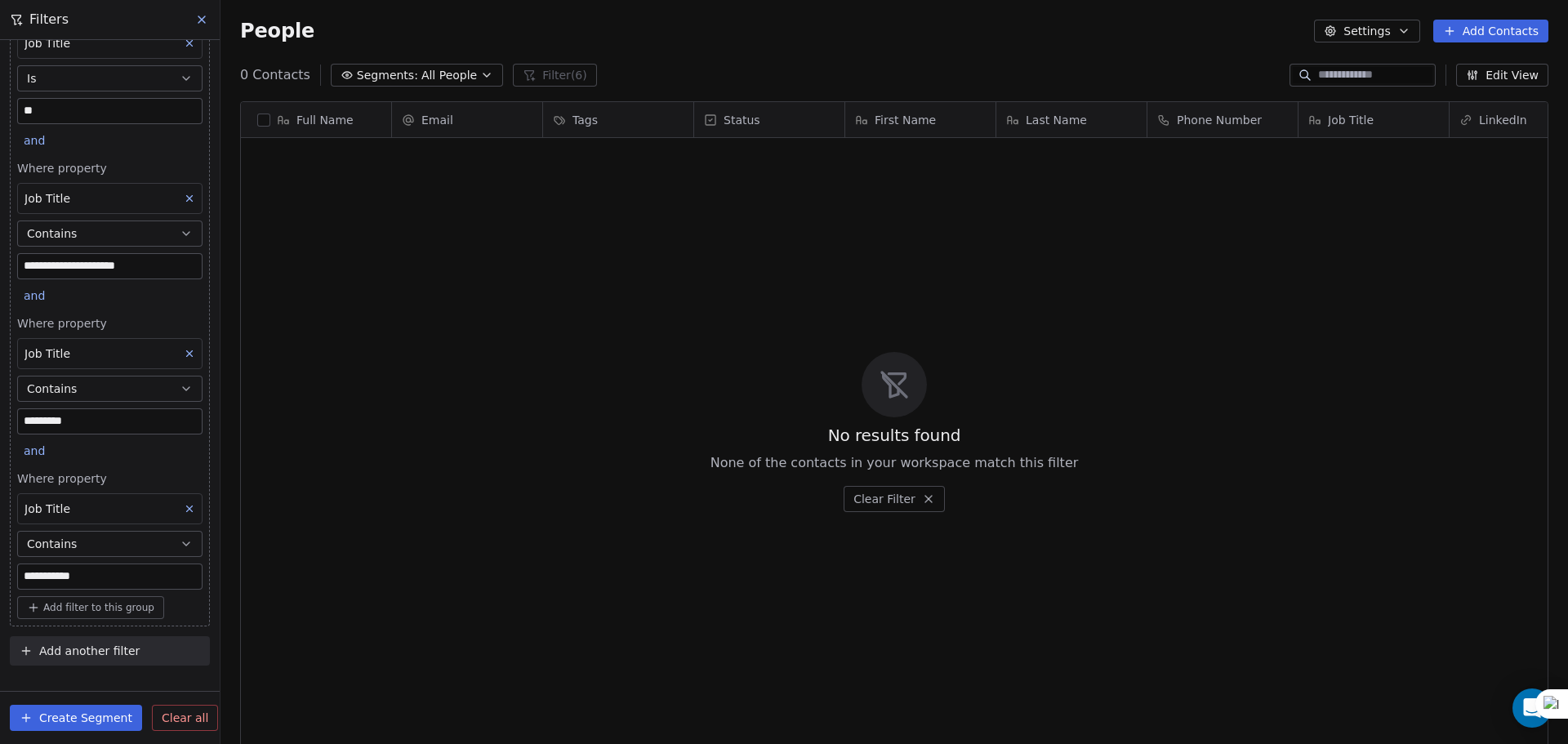
scroll to position [641, 1335]
click at [38, 448] on span "and" at bounding box center [33, 451] width 21 height 13
click at [56, 517] on div "or" at bounding box center [54, 514] width 41 height 18
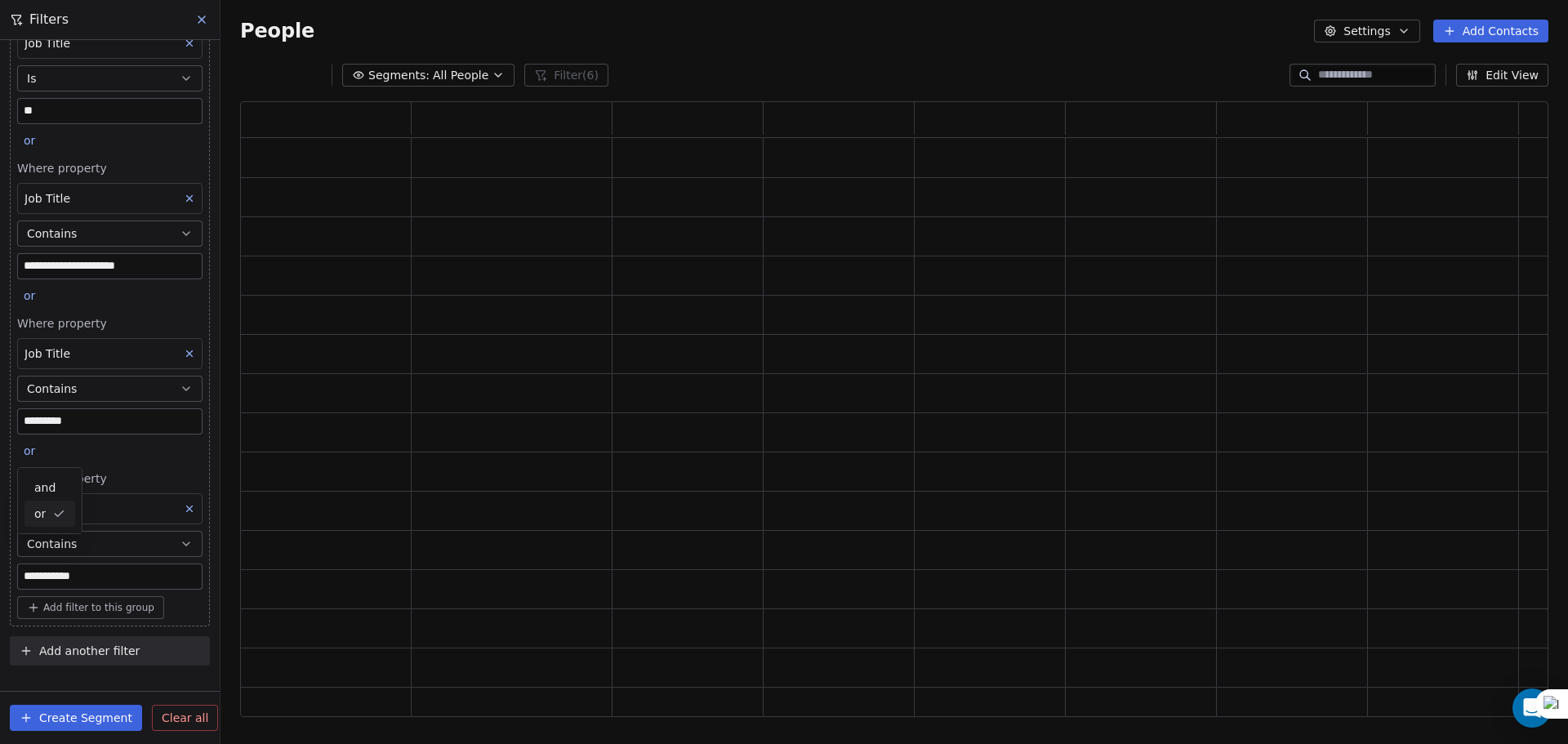
scroll to position [602, 1296]
click at [0, 503] on div "**********" at bounding box center [109, 356] width 220 height 632
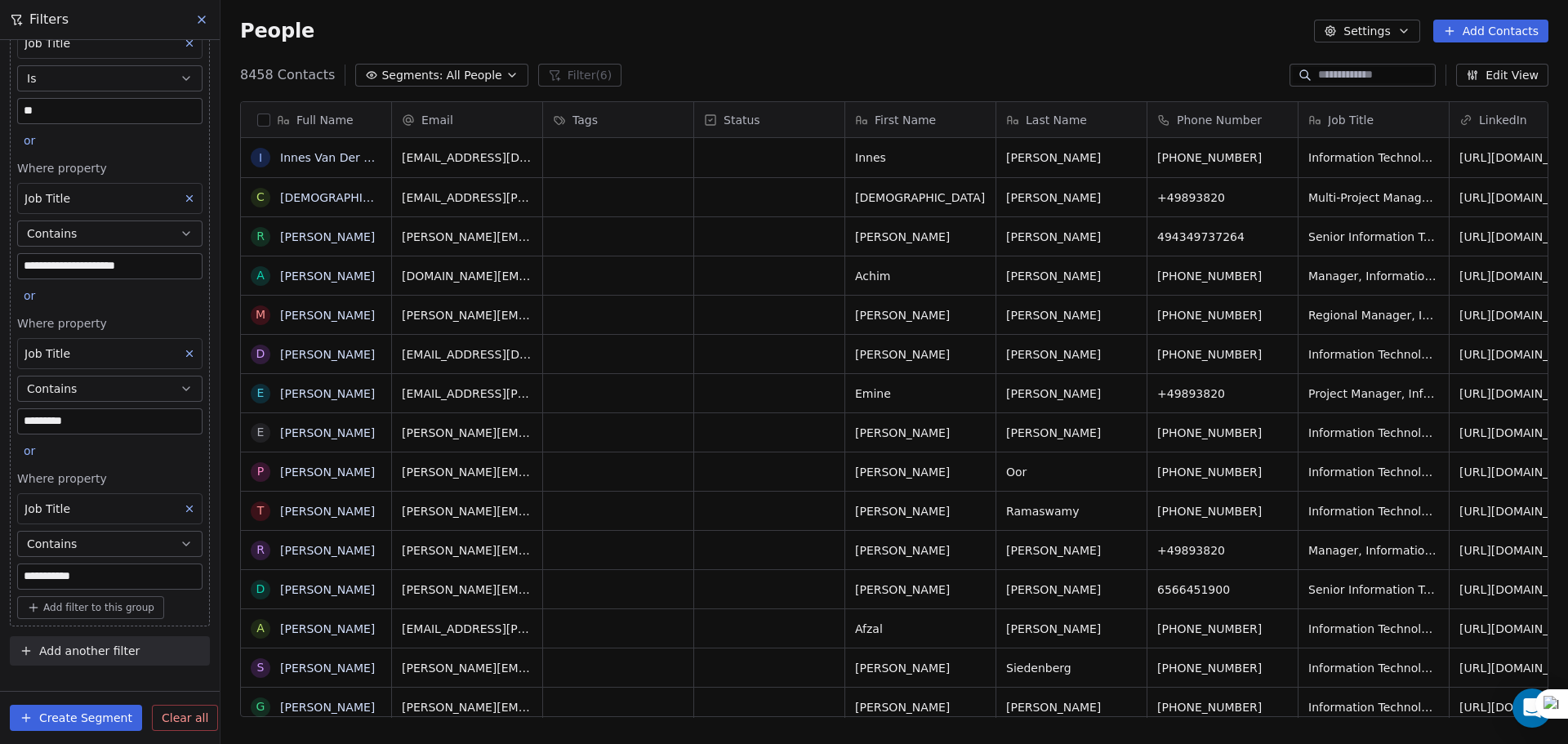
scroll to position [641, 1335]
click at [81, 610] on span "Add filter to this group" at bounding box center [99, 607] width 111 height 13
click at [80, 633] on div "Contact properties" at bounding box center [104, 642] width 159 height 26
type input "***"
click at [93, 580] on div "Contains" at bounding box center [104, 580] width 159 height 26
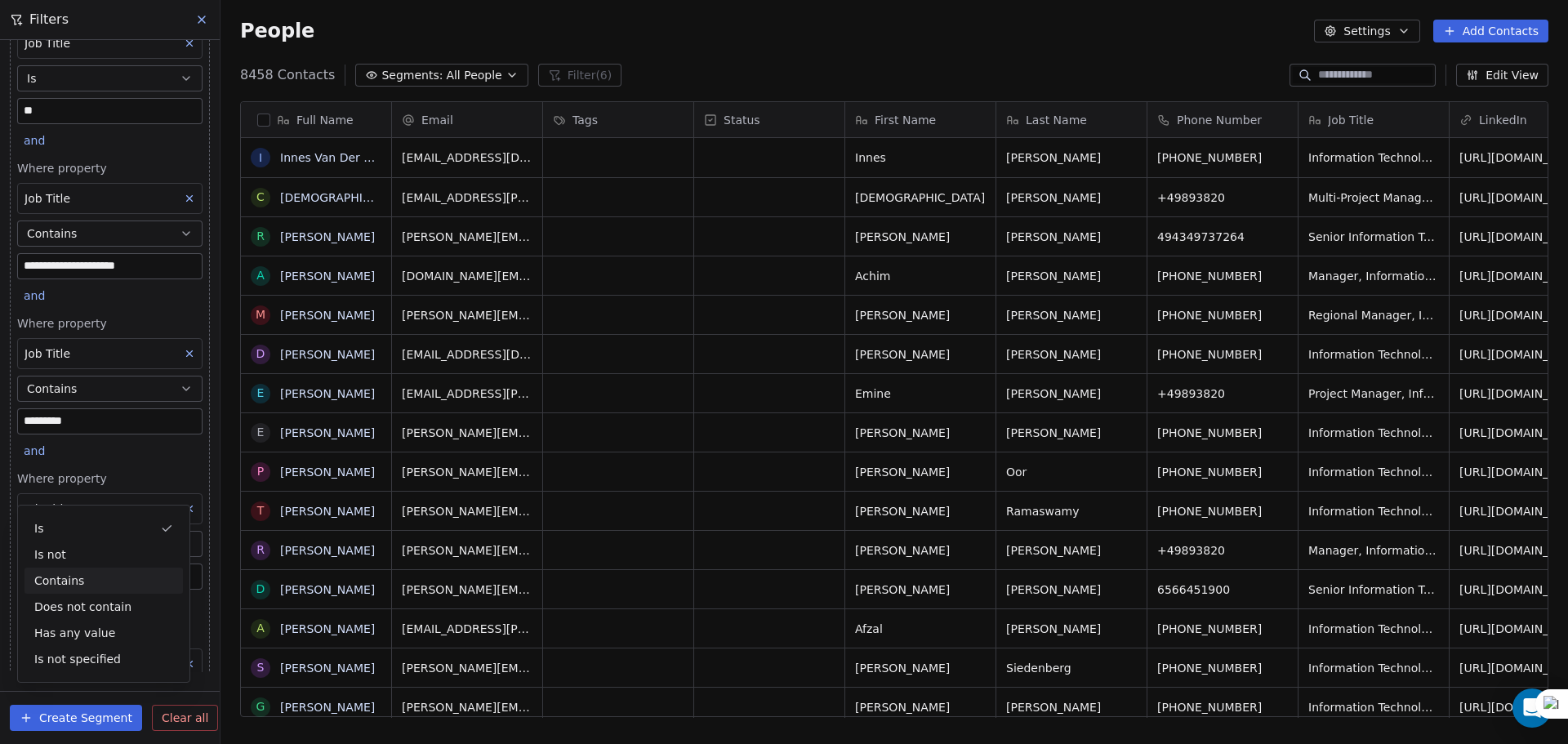
scroll to position [574, 0]
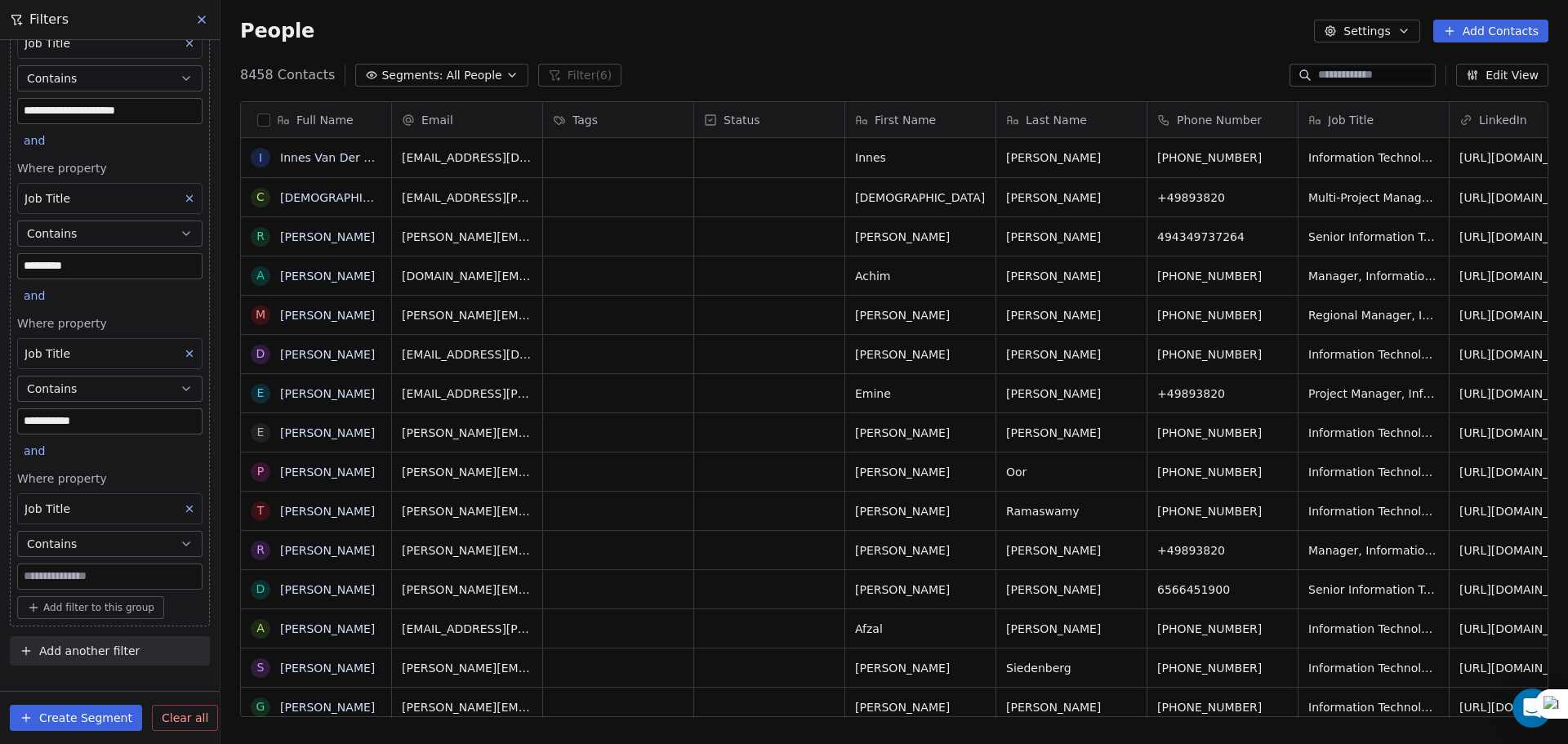
click at [93, 580] on input at bounding box center [110, 575] width 184 height 24
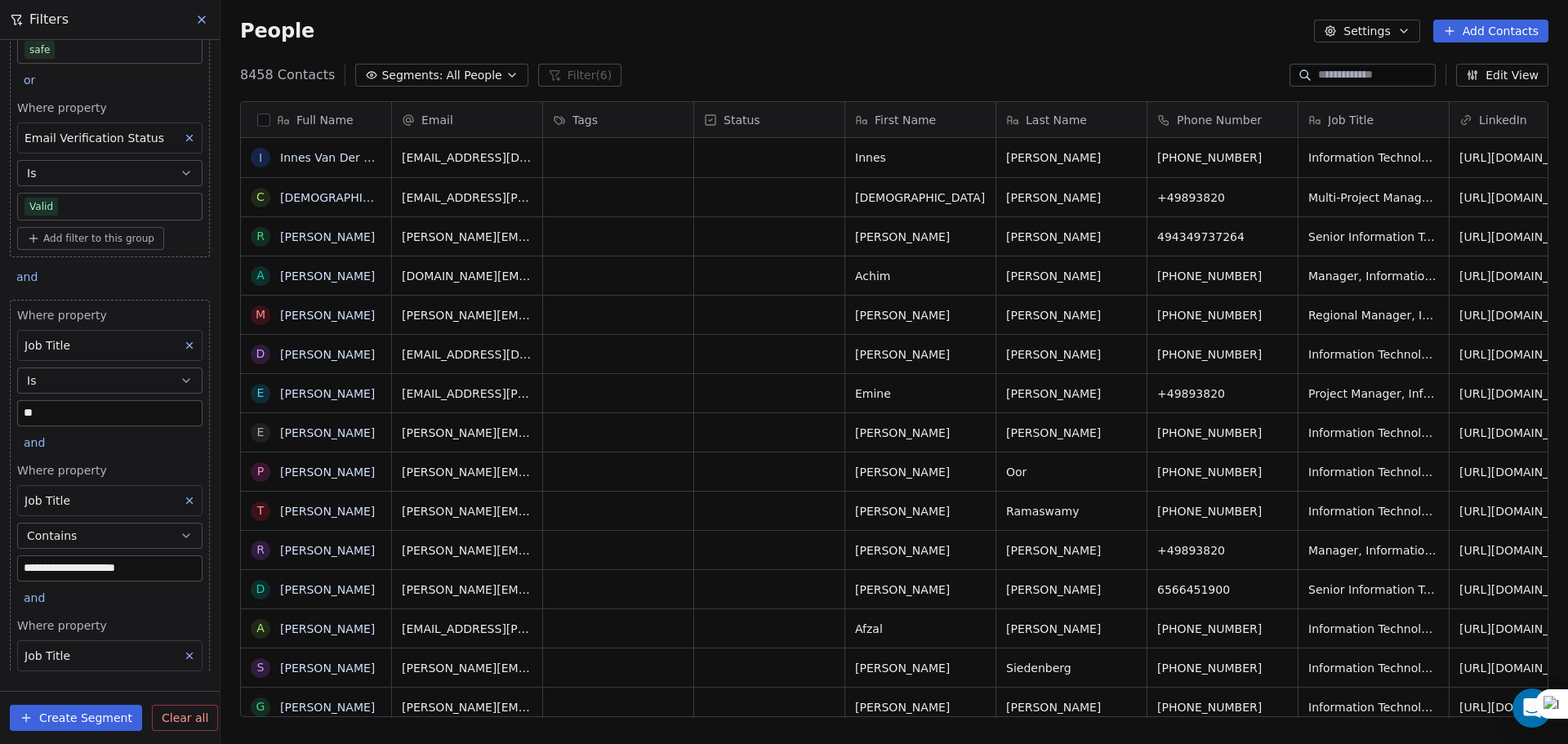
scroll to position [0, 0]
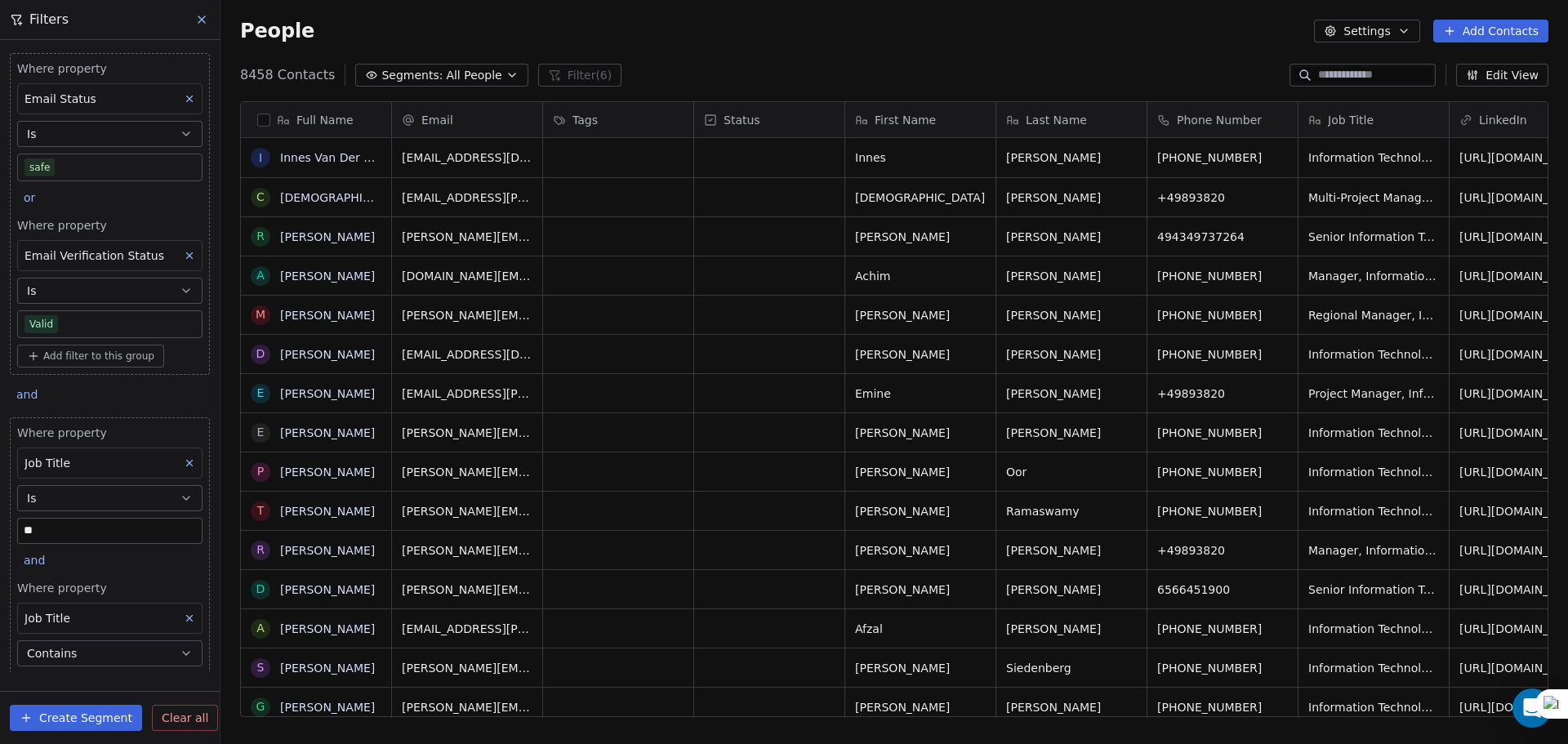
click at [74, 350] on span "Add filter to this group" at bounding box center [99, 356] width 111 height 13
click at [76, 387] on span "Contact properties" at bounding box center [87, 391] width 106 height 18
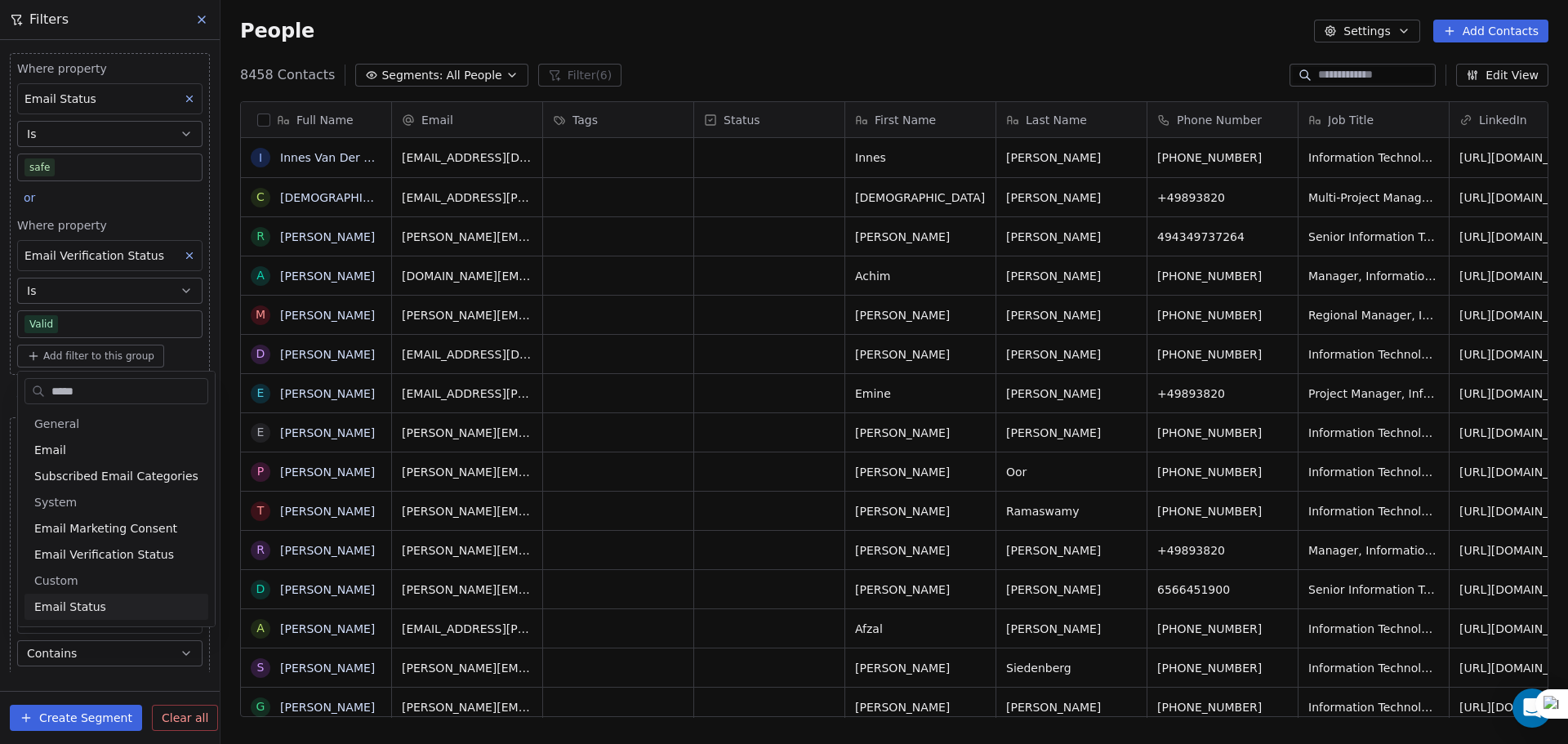
type input "*****"
click at [100, 608] on div "Email Status" at bounding box center [116, 607] width 164 height 17
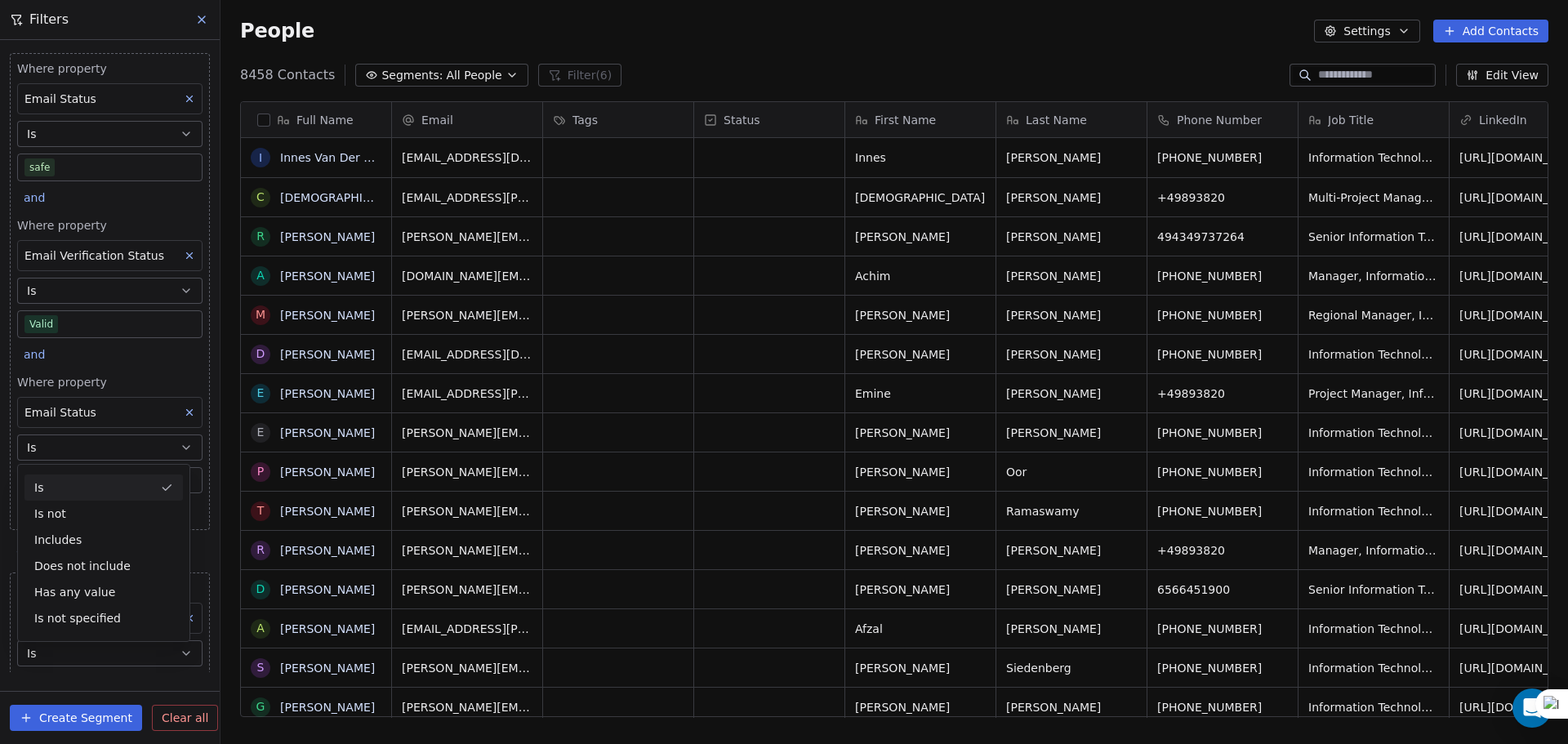
click at [84, 448] on button "Is" at bounding box center [110, 447] width 185 height 26
click at [76, 479] on body "**********" at bounding box center [784, 372] width 1568 height 744
click at [89, 527] on div "catch_all" at bounding box center [122, 529] width 165 height 18
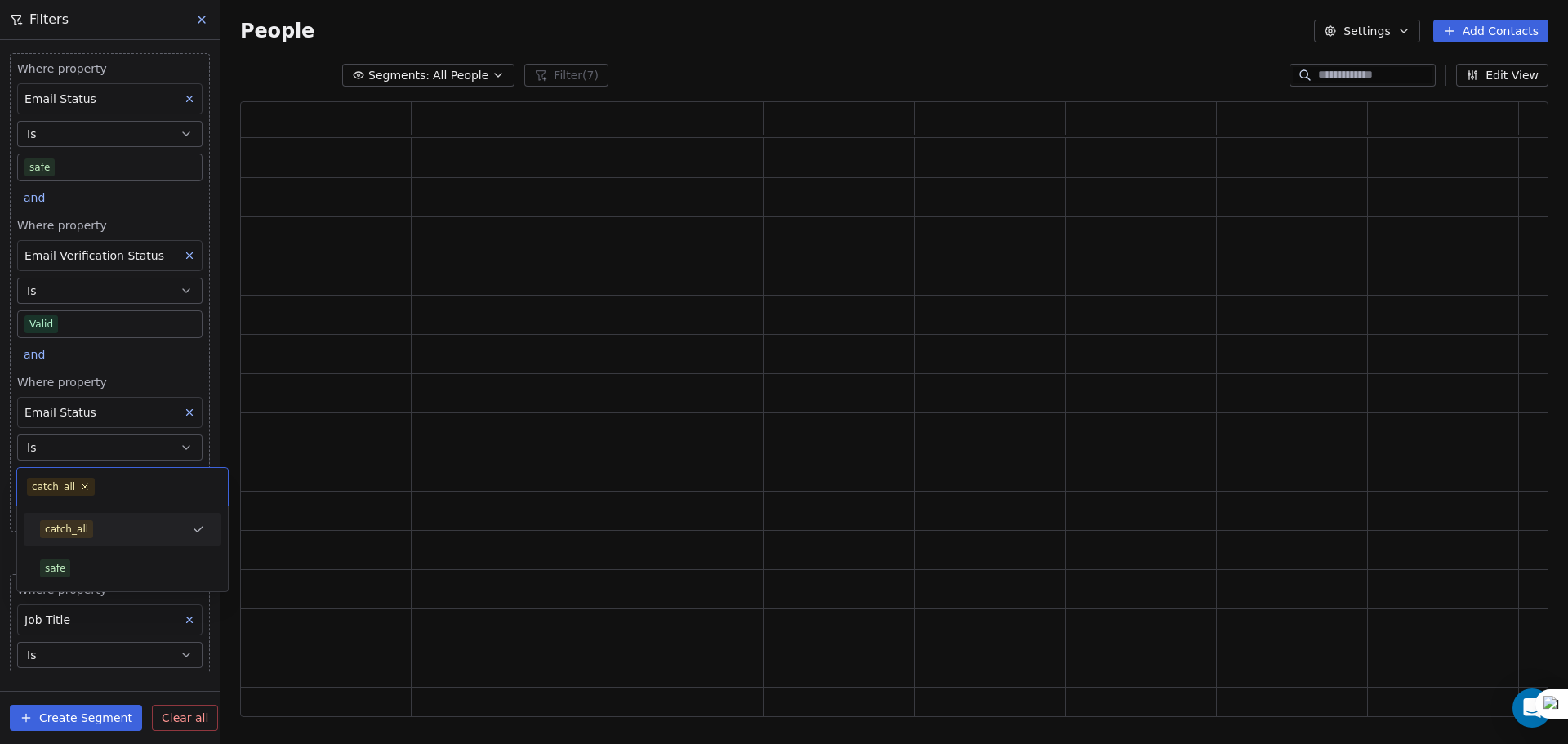
scroll to position [602, 1296]
click at [444, 38] on div "People Settings Add Contacts" at bounding box center [894, 30] width 1308 height 23
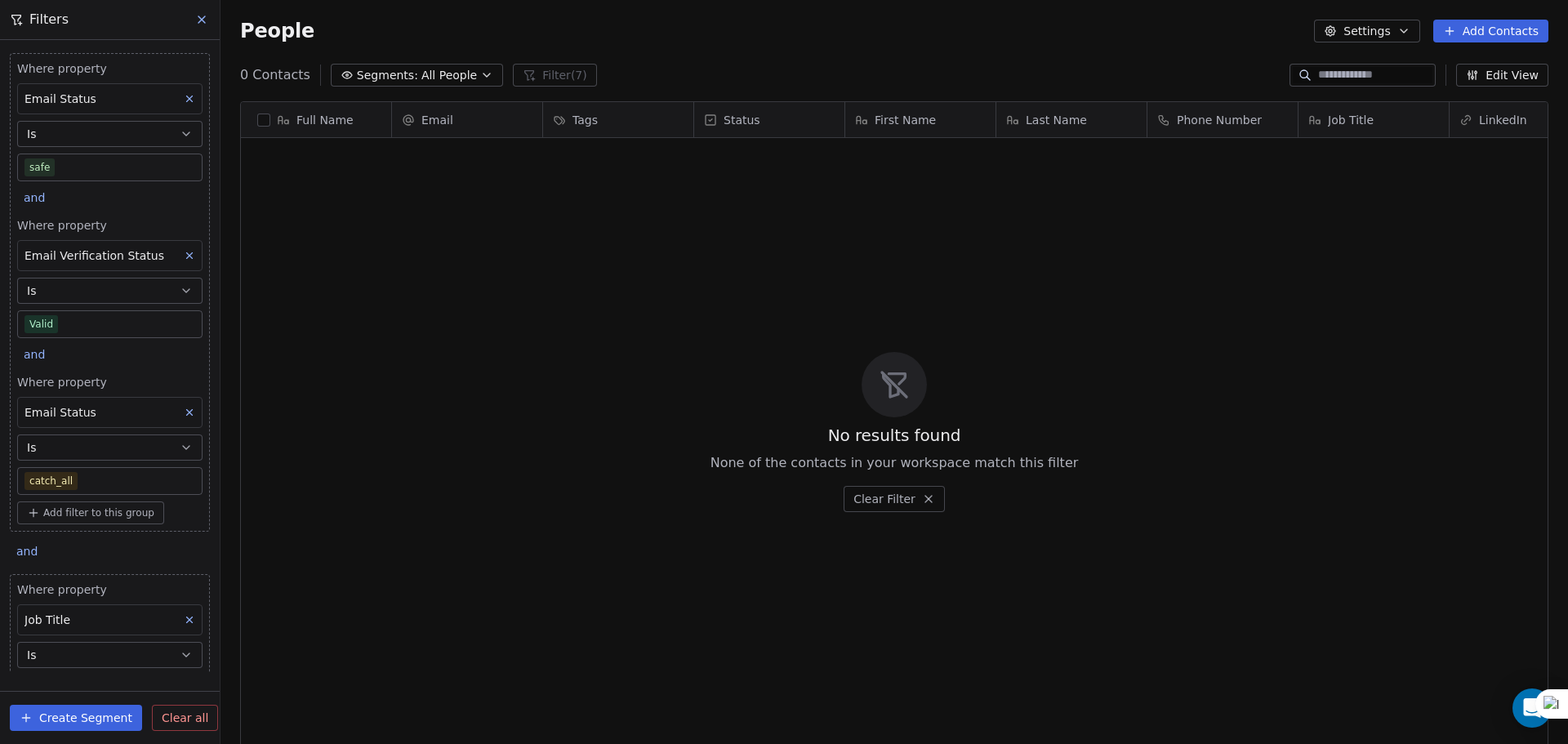
scroll to position [641, 1335]
click at [28, 348] on span "and" at bounding box center [33, 354] width 21 height 13
click at [58, 418] on div "or" at bounding box center [54, 418] width 41 height 18
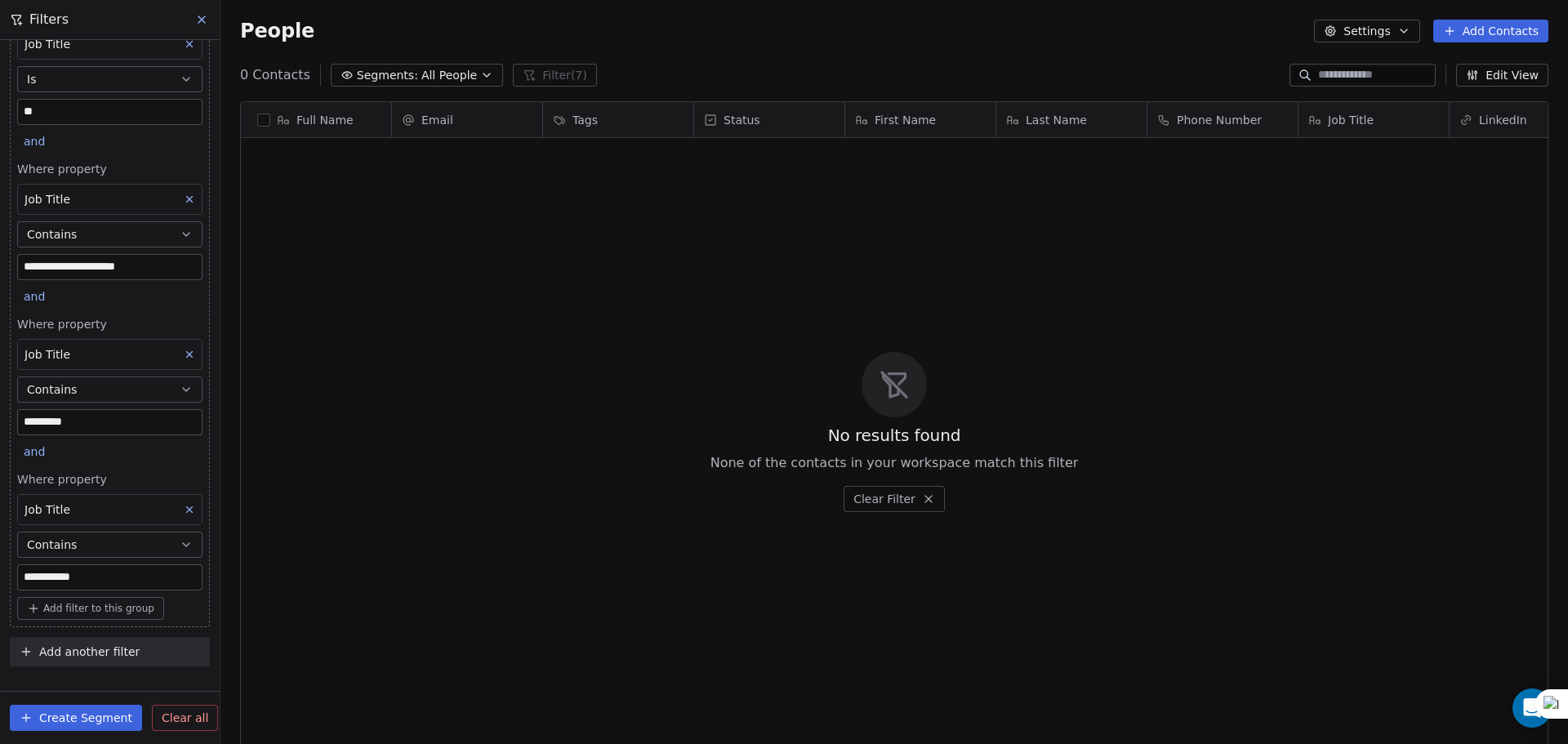
scroll to position [576, 0]
click at [33, 459] on div "and" at bounding box center [37, 452] width 39 height 23
click at [74, 515] on div "or" at bounding box center [54, 513] width 60 height 26
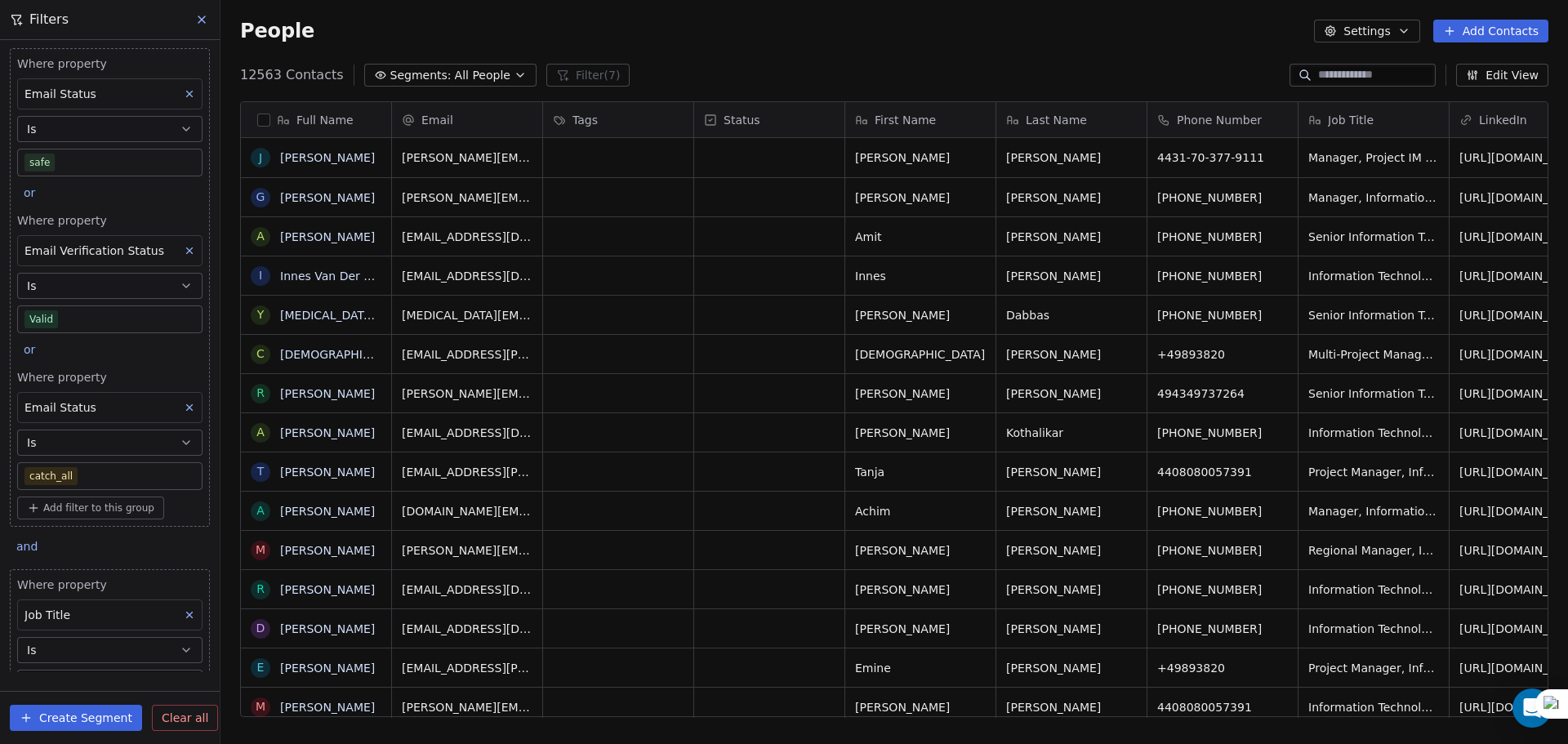
scroll to position [0, 0]
click at [265, 122] on button "button" at bounding box center [264, 120] width 13 height 13
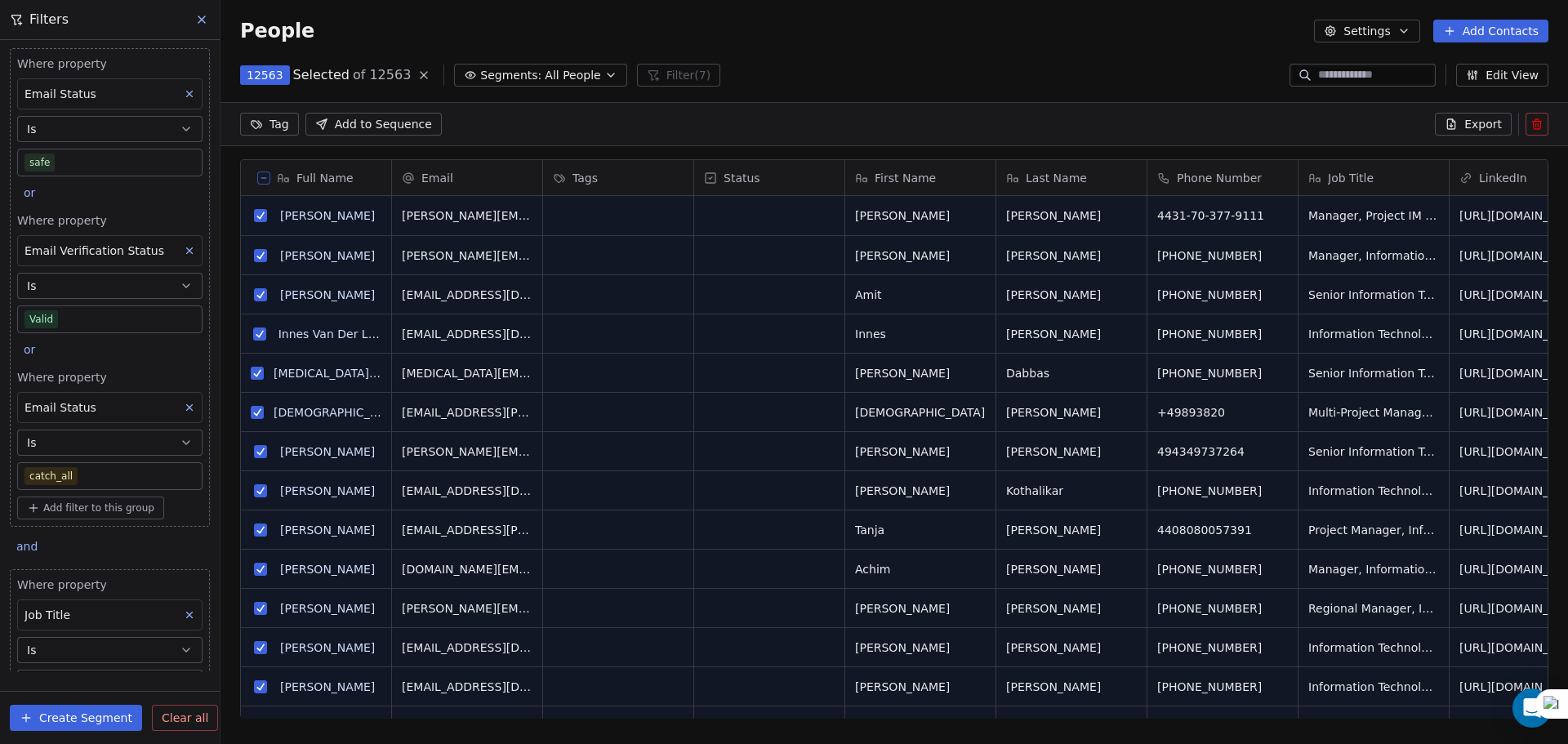
click at [1482, 119] on span "Export" at bounding box center [1483, 124] width 38 height 17
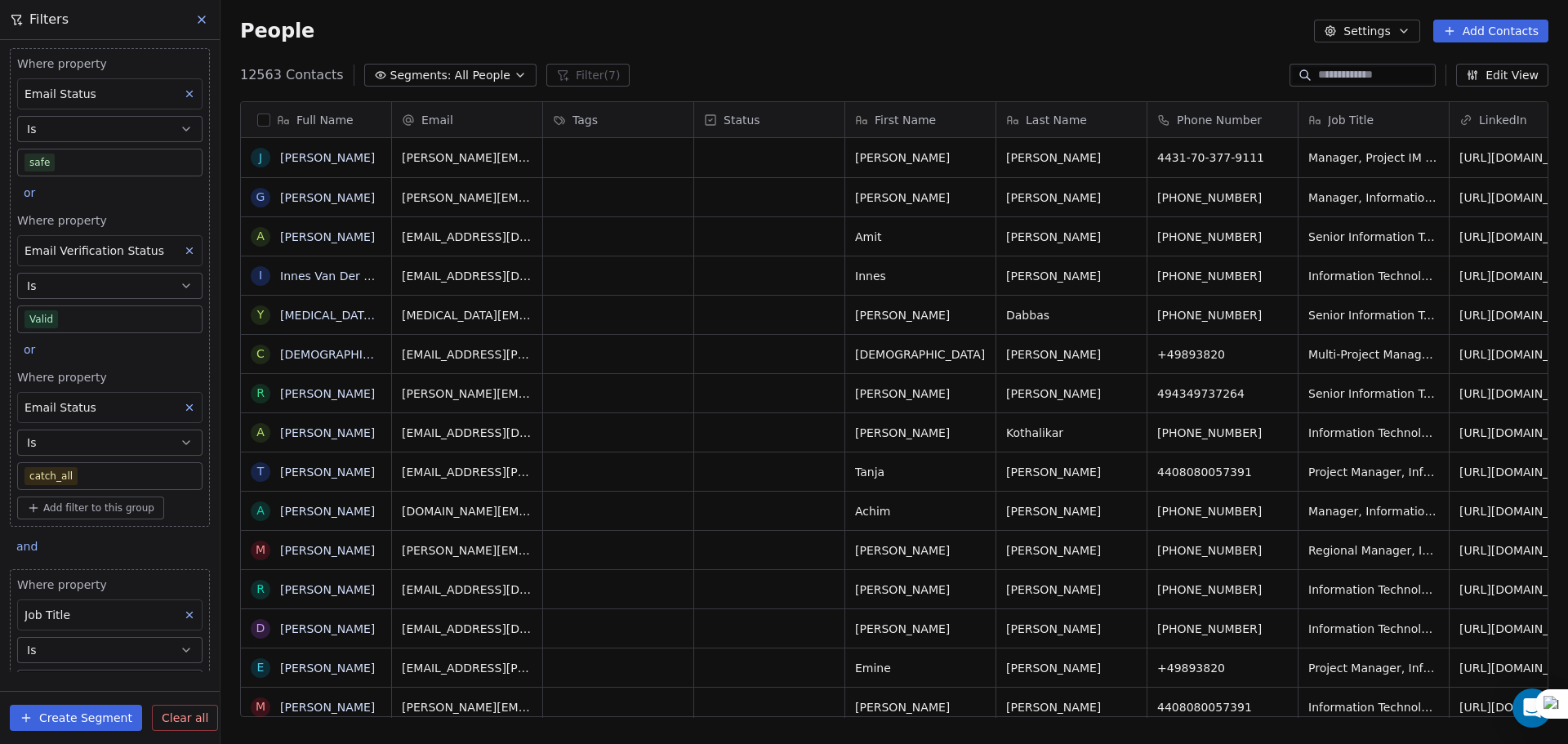
scroll to position [13, 13]
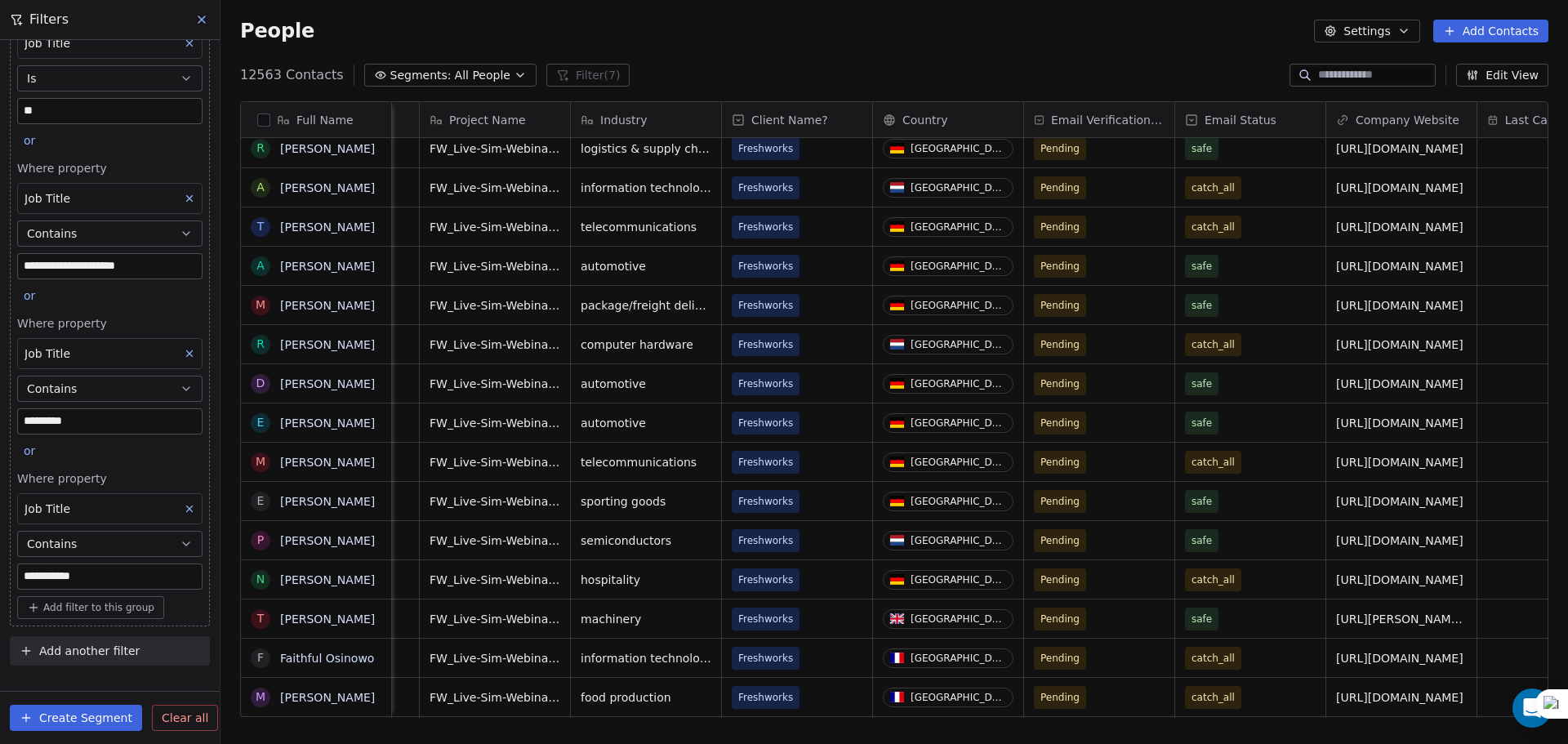
click at [69, 645] on span "Add another filter" at bounding box center [89, 650] width 100 height 18
click at [82, 688] on span "Contact properties" at bounding box center [79, 689] width 106 height 18
type input "******"
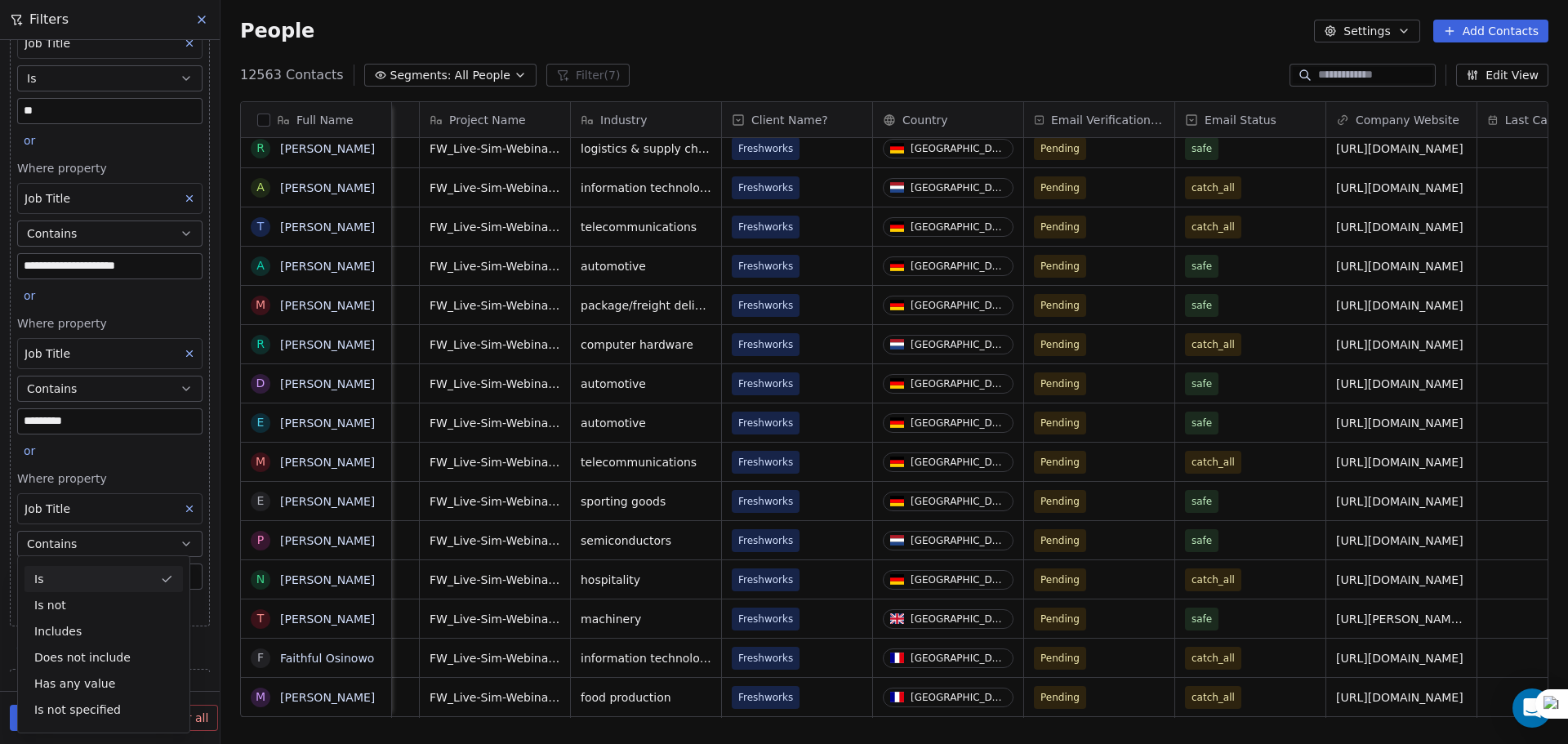
click at [80, 534] on button "Contains" at bounding box center [110, 543] width 185 height 26
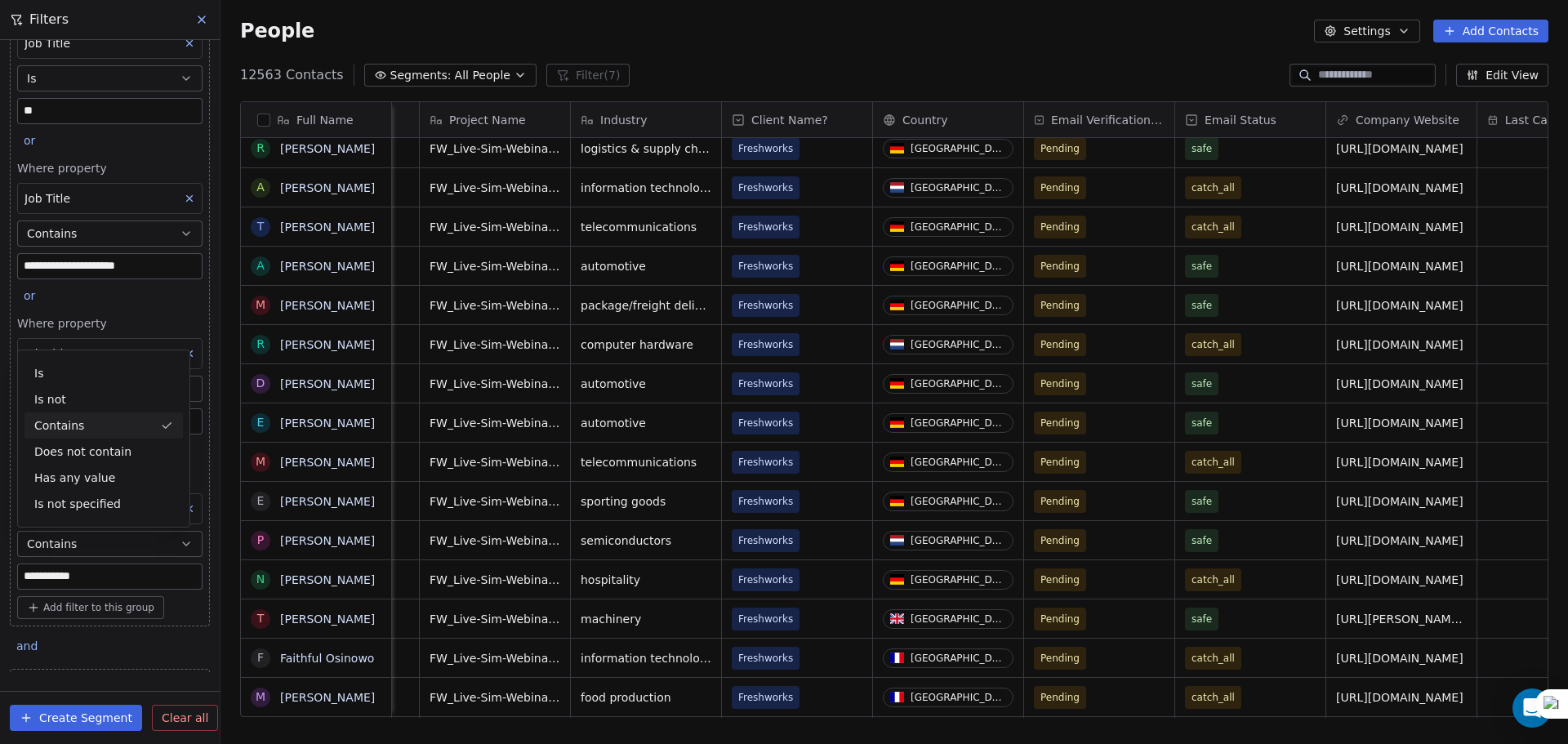
click at [81, 565] on div "**********" at bounding box center [110, 576] width 185 height 26
click at [112, 554] on button "Contains" at bounding box center [110, 543] width 185 height 26
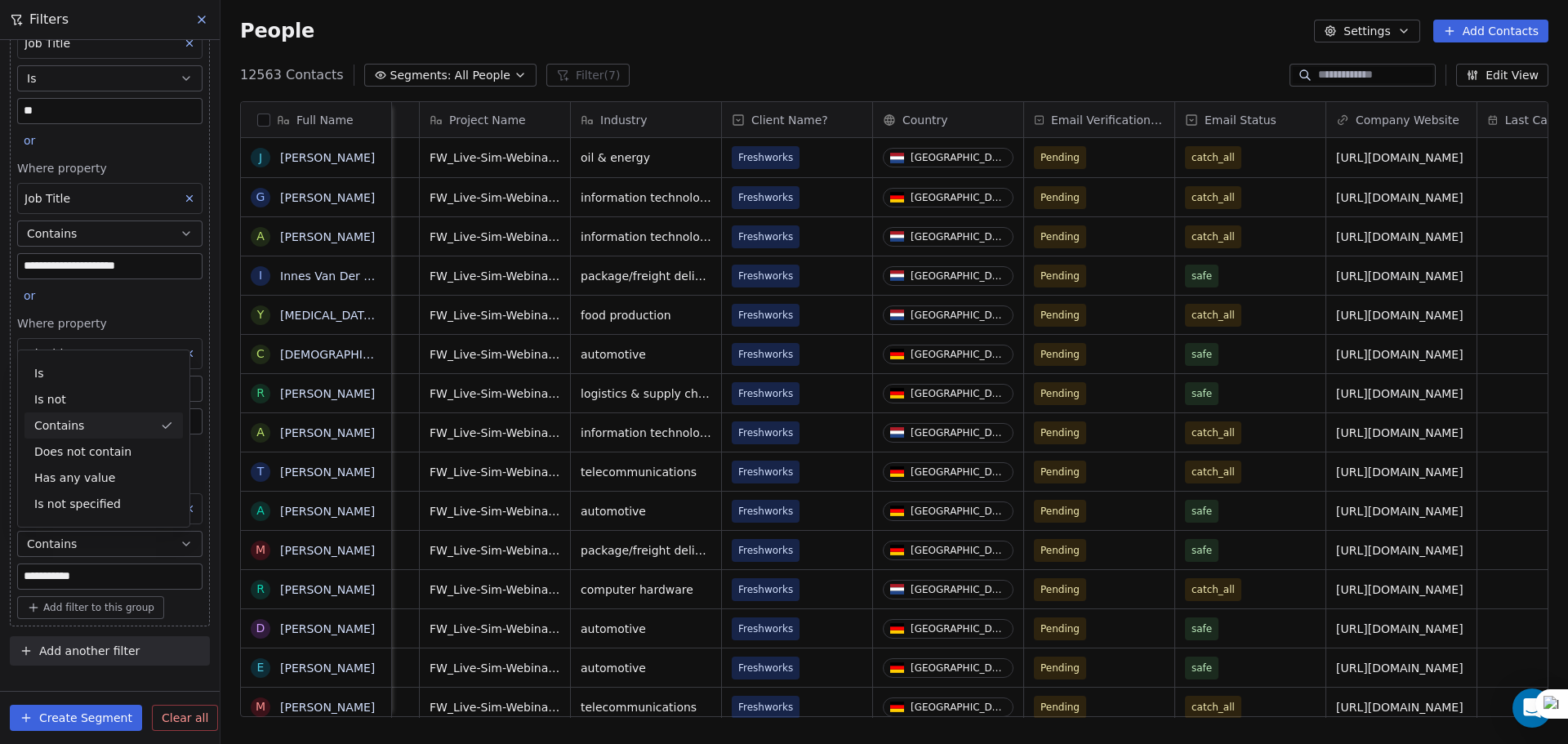
click at [112, 554] on button "Contains" at bounding box center [110, 543] width 185 height 26
click at [0, 554] on div "**********" at bounding box center [109, 356] width 220 height 632
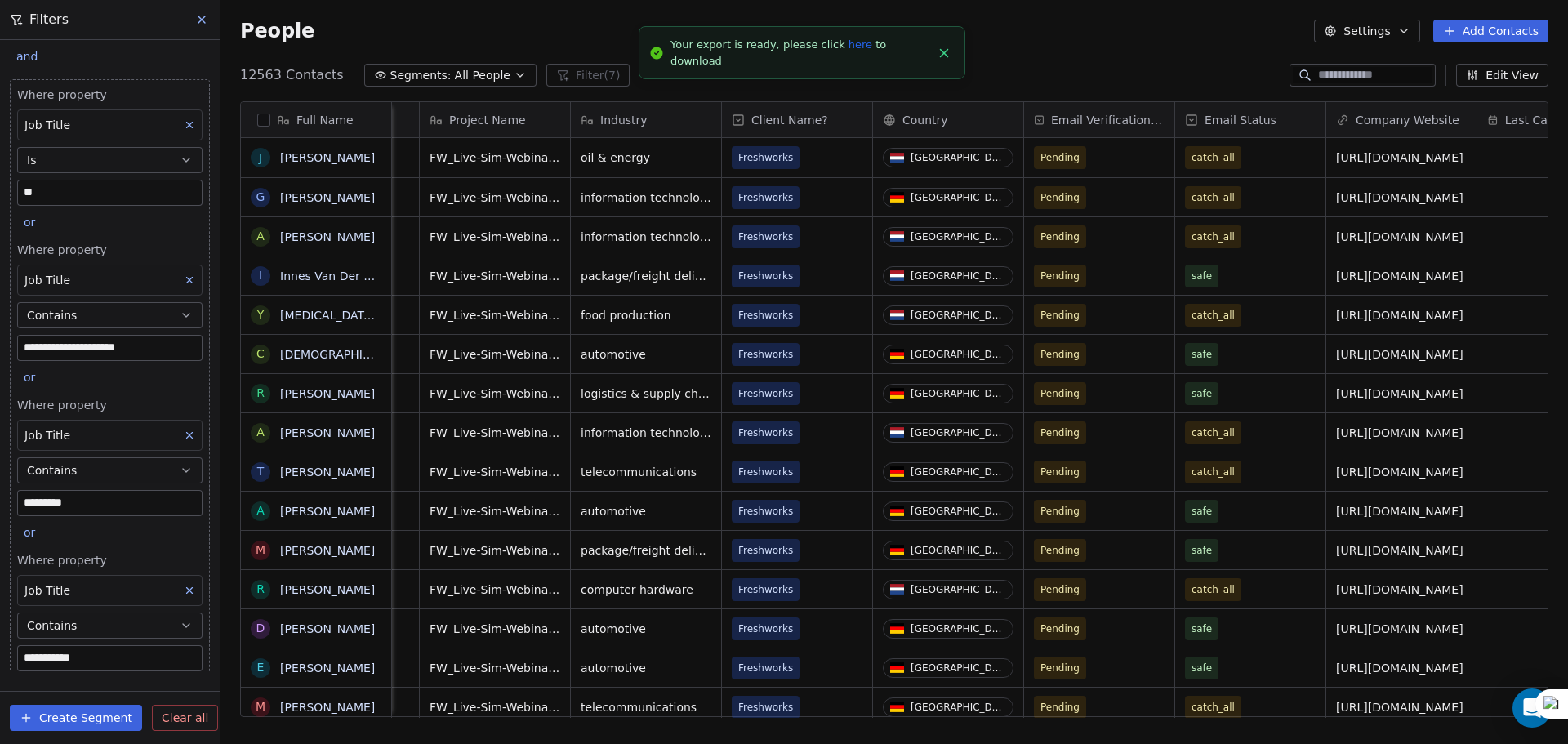
scroll to position [576, 0]
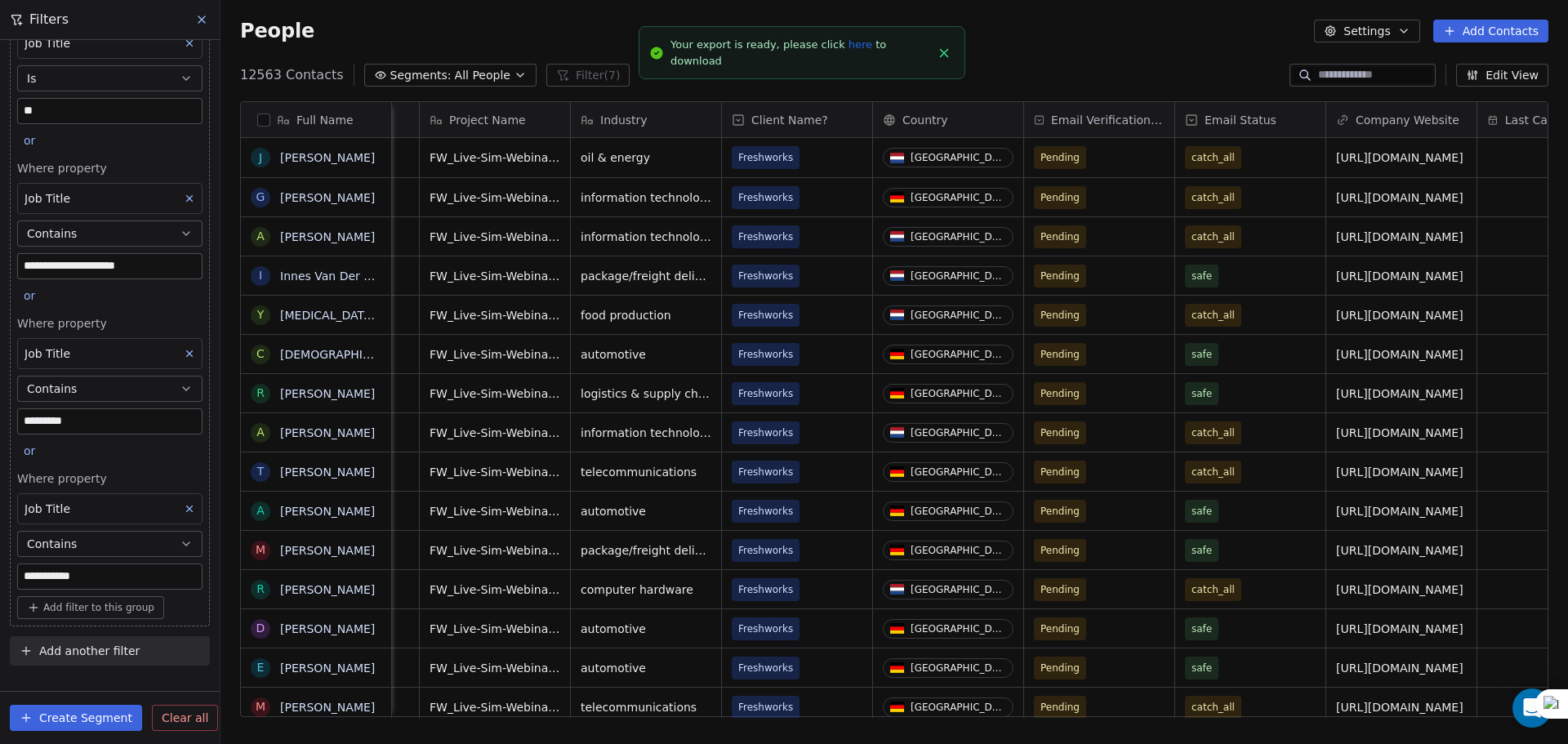
click at [85, 647] on span "Add another filter" at bounding box center [89, 650] width 100 height 18
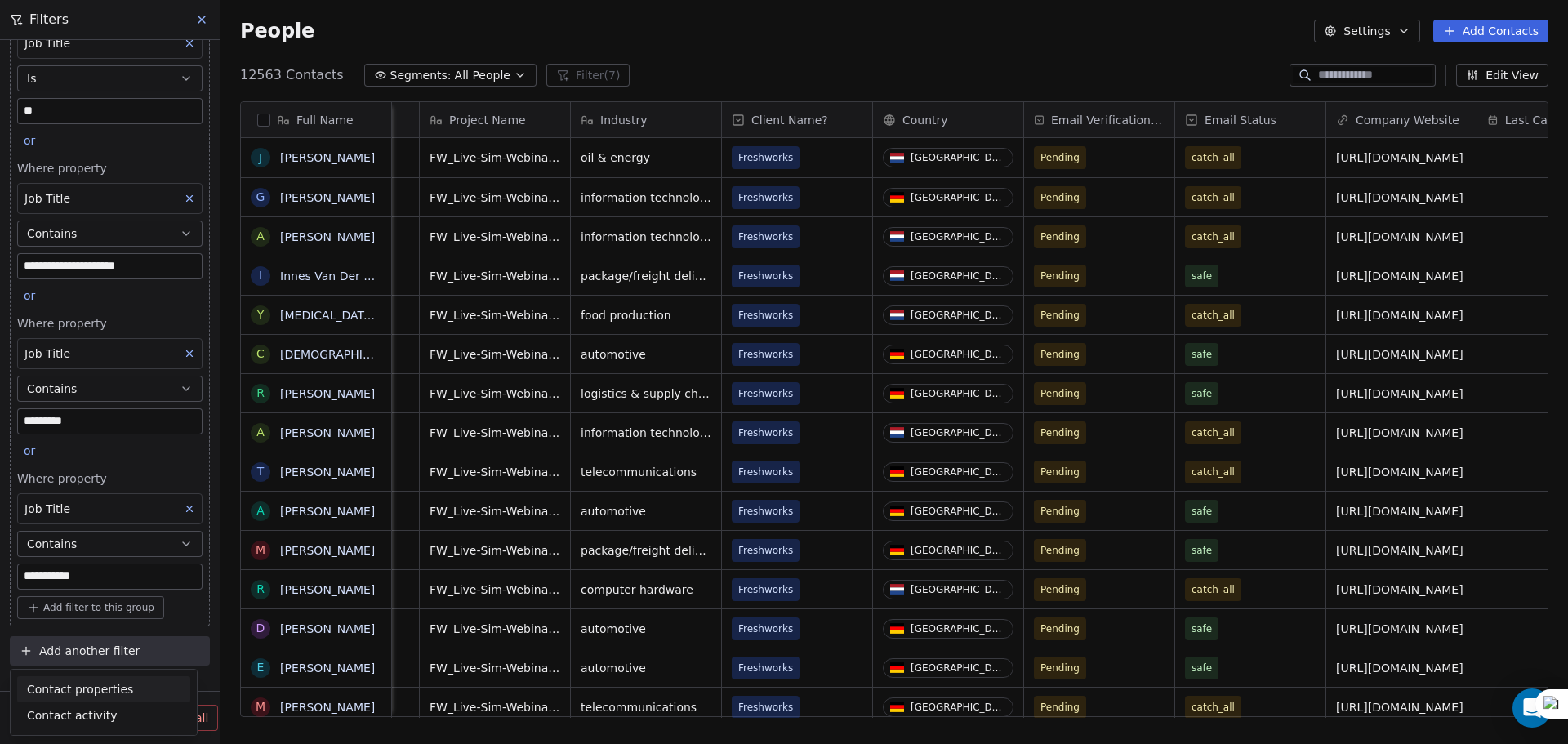
click at [86, 684] on span "Contact properties" at bounding box center [79, 689] width 106 height 18
type input "*******"
click at [115, 585] on div "Is" at bounding box center [104, 578] width 159 height 26
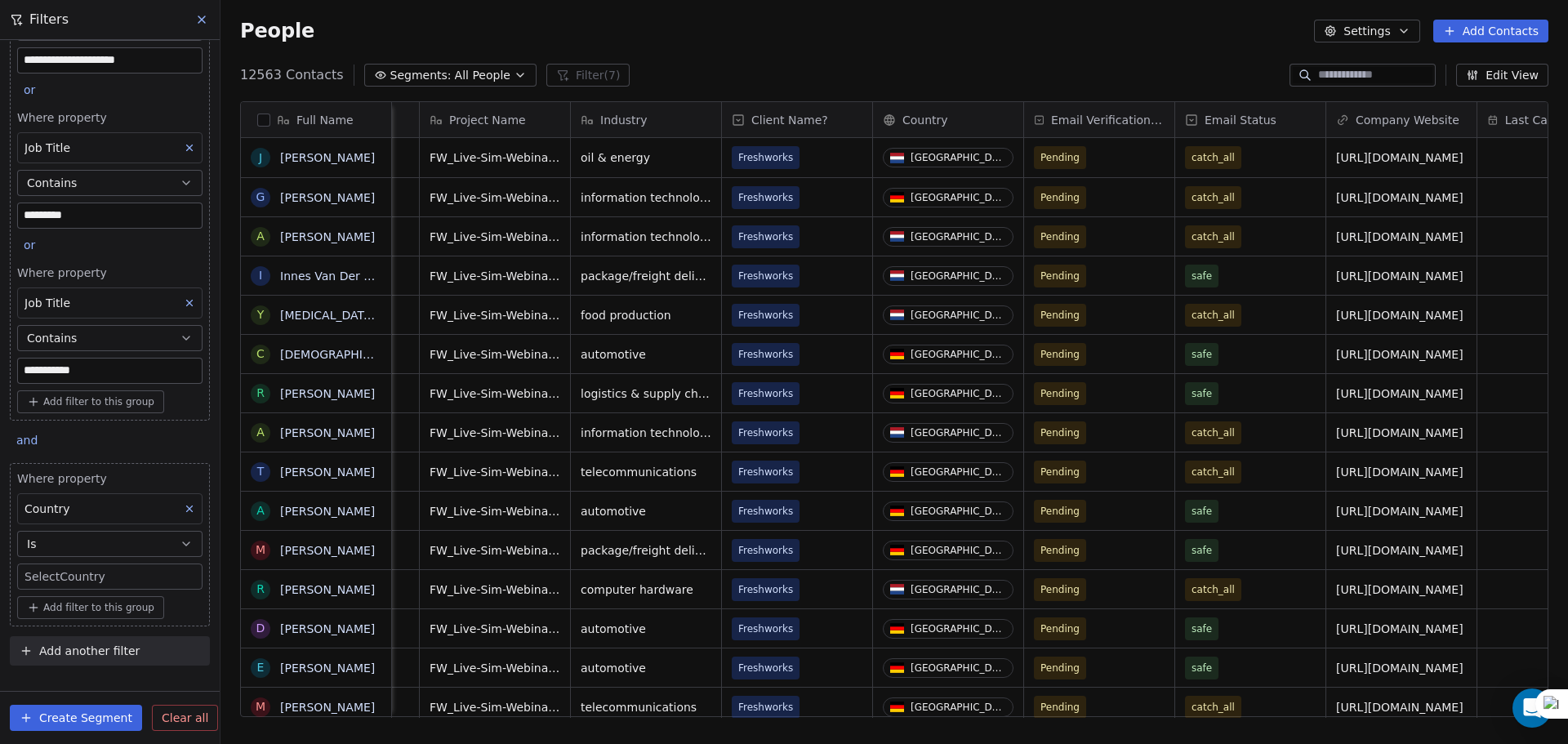
click at [104, 569] on body "**********" at bounding box center [784, 372] width 1568 height 744
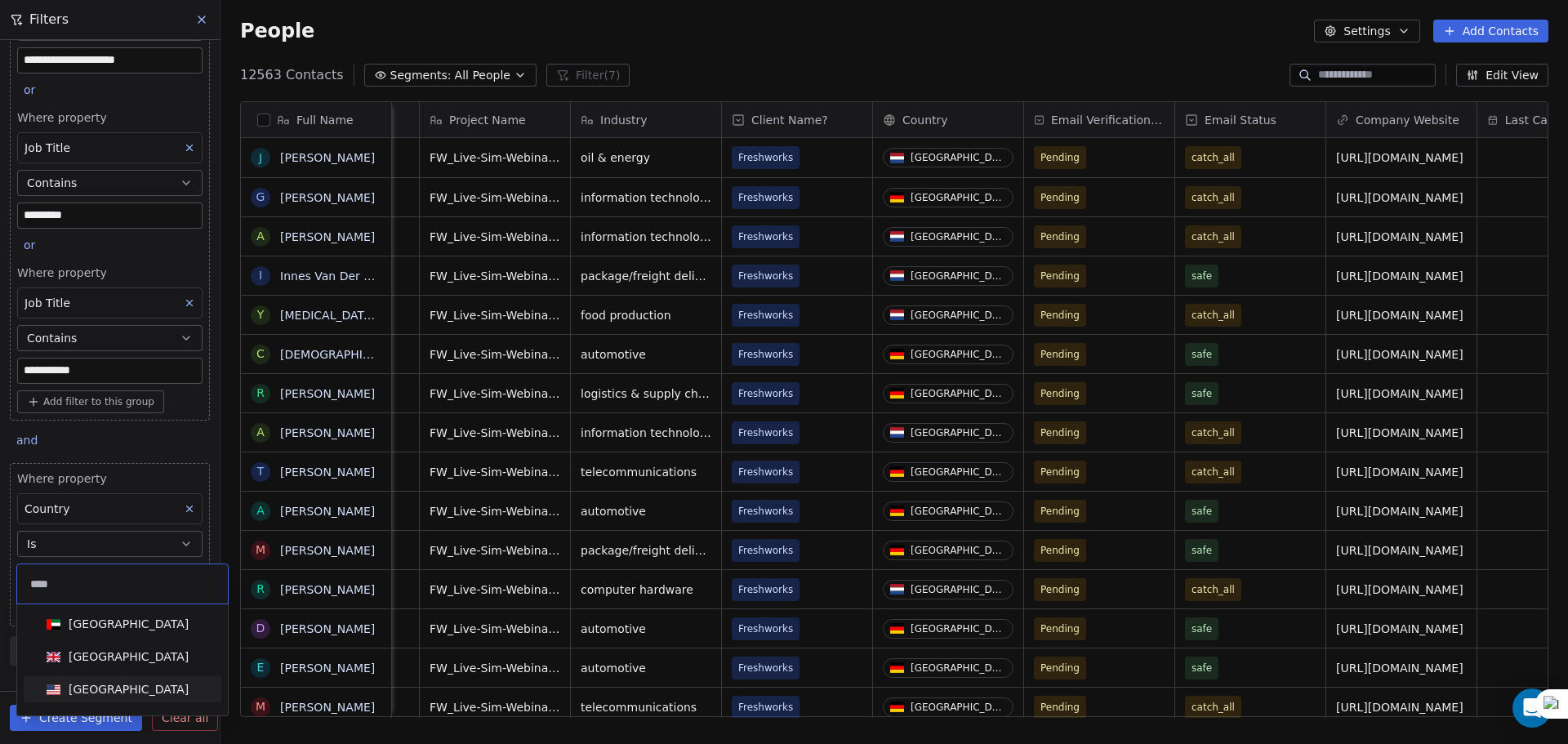
type input "****"
click at [132, 685] on div "[GEOGRAPHIC_DATA]" at bounding box center [129, 689] width 120 height 17
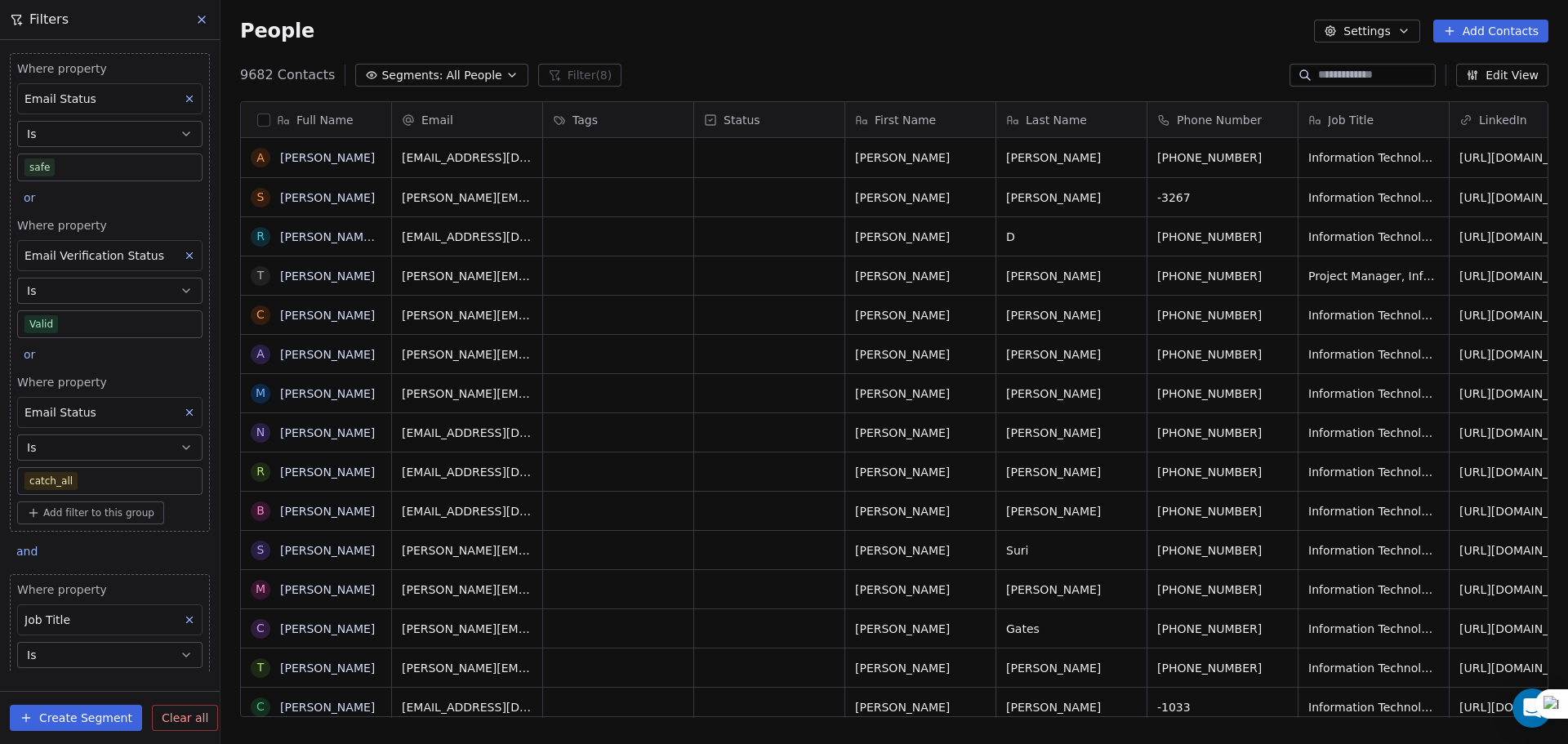
click at [184, 101] on icon at bounding box center [190, 99] width 12 height 12
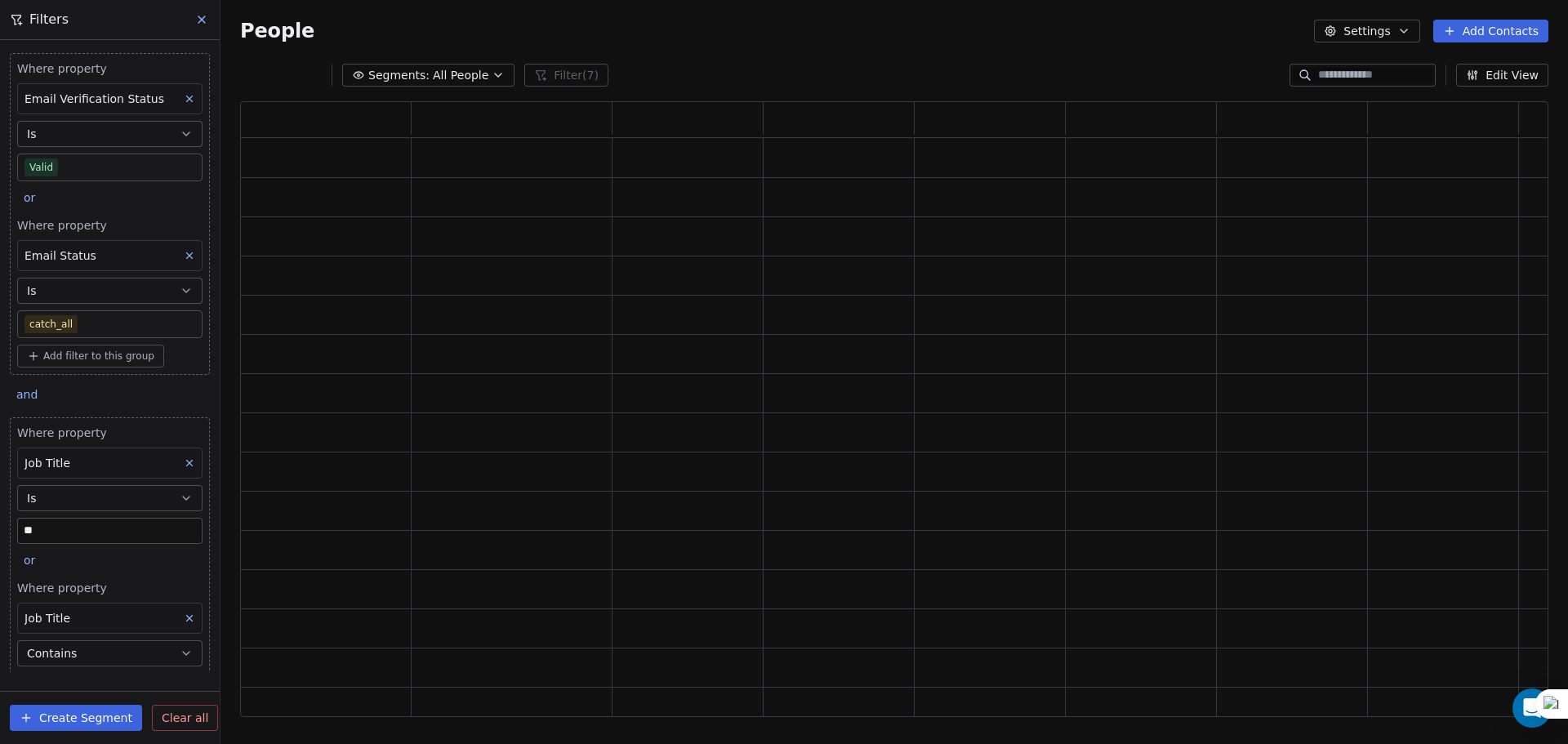
click at [184, 101] on icon at bounding box center [190, 99] width 12 height 12
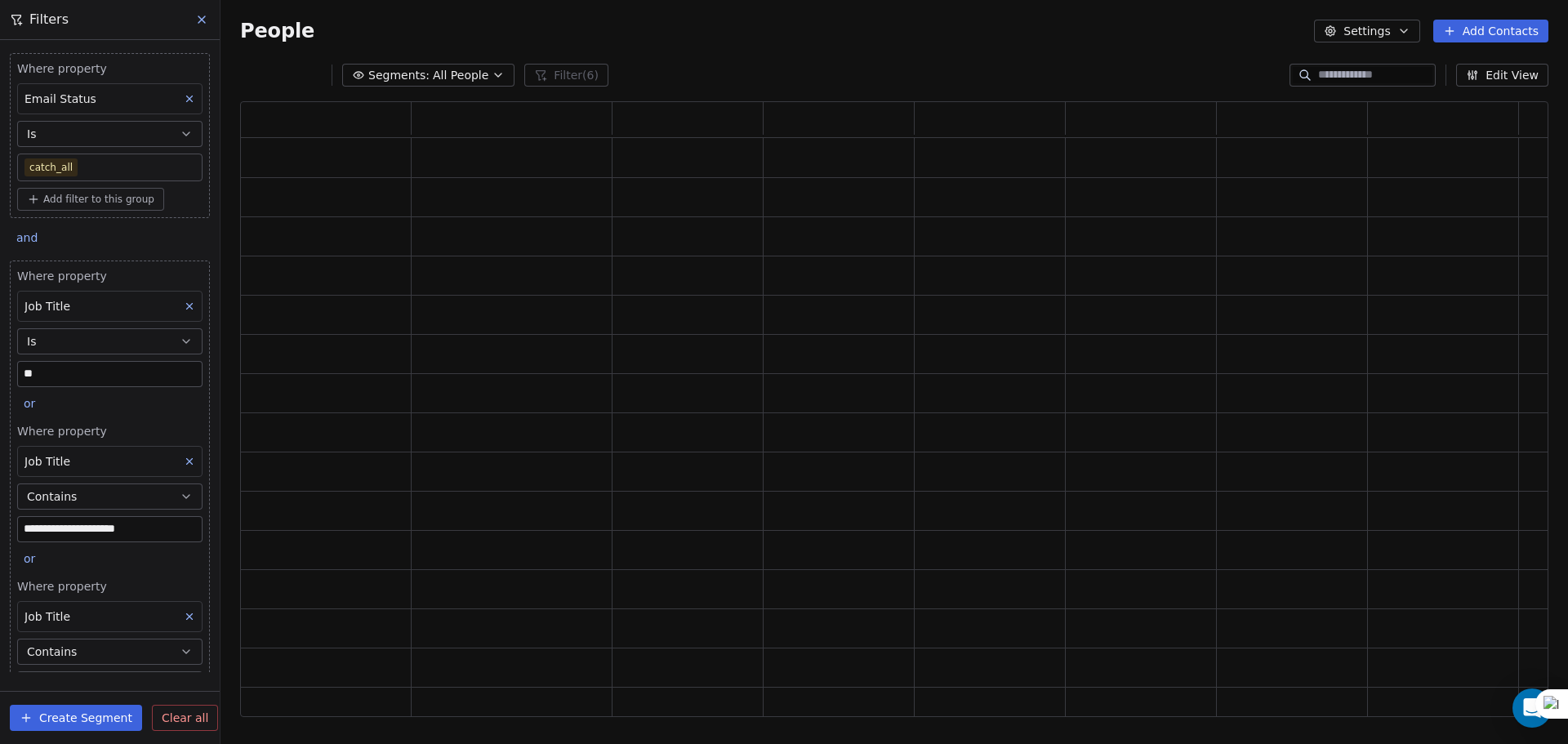
click at [184, 101] on icon at bounding box center [190, 99] width 12 height 12
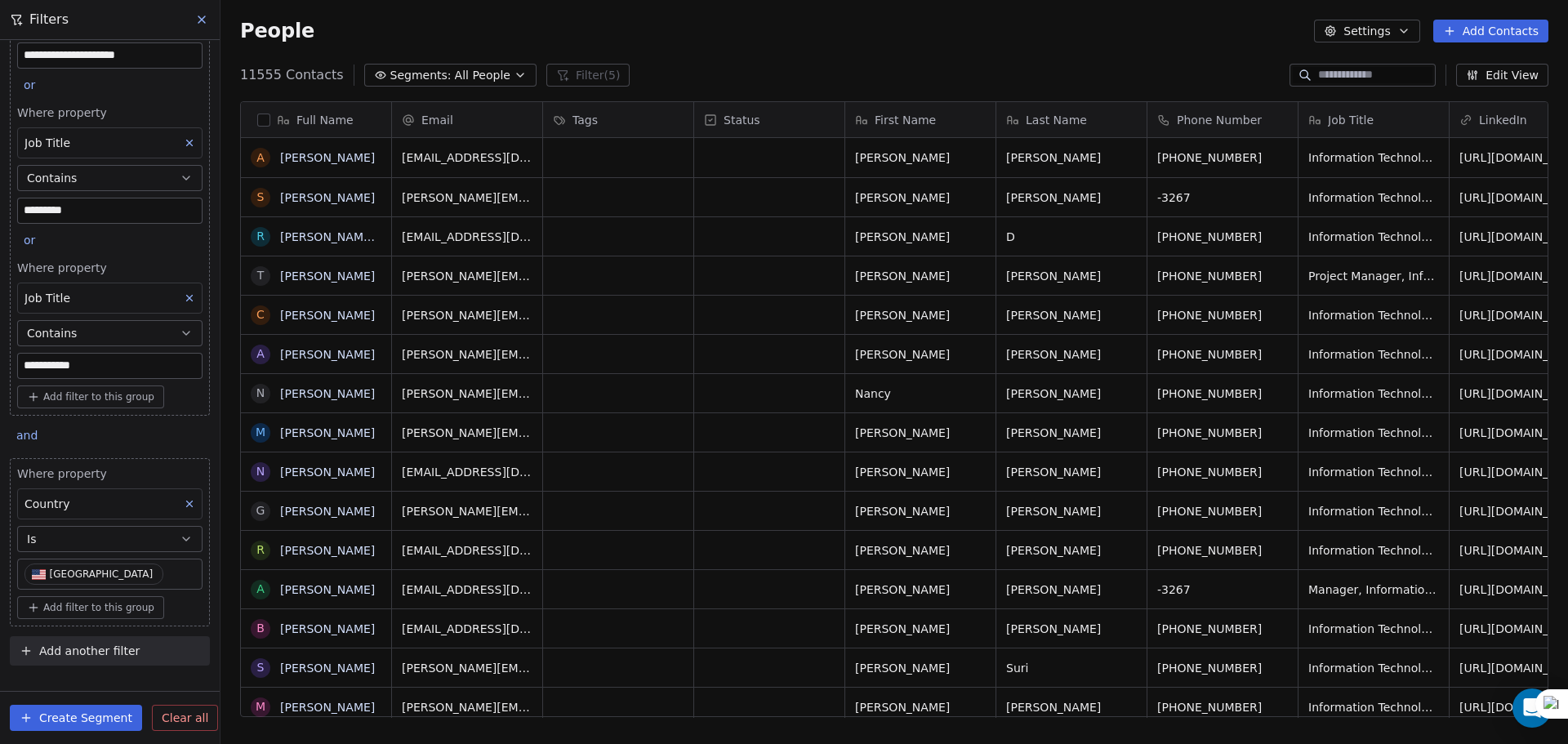
click at [263, 121] on button "button" at bounding box center [264, 120] width 13 height 13
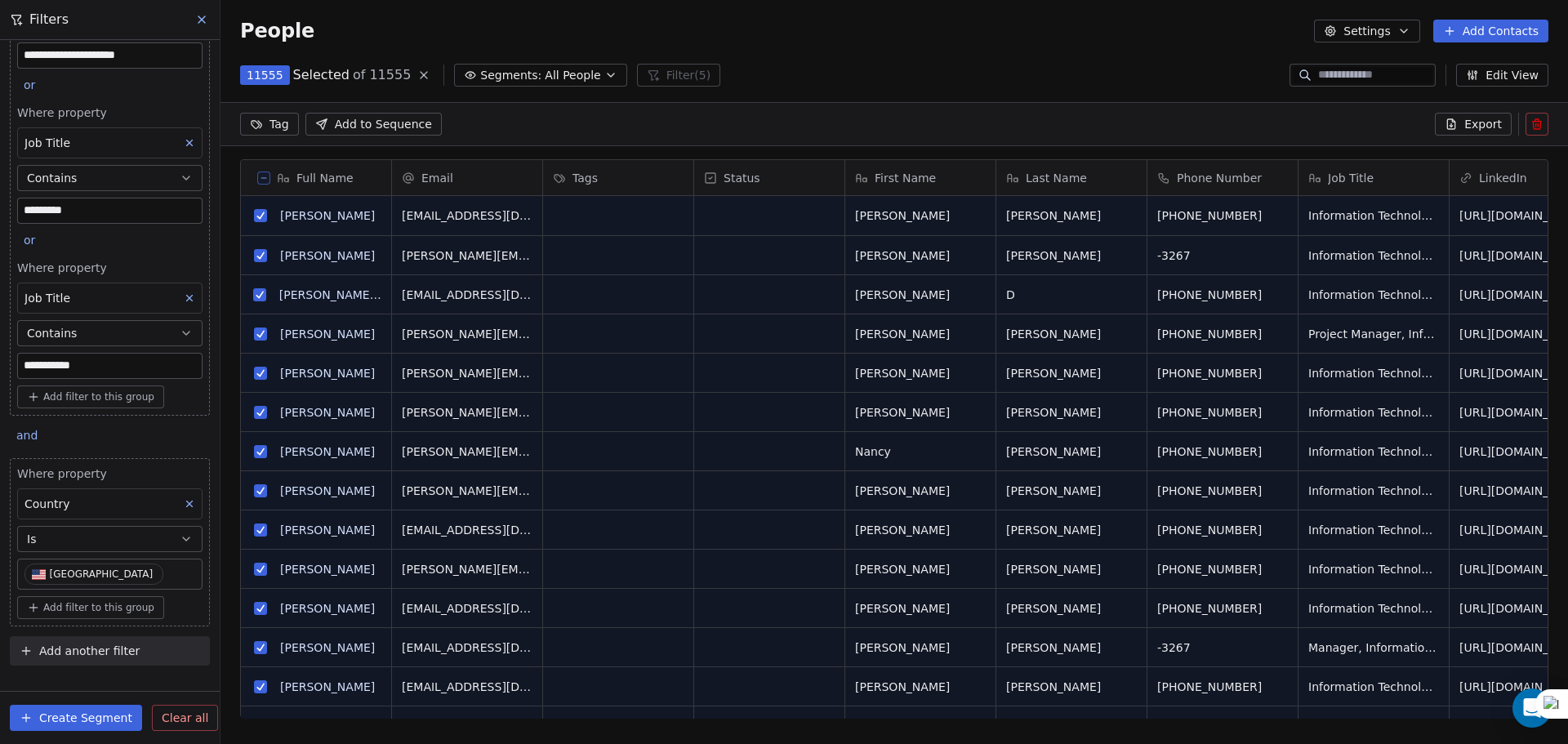
click at [1487, 120] on span "Export" at bounding box center [1483, 124] width 38 height 17
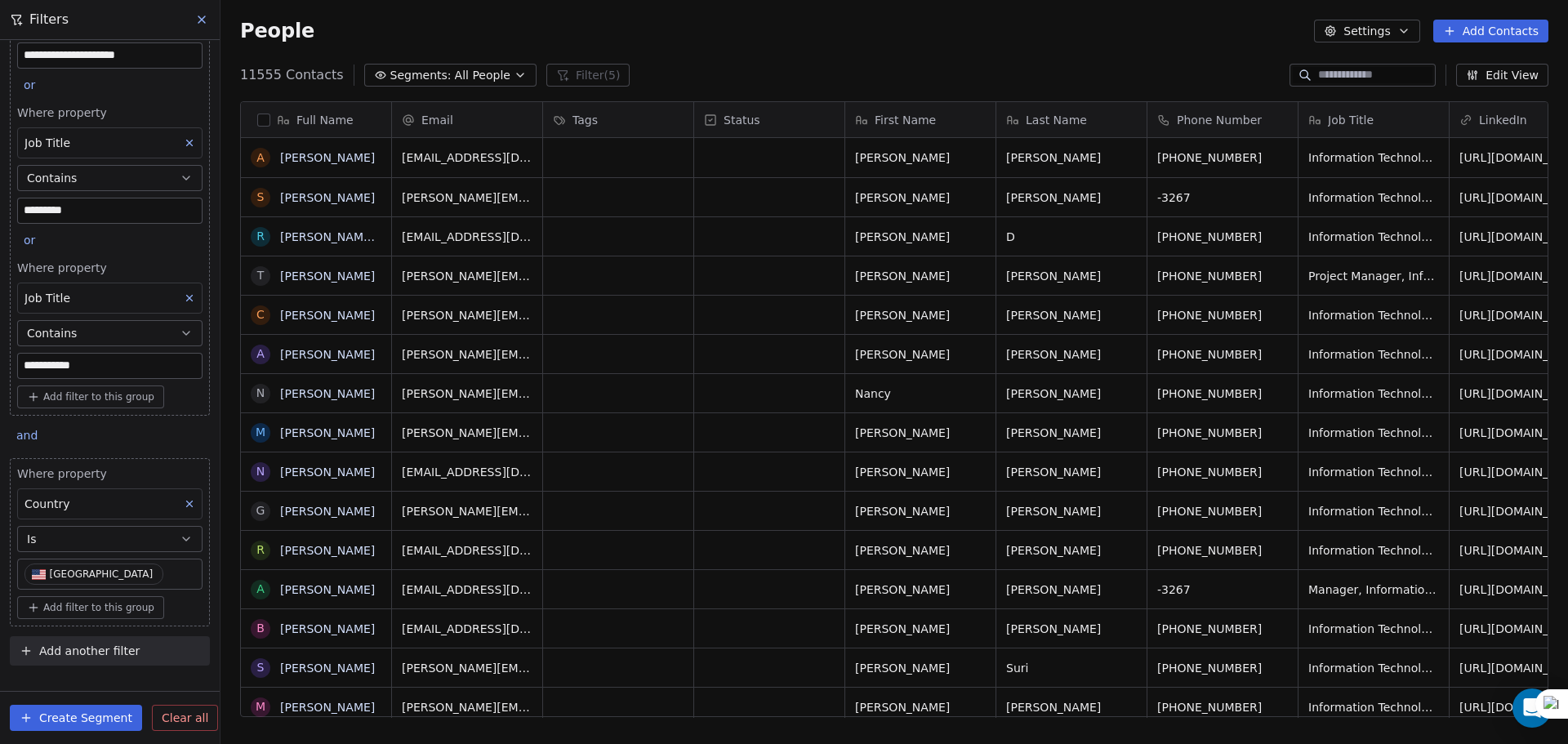
click at [1377, 26] on button "Settings" at bounding box center [1367, 30] width 105 height 23
click at [1373, 143] on span "Export" at bounding box center [1378, 144] width 38 height 18
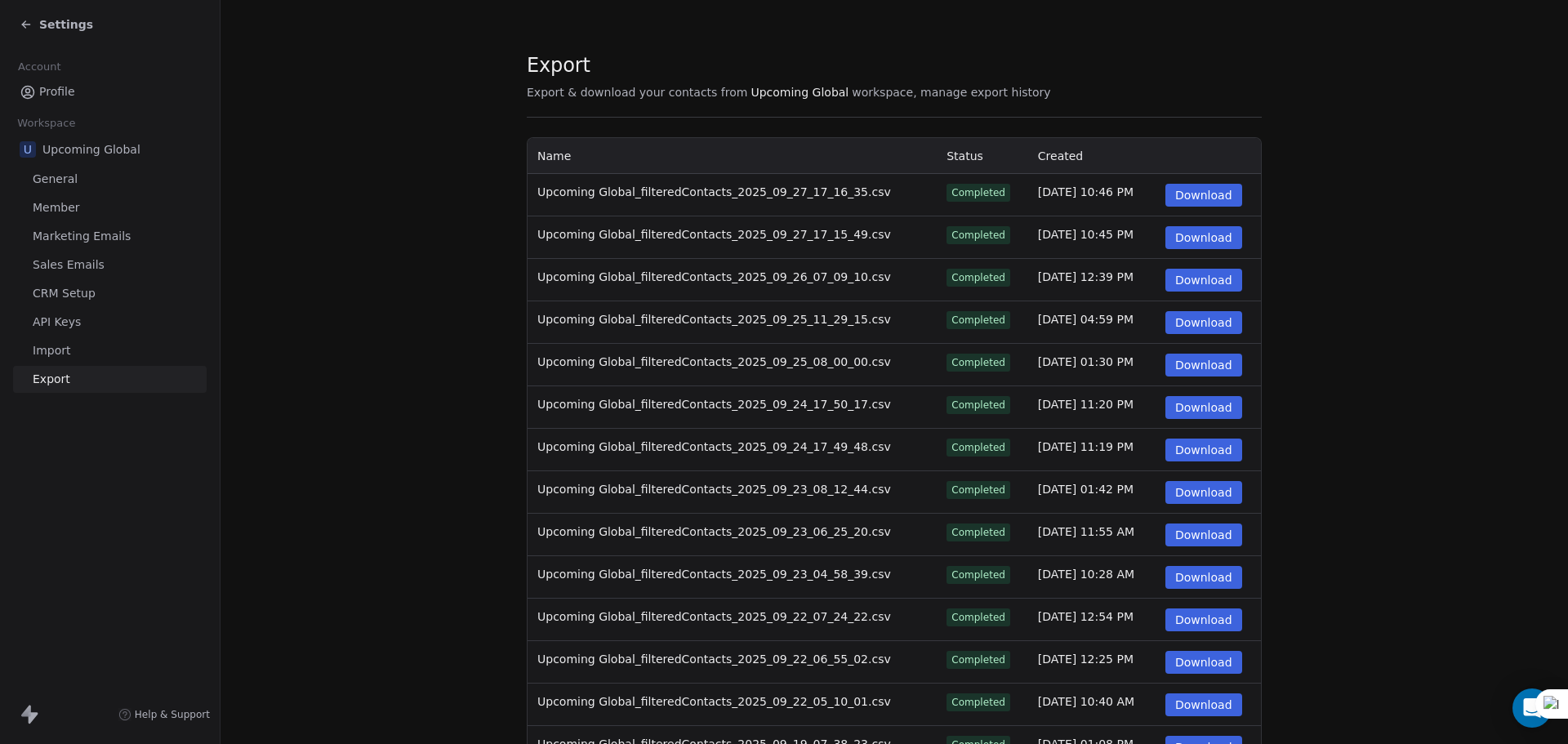
click at [1174, 195] on button "Download" at bounding box center [1204, 195] width 77 height 23
